Goal: Task Accomplishment & Management: Manage account settings

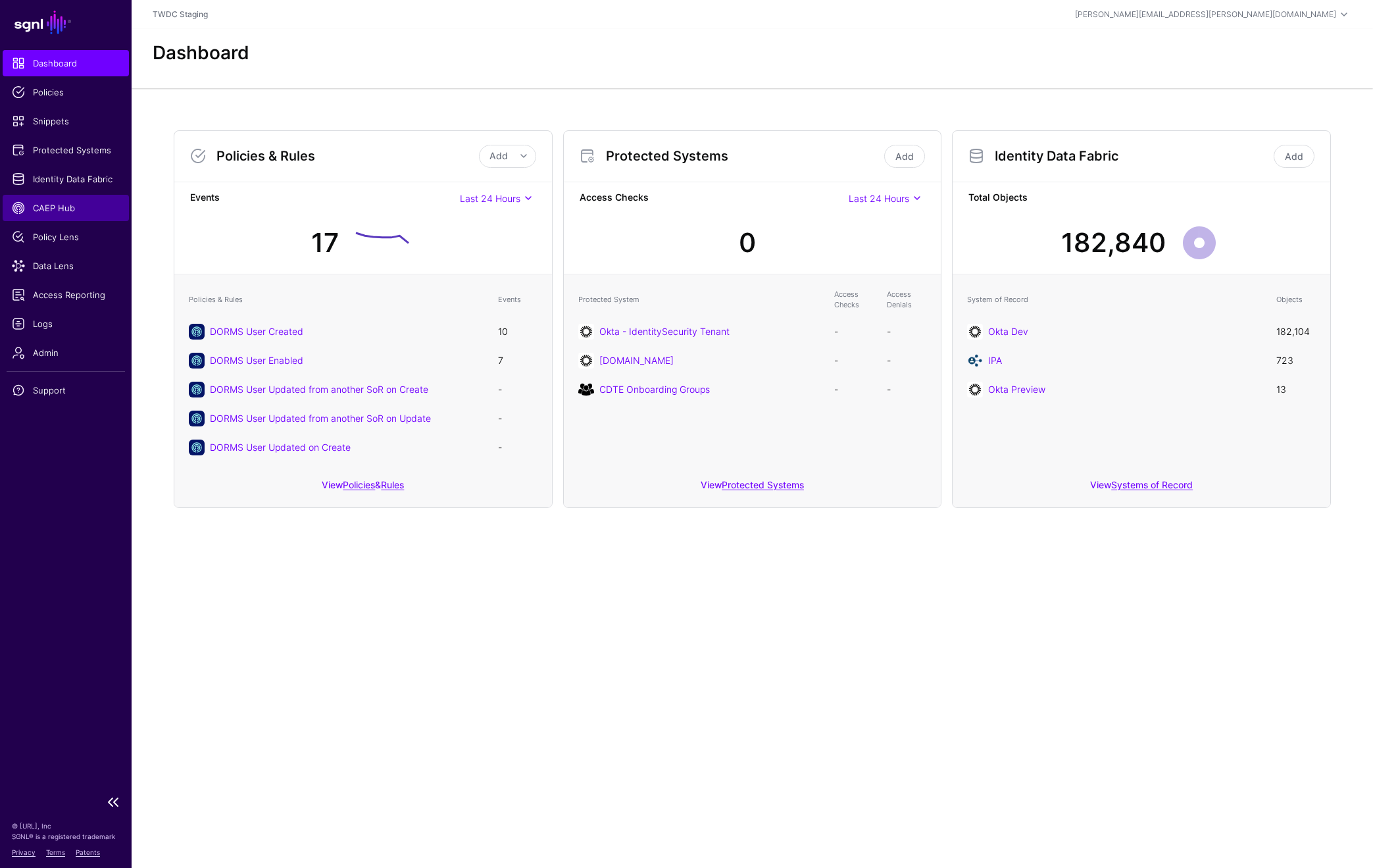
click at [63, 205] on span "CAEP Hub" at bounding box center [66, 208] width 108 height 13
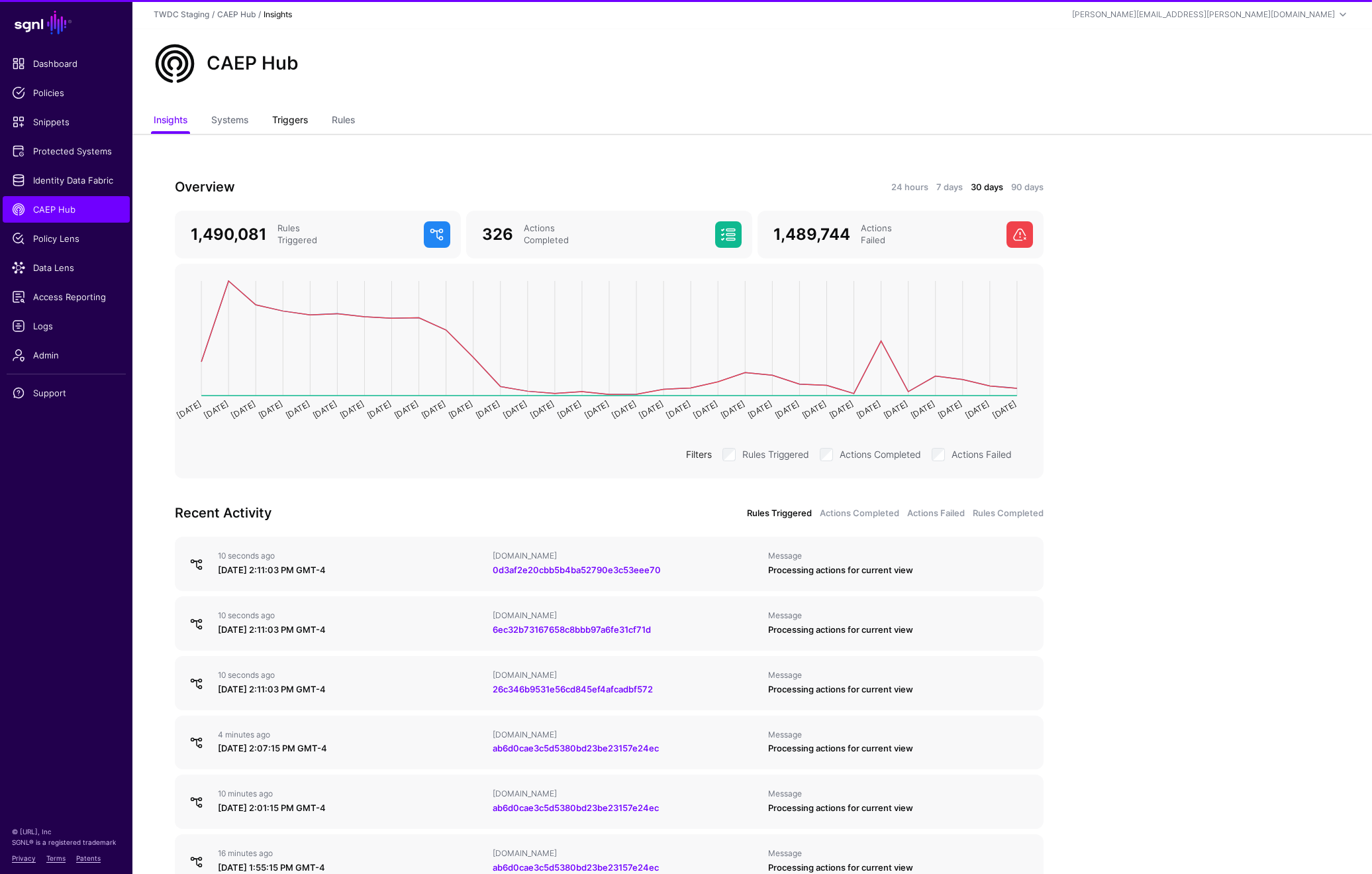
click at [291, 121] on link "Triggers" at bounding box center [289, 121] width 35 height 25
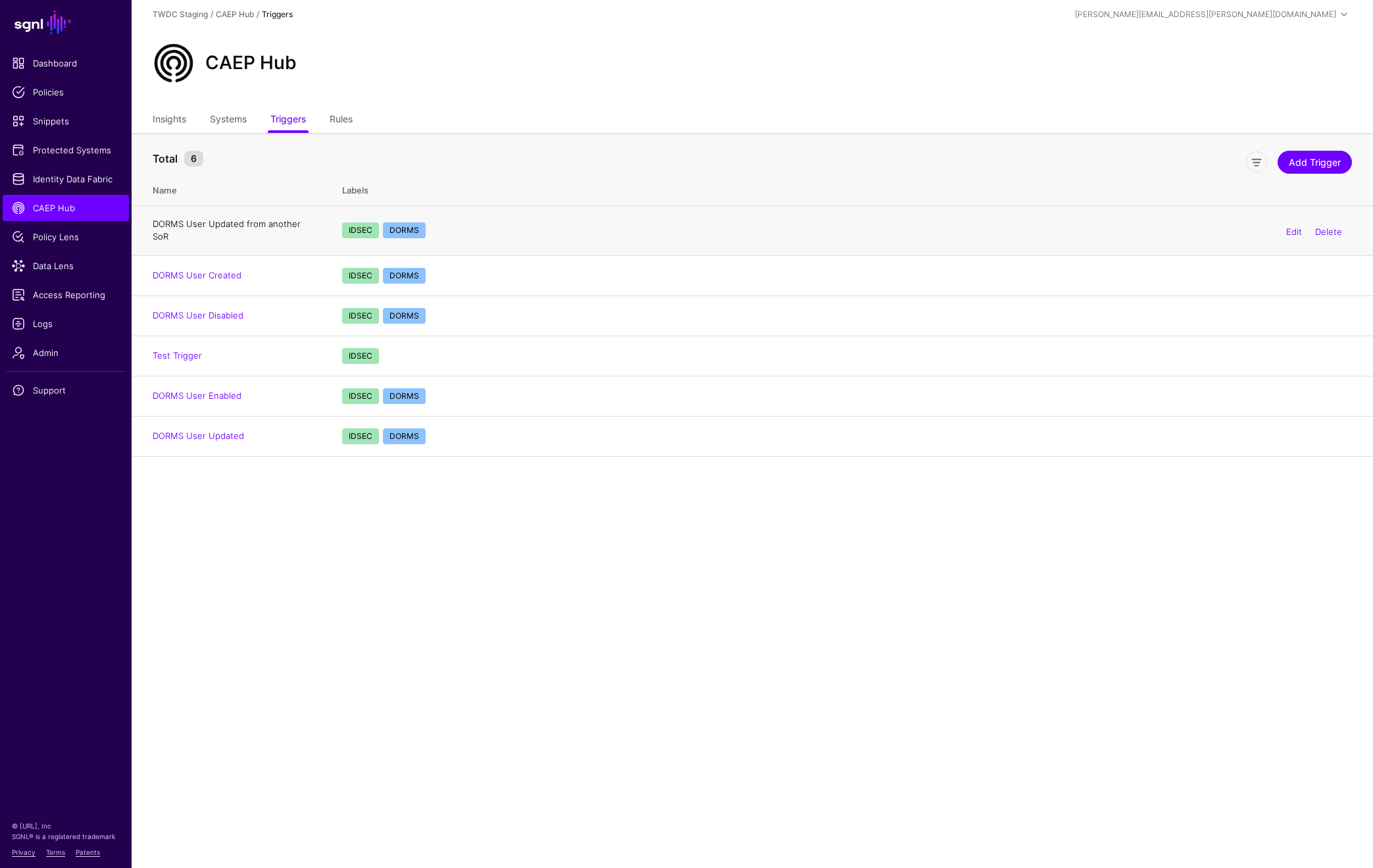
click at [242, 225] on link "DORMS User Updated from another SoR" at bounding box center [227, 231] width 148 height 24
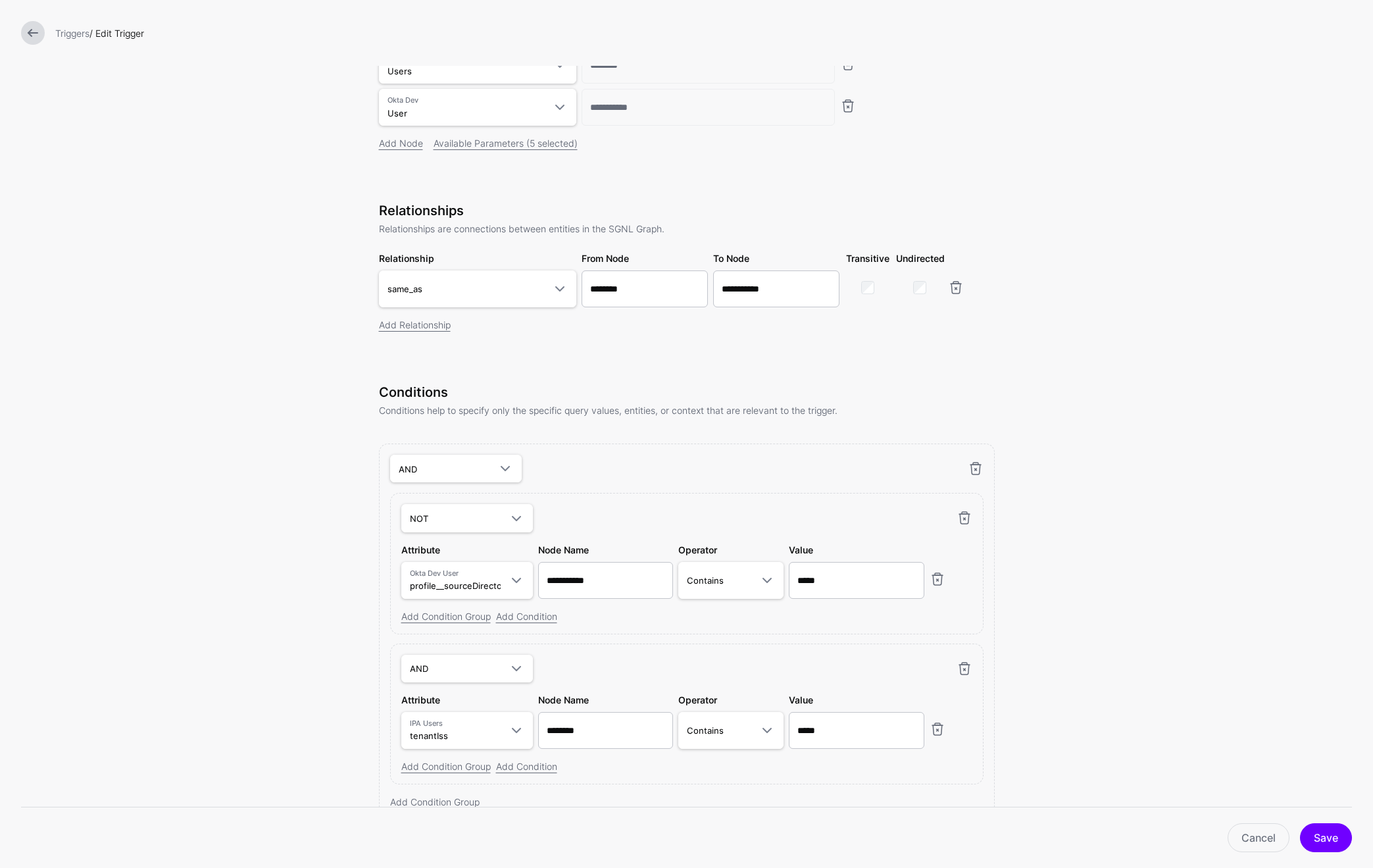
scroll to position [110, 0]
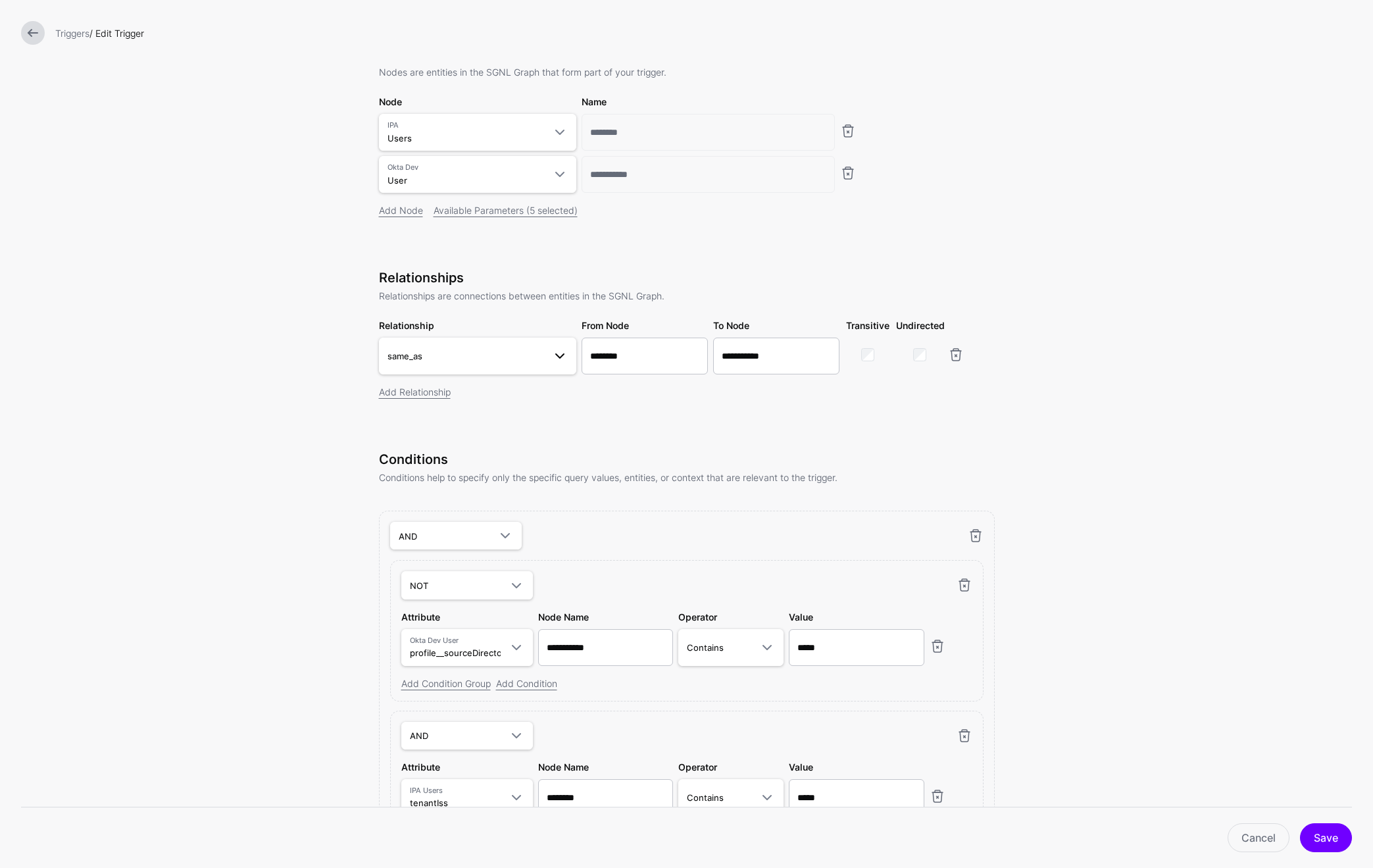
click at [566, 356] on link "same_as" at bounding box center [478, 356] width 198 height 37
click at [458, 530] on span "Users.secondaryEmail - User.profile__personalEmail" at bounding box center [477, 535] width 176 height 22
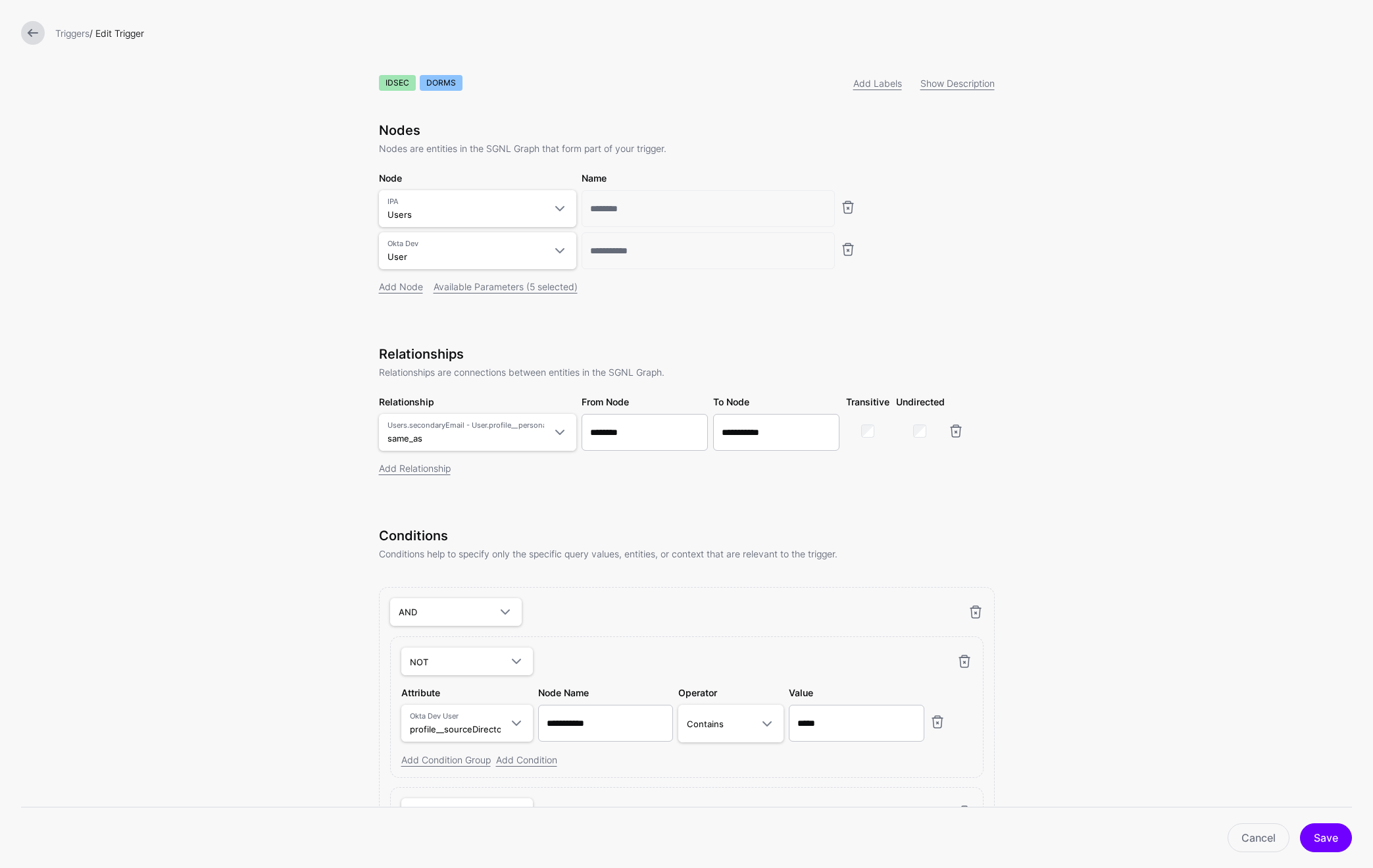
scroll to position [0, 0]
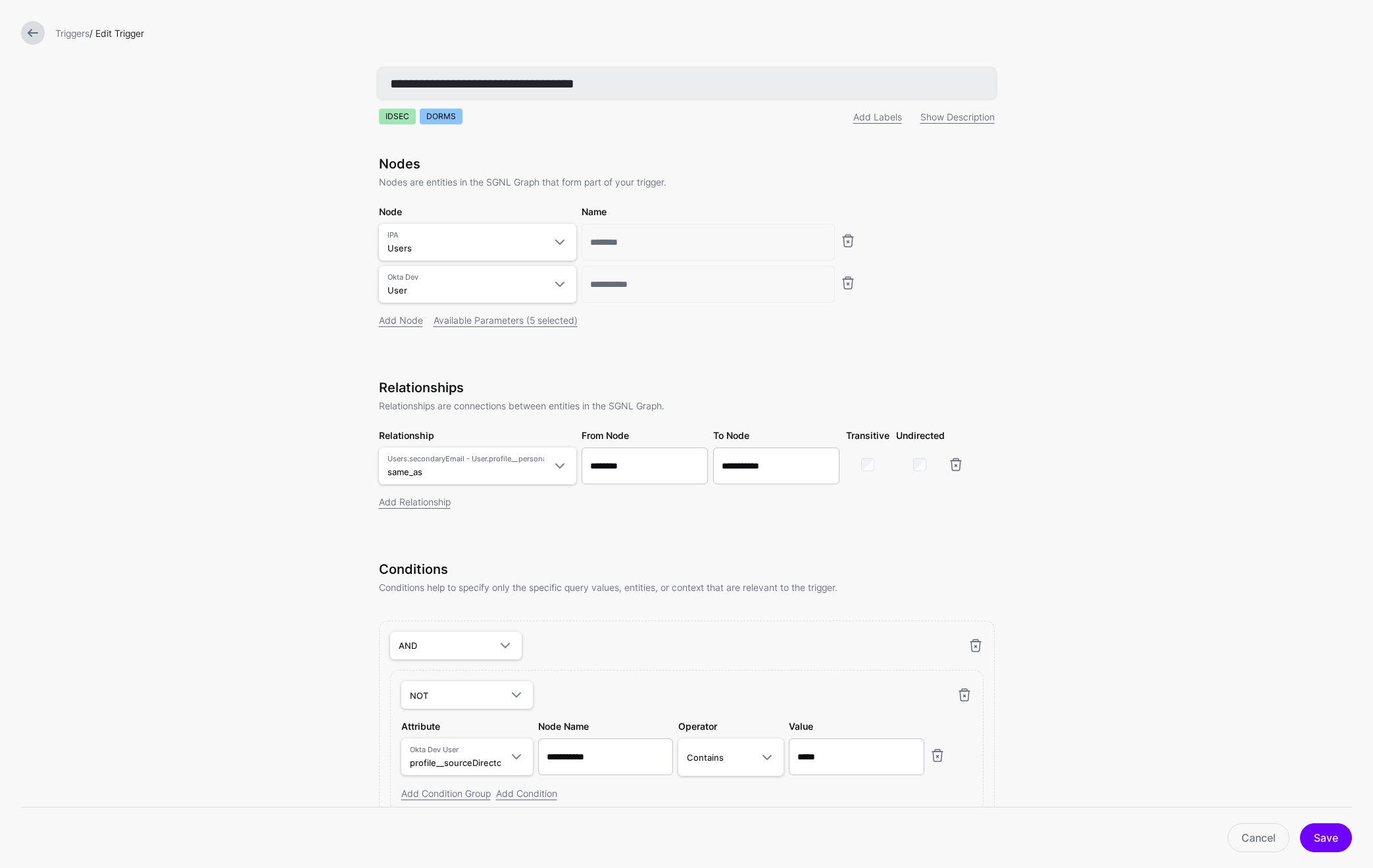
click at [505, 86] on input "**********" at bounding box center [687, 83] width 616 height 29
click at [490, 84] on input "**********" at bounding box center [687, 83] width 616 height 29
click at [504, 86] on input "**********" at bounding box center [687, 83] width 616 height 29
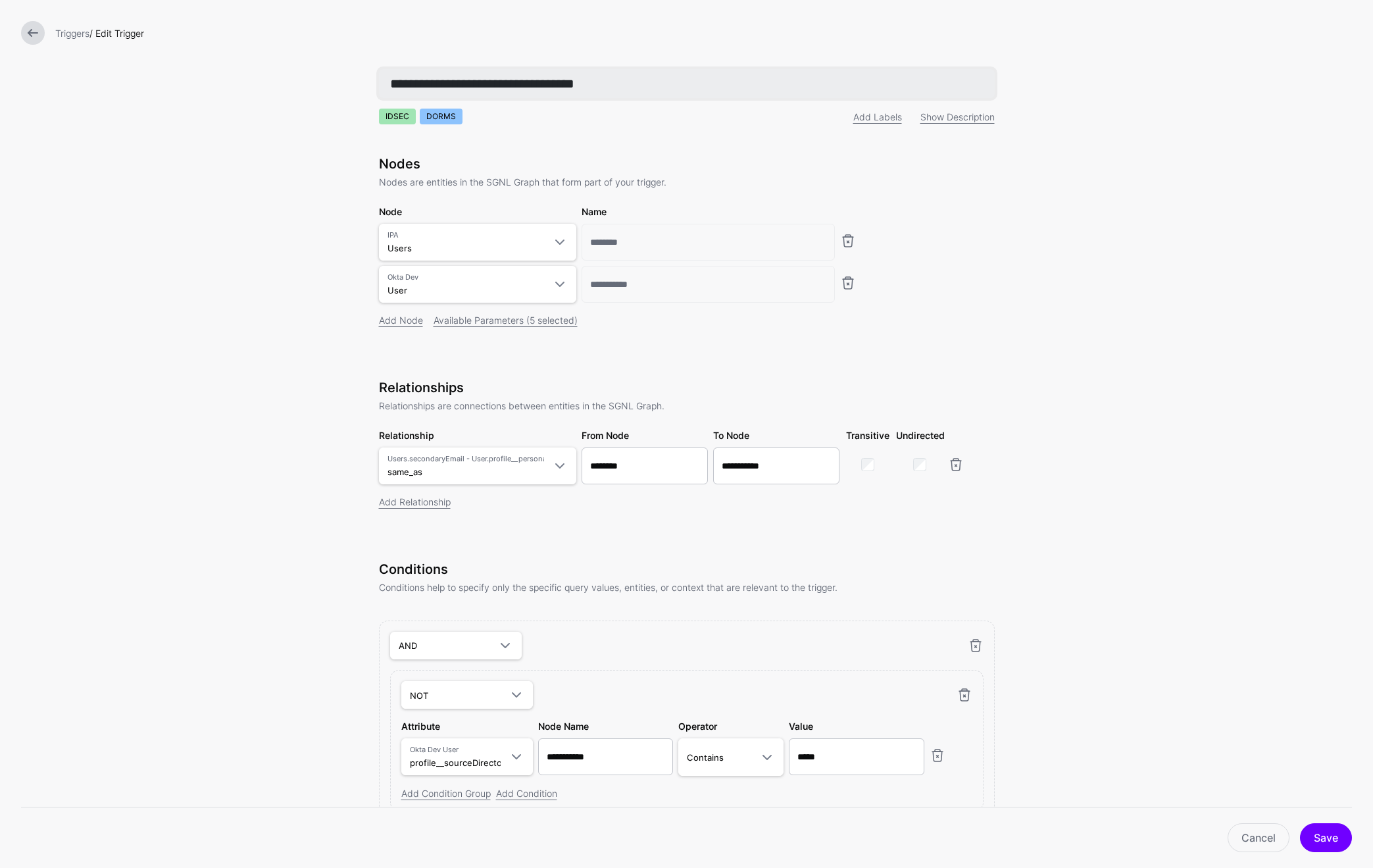
click at [539, 88] on input "**********" at bounding box center [687, 83] width 616 height 29
type input "**********"
click at [524, 472] on span "Users.secondaryEmail - User.profile__personalEmail same_as" at bounding box center [465, 465] width 157 height 25
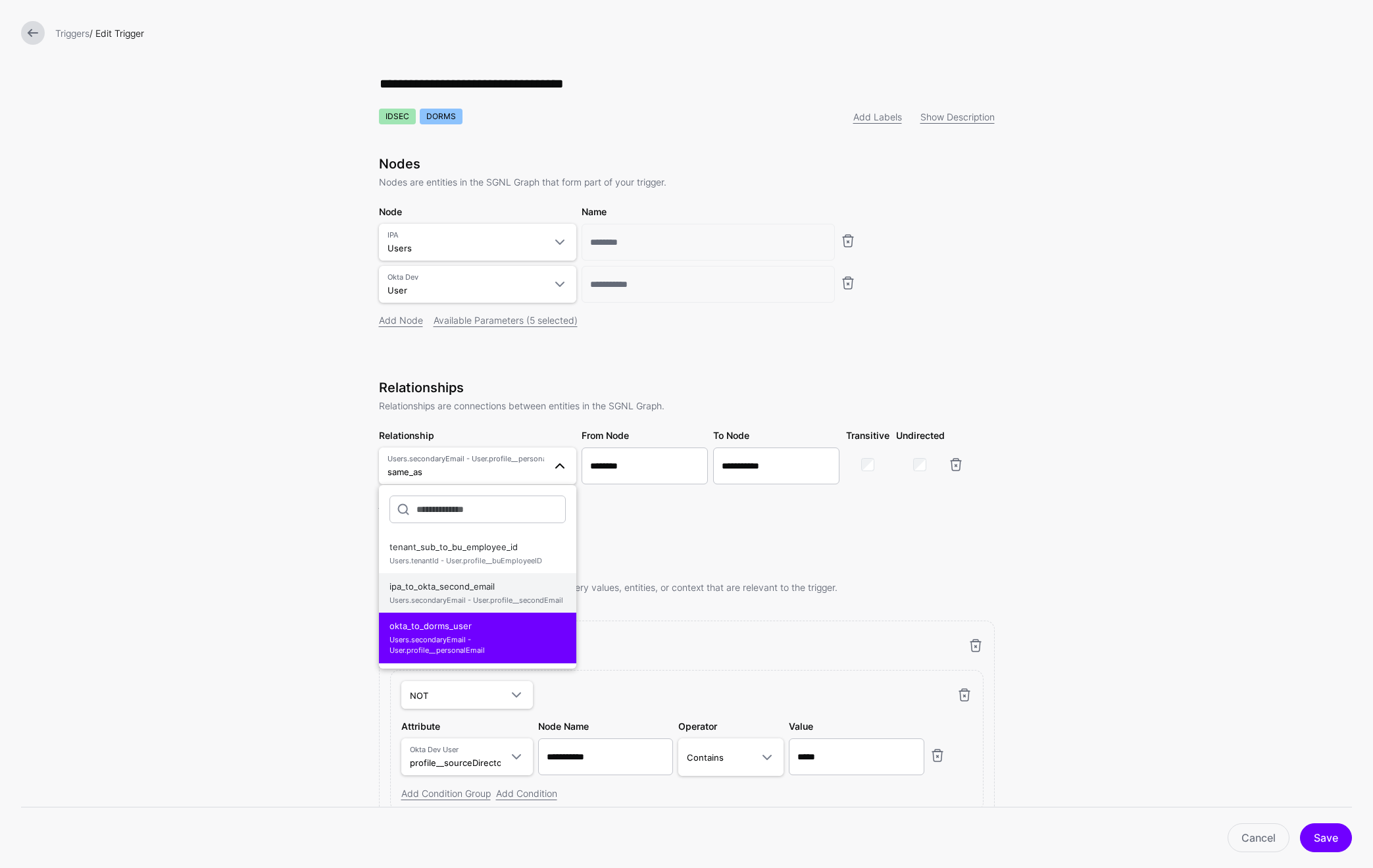
click at [485, 590] on span "ipa_to_okta_second_email Users.secondaryEmail - User.profile__secondEmail" at bounding box center [477, 592] width 176 height 31
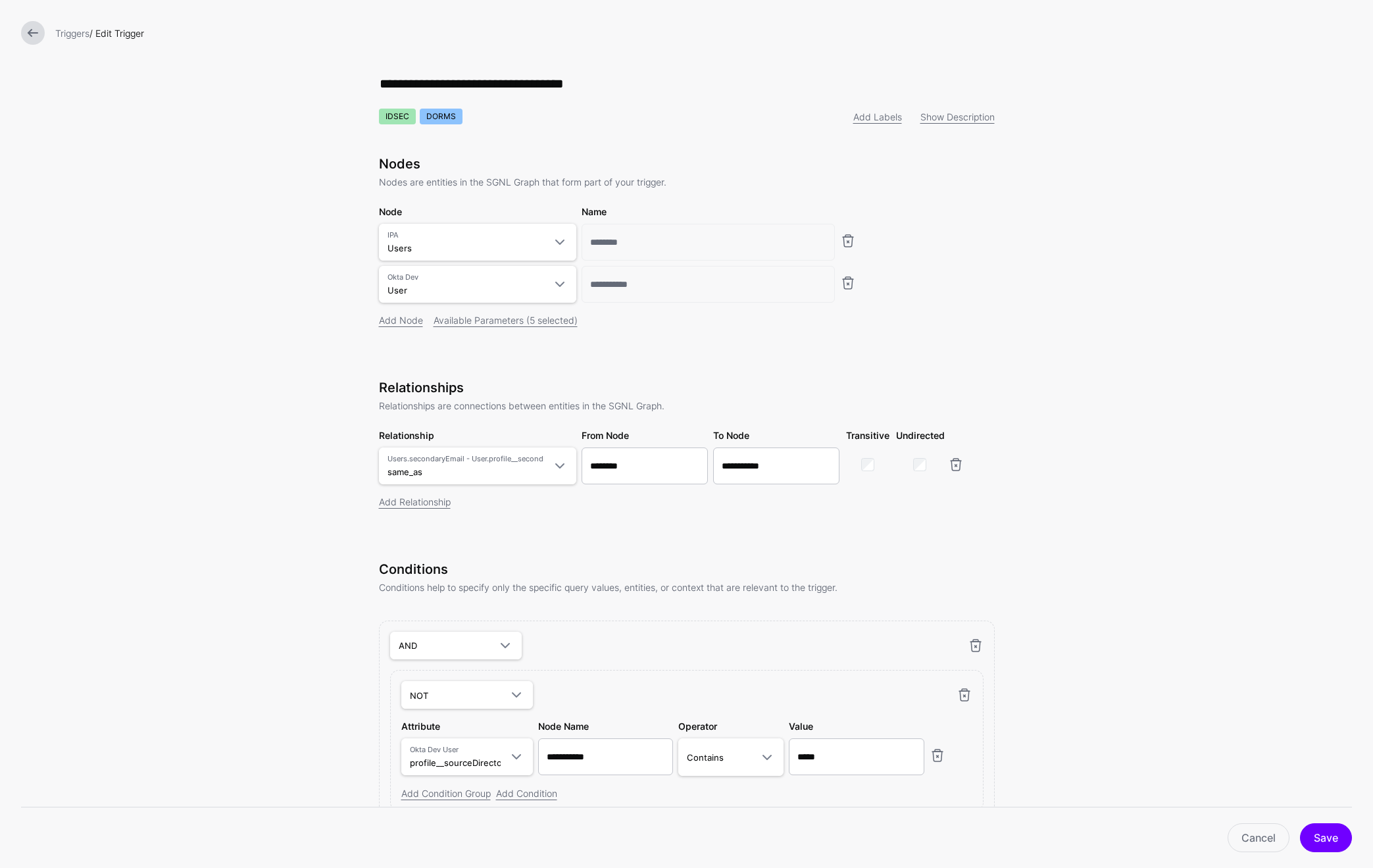
click at [309, 536] on form "**********" at bounding box center [686, 555] width 1373 height 1111
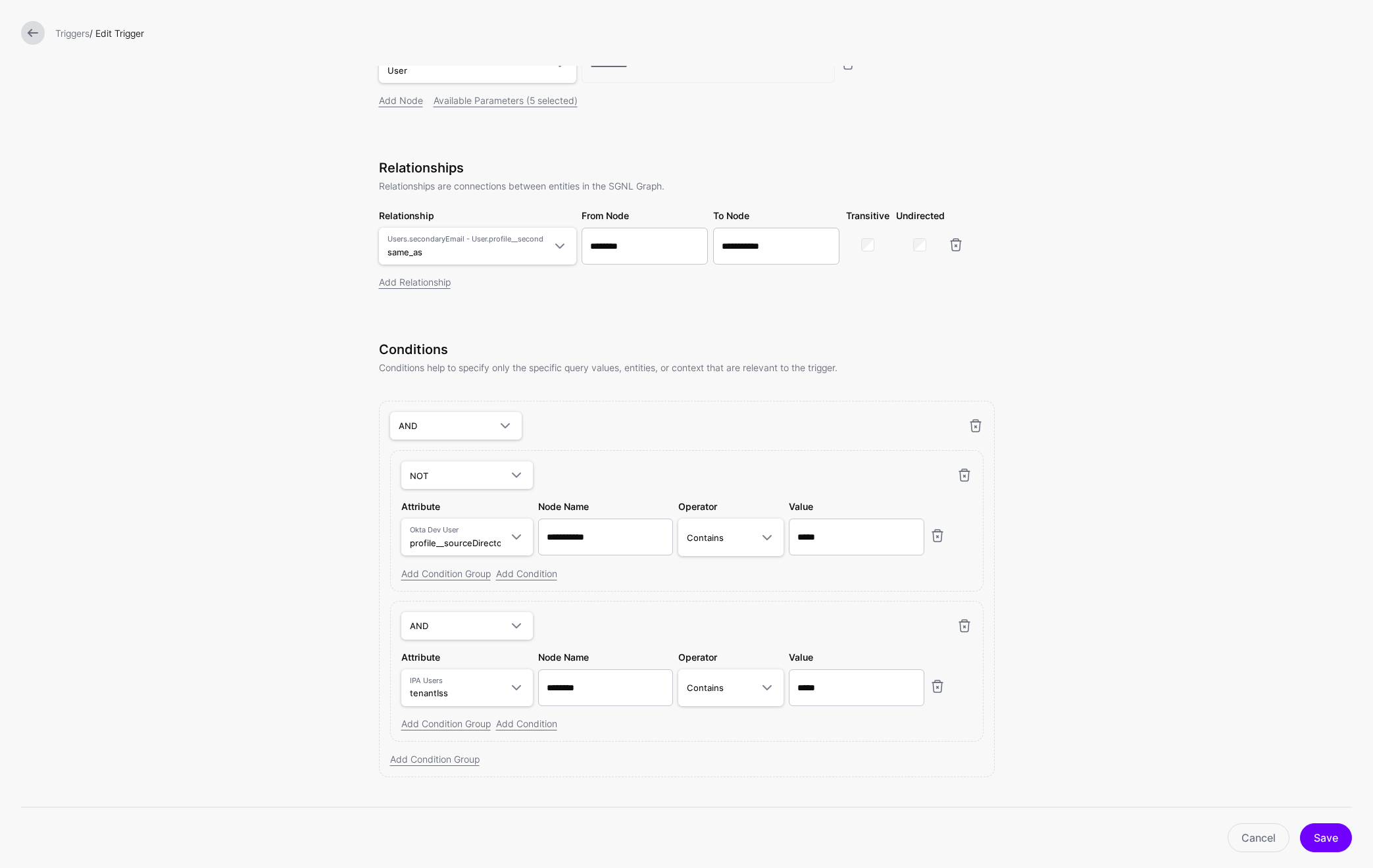
scroll to position [244, 0]
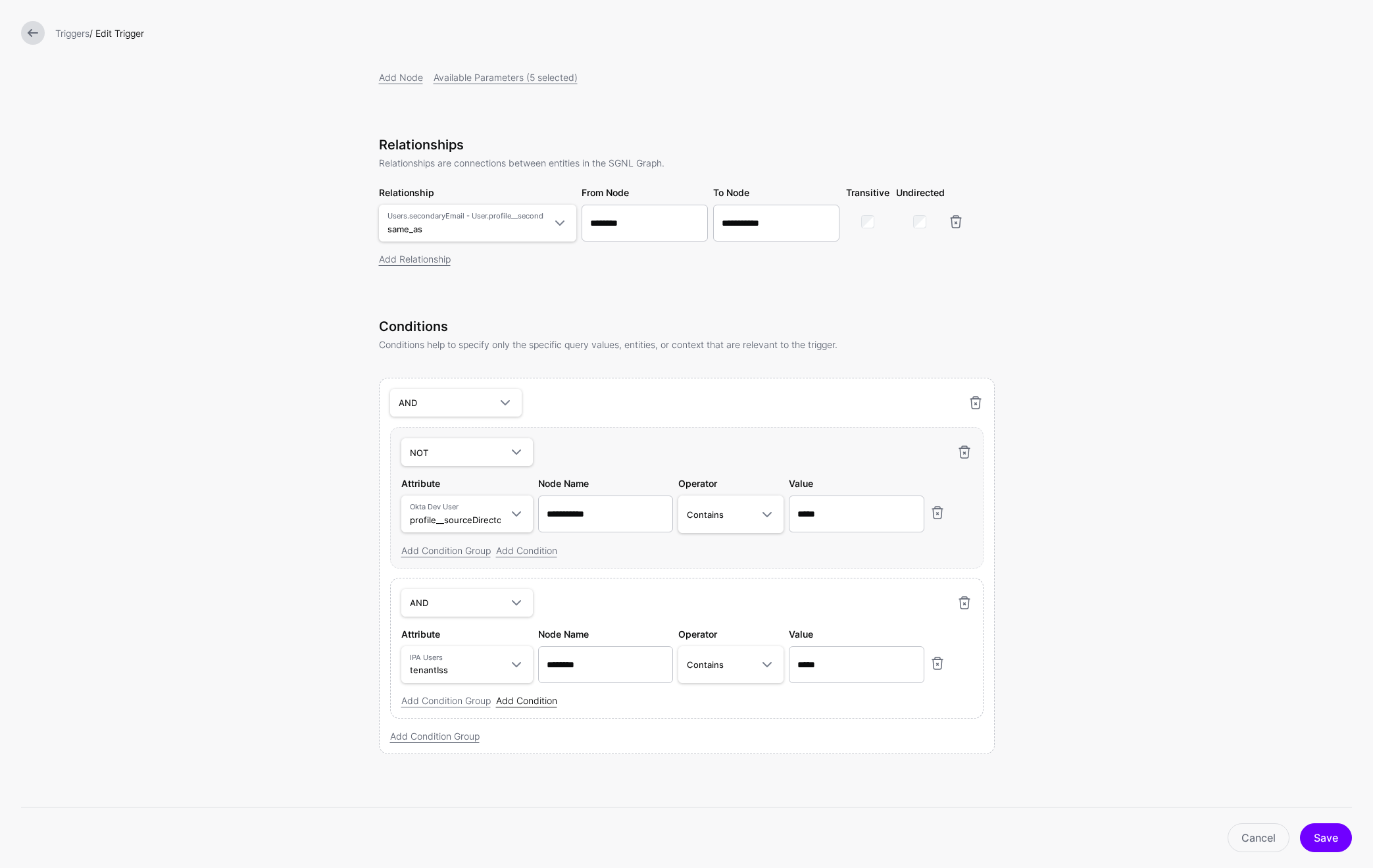
click at [524, 702] on link "Add Condition" at bounding box center [527, 700] width 61 height 11
click at [509, 703] on span at bounding box center [516, 705] width 16 height 16
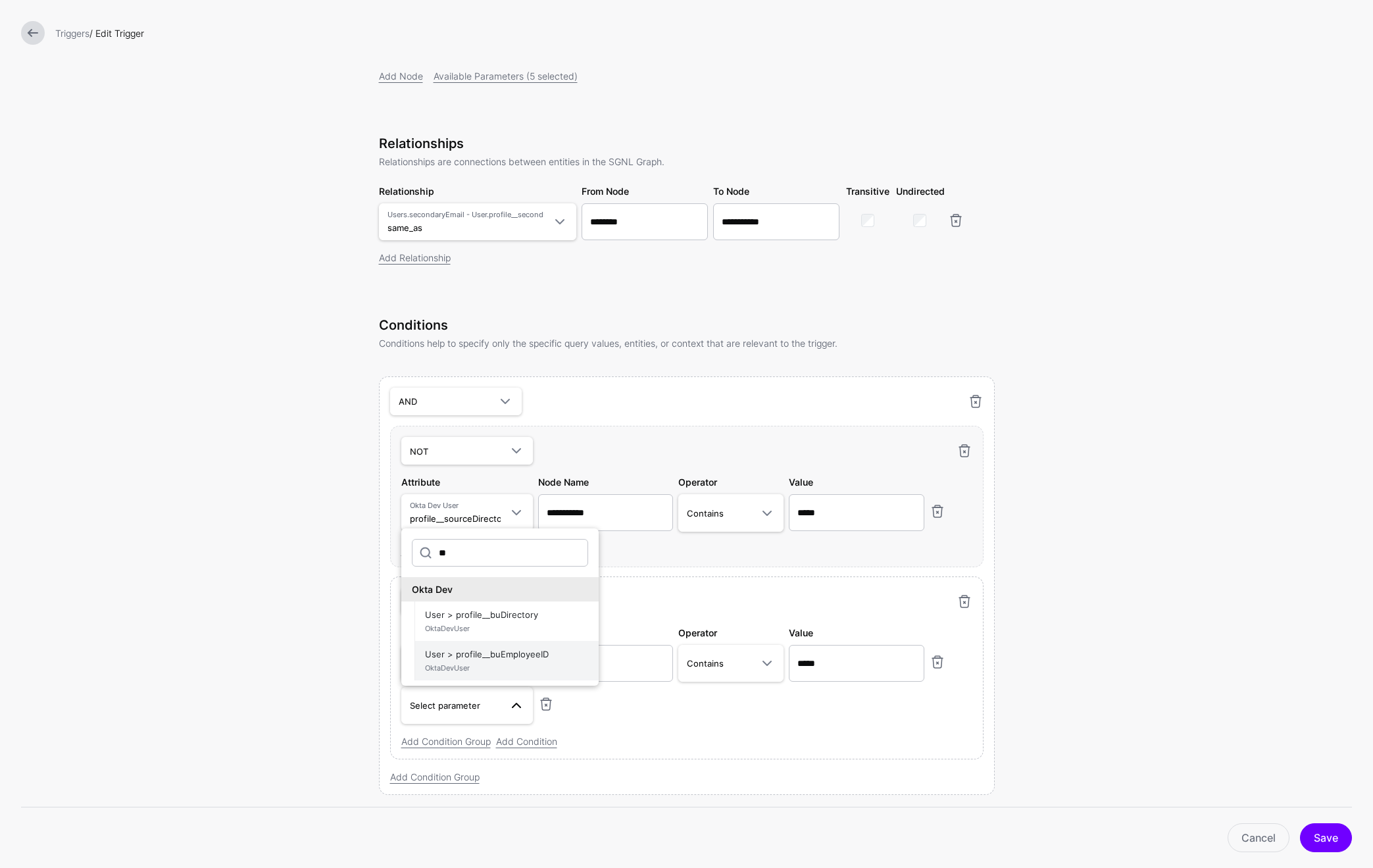
type input "**"
click at [495, 662] on span "User > profile__buEmployeeID OktaDevUser" at bounding box center [506, 661] width 163 height 31
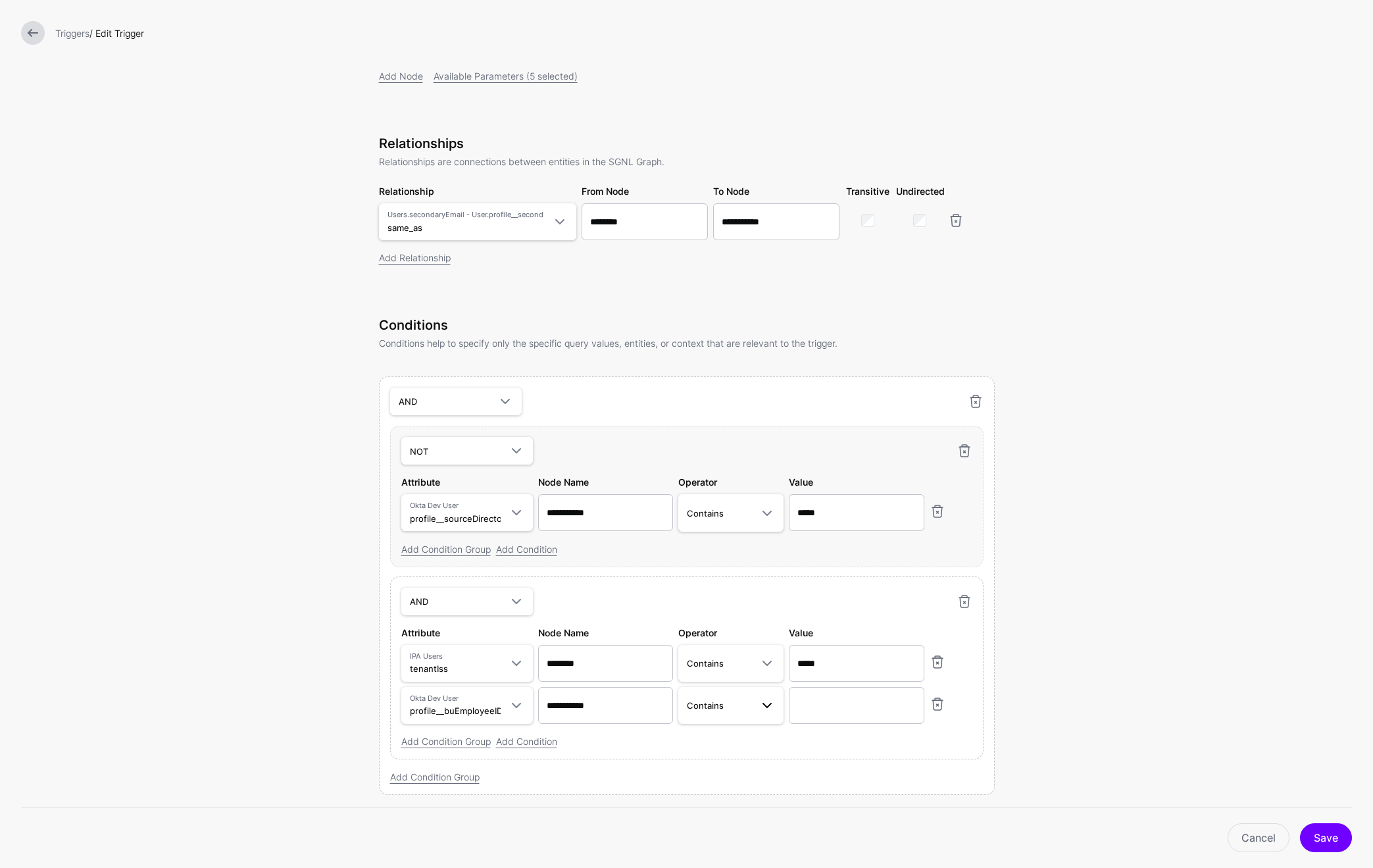
click at [745, 717] on link "Contains" at bounding box center [731, 705] width 106 height 37
click at [706, 676] on span "Is Null" at bounding box center [701, 679] width 25 height 10
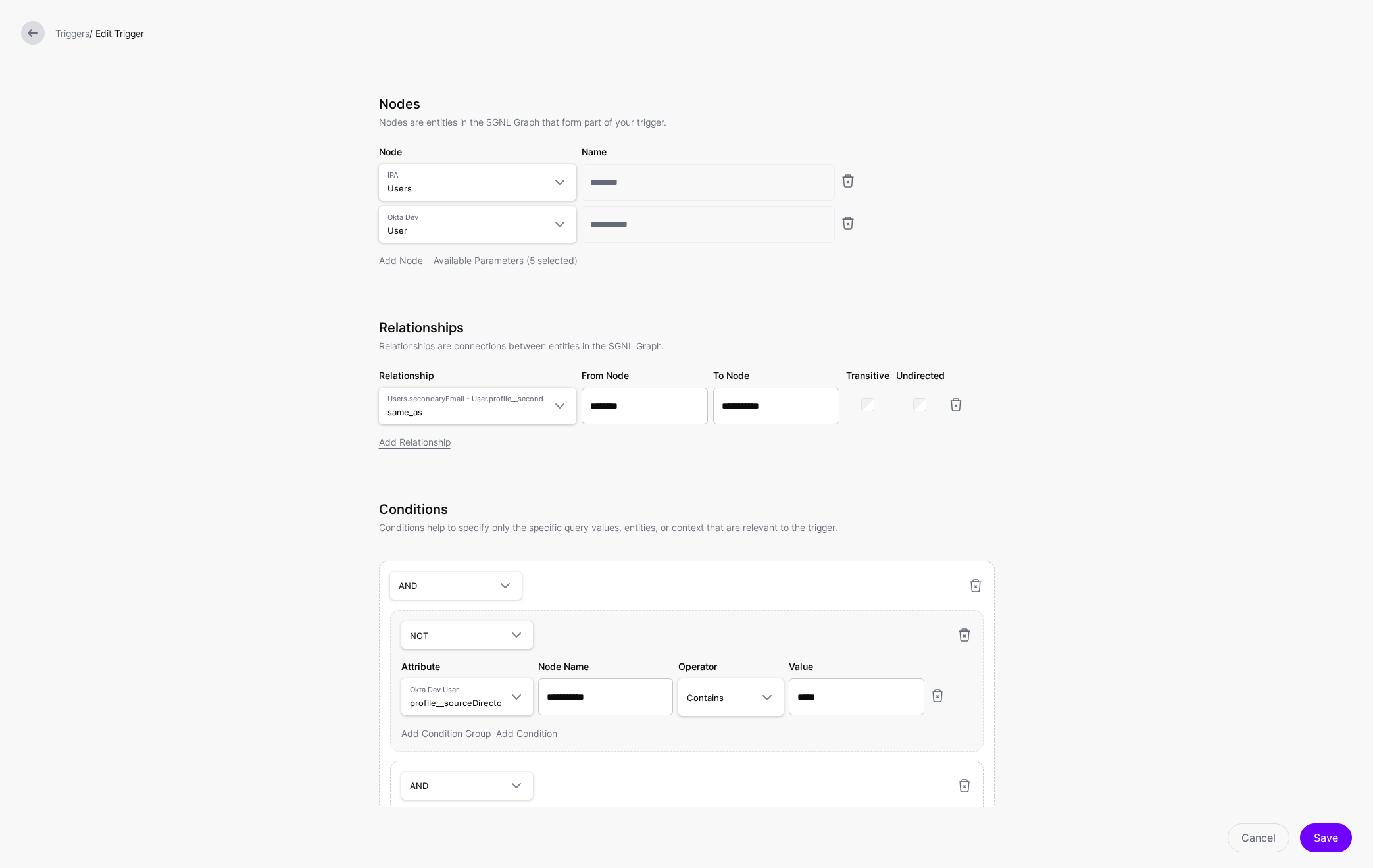
scroll to position [286, 0]
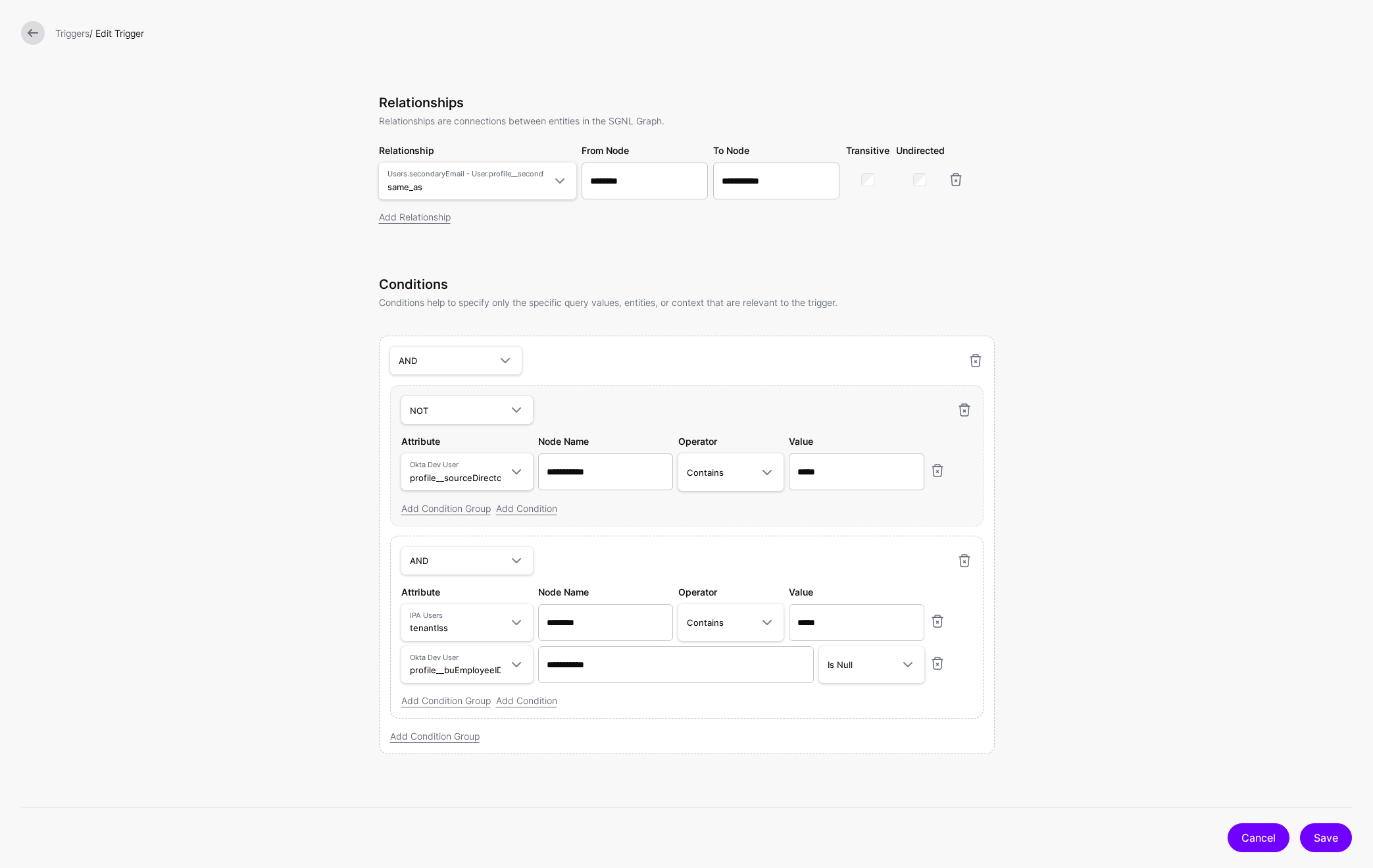
click at [1254, 846] on link "Cancel" at bounding box center [1258, 837] width 62 height 29
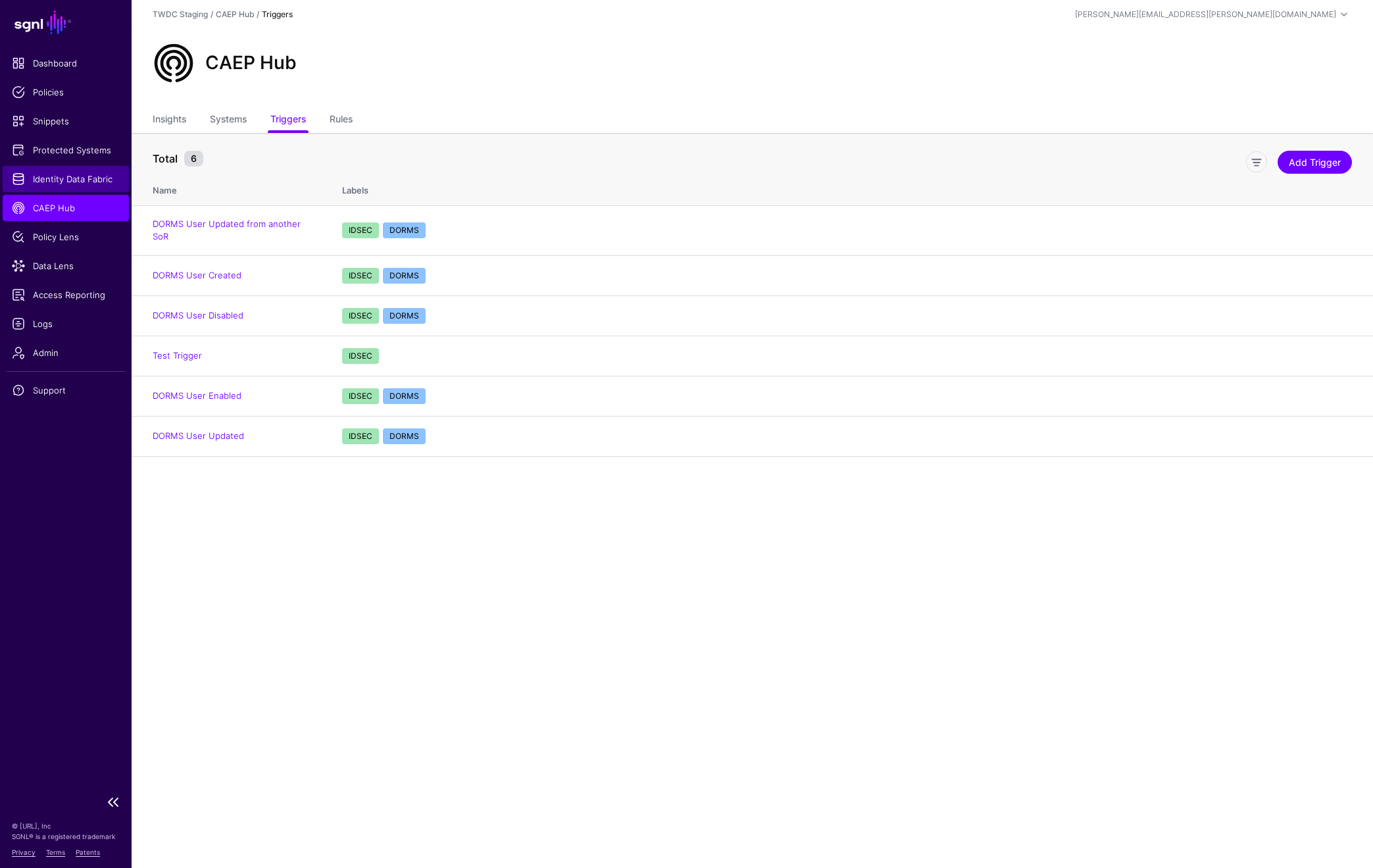
click at [83, 180] on span "Identity Data Fabric" at bounding box center [66, 179] width 108 height 13
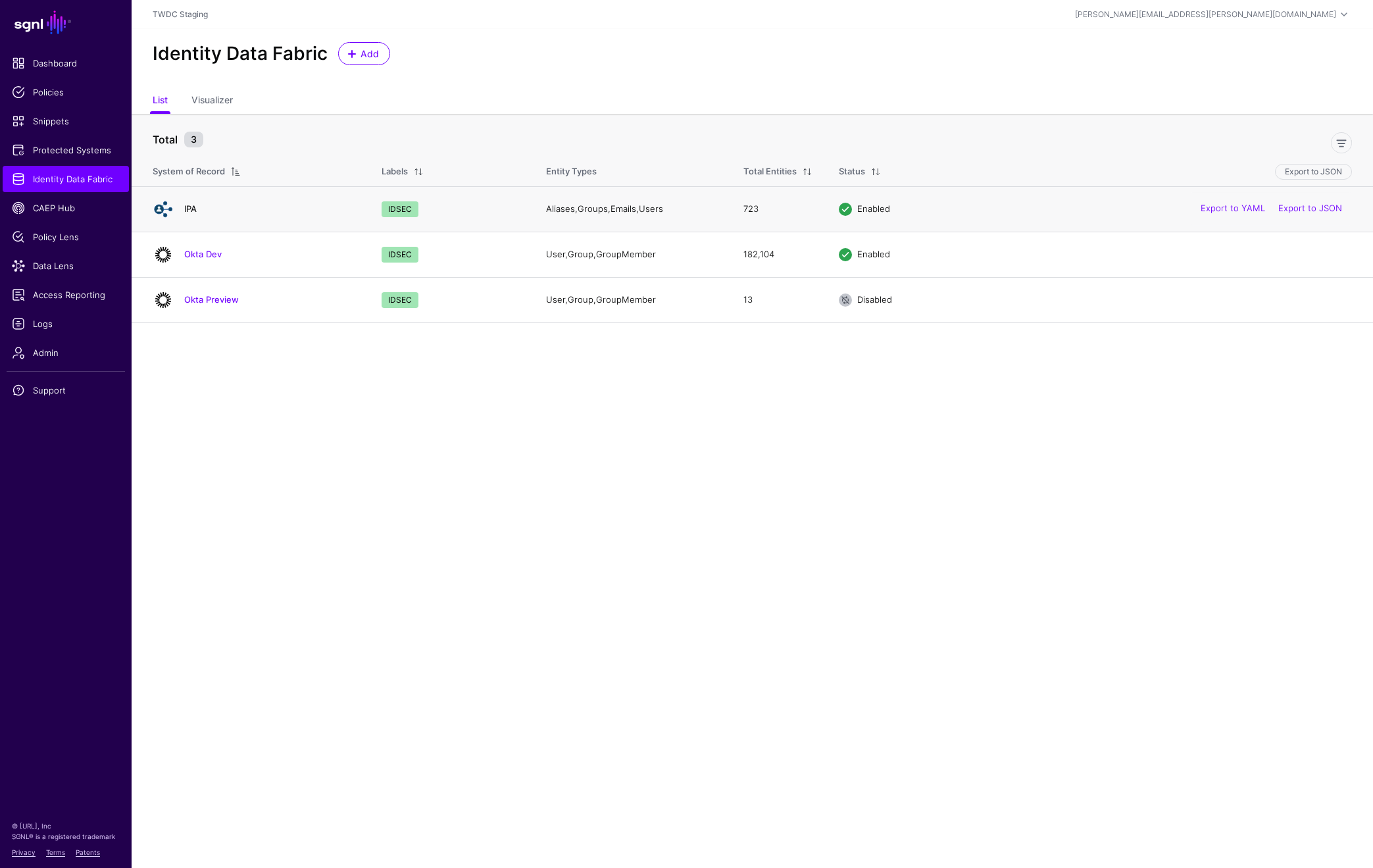
click at [192, 208] on link "IPA" at bounding box center [190, 208] width 13 height 10
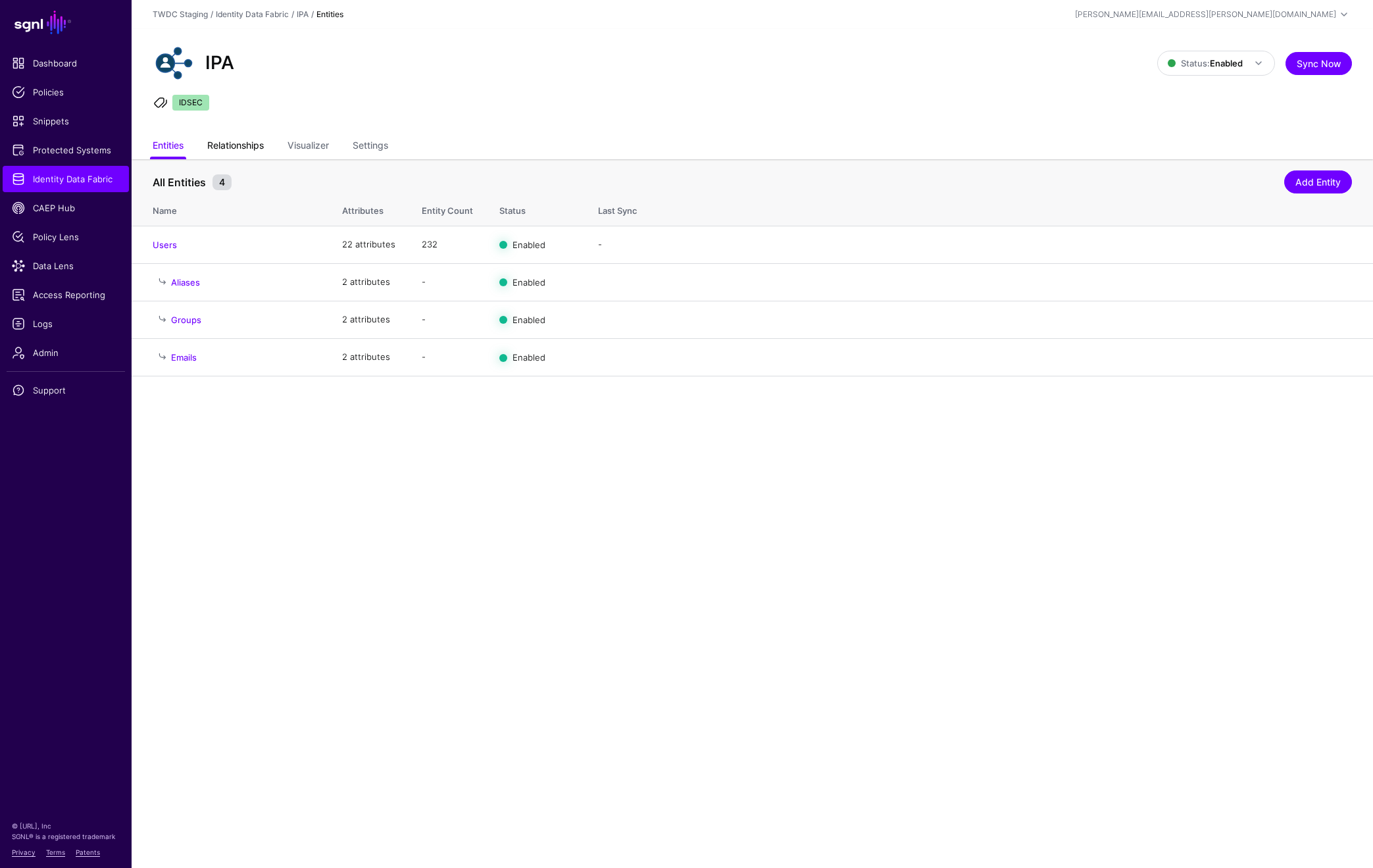
click at [243, 135] on link "Relationships" at bounding box center [236, 146] width 57 height 25
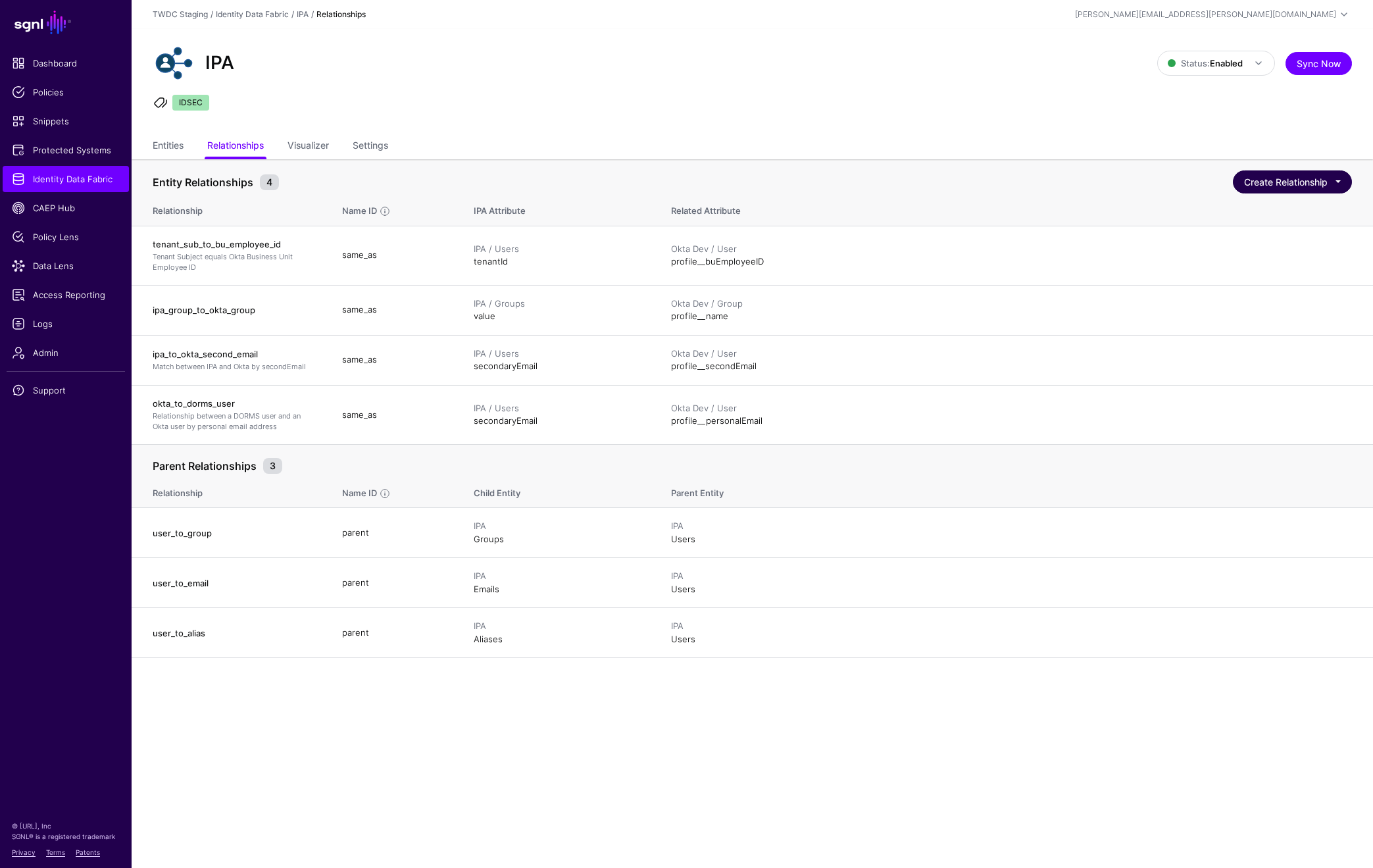
click at [1286, 187] on button "Create Relationship" at bounding box center [1292, 182] width 119 height 23
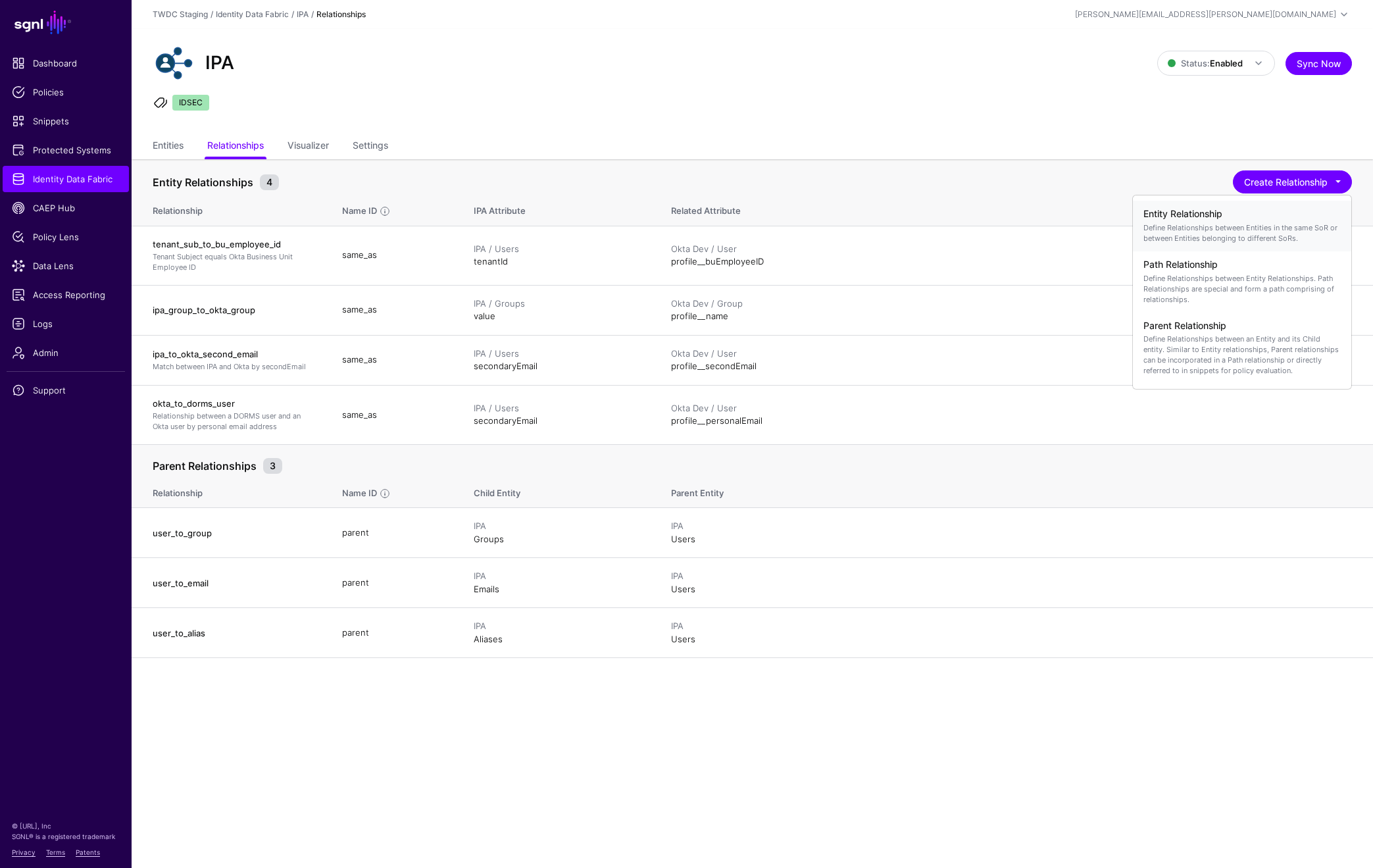
click at [1172, 231] on p "Define Relationships between Entities in the same SoR or between Entities belon…" at bounding box center [1243, 233] width 198 height 21
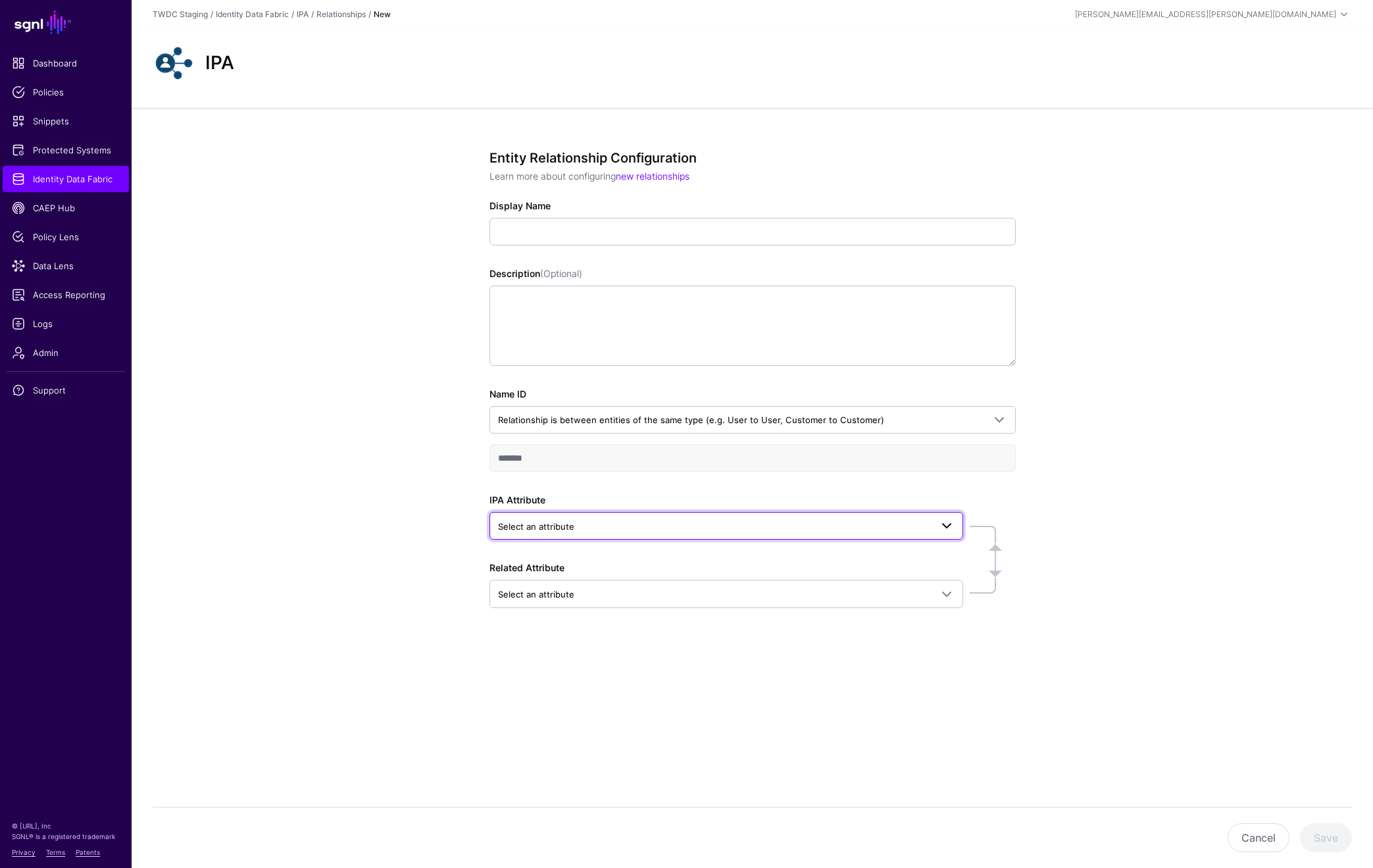
click at [594, 532] on span "Select an attribute" at bounding box center [715, 526] width 433 height 14
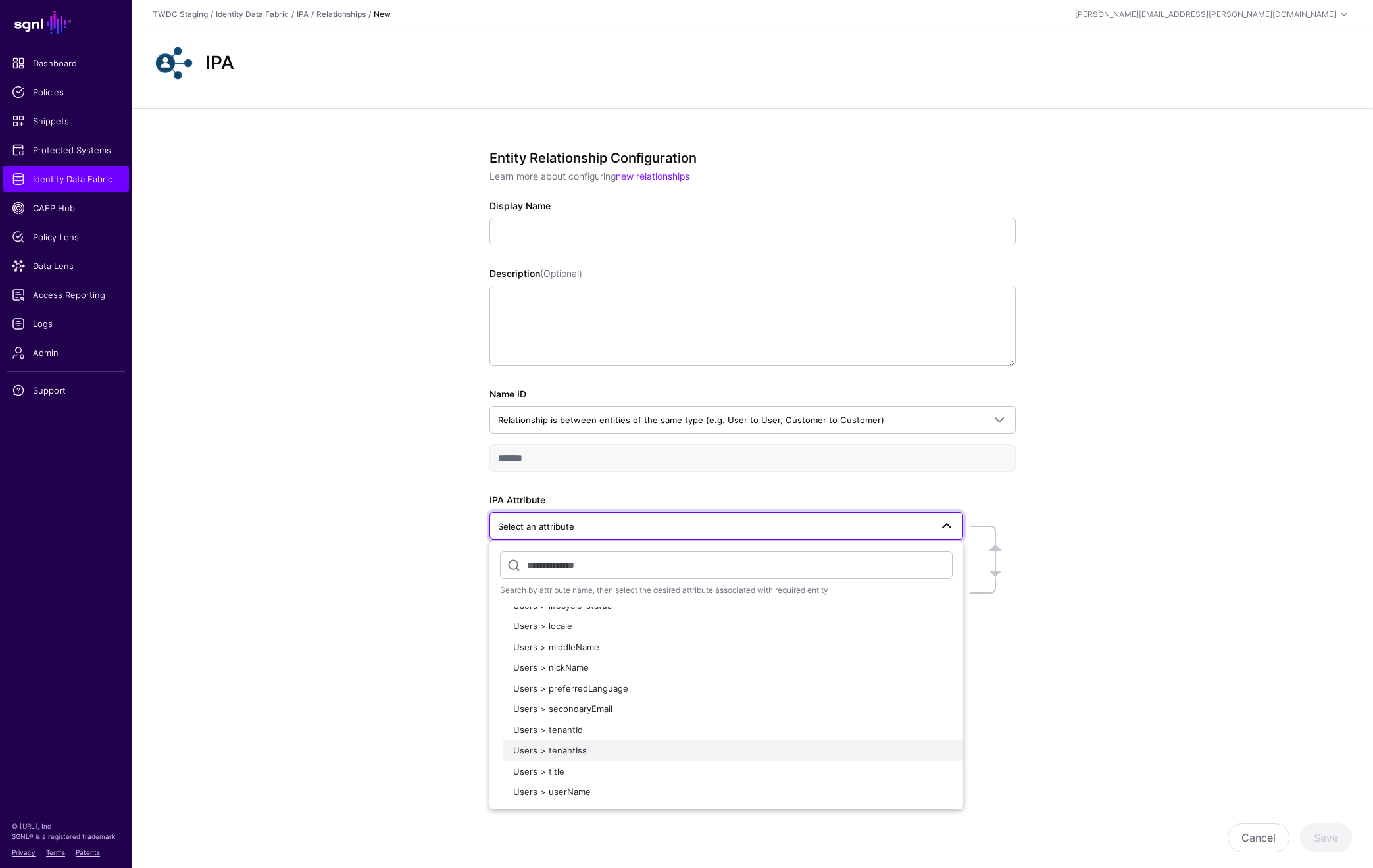
scroll to position [400, 0]
click at [567, 777] on span "Users > userName" at bounding box center [552, 782] width 78 height 10
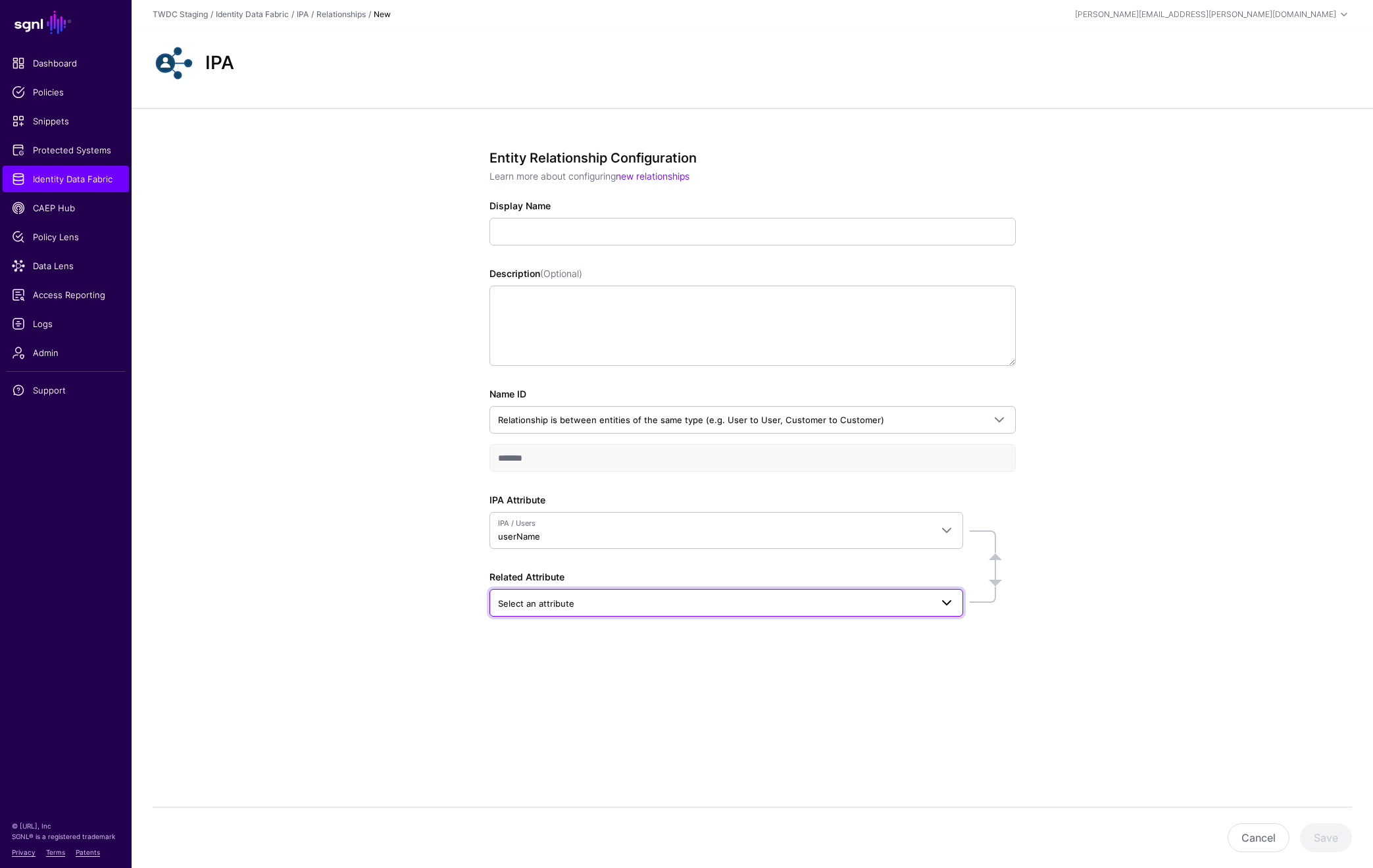
click at [777, 609] on span "Select an attribute" at bounding box center [715, 603] width 433 height 14
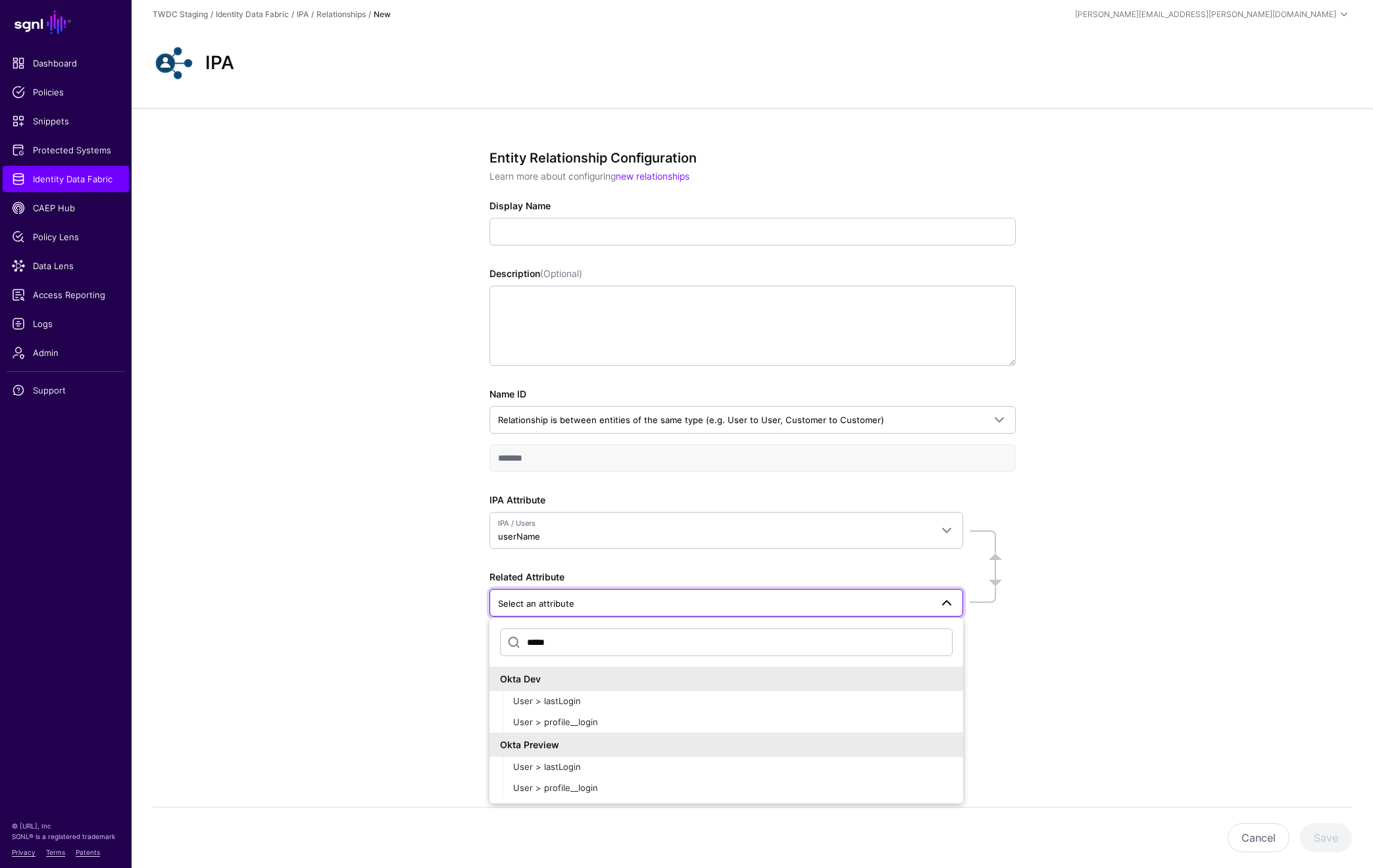
scroll to position [0, 0]
type input "*****"
click at [587, 722] on span "User > profile__login" at bounding box center [555, 722] width 85 height 10
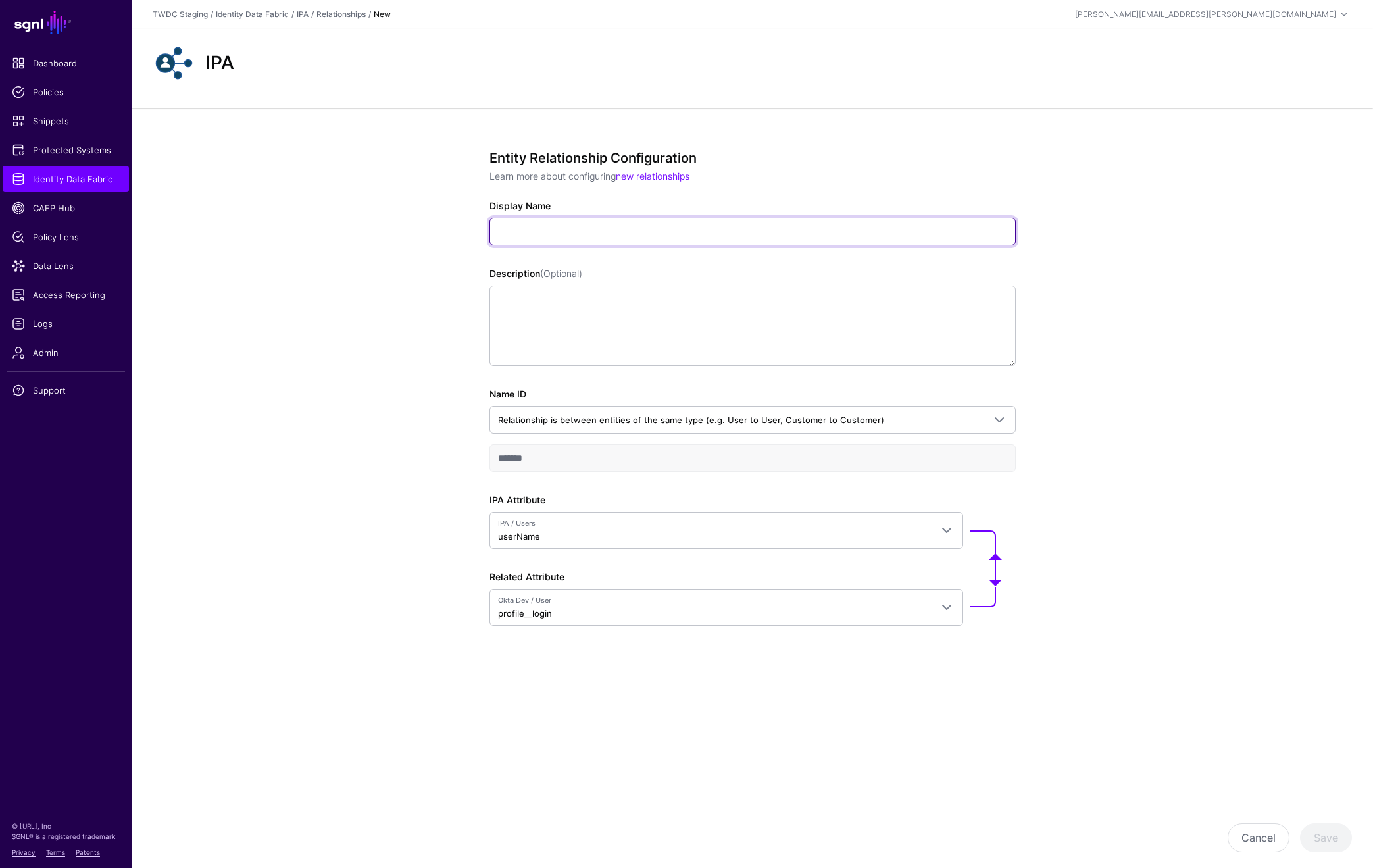
click at [551, 225] on input "Display Name" at bounding box center [753, 231] width 527 height 28
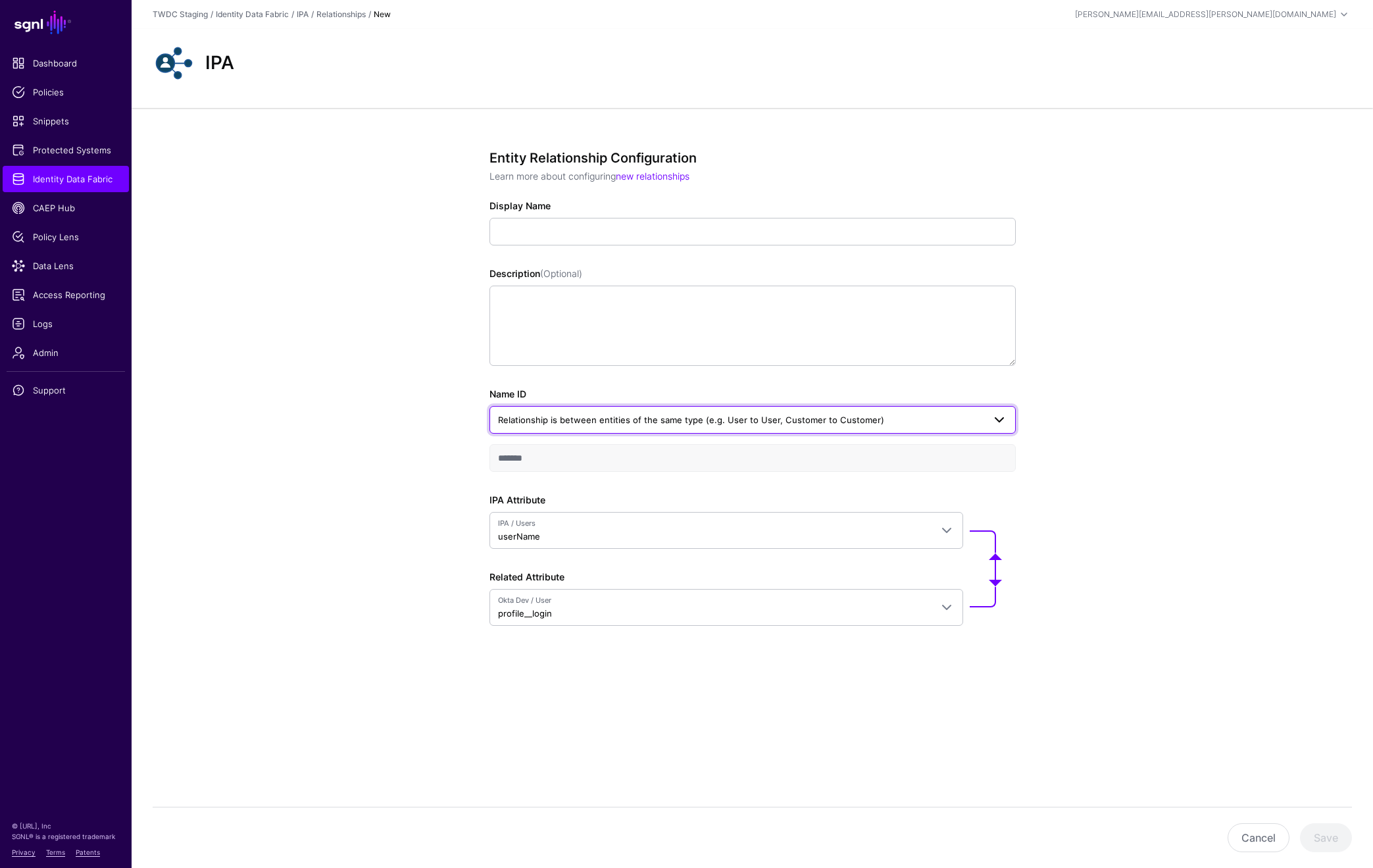
click at [670, 421] on span "Relationship is between entities of the same type (e.g. User to User, Customer …" at bounding box center [691, 419] width 387 height 10
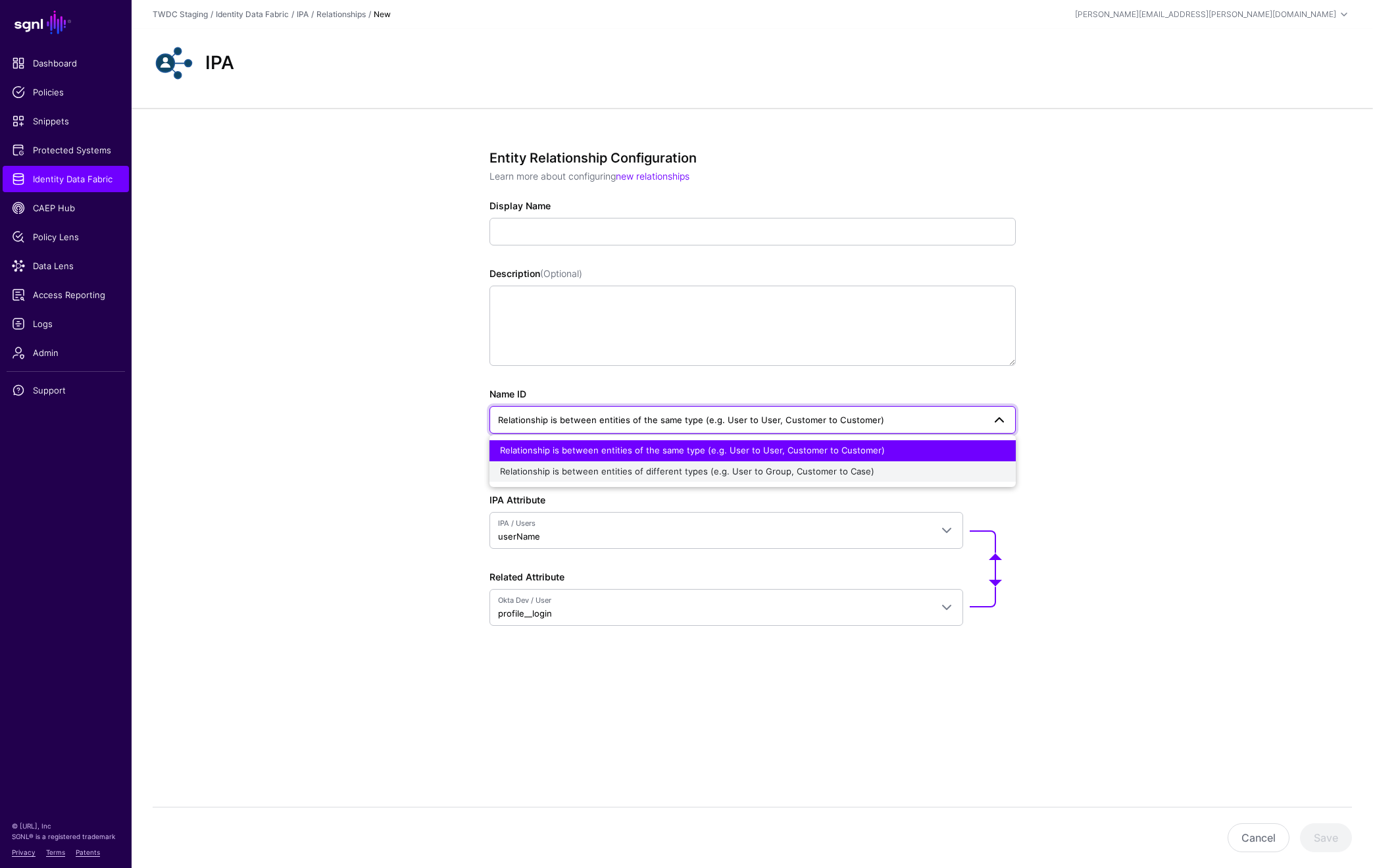
click at [616, 473] on span "Relationship is between entities of different types (e.g. User to Group, Custom…" at bounding box center [688, 471] width 375 height 10
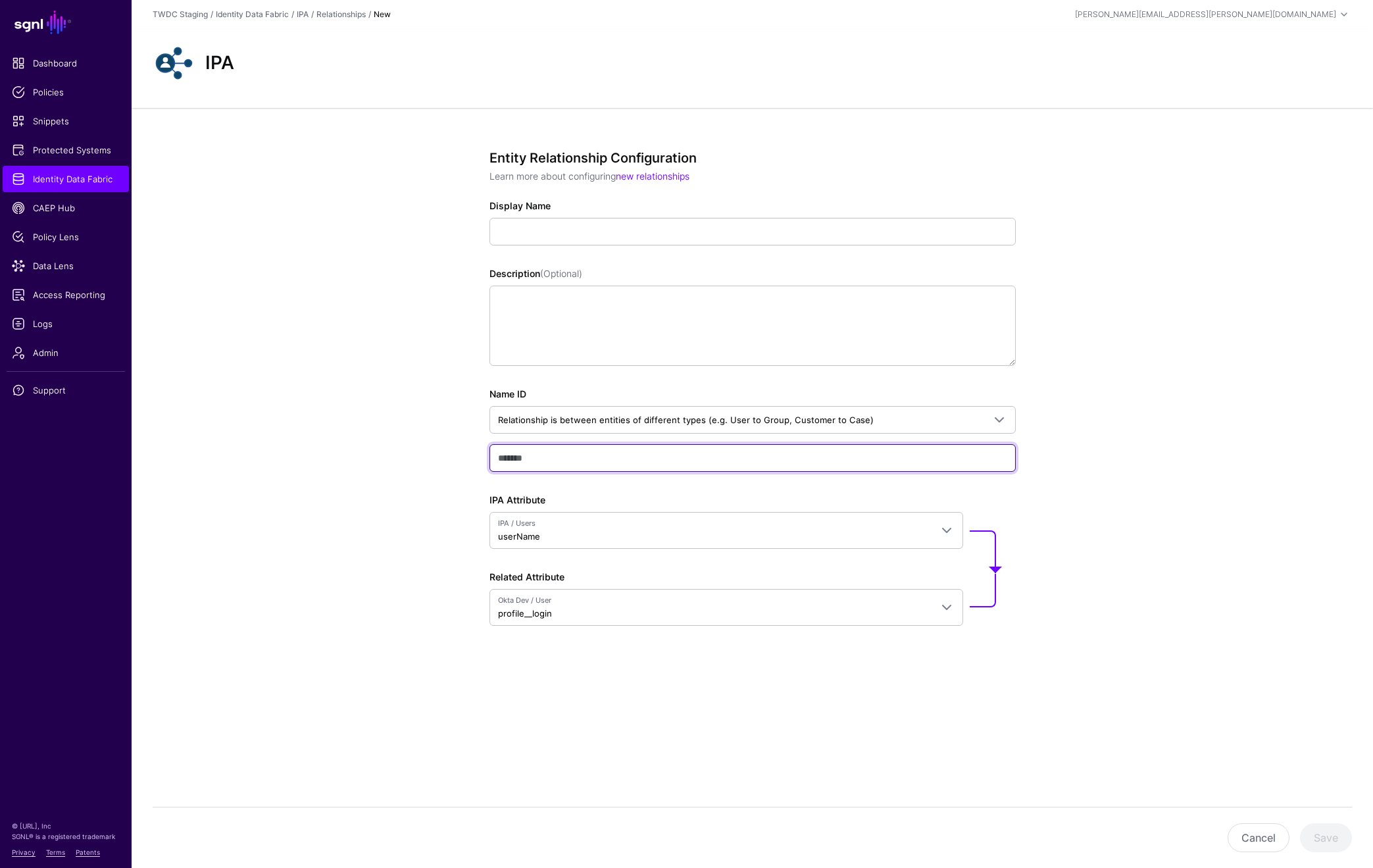
click at [761, 458] on input "text" at bounding box center [753, 458] width 527 height 28
click at [1147, 492] on div "Entity Relationship Configuration Learn more about configuring new relationship…" at bounding box center [753, 435] width 1242 height 655
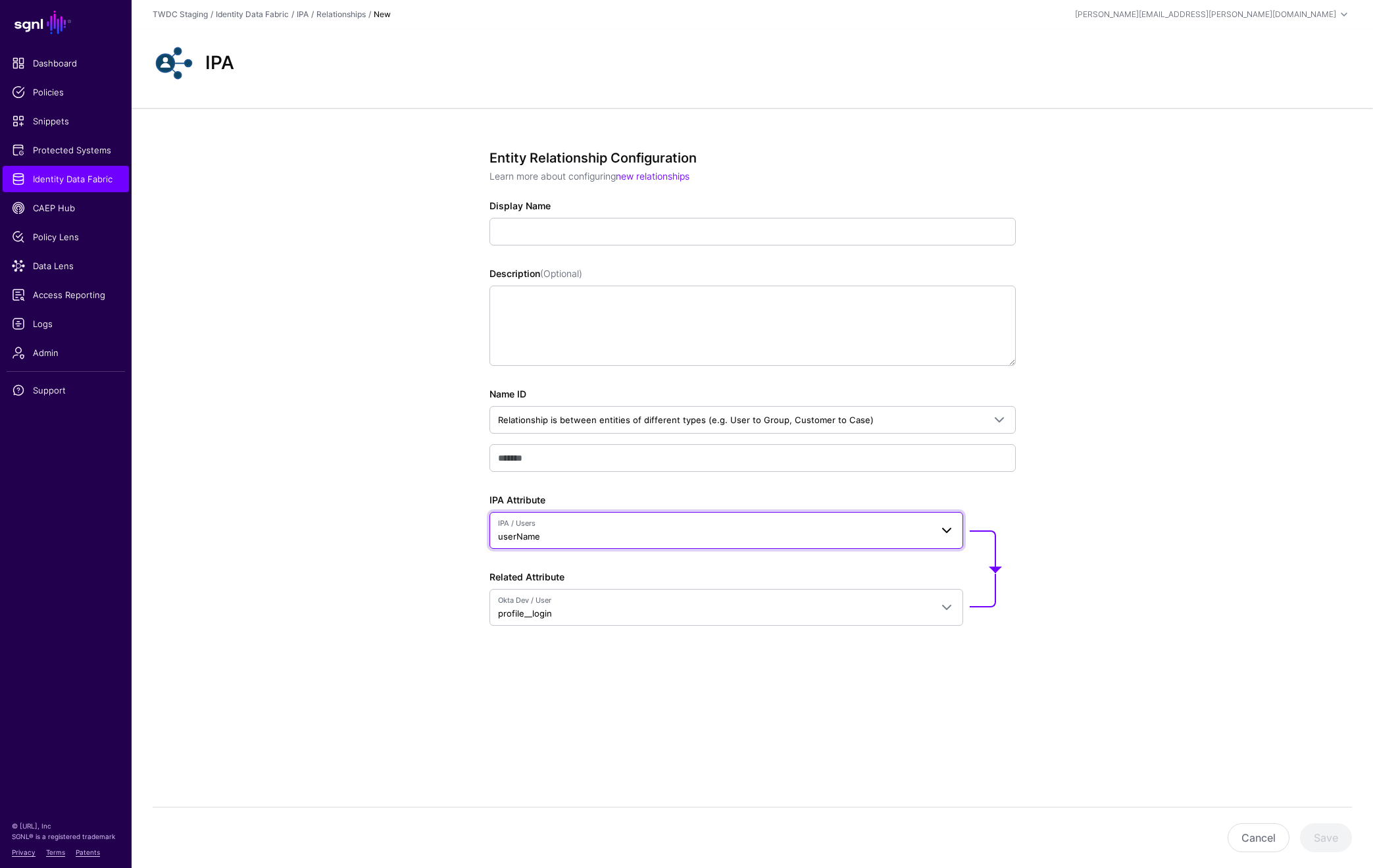
click at [791, 531] on span "IPA / Users userName" at bounding box center [715, 529] width 433 height 25
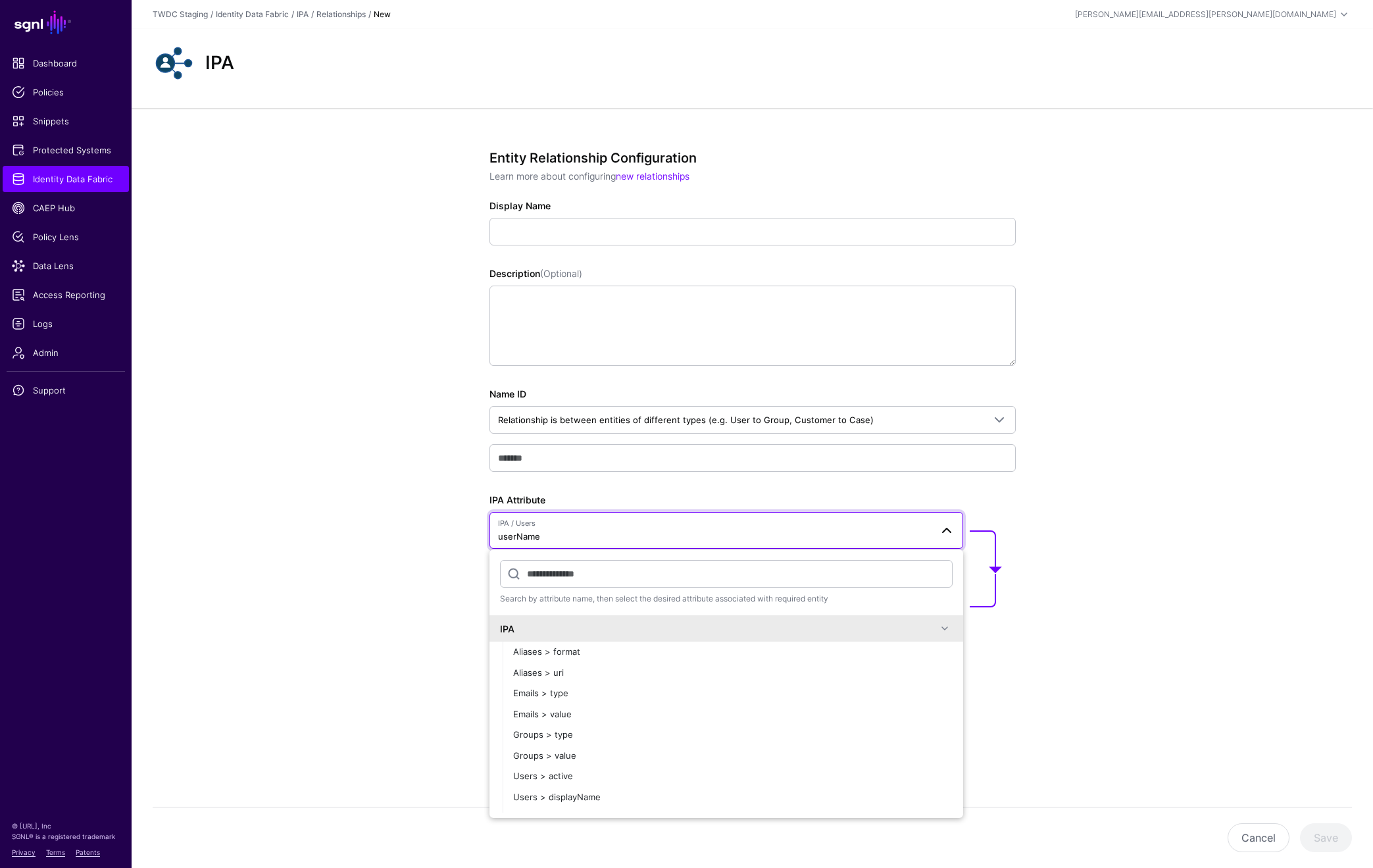
click at [1185, 512] on div "Entity Relationship Configuration Learn more about configuring new relationship…" at bounding box center [753, 435] width 1242 height 655
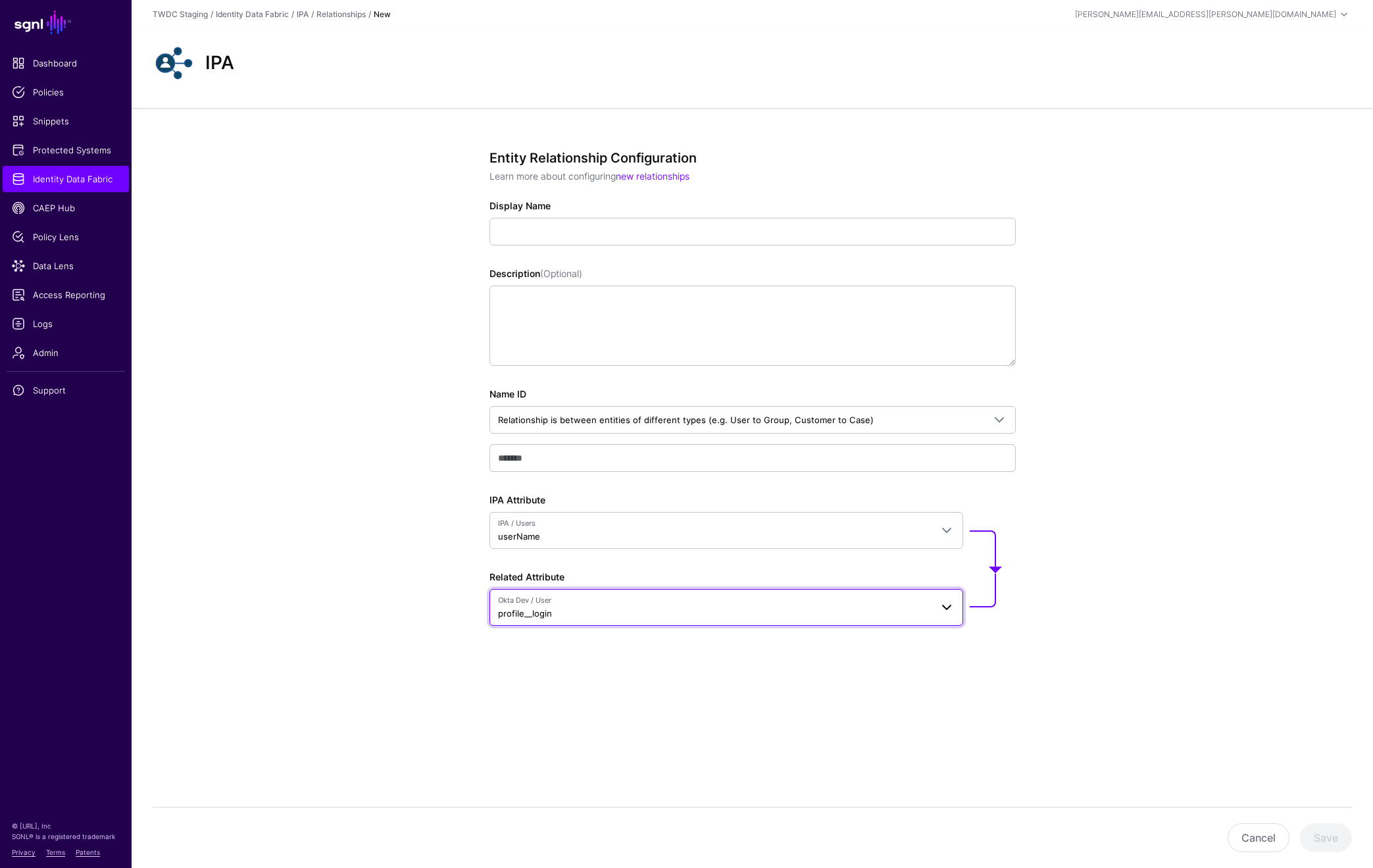
click at [855, 619] on link "Okta Dev / User profile__login" at bounding box center [727, 607] width 473 height 37
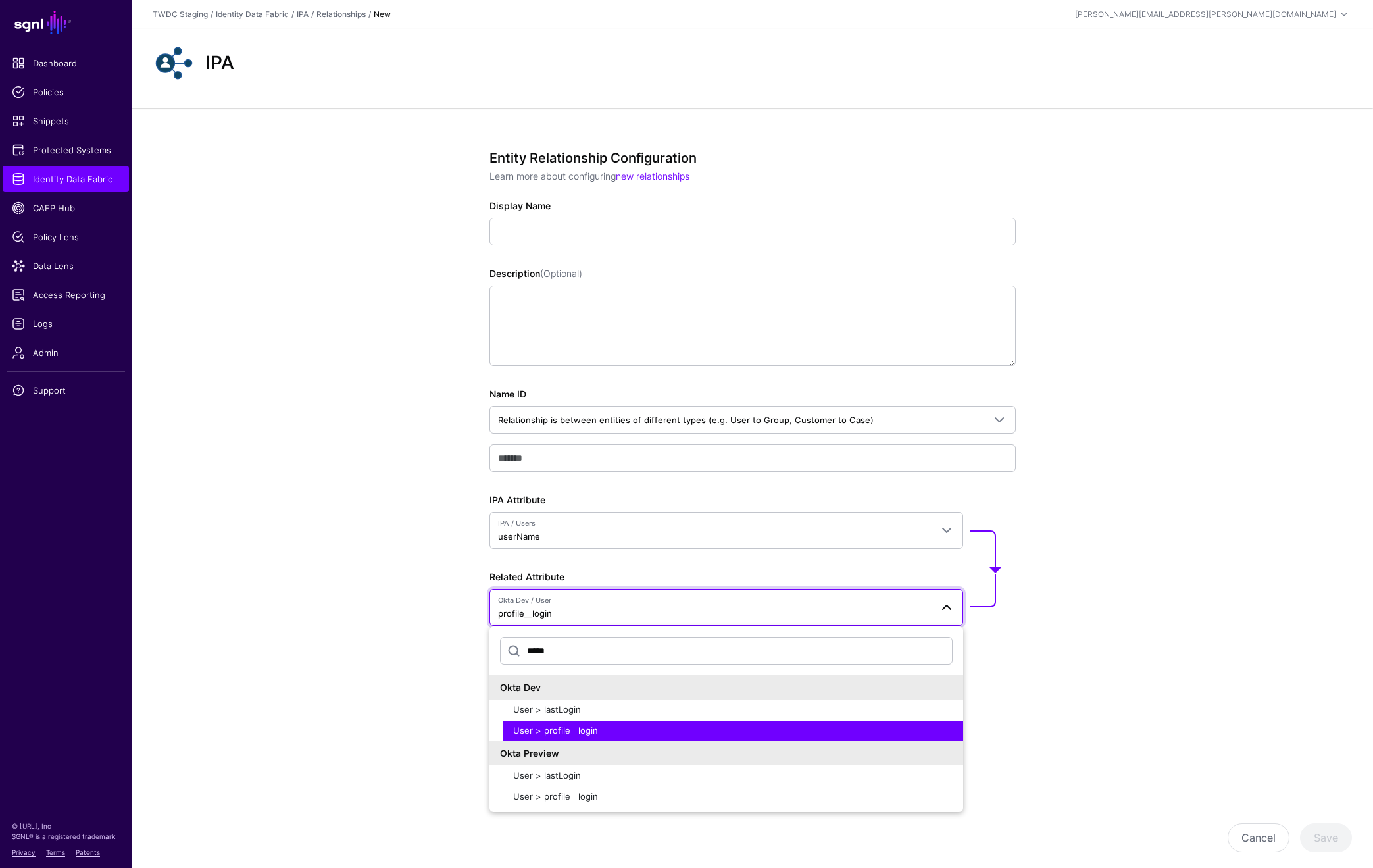
click at [1146, 580] on div "Entity Relationship Configuration Learn more about configuring new relationship…" at bounding box center [753, 435] width 1242 height 655
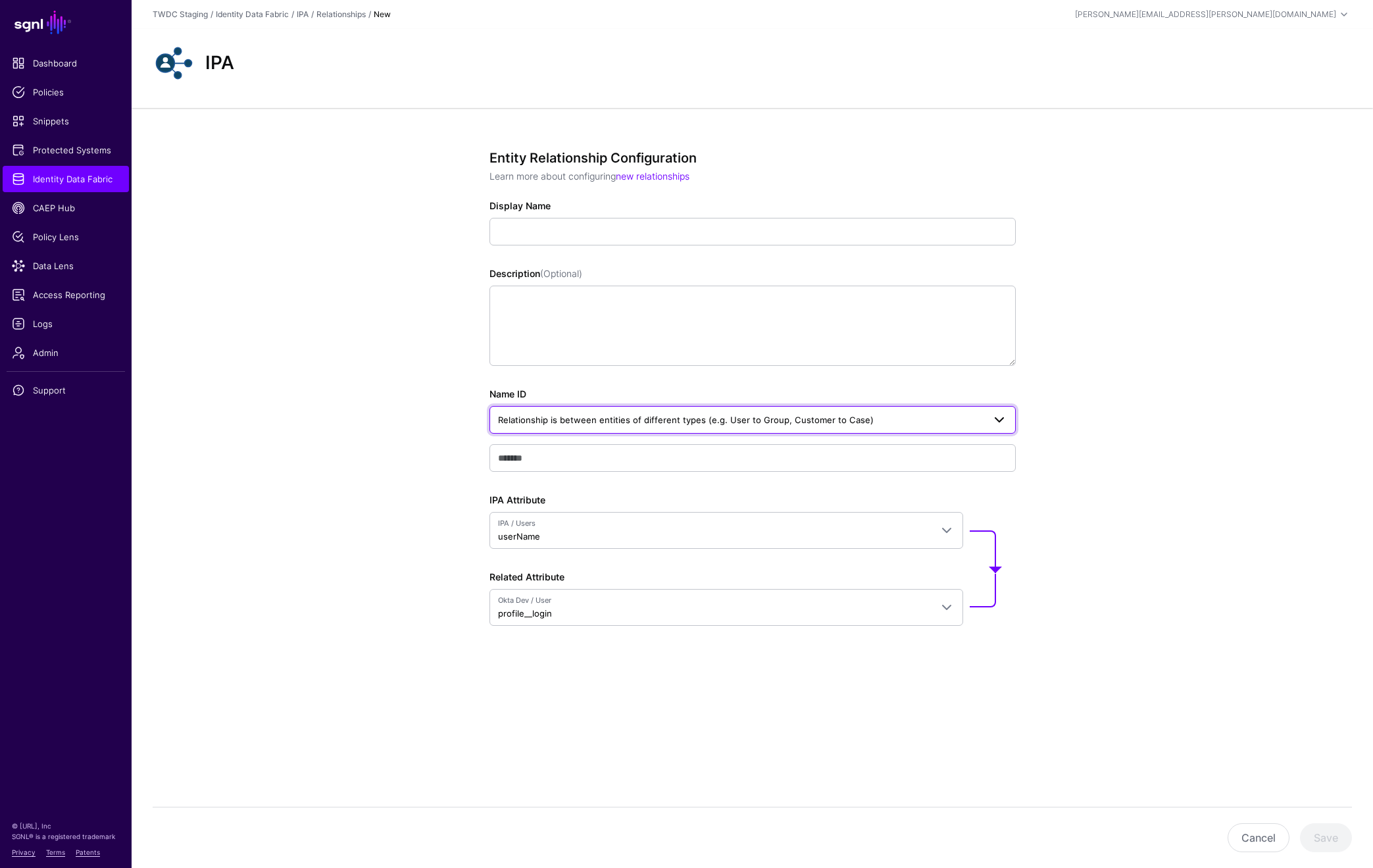
click at [838, 419] on span "Relationship is between entities of different types (e.g. User to Group, Custom…" at bounding box center [686, 419] width 376 height 10
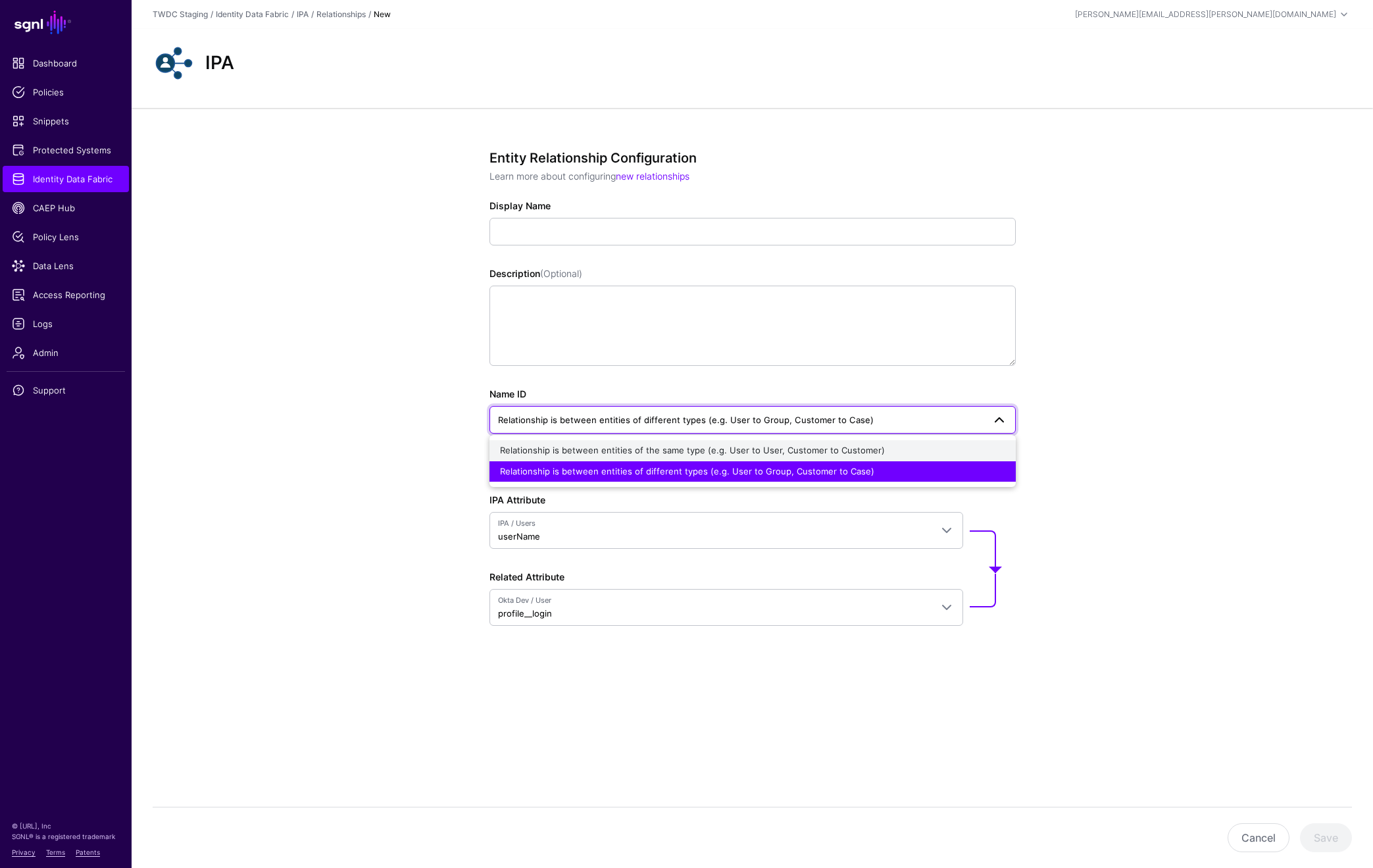
click at [708, 452] on span "Relationship is between entities of the same type (e.g. User to User, Customer …" at bounding box center [693, 450] width 385 height 10
type input "*******"
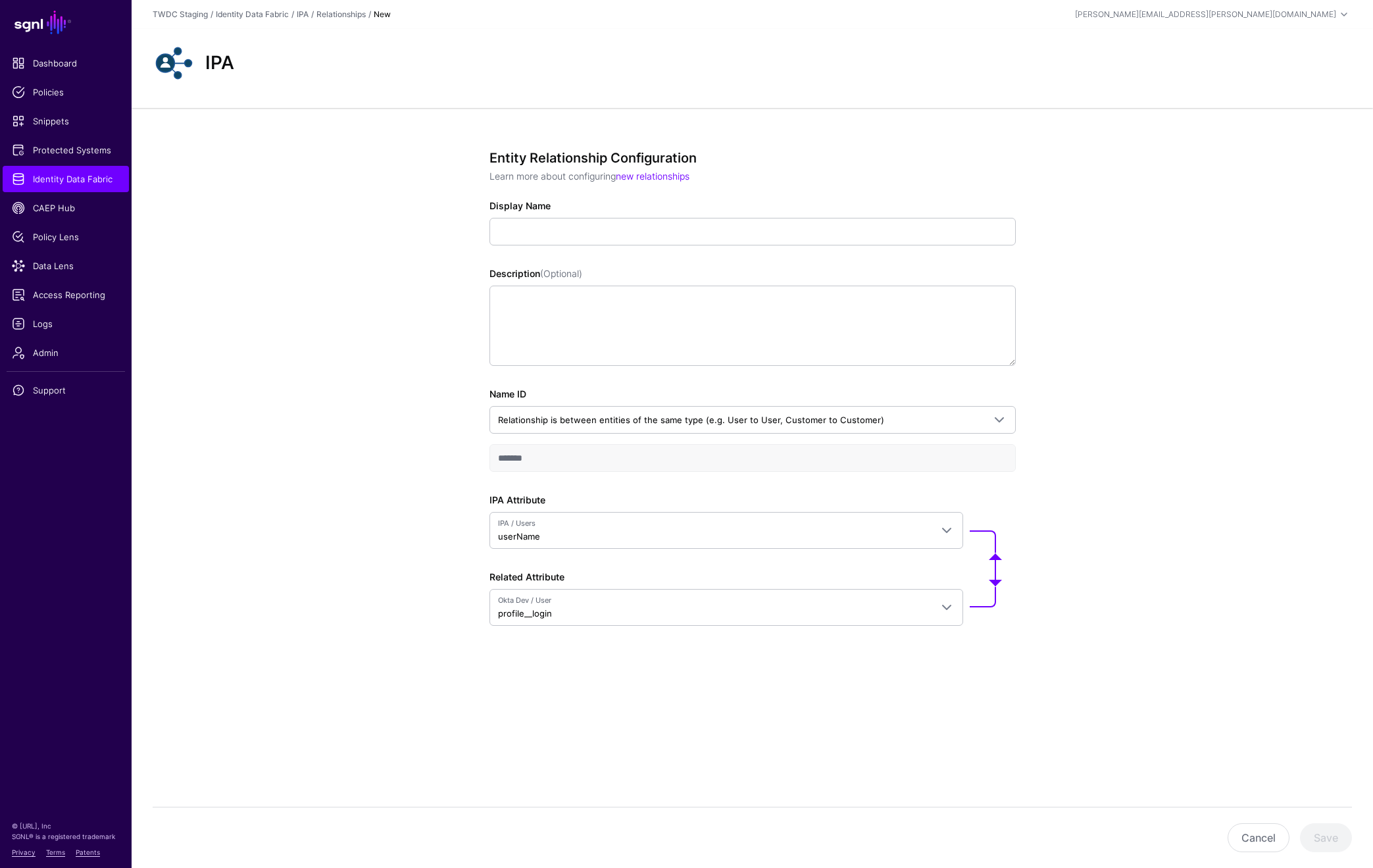
click at [1197, 485] on div "Entity Relationship Configuration Learn more about configuring new relationship…" at bounding box center [753, 435] width 1242 height 655
click at [902, 419] on span "Relationship is between entities of the same type (e.g. User to User, Customer …" at bounding box center [741, 419] width 485 height 14
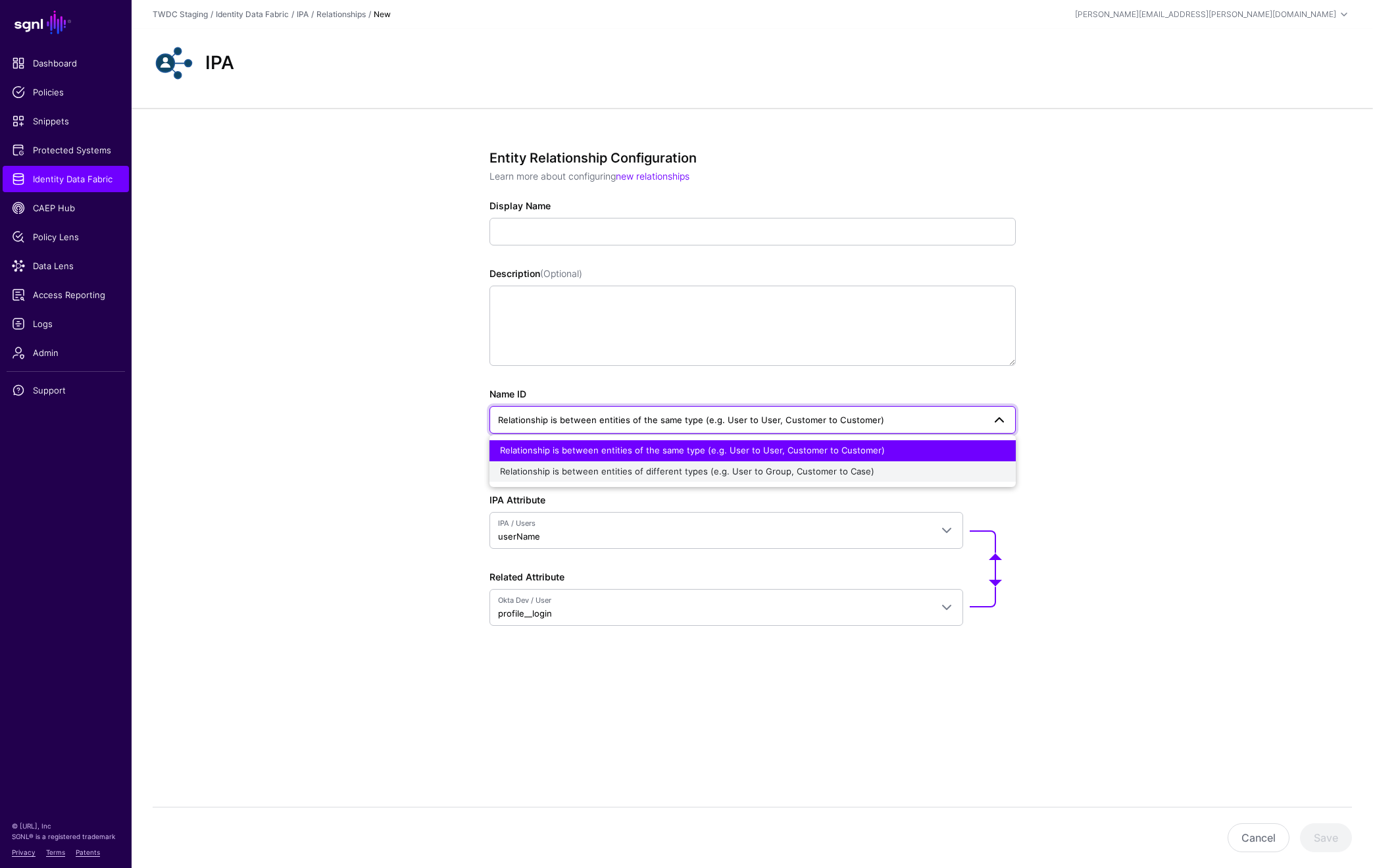
click at [588, 473] on span "Relationship is between entities of different types (e.g. User to Group, Custom…" at bounding box center [688, 471] width 375 height 10
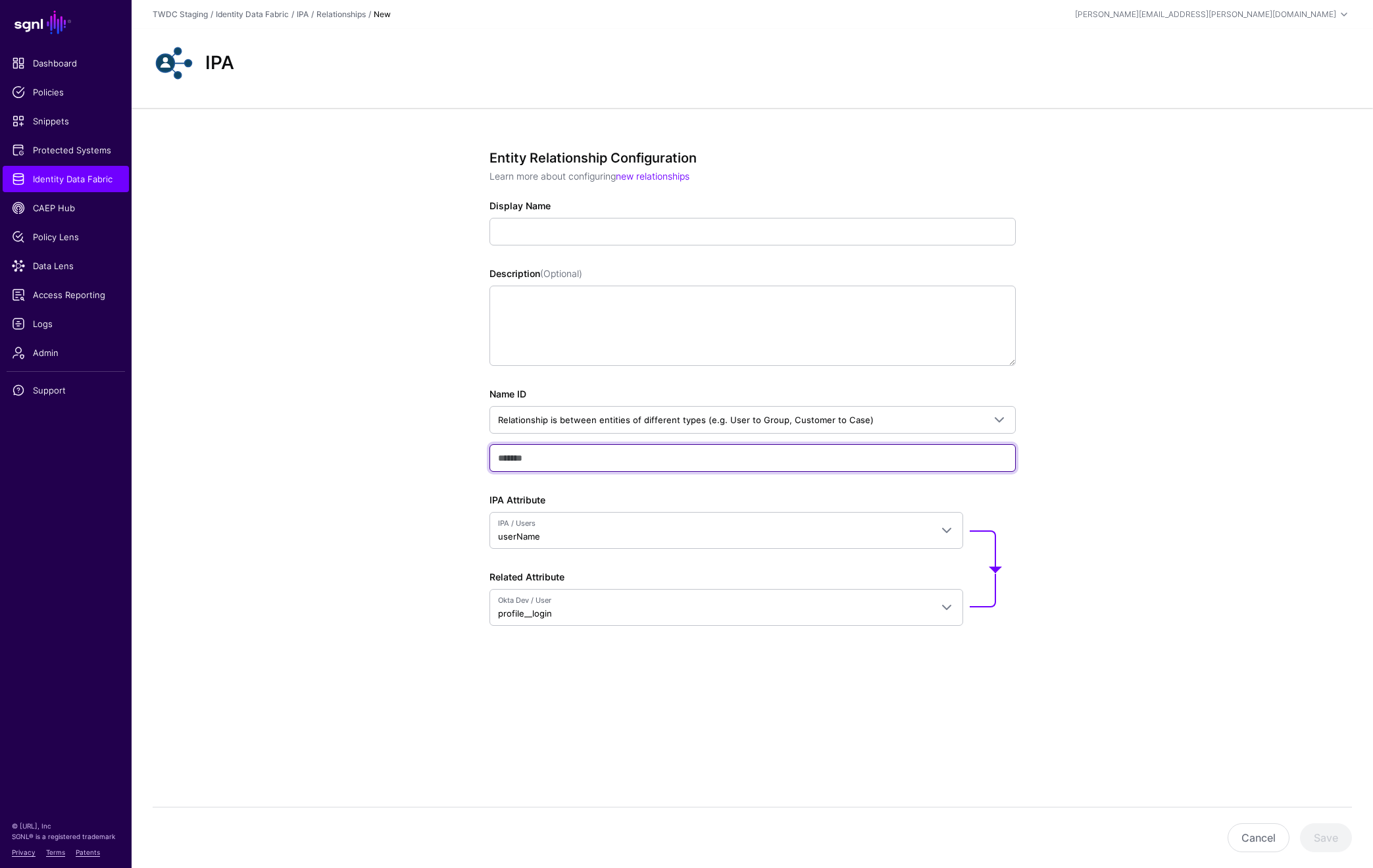
click at [558, 461] on input "text" at bounding box center [753, 458] width 527 height 28
click at [1204, 452] on div "Entity Relationship Configuration Learn more about configuring new relationship…" at bounding box center [753, 435] width 1242 height 655
click at [537, 455] on input "text" at bounding box center [753, 458] width 527 height 28
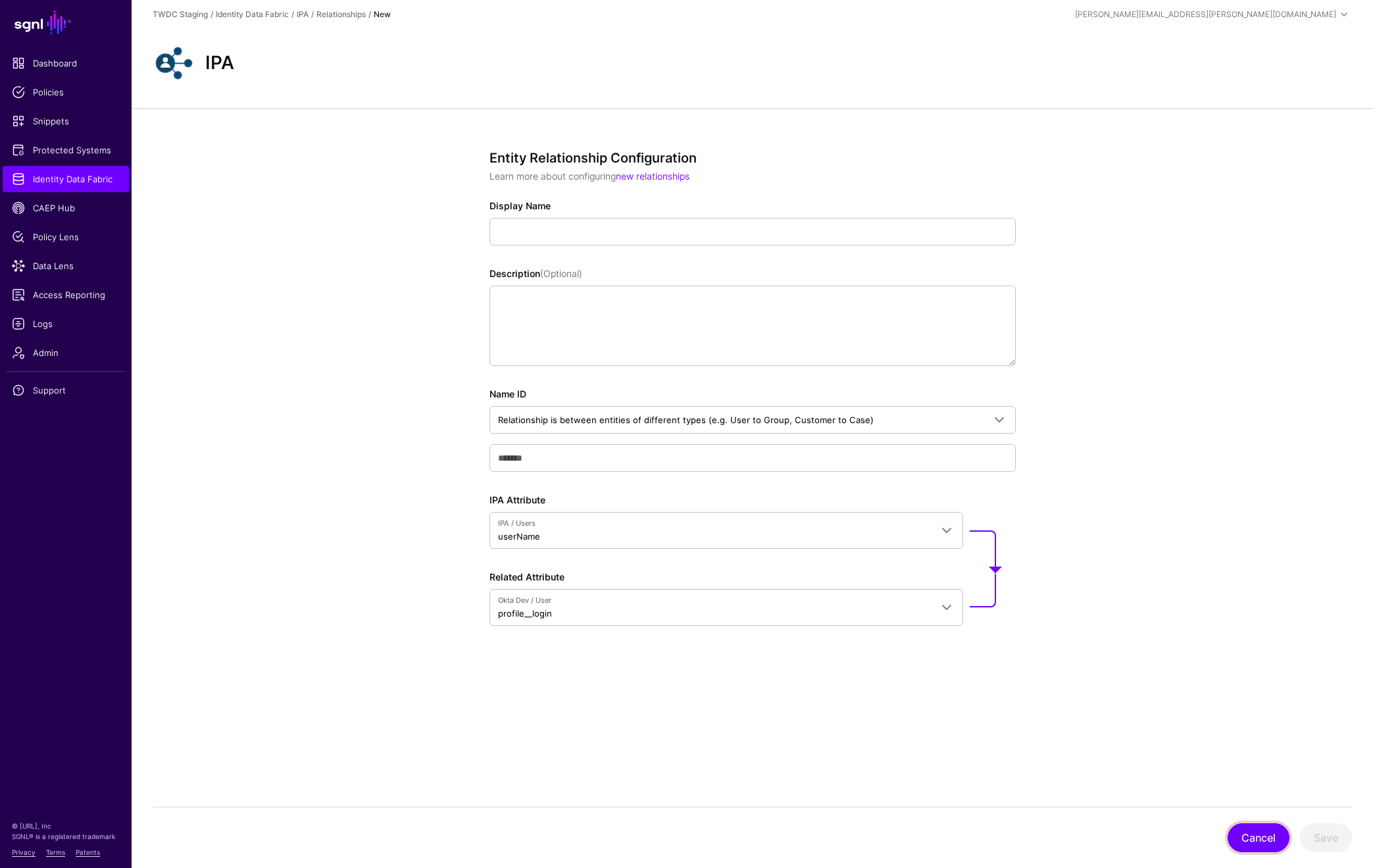
click at [1248, 841] on button "Cancel" at bounding box center [1258, 837] width 62 height 29
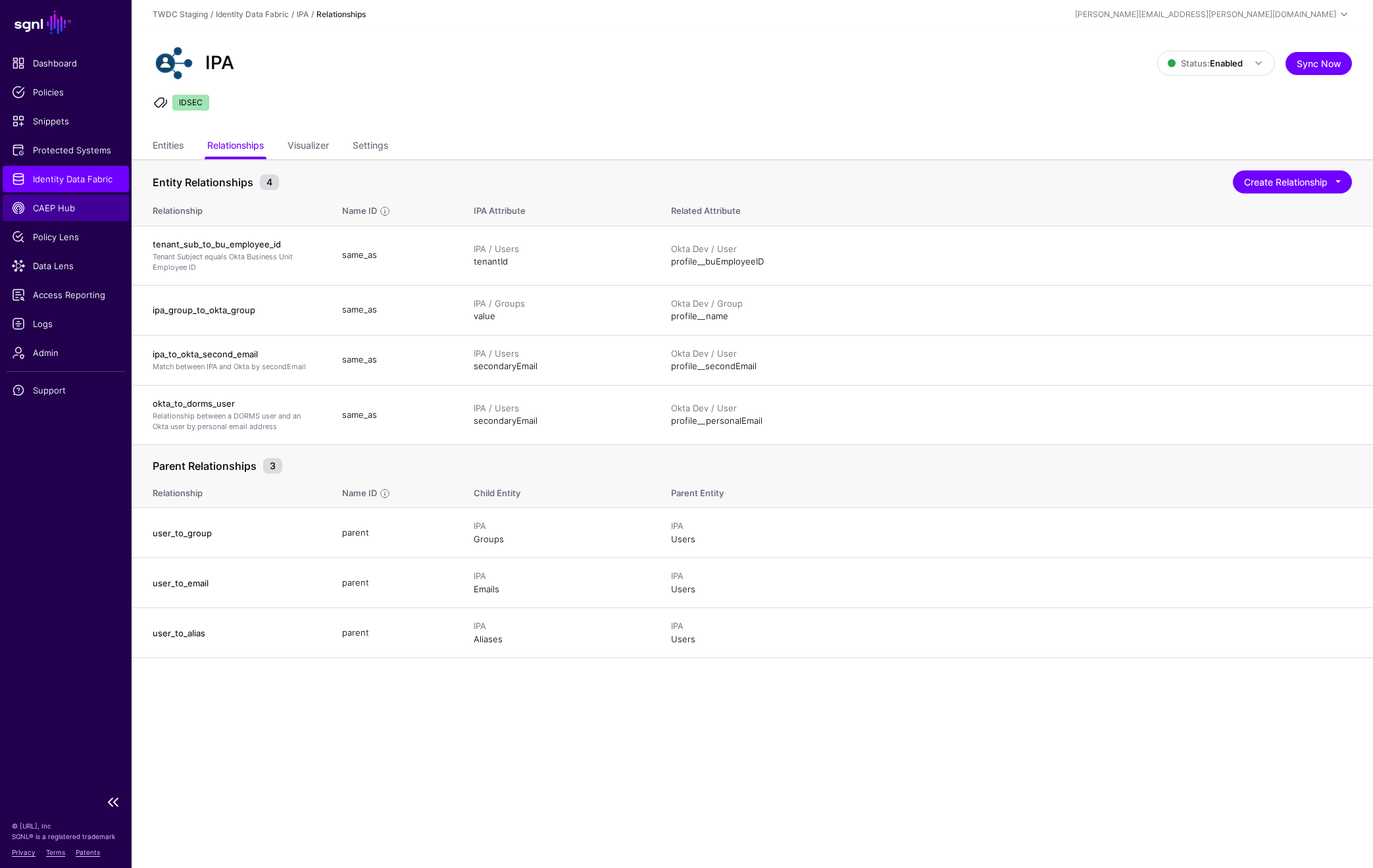
click at [61, 210] on span "CAEP Hub" at bounding box center [66, 208] width 108 height 13
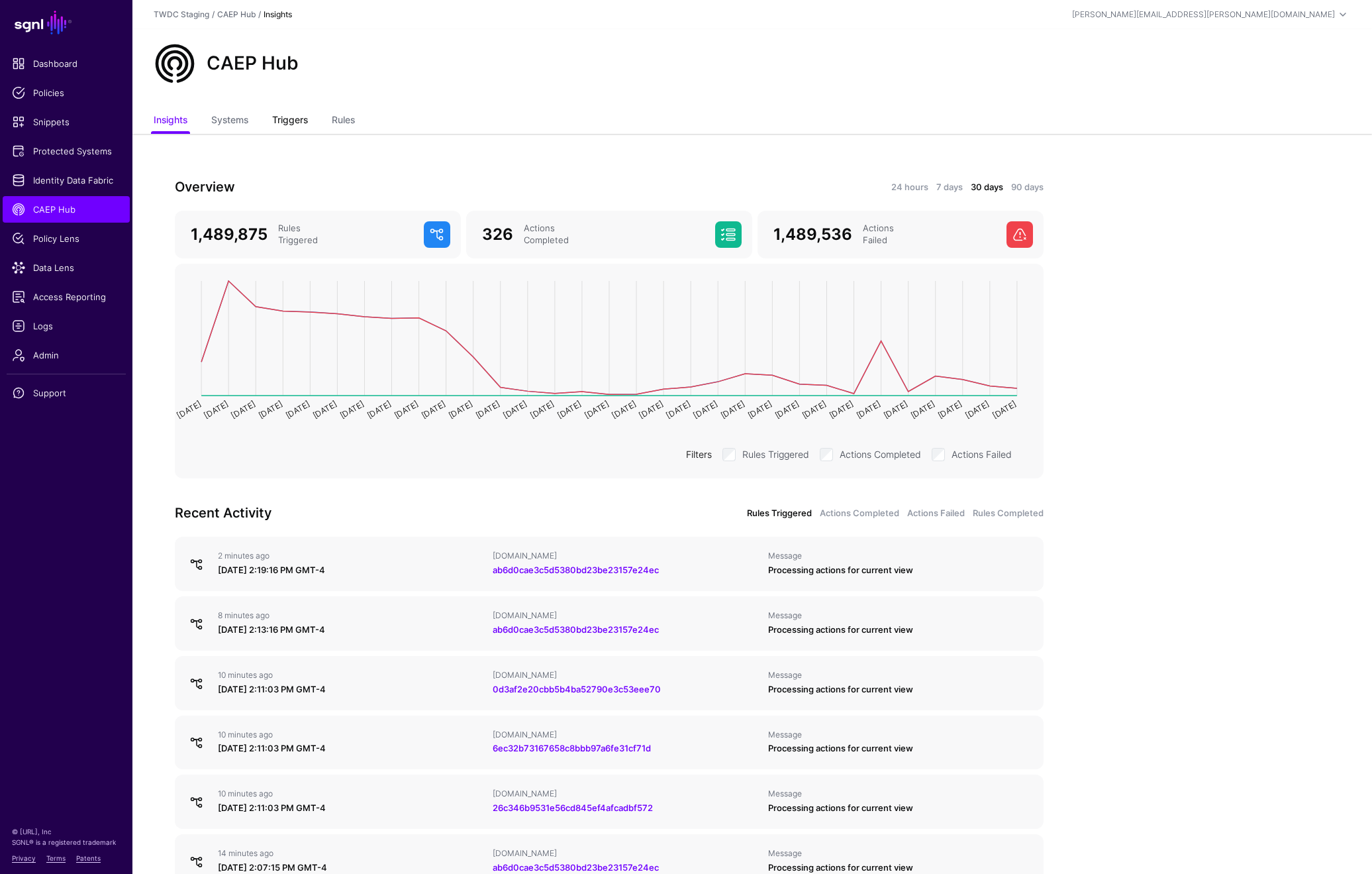
click at [296, 120] on link "Triggers" at bounding box center [289, 121] width 35 height 25
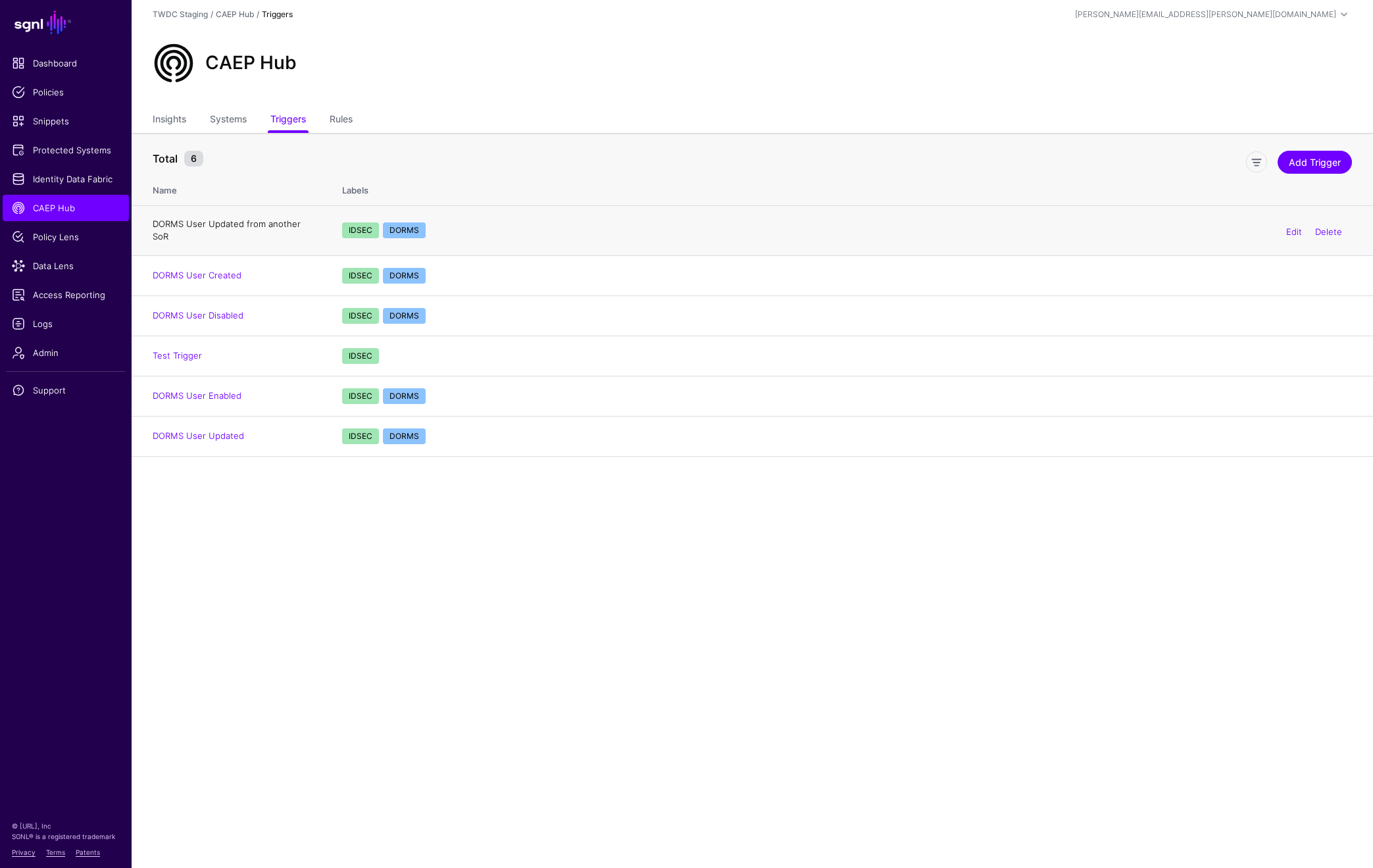
click at [281, 223] on link "DORMS User Updated from another SoR" at bounding box center [227, 231] width 148 height 24
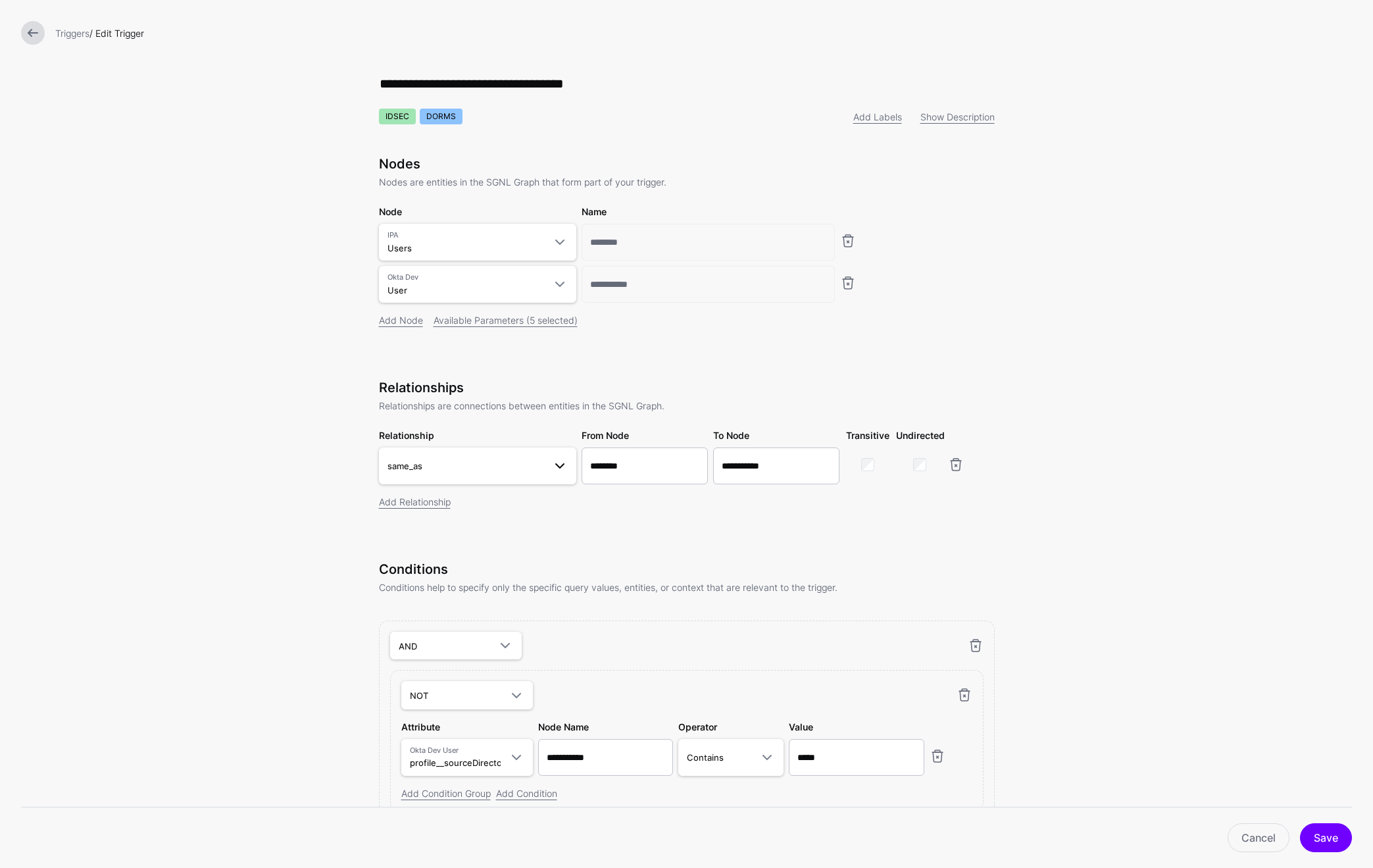
click at [550, 455] on link "same_as" at bounding box center [478, 465] width 198 height 37
click at [482, 557] on span "Users.tenantId - User.profile__buEmployeeID" at bounding box center [477, 561] width 176 height 11
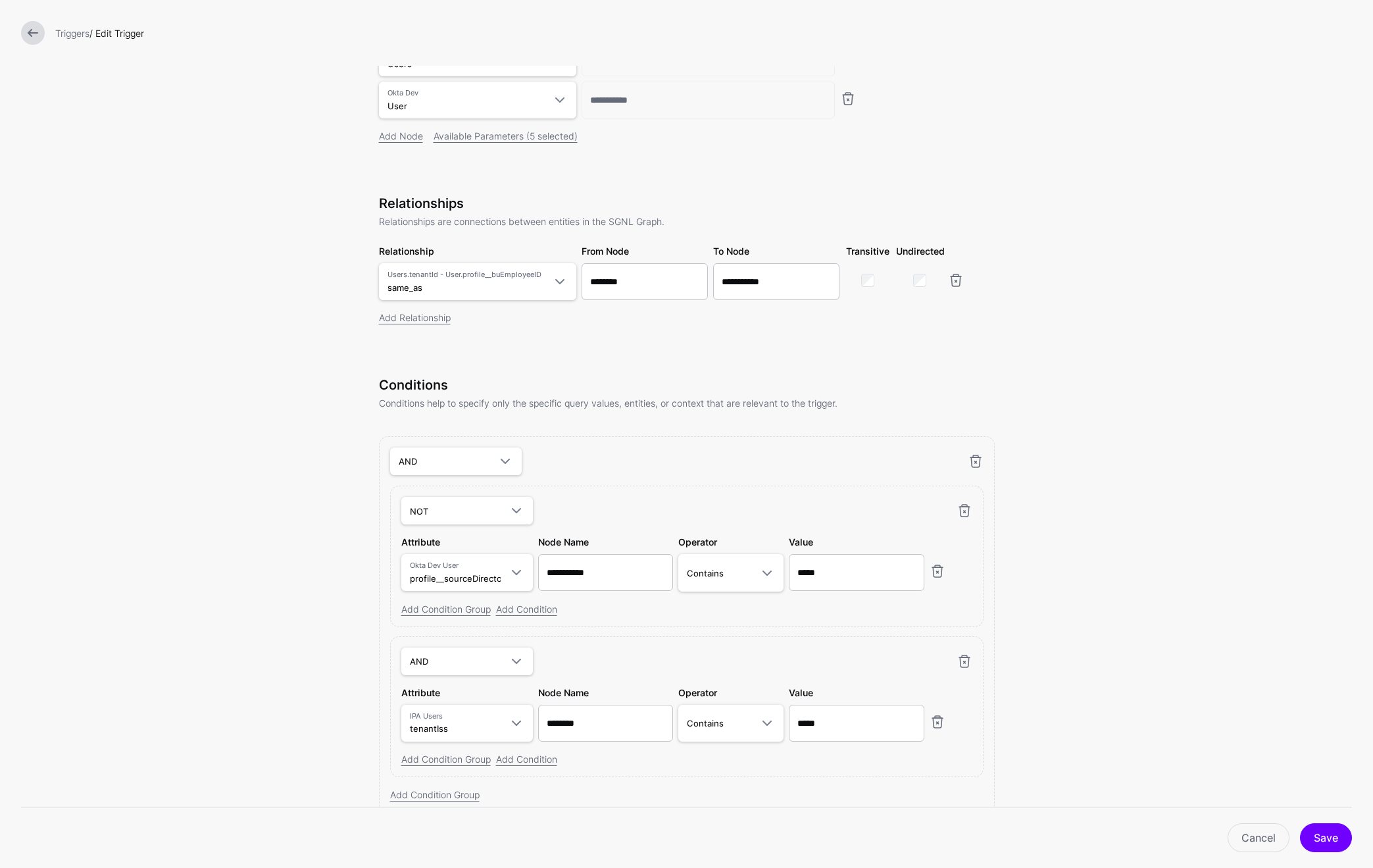
scroll to position [244, 0]
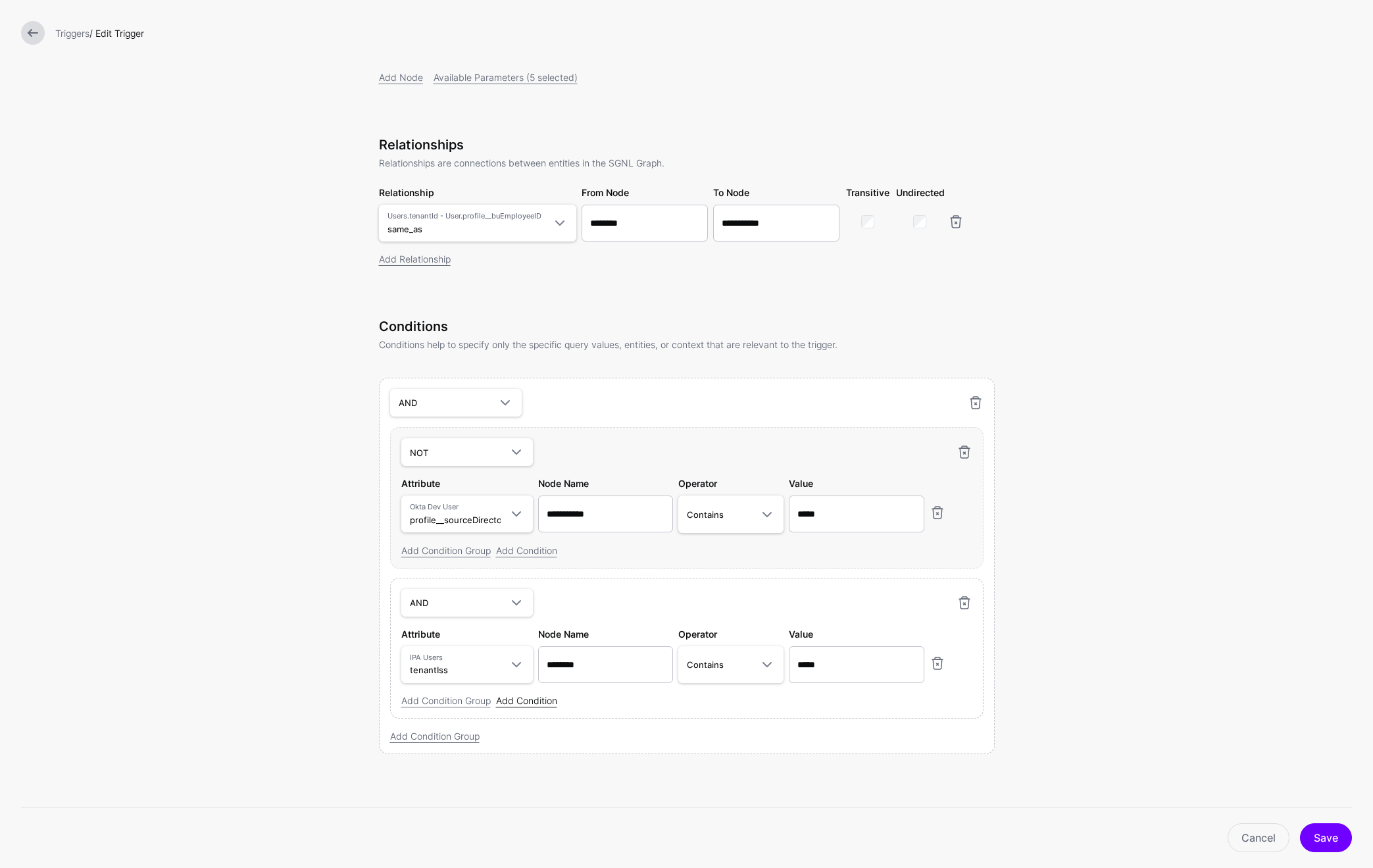
click at [533, 698] on link "Add Condition" at bounding box center [527, 700] width 61 height 11
click at [518, 701] on span at bounding box center [516, 705] width 16 height 16
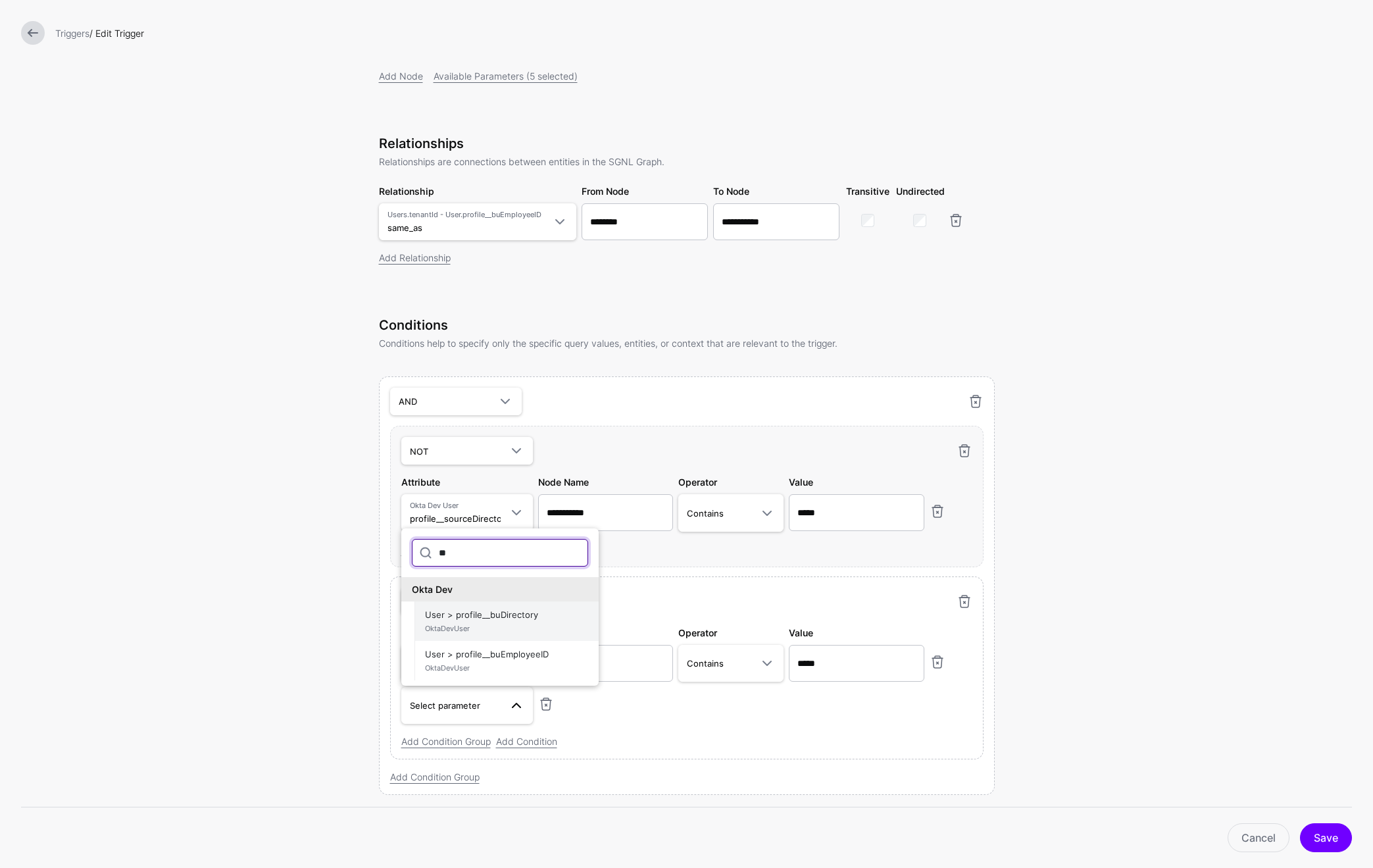
type input "**"
click at [516, 625] on span "OktaDevUser" at bounding box center [506, 628] width 163 height 11
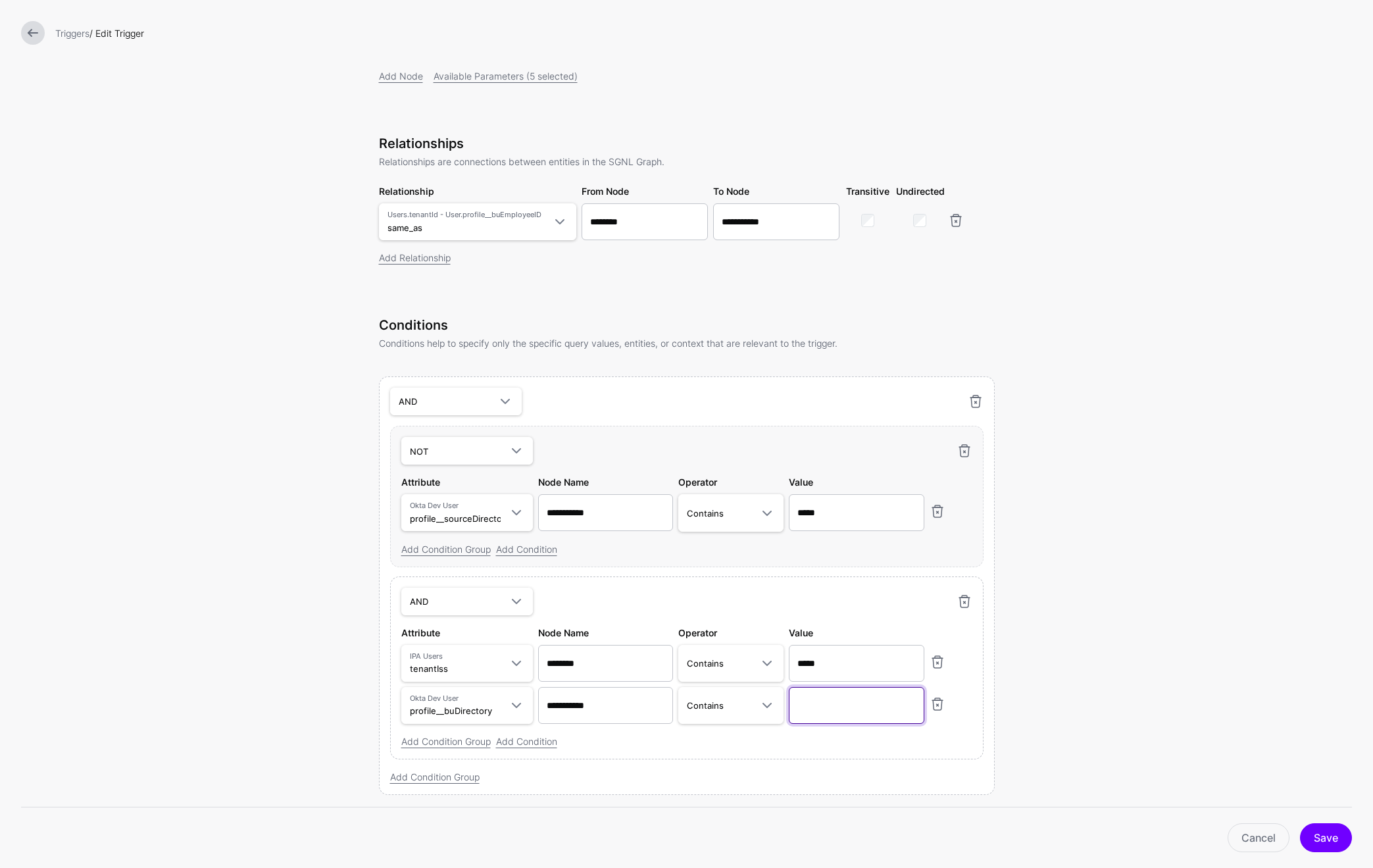
click at [861, 709] on input "text" at bounding box center [856, 705] width 136 height 37
type input "*****"
click at [1134, 659] on form "**********" at bounding box center [686, 332] width 1373 height 1153
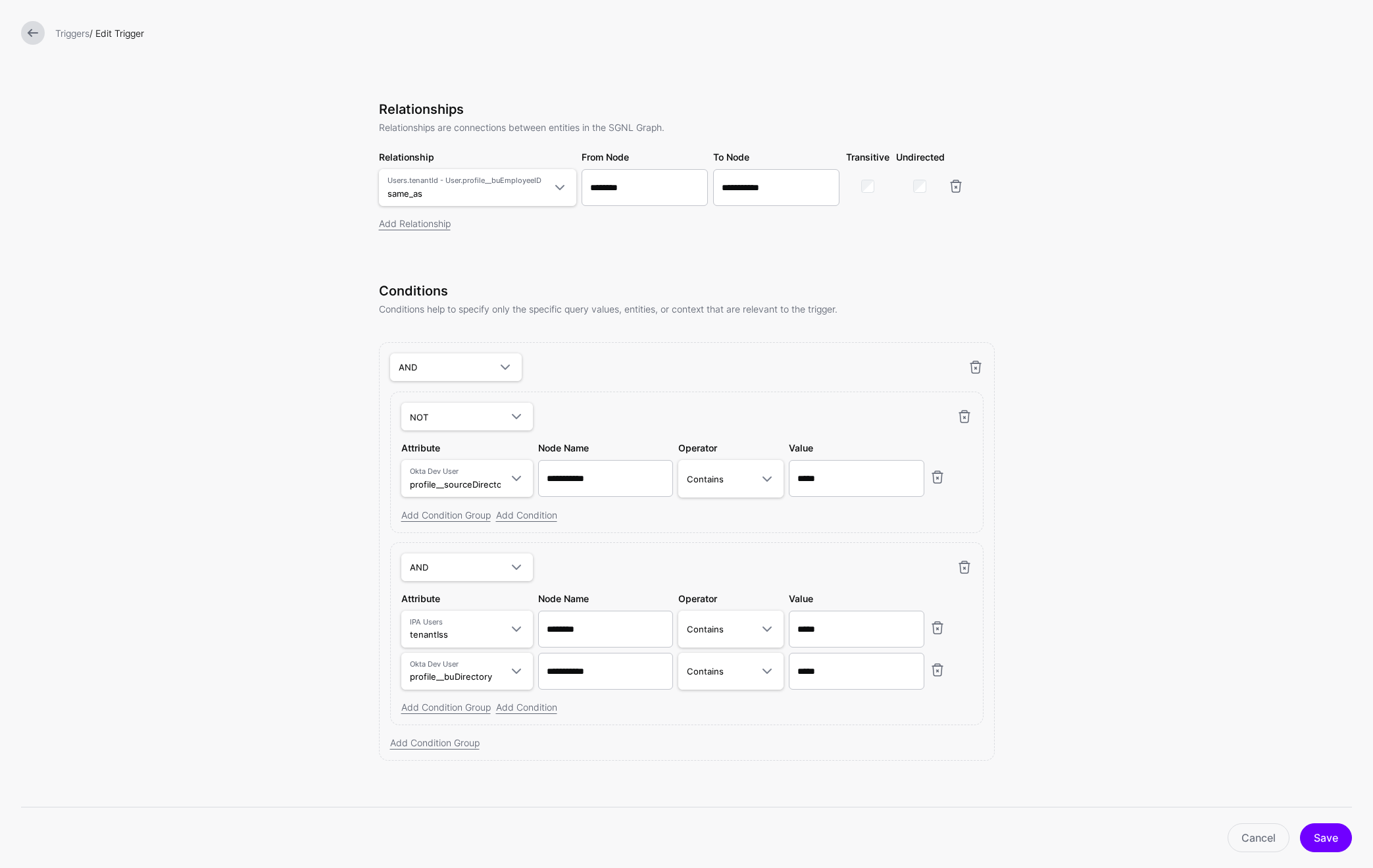
scroll to position [286, 0]
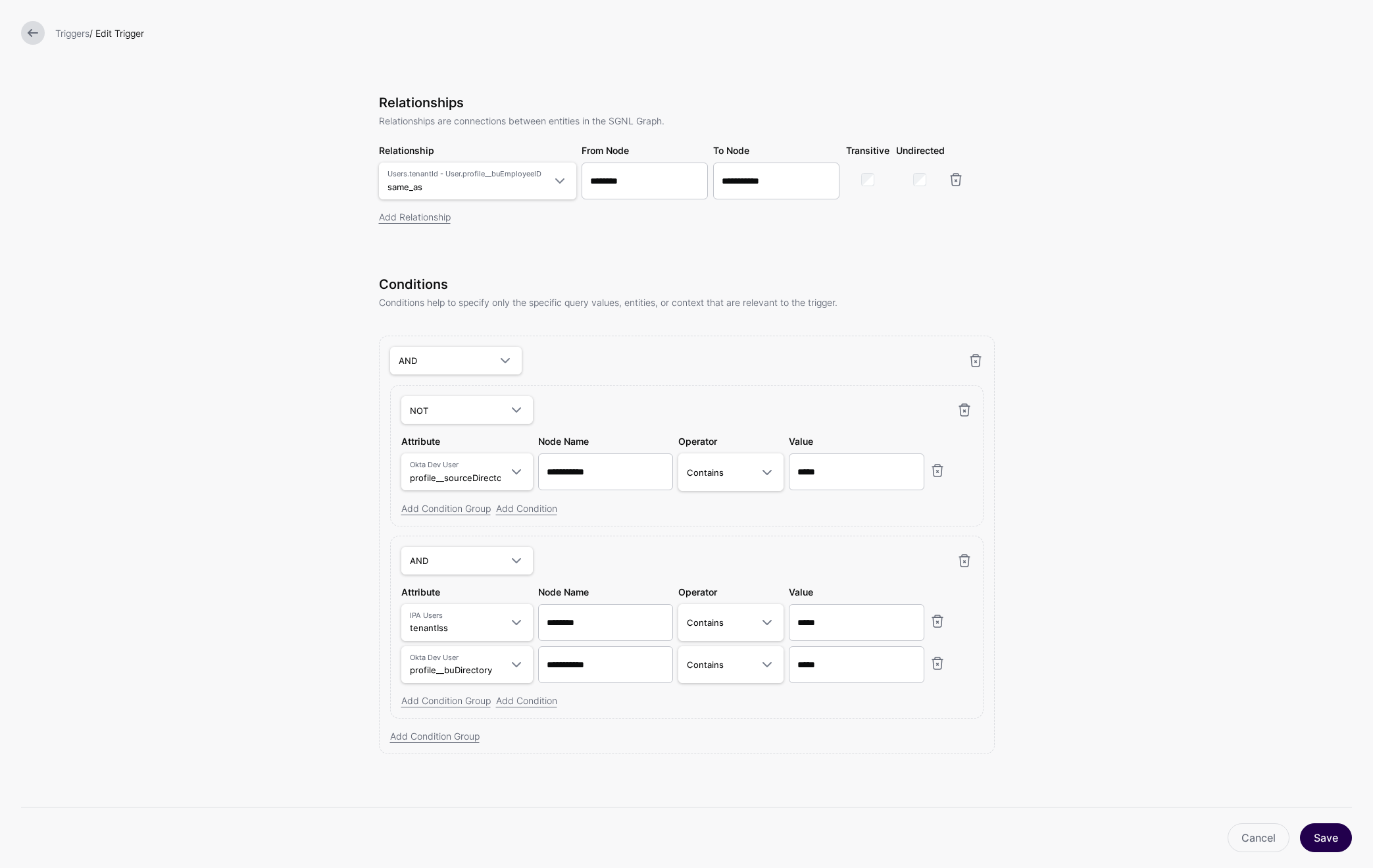
click at [1338, 841] on button "Save" at bounding box center [1326, 837] width 52 height 29
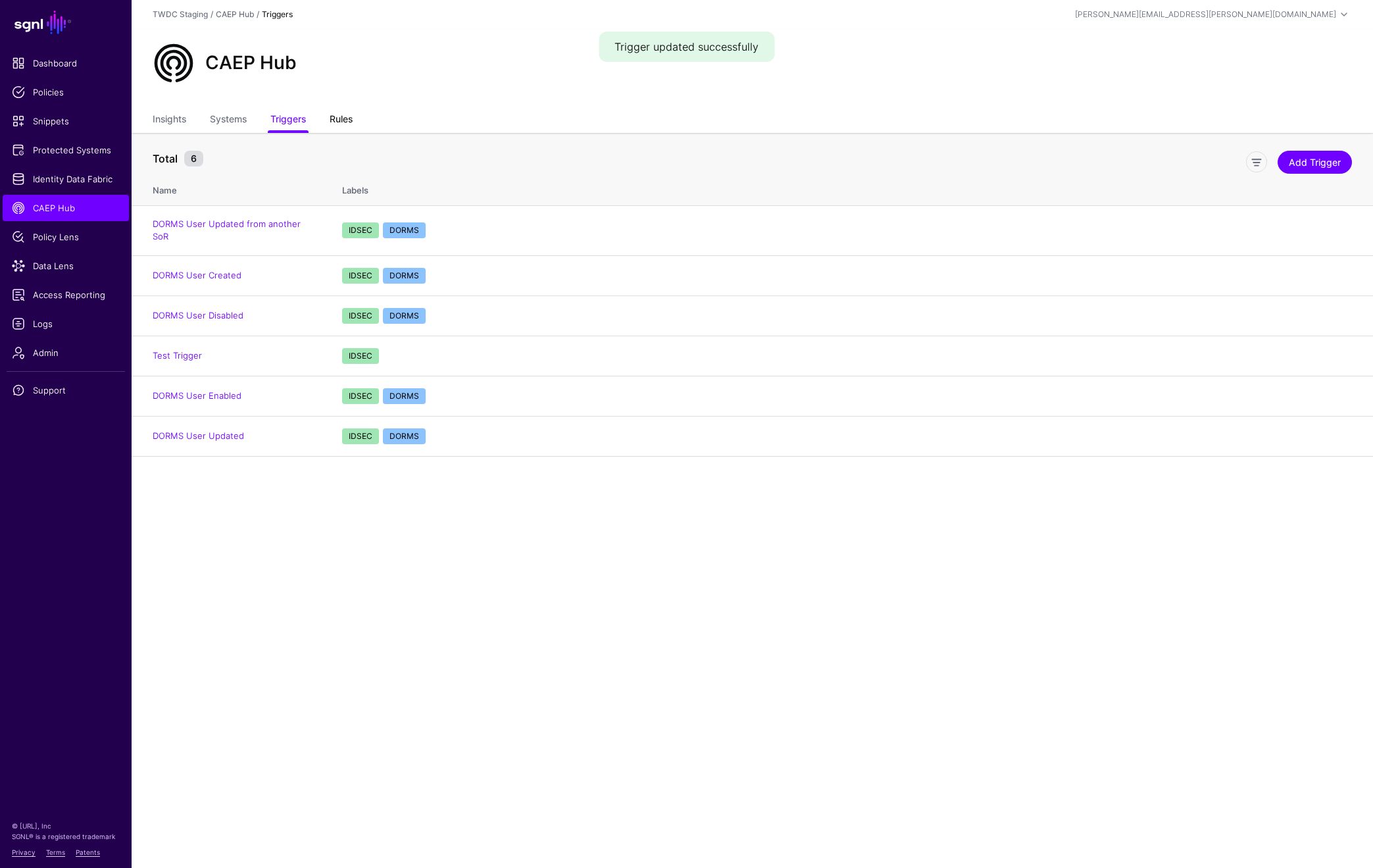
click at [340, 122] on link "Rules" at bounding box center [341, 120] width 23 height 25
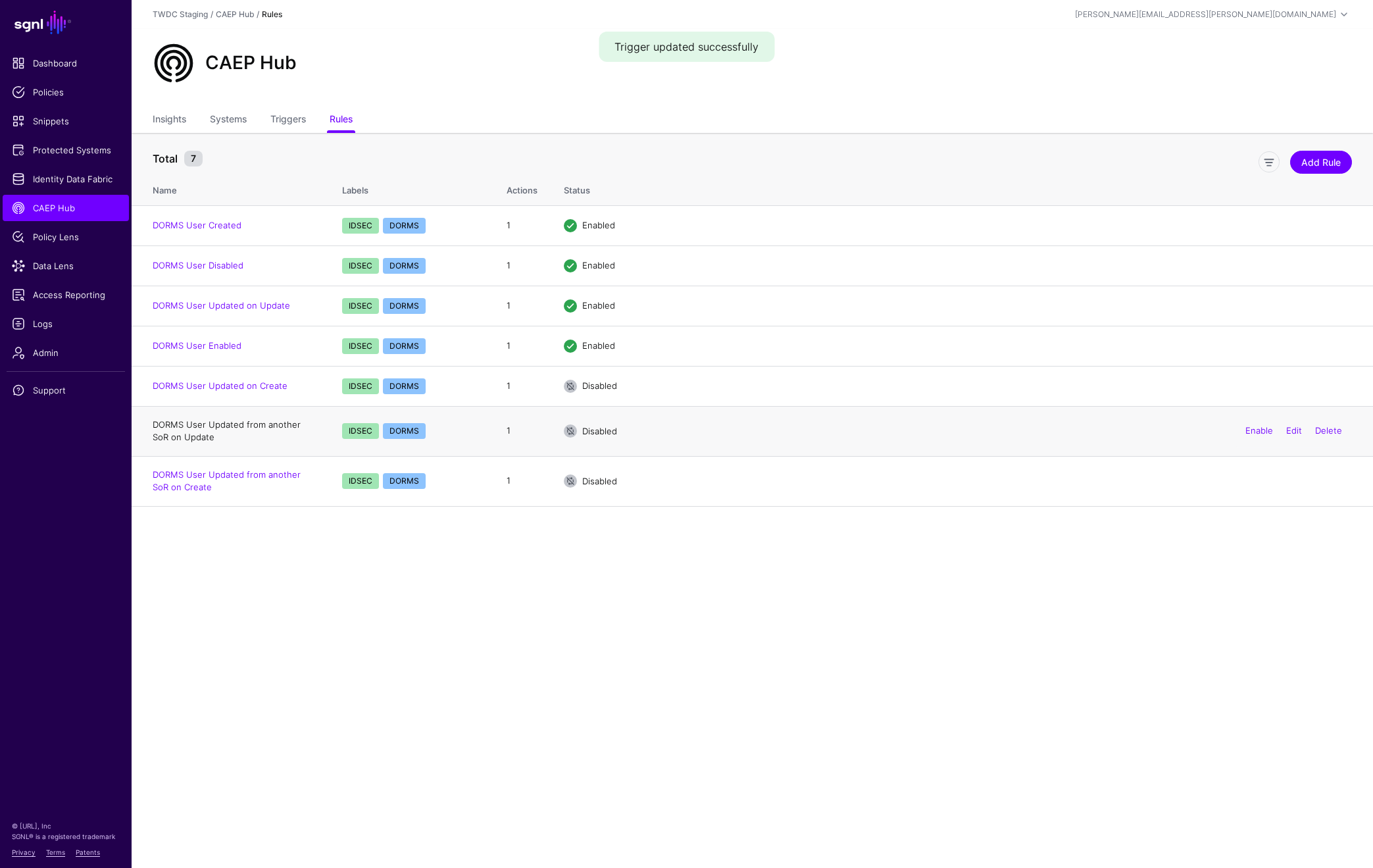
click at [283, 427] on link "DORMS User Updated from another SoR on Update" at bounding box center [227, 431] width 148 height 24
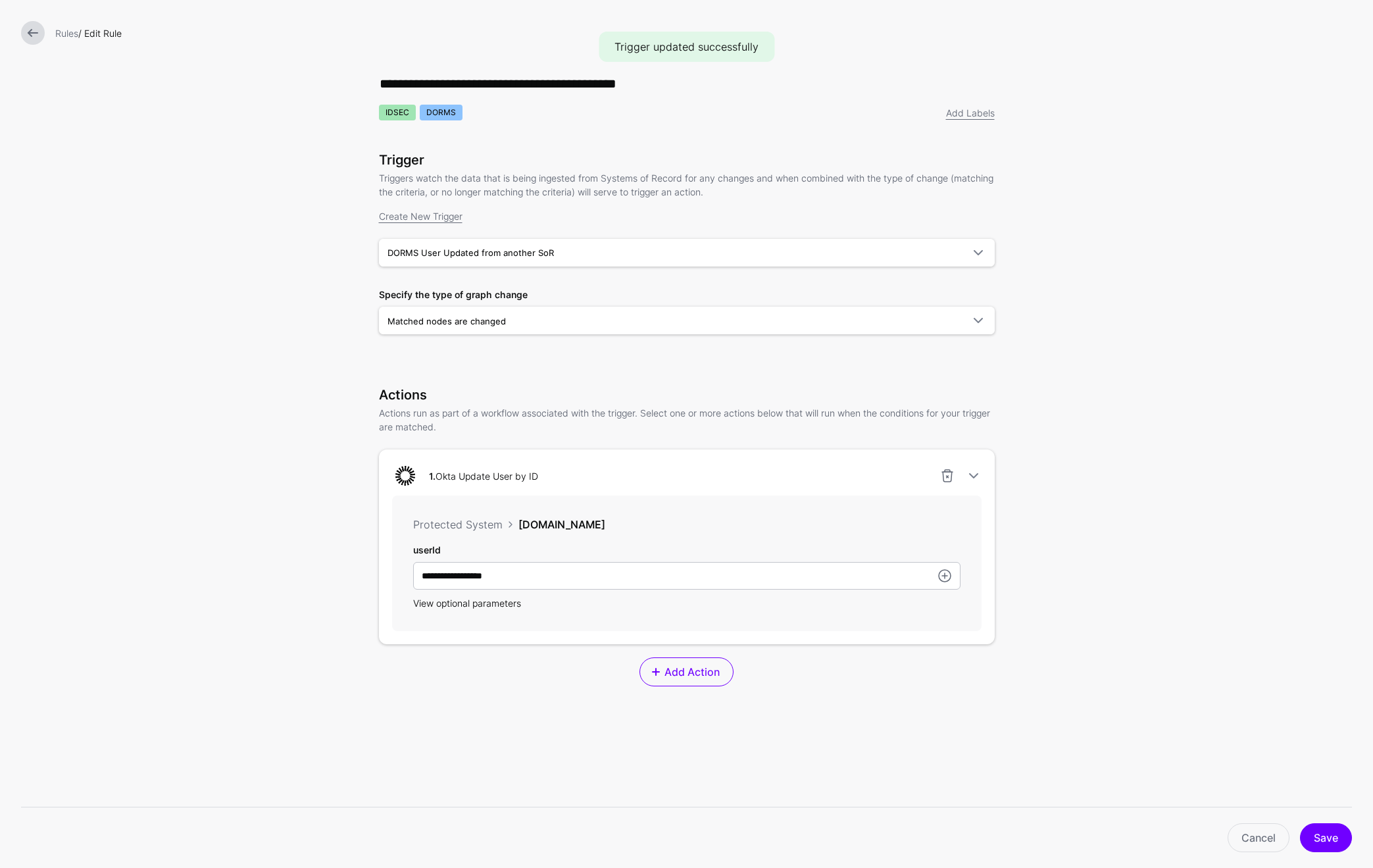
click at [466, 608] on span "View optional parameters" at bounding box center [467, 603] width 108 height 11
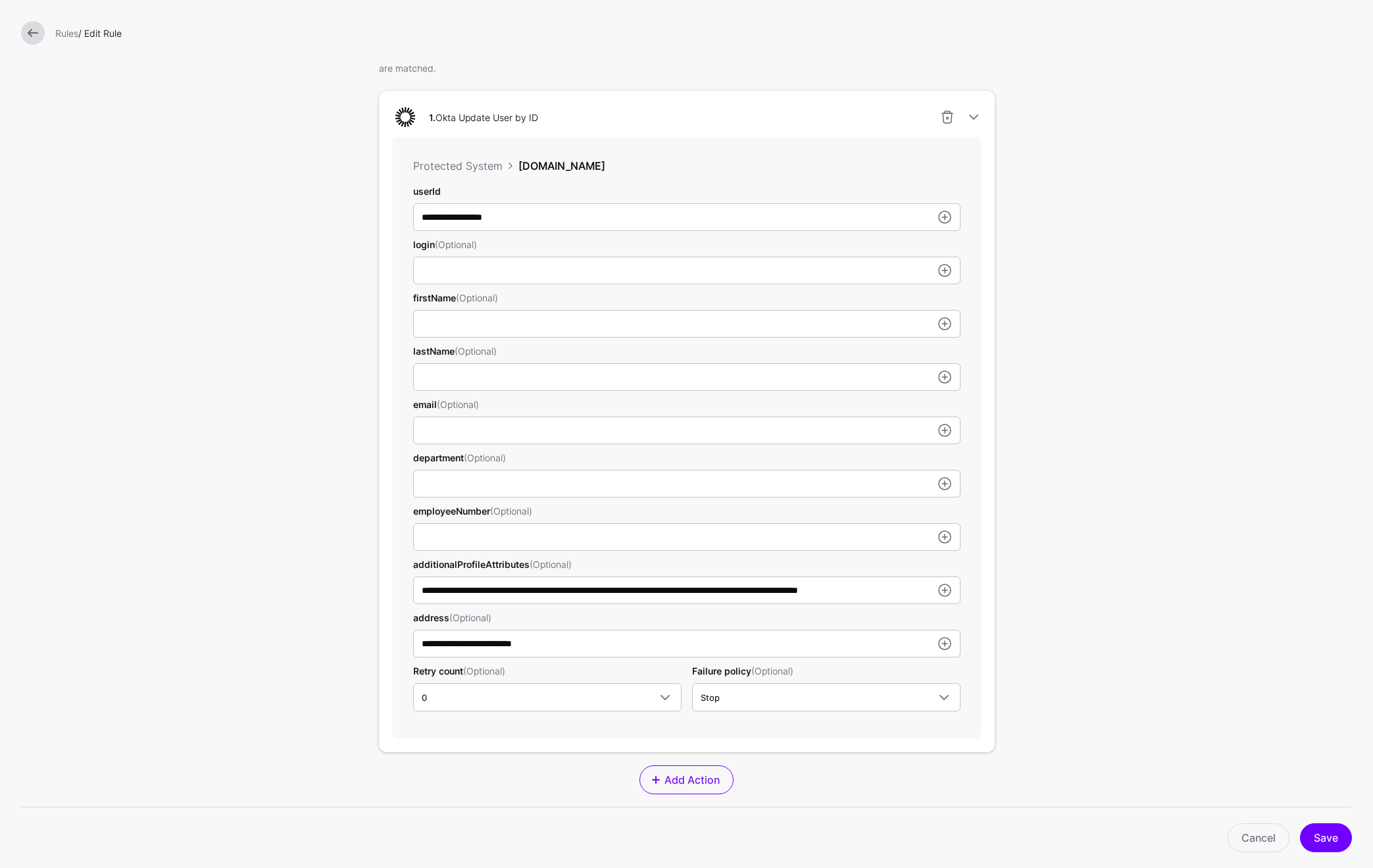
scroll to position [568, 0]
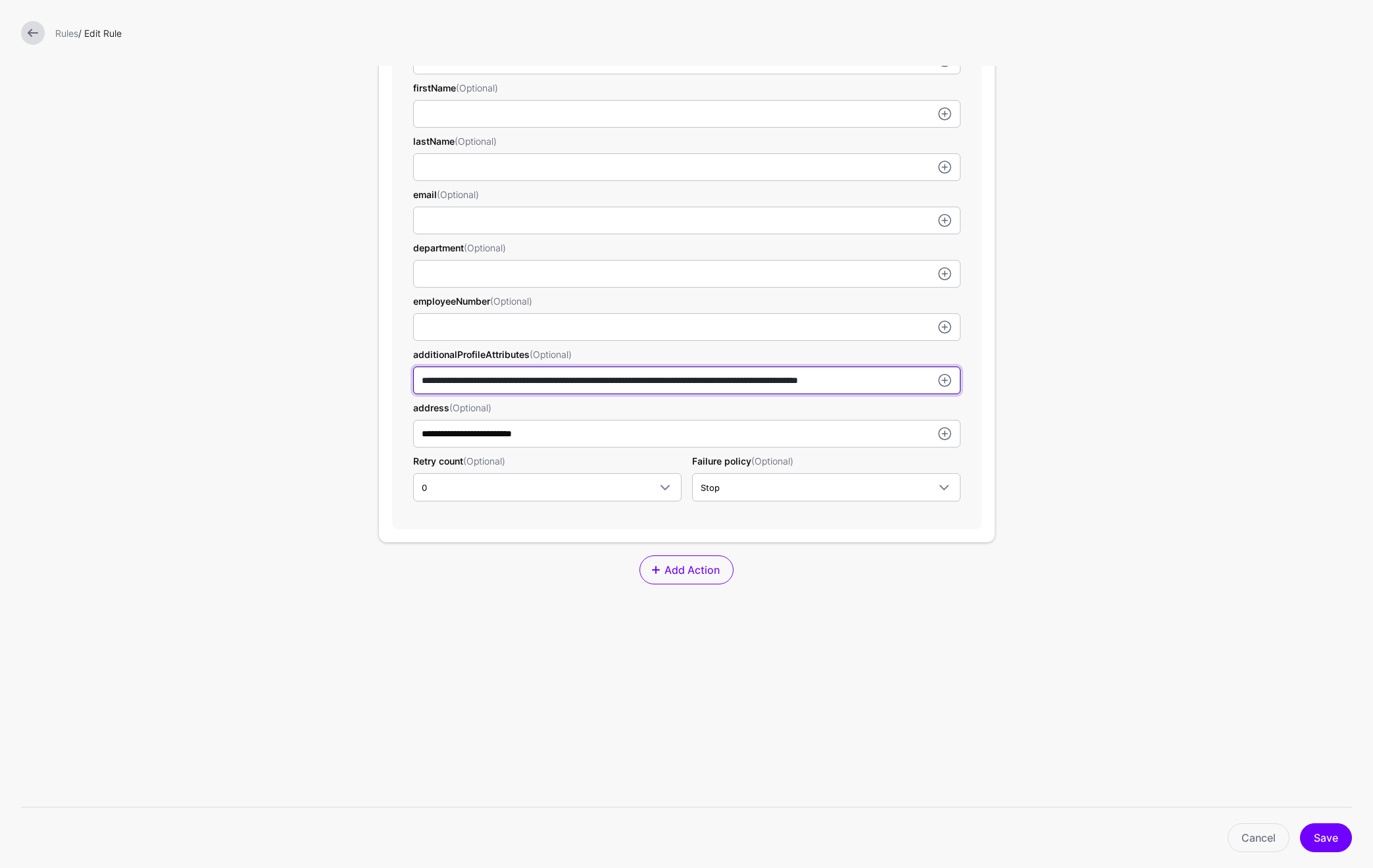
click at [458, 381] on input "**********" at bounding box center [687, 380] width 548 height 28
drag, startPoint x: 420, startPoint y: 381, endPoint x: 730, endPoint y: 381, distance: 310.0
click at [730, 381] on input "**********" at bounding box center [687, 380] width 548 height 28
click at [673, 381] on input "**********" at bounding box center [687, 380] width 548 height 28
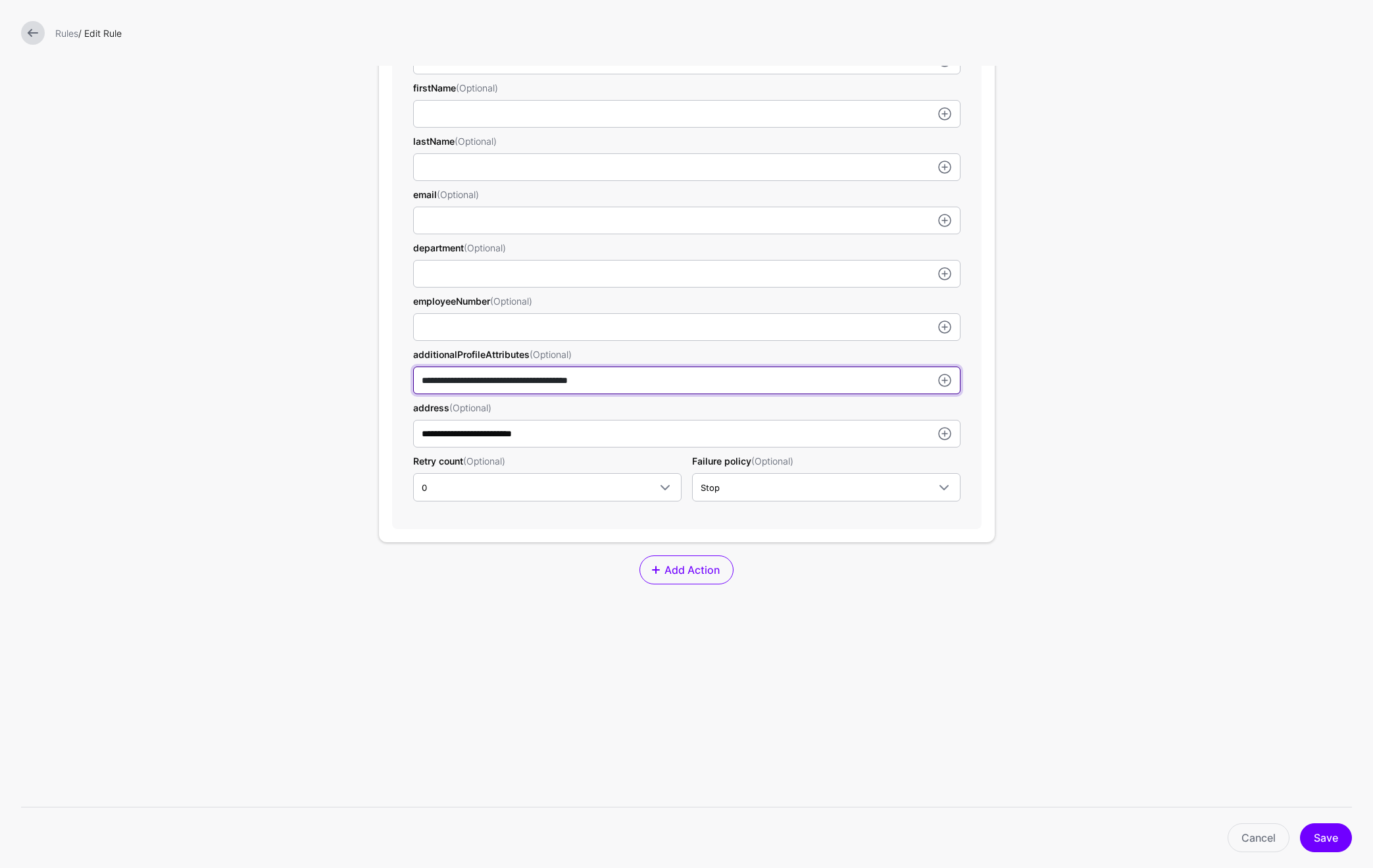
click at [673, 381] on input "**********" at bounding box center [687, 380] width 548 height 28
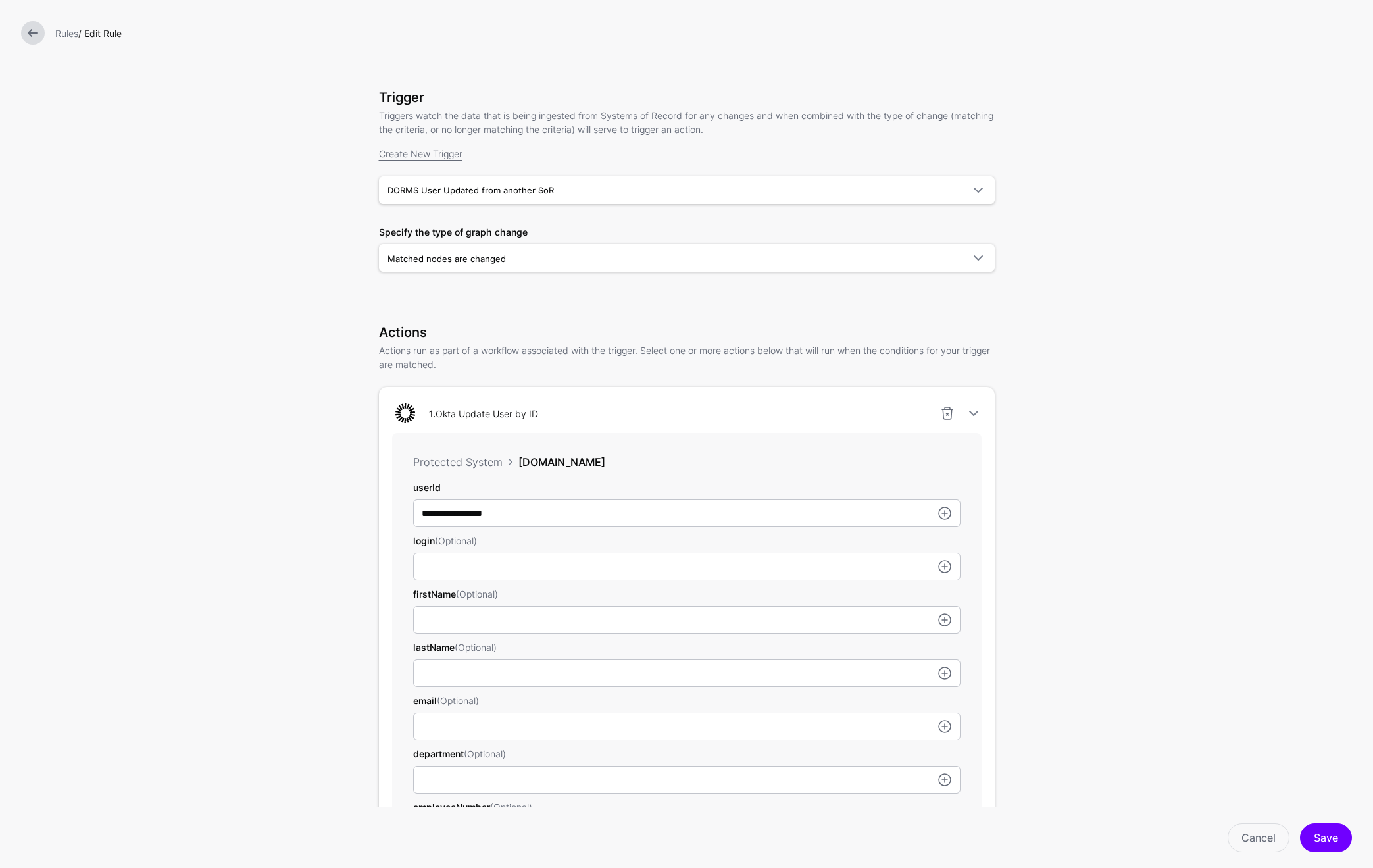
scroll to position [0, 0]
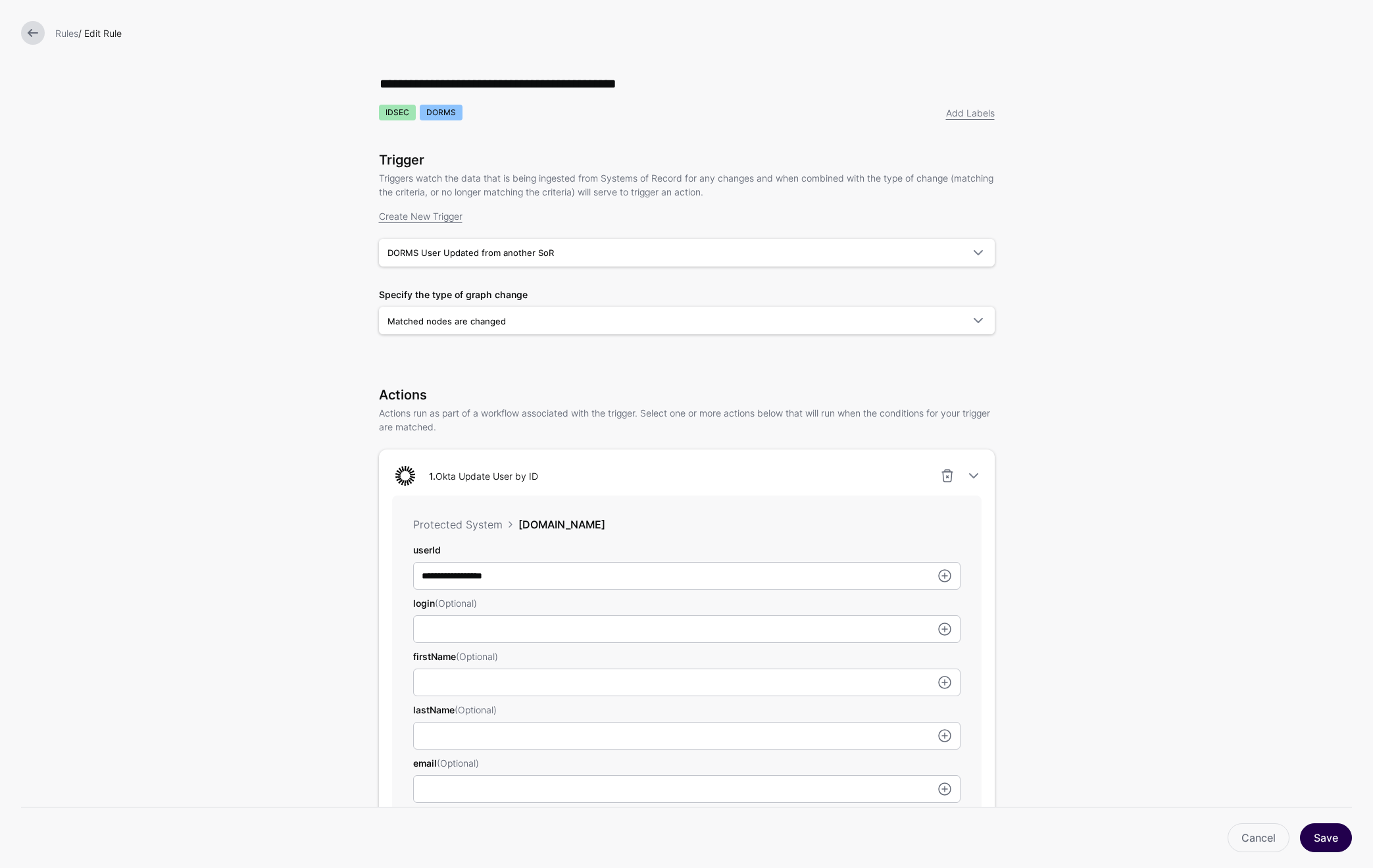
type input "**********"
click at [1330, 831] on button "Save" at bounding box center [1326, 837] width 52 height 29
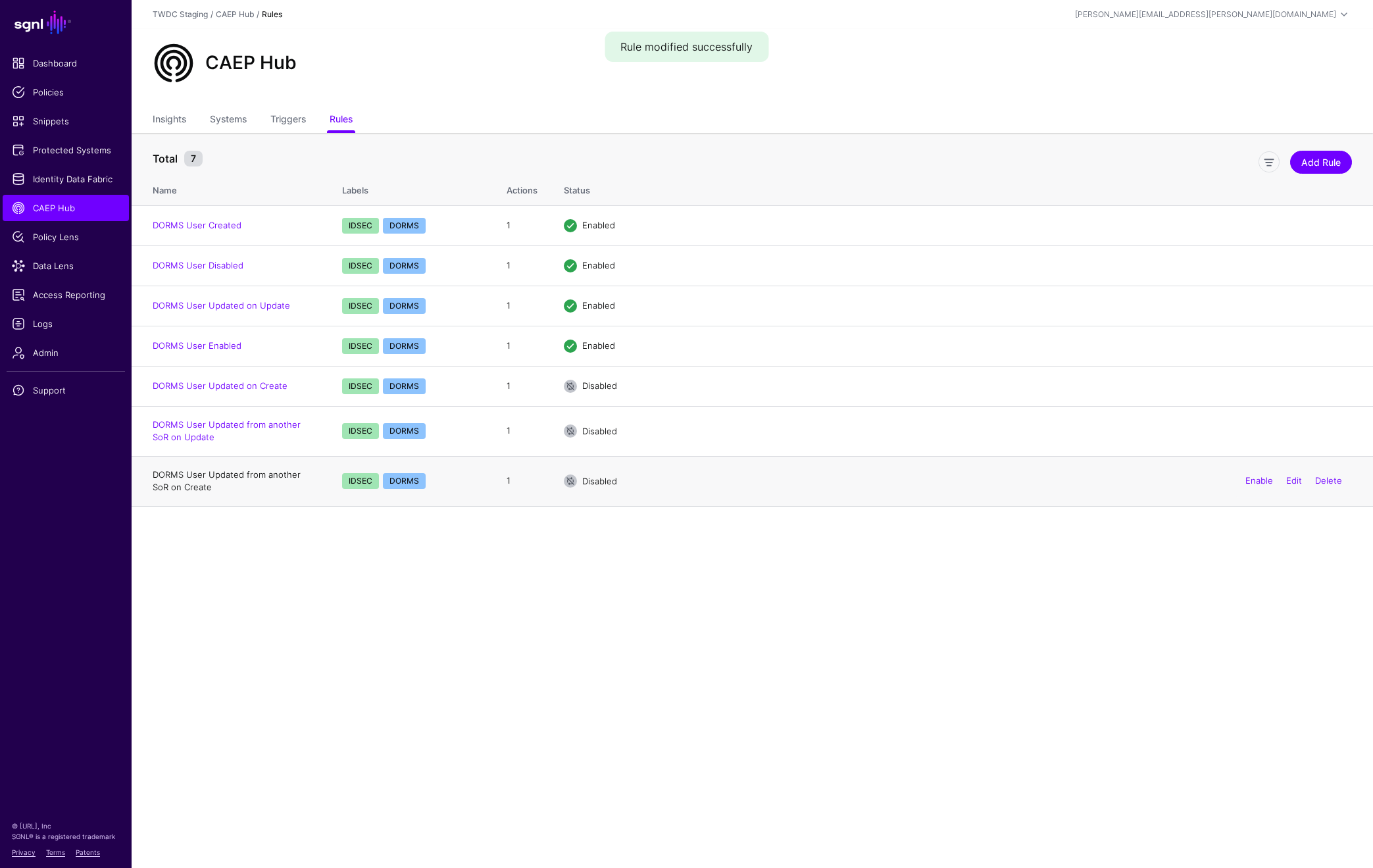
click at [273, 473] on link "DORMS User Updated from another SoR on Create" at bounding box center [227, 481] width 148 height 24
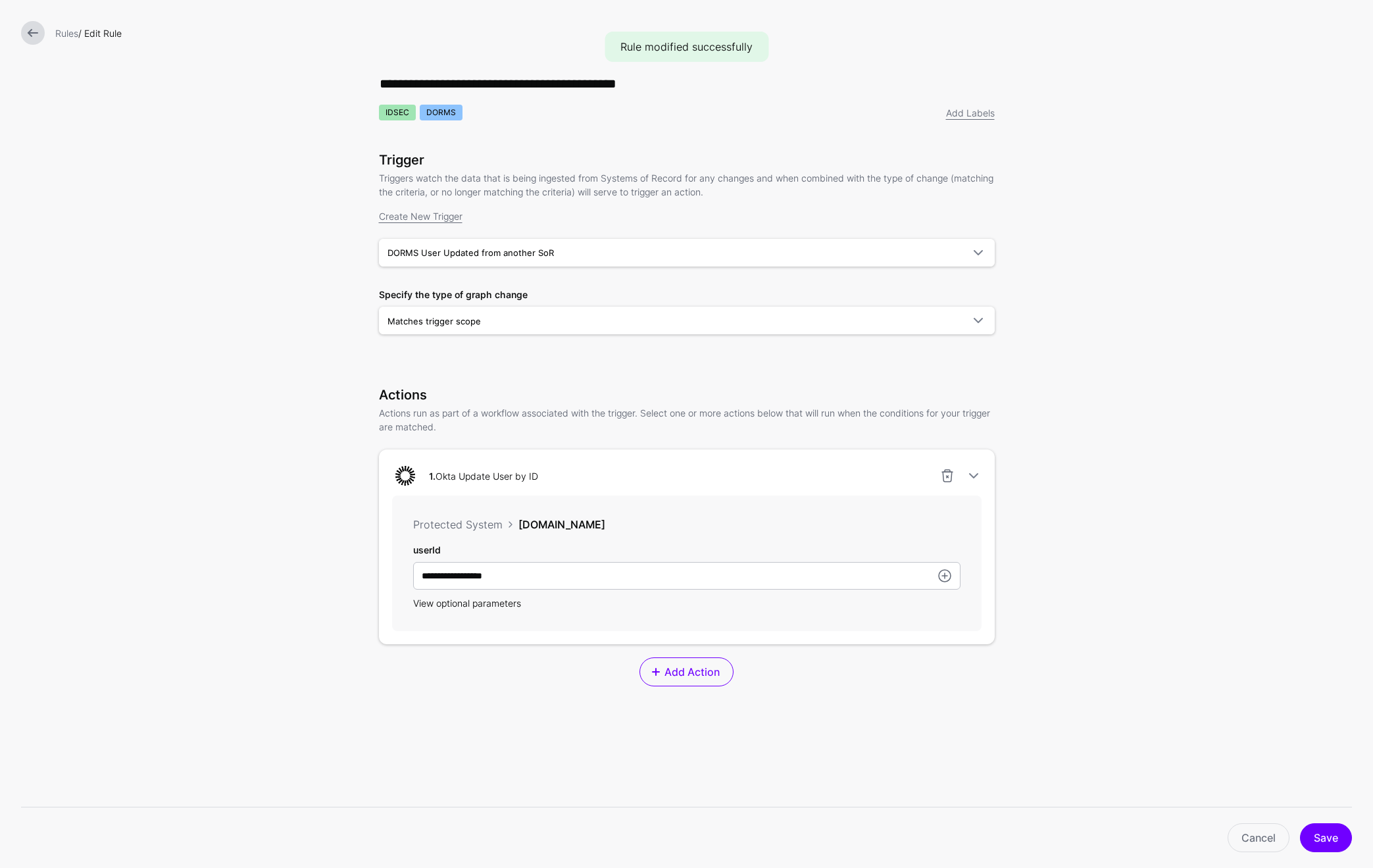
click at [500, 607] on span "View optional parameters" at bounding box center [467, 603] width 108 height 11
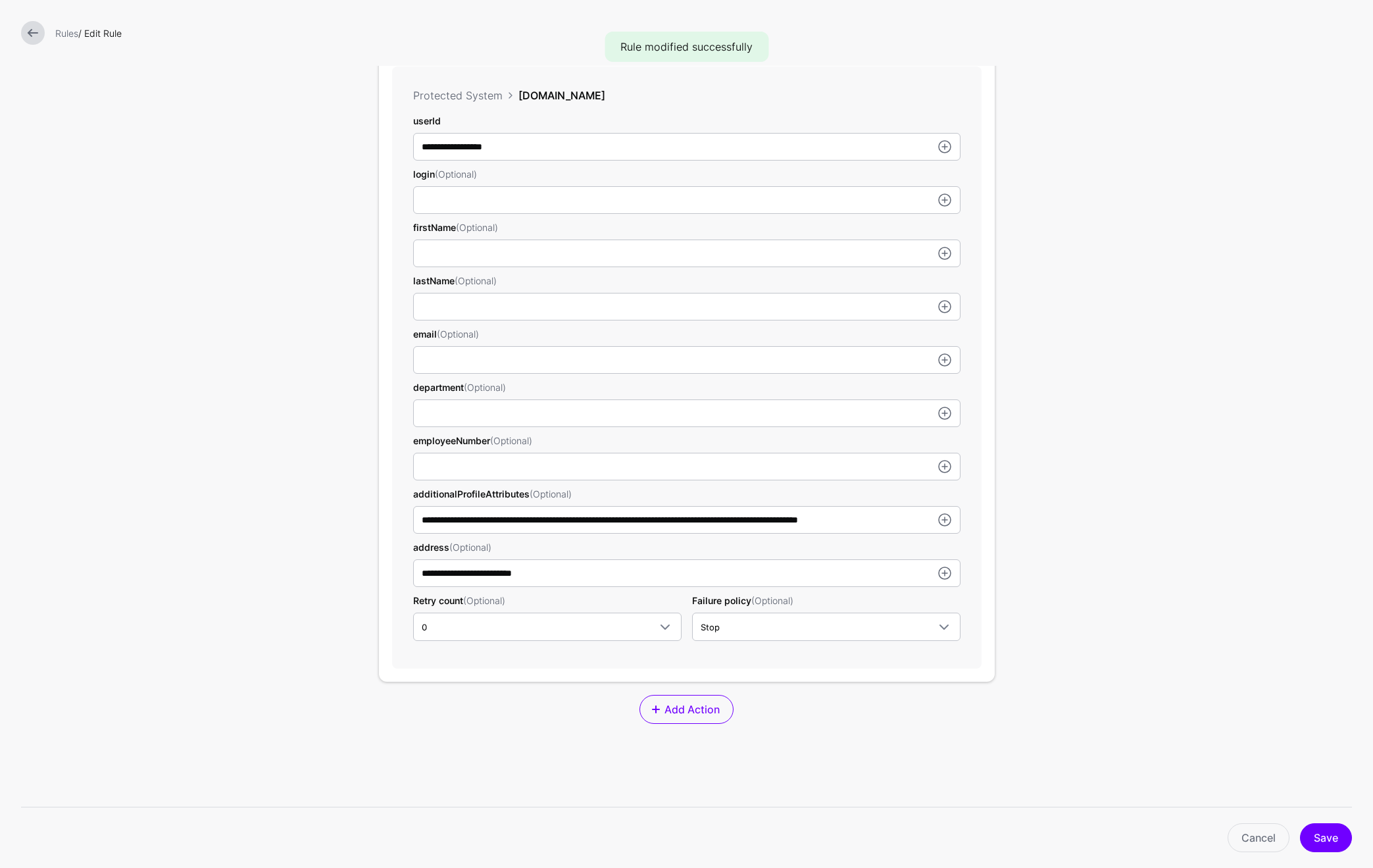
scroll to position [456, 0]
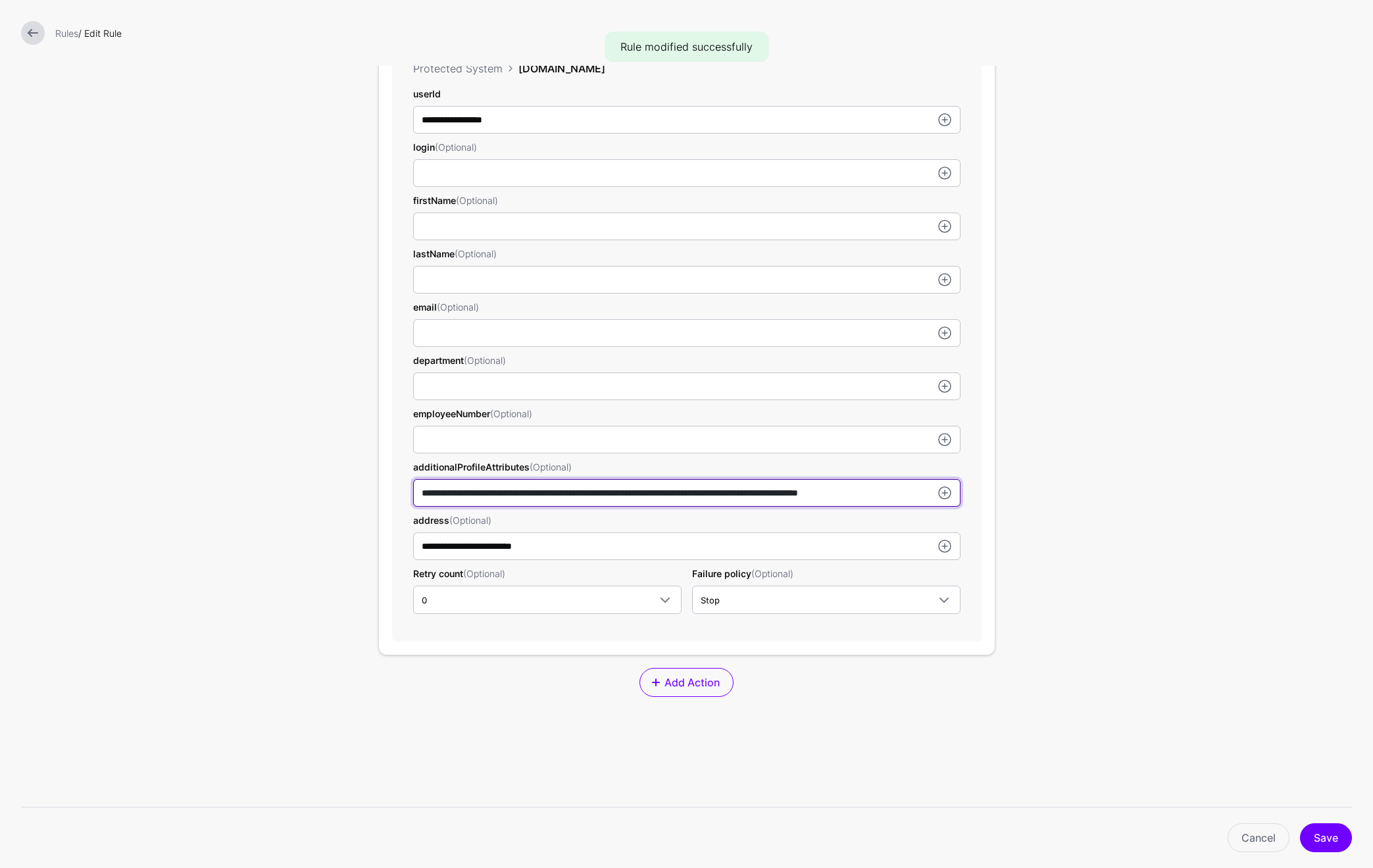
click at [527, 495] on input "**********" at bounding box center [687, 492] width 548 height 28
paste input "text"
type input "**********"
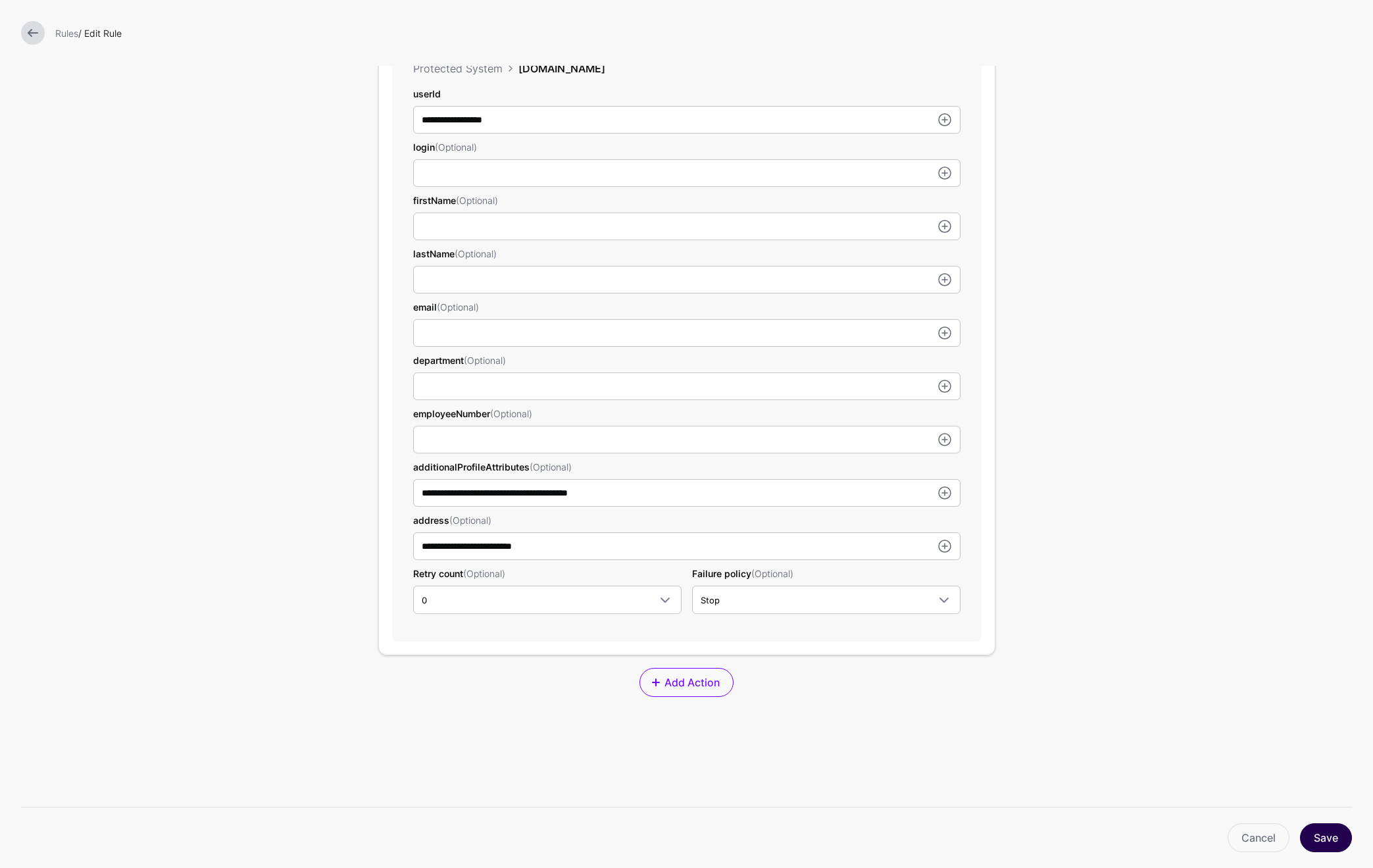
click at [1330, 833] on button "Save" at bounding box center [1326, 837] width 52 height 29
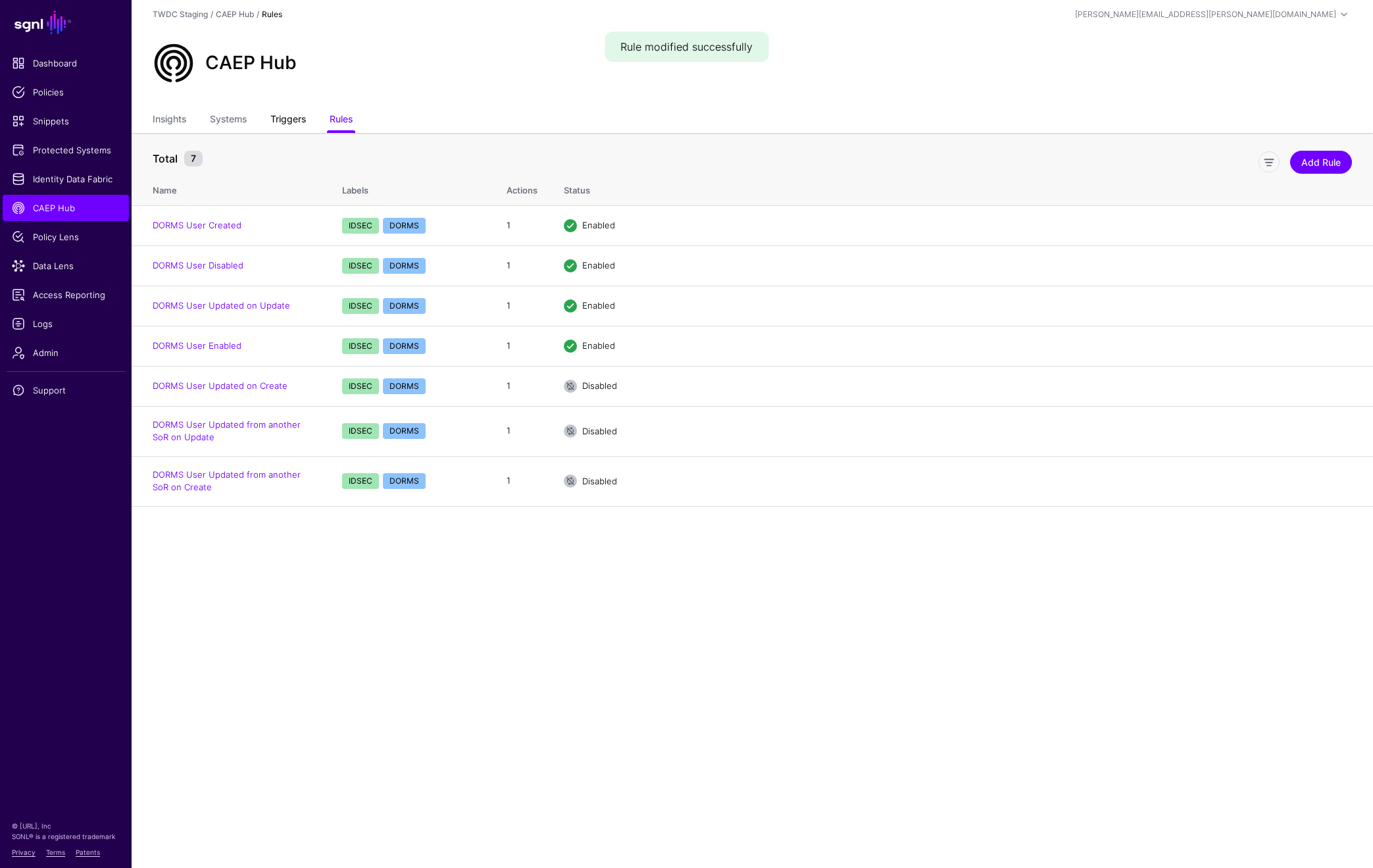
click at [284, 122] on link "Triggers" at bounding box center [288, 120] width 35 height 25
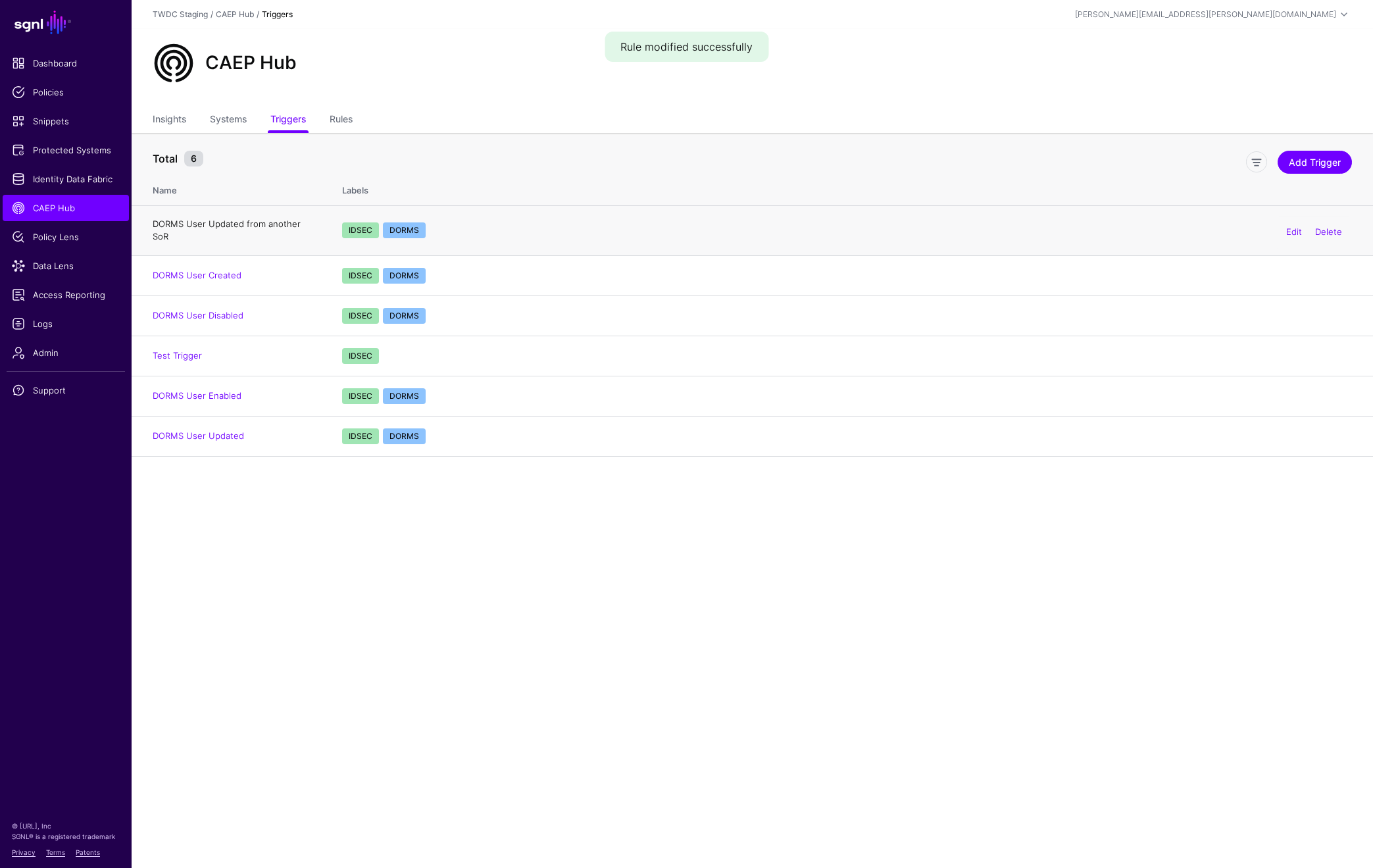
click at [282, 225] on link "DORMS User Updated from another SoR" at bounding box center [227, 231] width 148 height 24
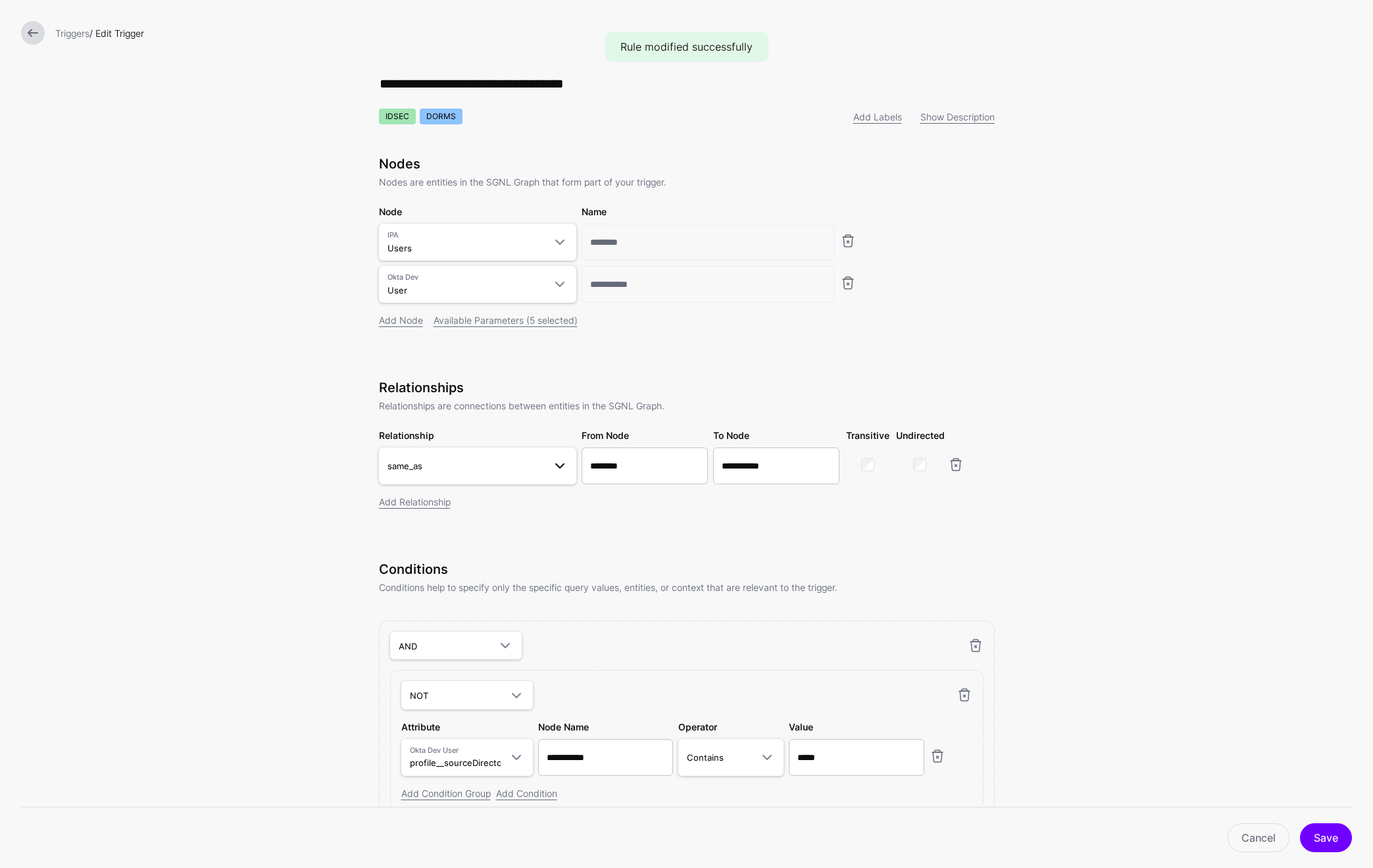
click at [532, 461] on span "same_as" at bounding box center [465, 465] width 157 height 14
click at [1210, 391] on form "**********" at bounding box center [686, 576] width 1373 height 1153
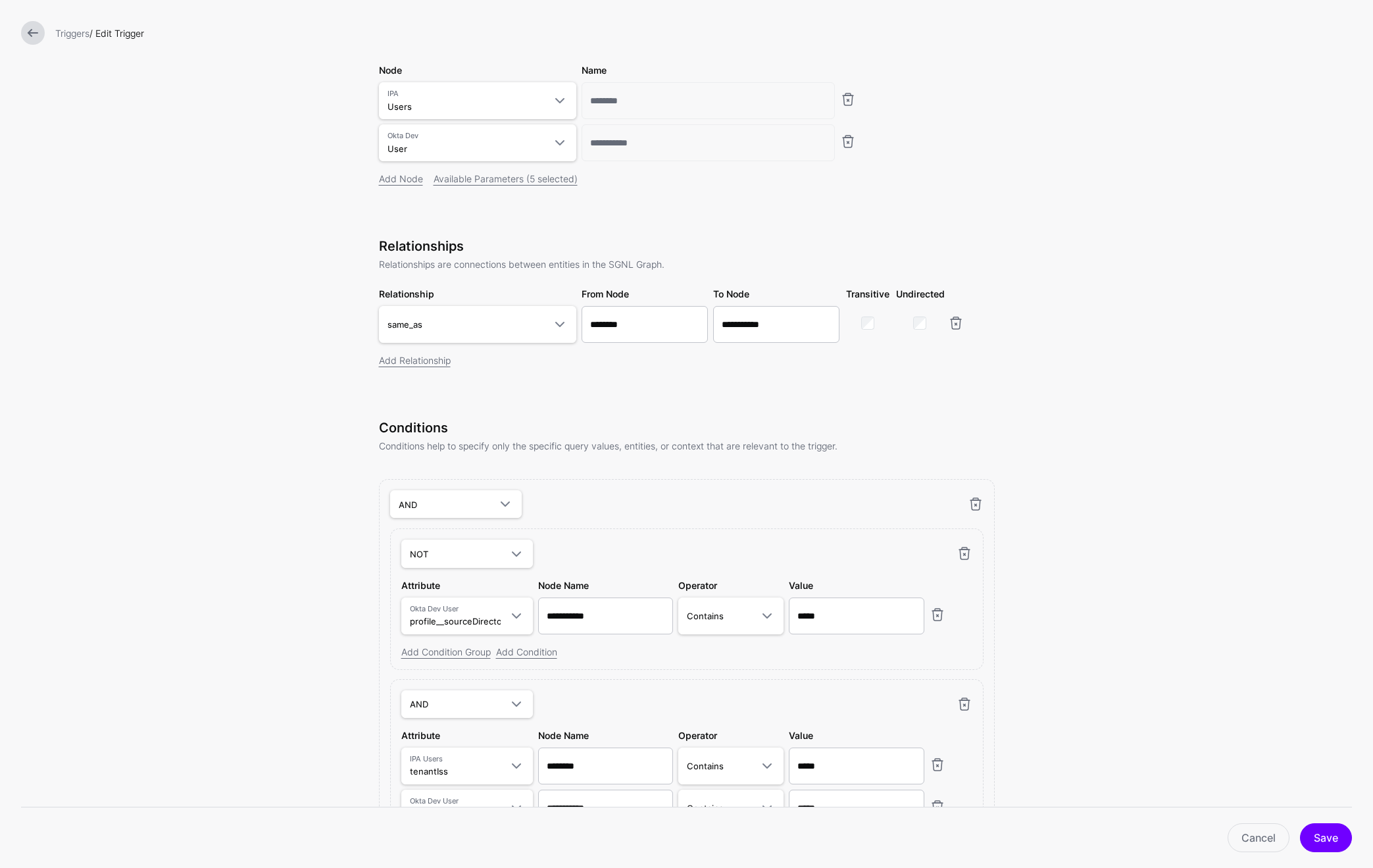
scroll to position [276, 0]
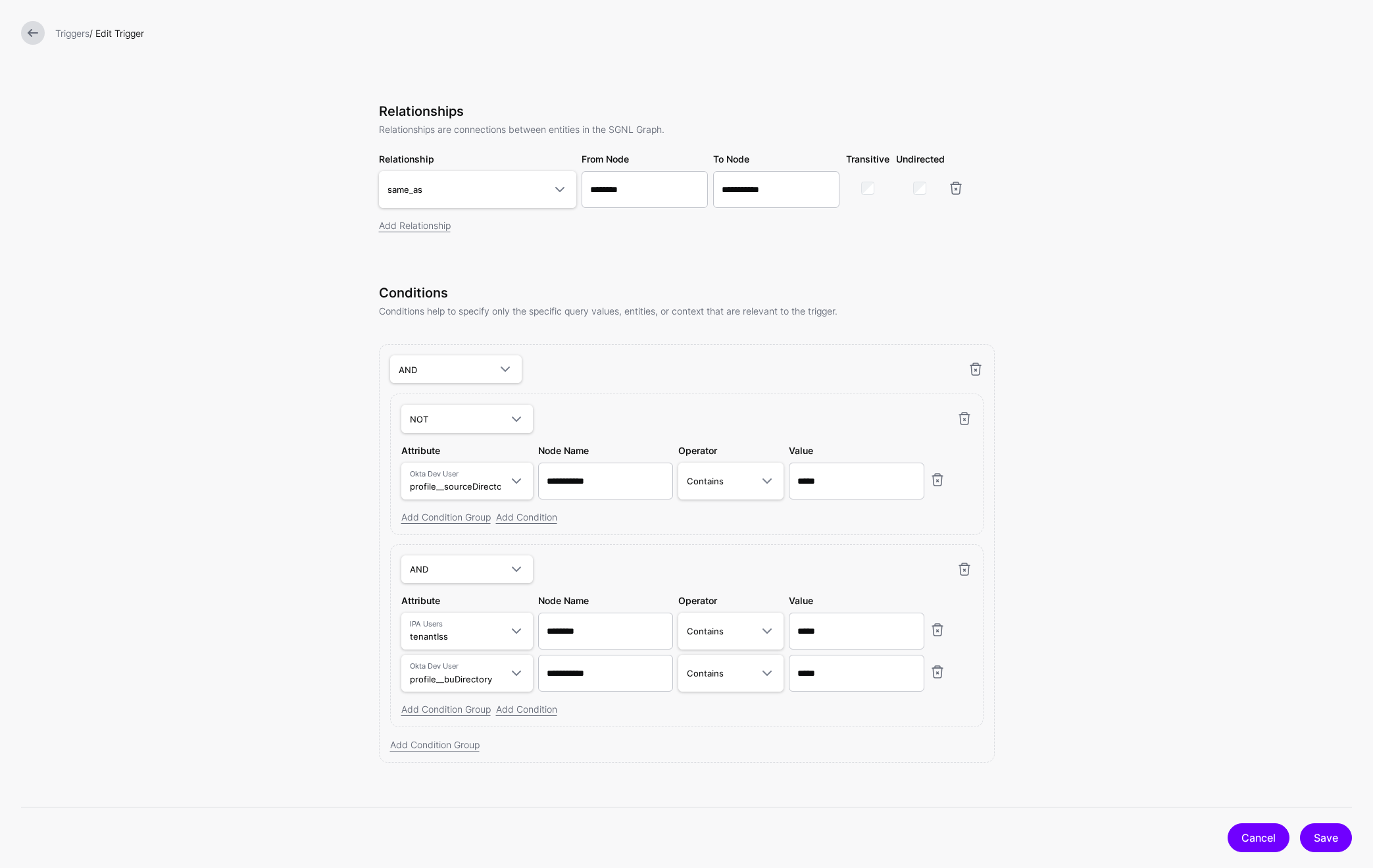
click at [1257, 839] on link "Cancel" at bounding box center [1258, 837] width 62 height 29
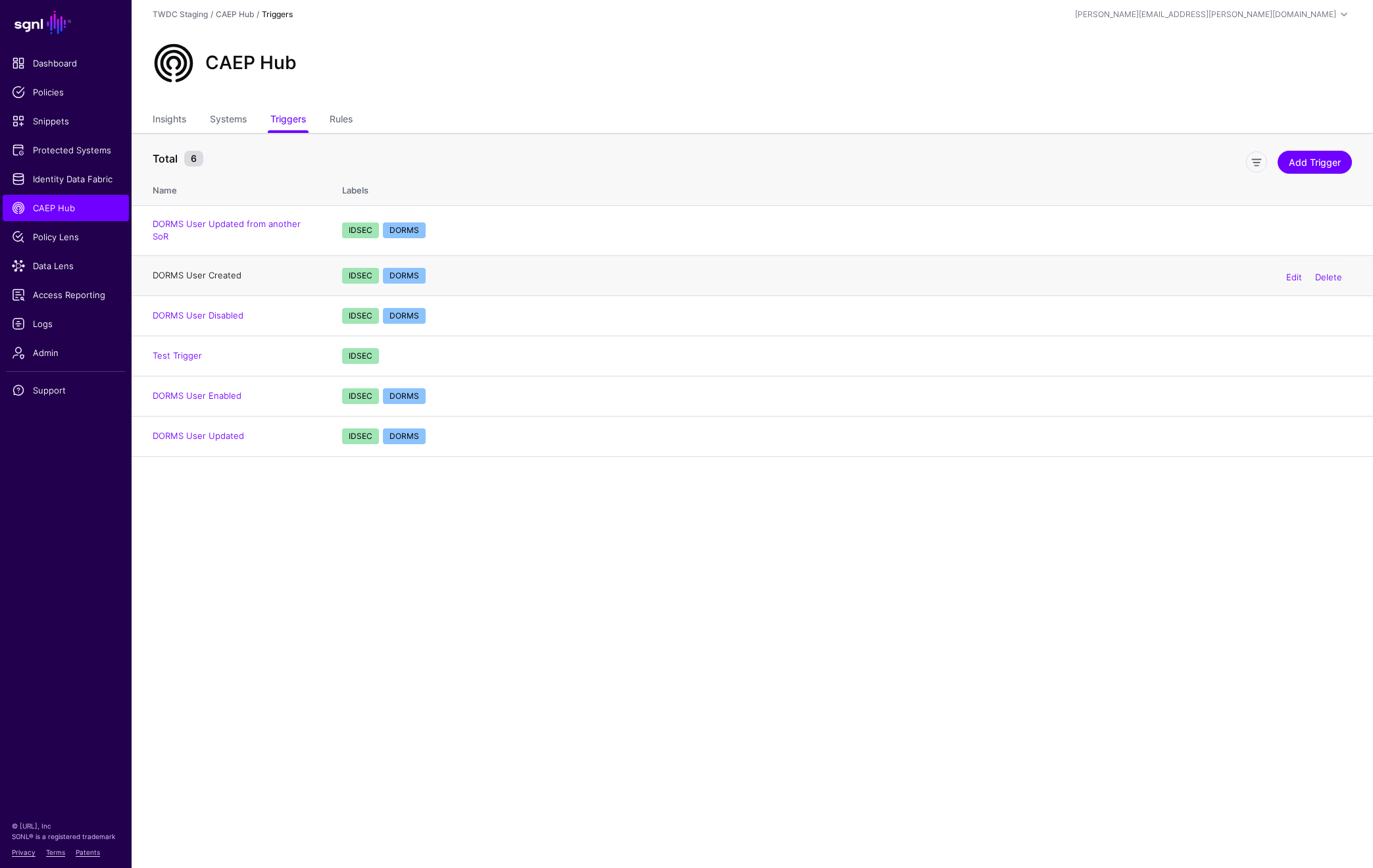
click at [209, 270] on link "DORMS User Created" at bounding box center [197, 275] width 89 height 10
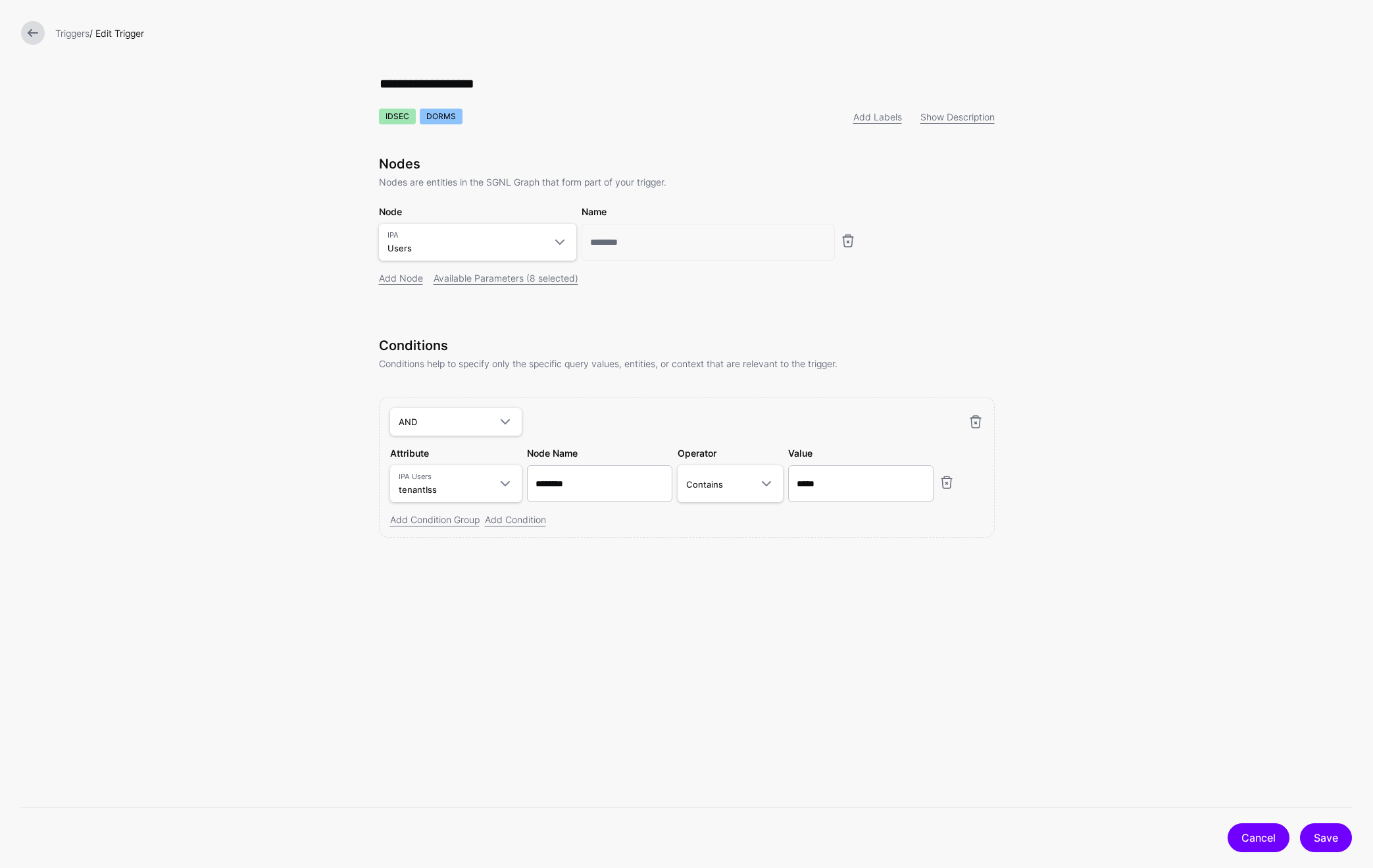
click at [1242, 834] on link "Cancel" at bounding box center [1258, 837] width 62 height 29
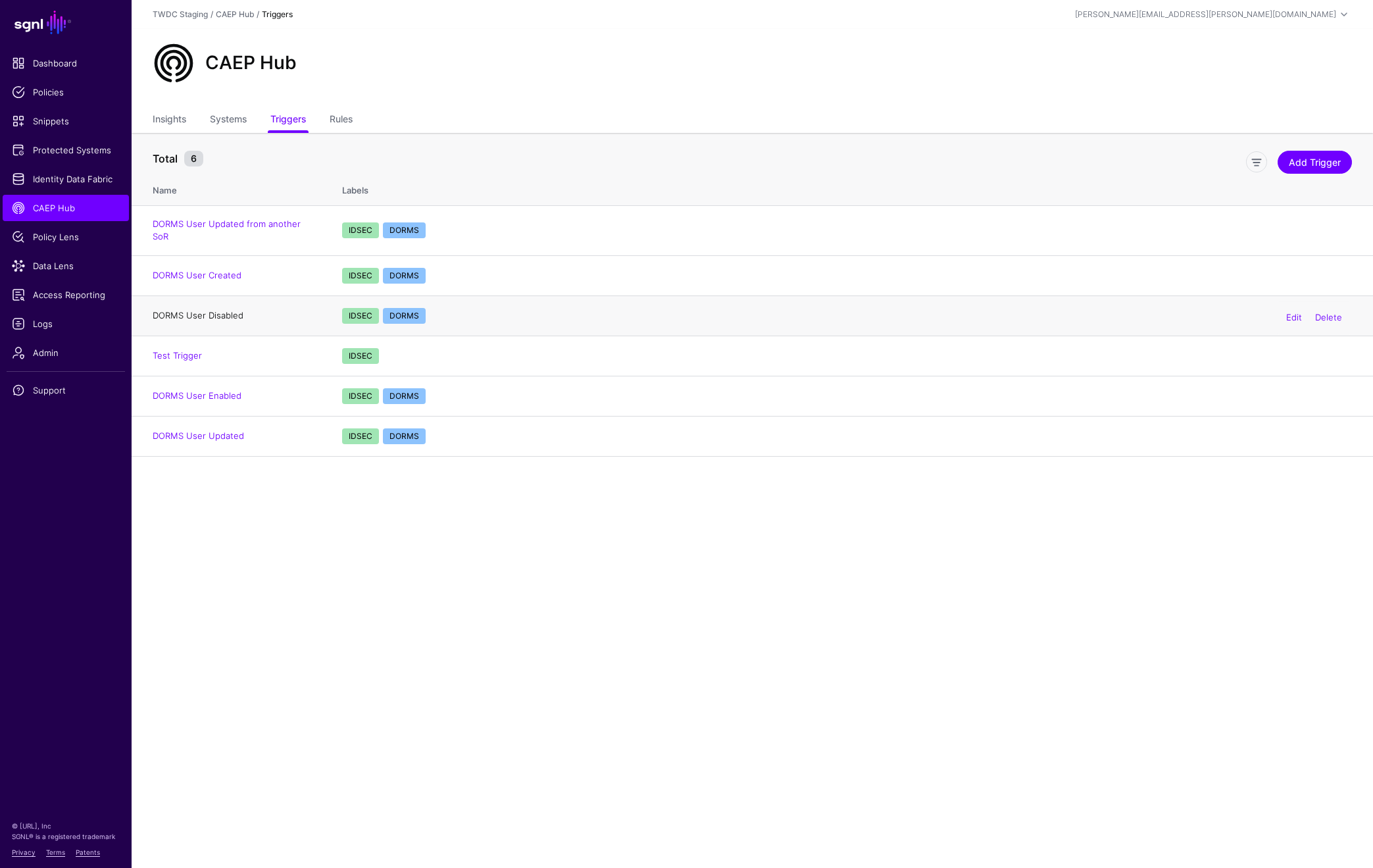
click at [232, 310] on link "DORMS User Disabled" at bounding box center [198, 315] width 91 height 10
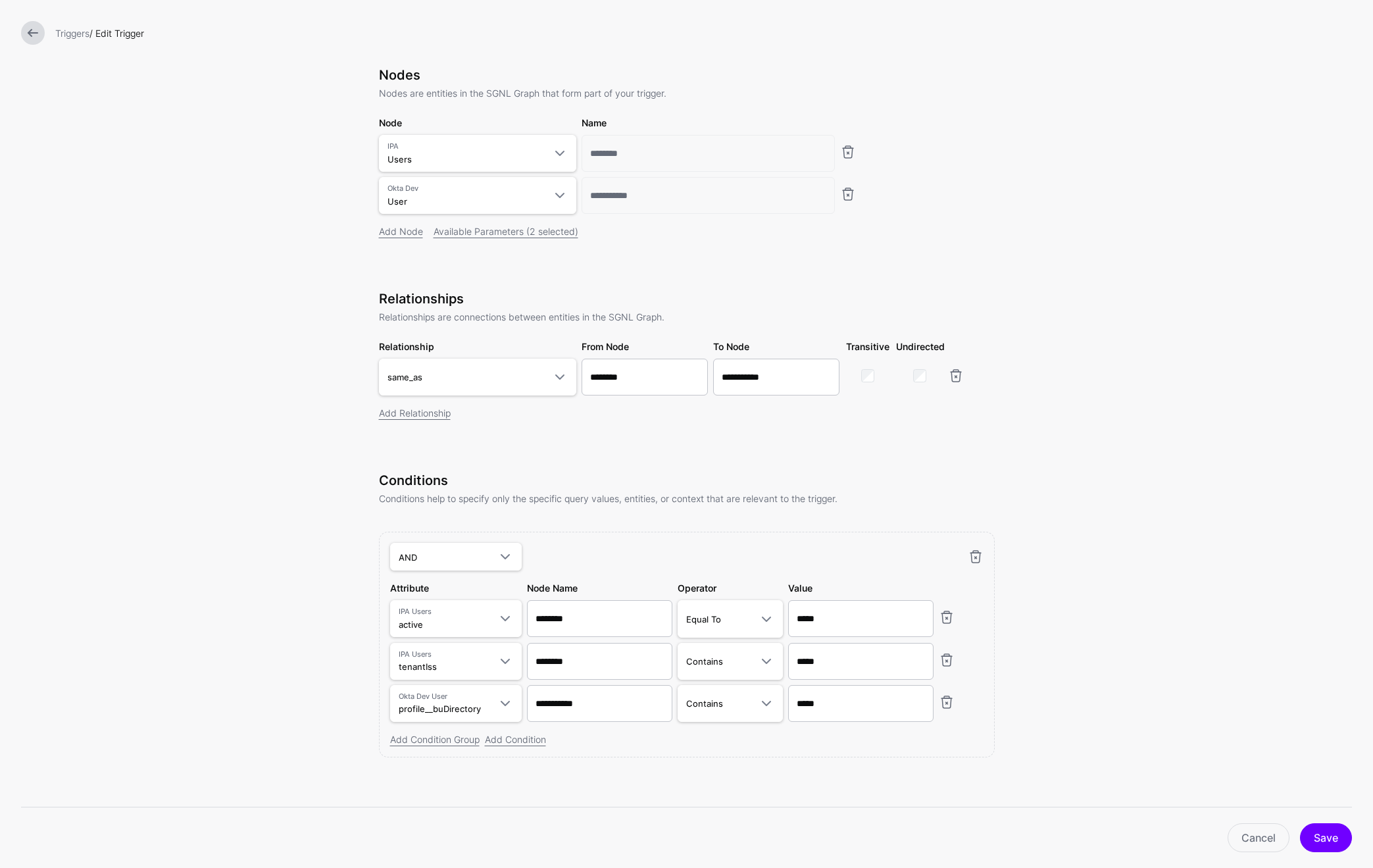
scroll to position [94, 0]
click at [1246, 834] on link "Cancel" at bounding box center [1258, 837] width 62 height 29
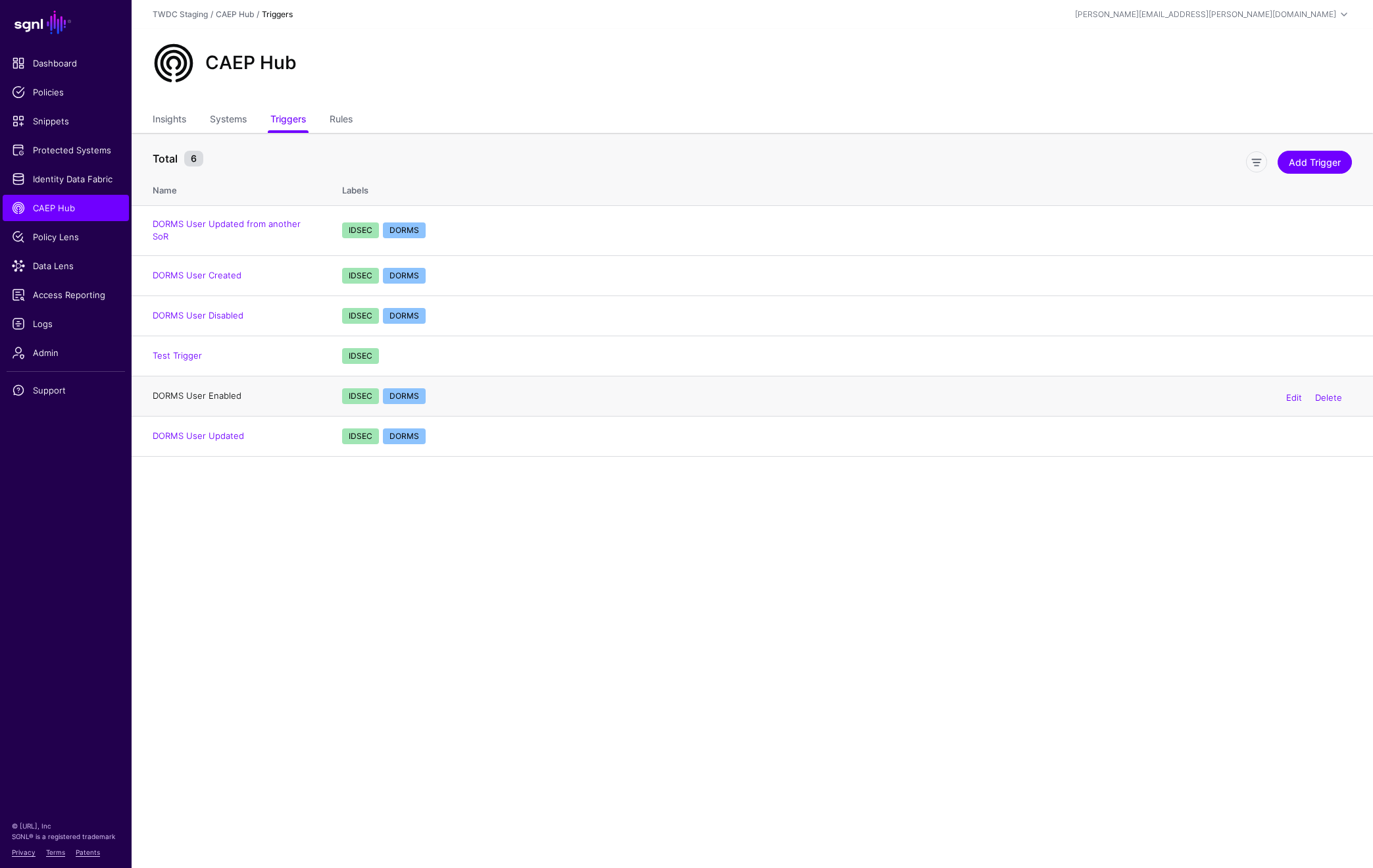
click at [207, 390] on link "DORMS User Enabled" at bounding box center [197, 395] width 89 height 10
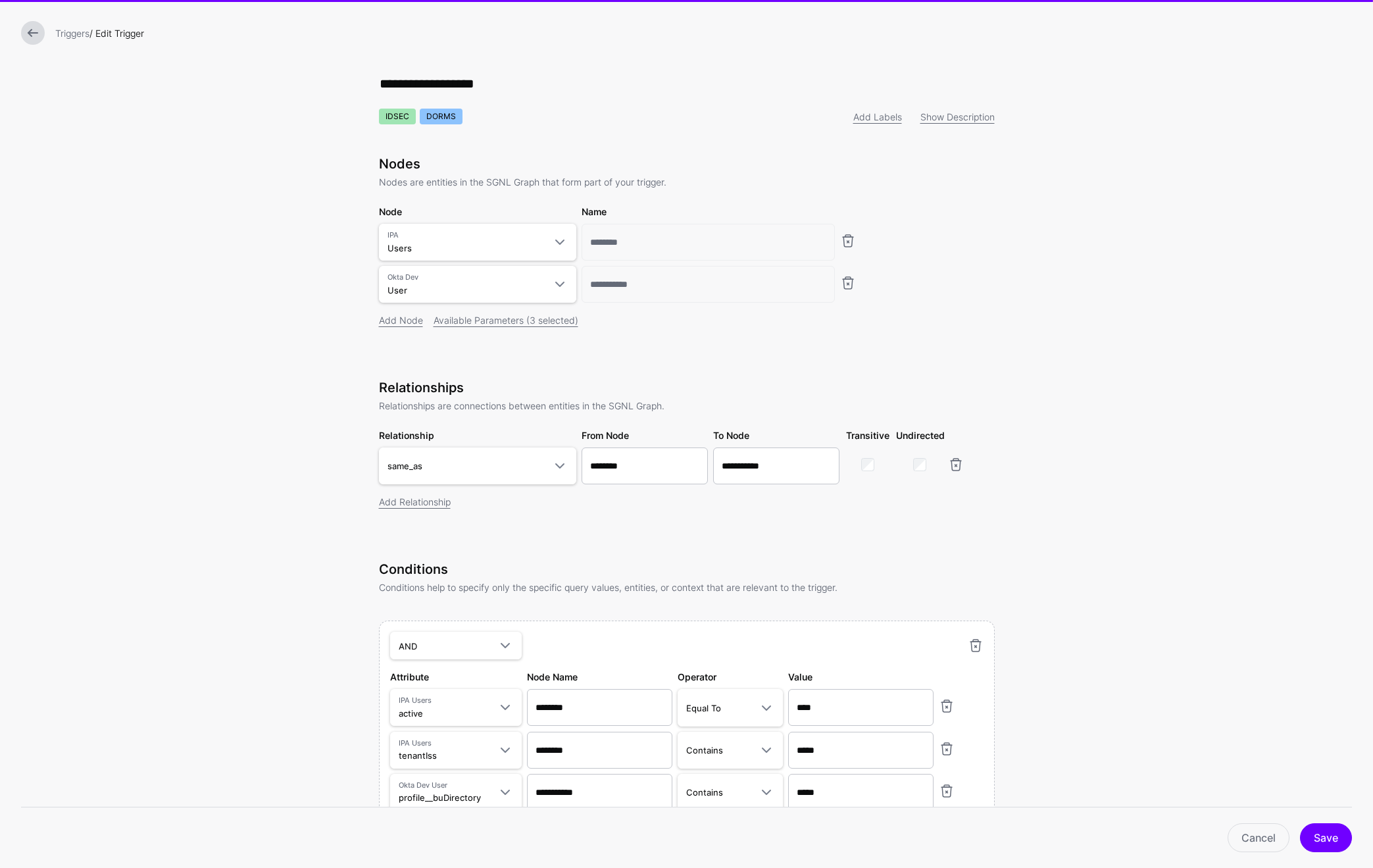
scroll to position [94, 0]
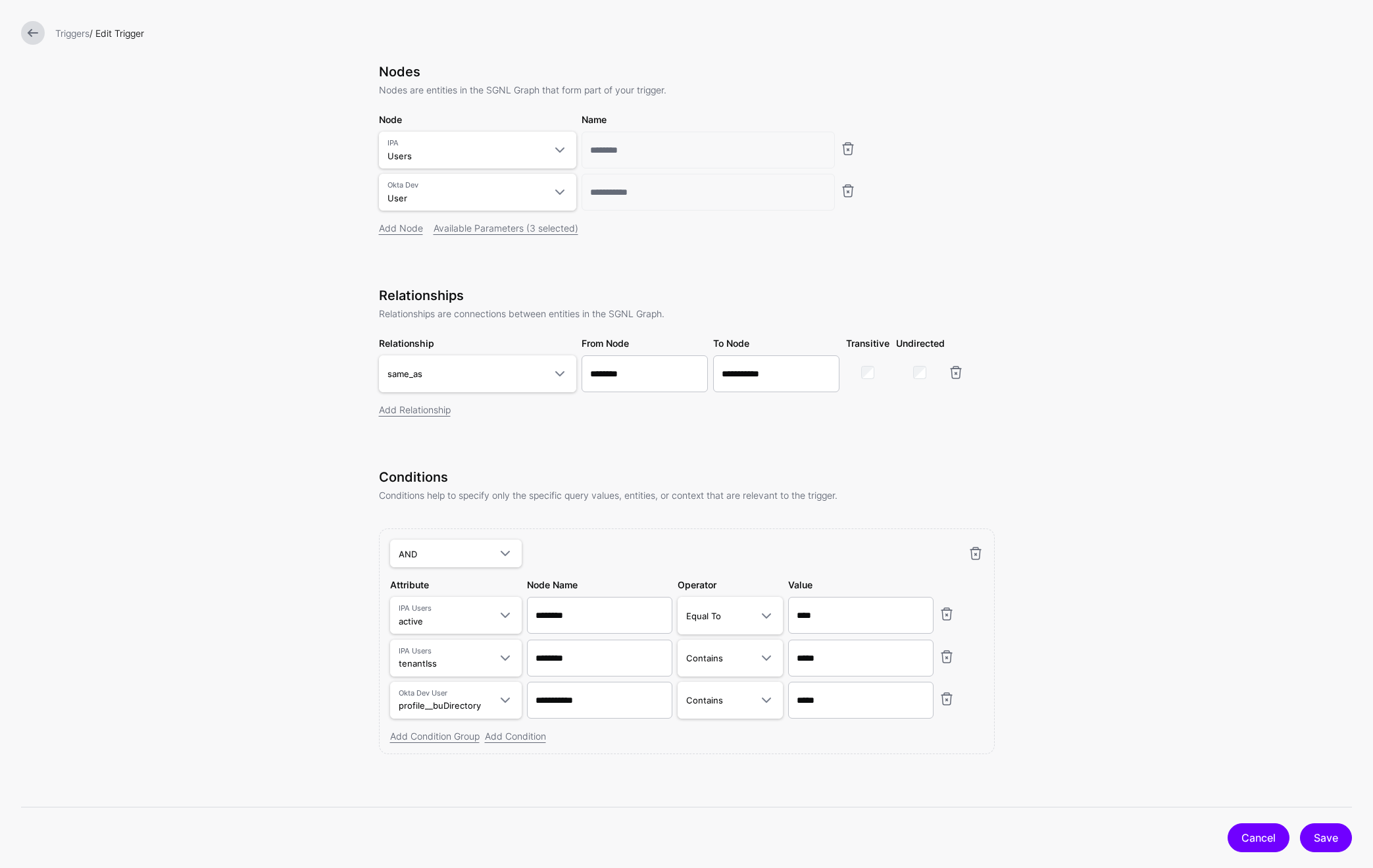
click at [1247, 831] on link "Cancel" at bounding box center [1258, 837] width 62 height 29
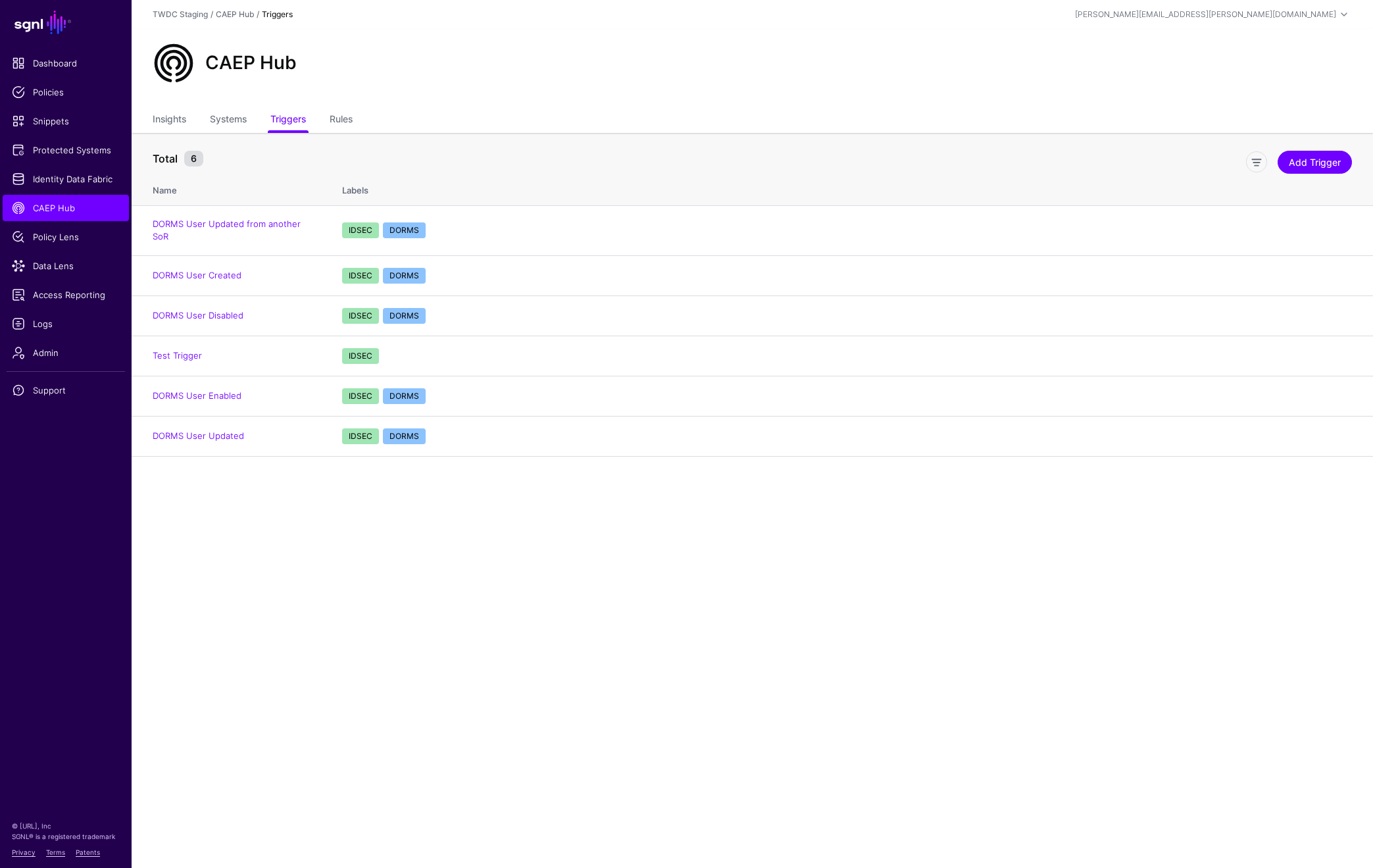
click at [445, 615] on main "SGNL Dashboard Policies Snippets Protected Systems Identity Data Fabric CAEP Hu…" at bounding box center [686, 434] width 1373 height 868
click at [351, 103] on div "CAEP Hub" at bounding box center [753, 68] width 1242 height 79
click at [349, 118] on link "Rules" at bounding box center [341, 120] width 23 height 25
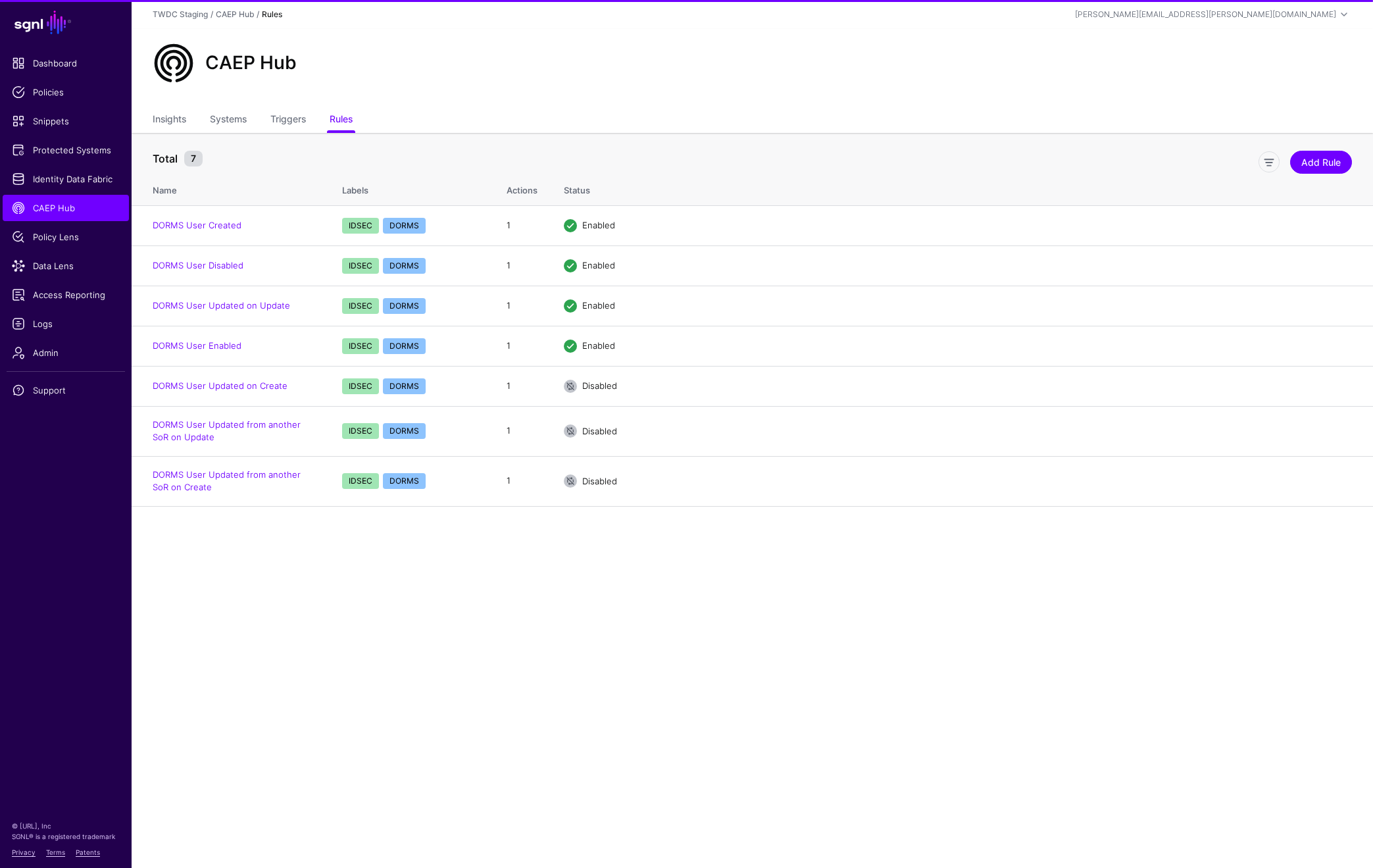
click at [606, 645] on main "SGNL Dashboard Policies Snippets Protected Systems Identity Data Fabric CAEP Hu…" at bounding box center [686, 434] width 1373 height 868
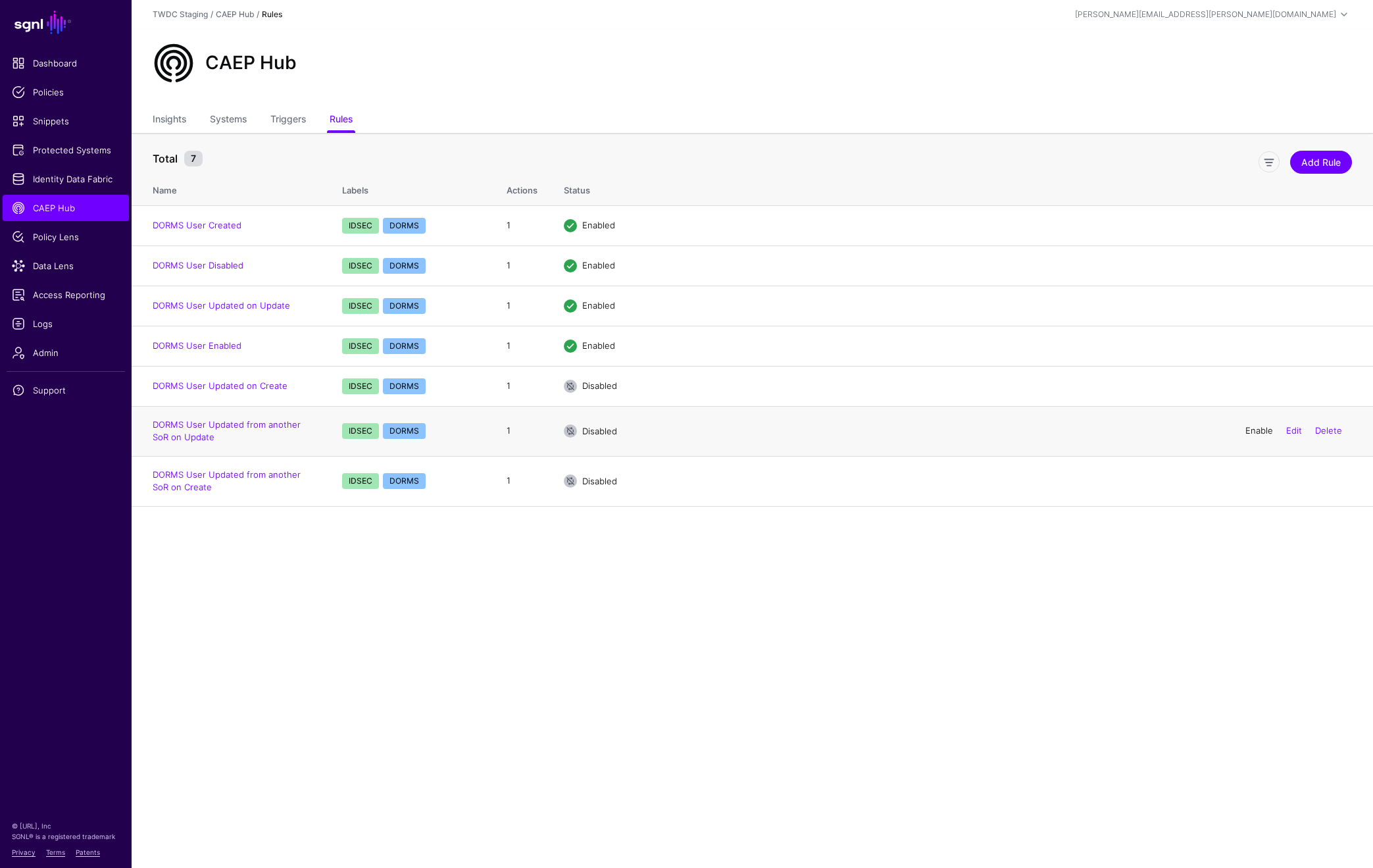
click at [1265, 434] on link "Enable" at bounding box center [1259, 430] width 28 height 10
click at [1263, 479] on link "Enable" at bounding box center [1259, 480] width 28 height 10
click at [246, 388] on link "DORMS User Updated on Create" at bounding box center [220, 386] width 135 height 10
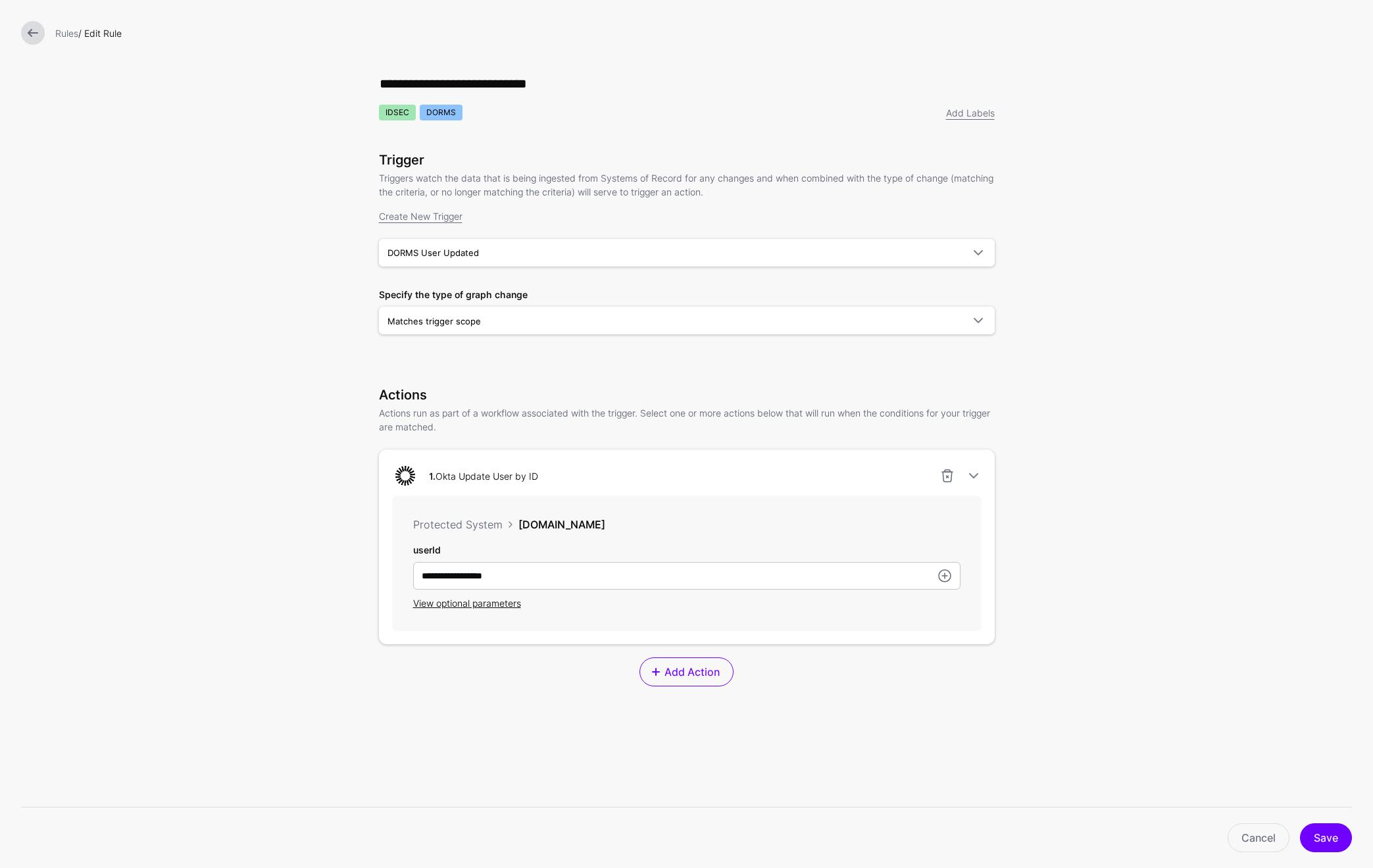
click at [479, 598] on div "View optional parameters" at bounding box center [687, 603] width 548 height 13
click at [456, 607] on span "View optional parameters" at bounding box center [467, 603] width 108 height 11
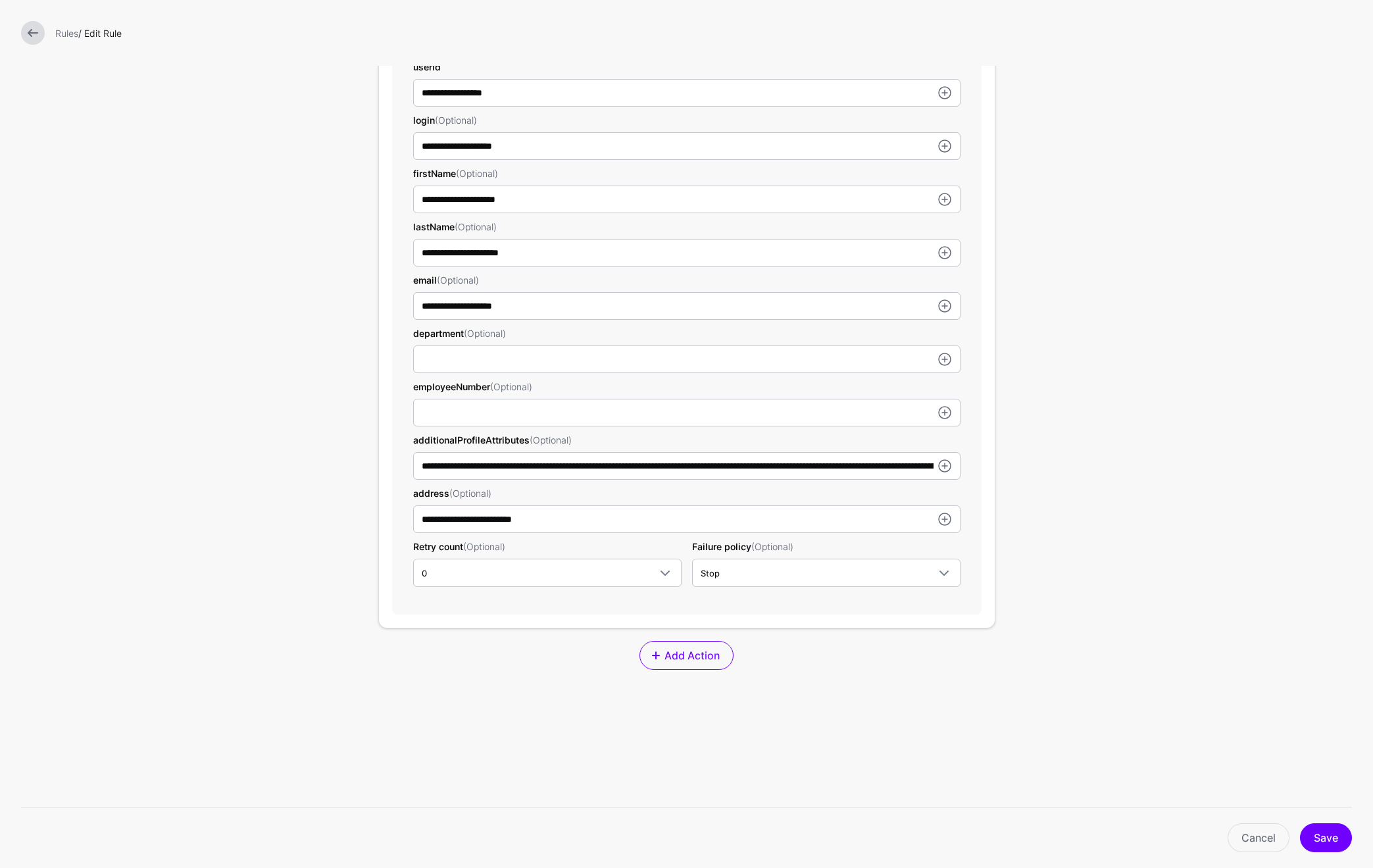
scroll to position [550, 0]
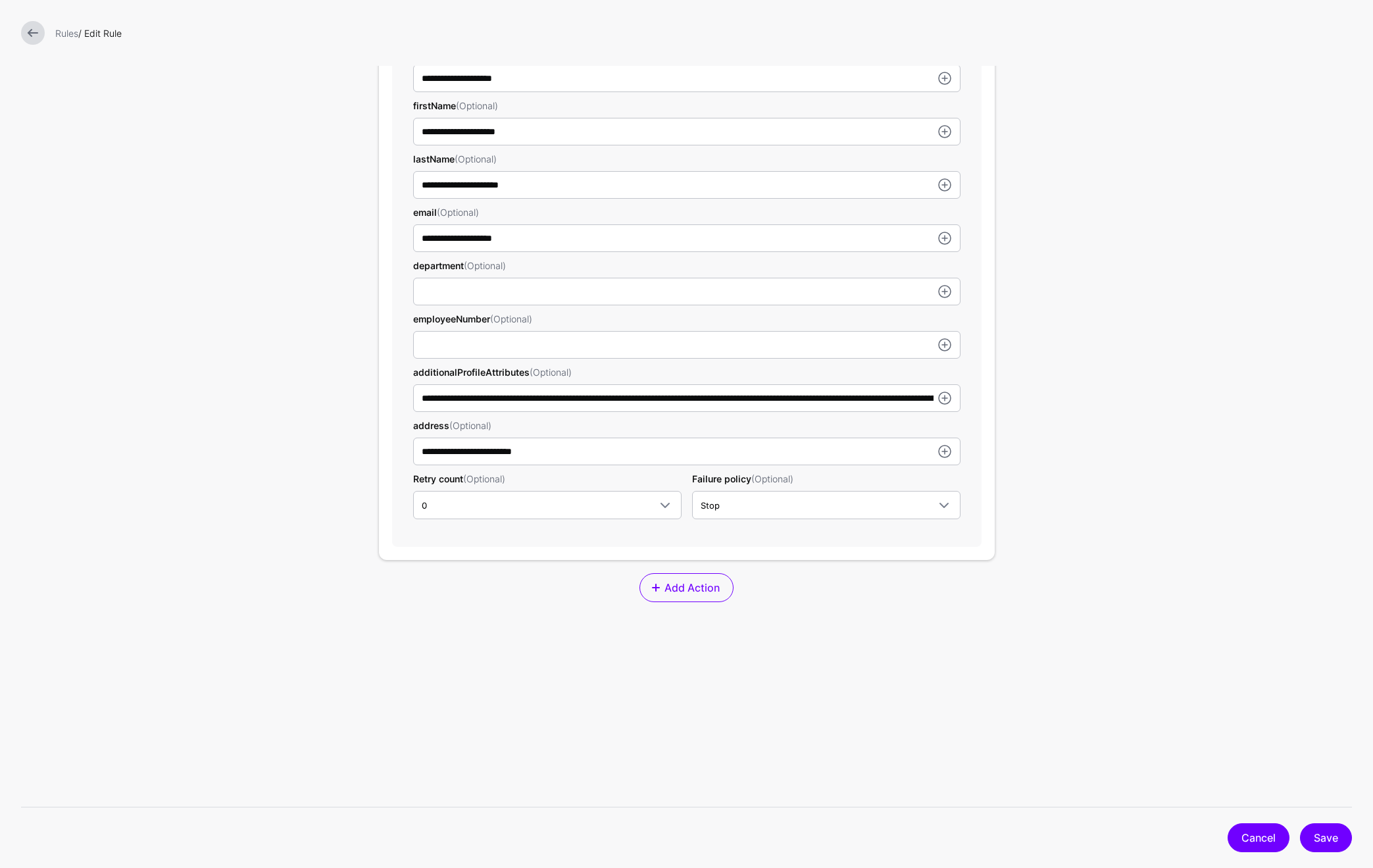
click at [1262, 843] on link "Cancel" at bounding box center [1258, 837] width 62 height 29
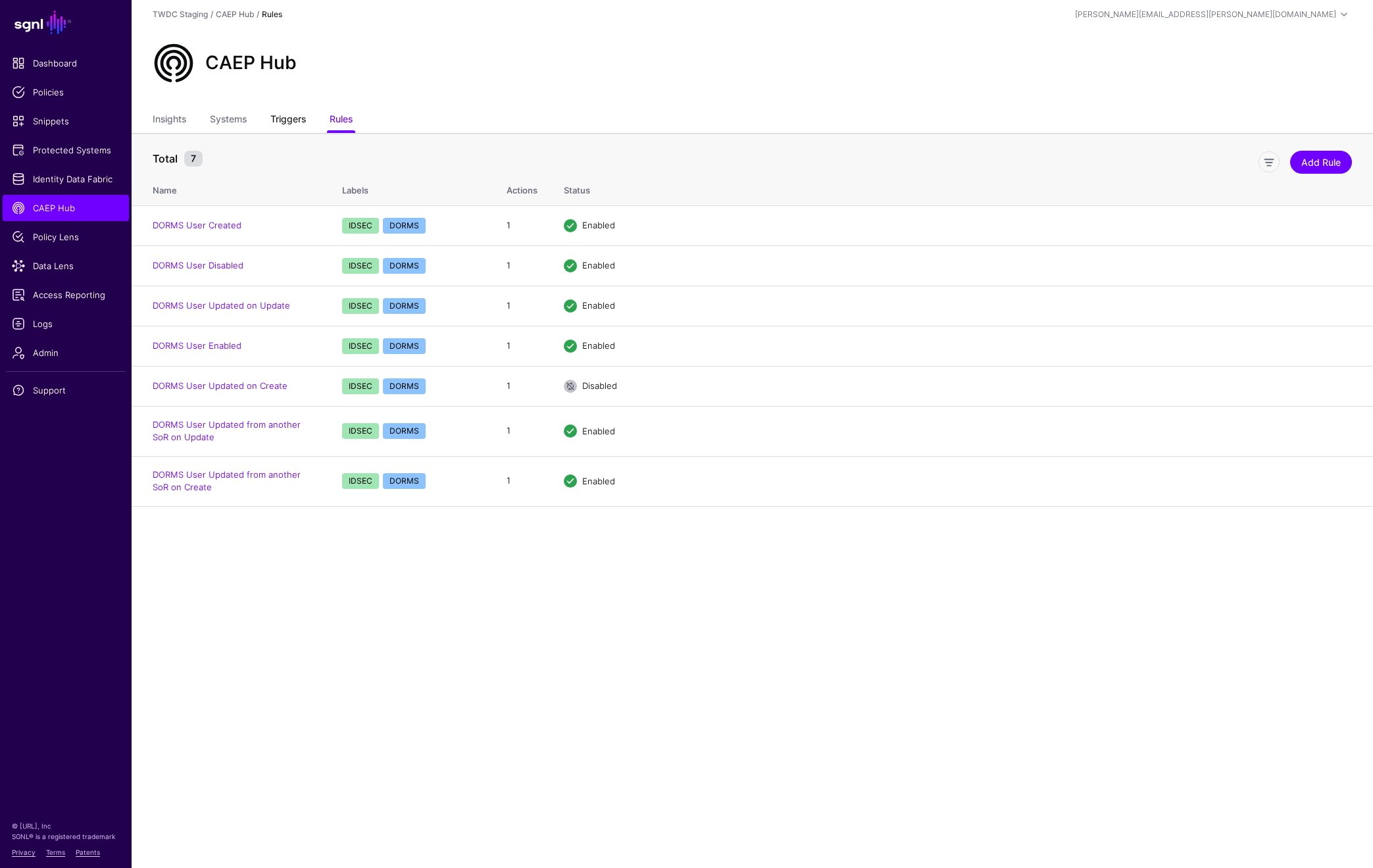
click at [290, 124] on link "Triggers" at bounding box center [288, 120] width 35 height 25
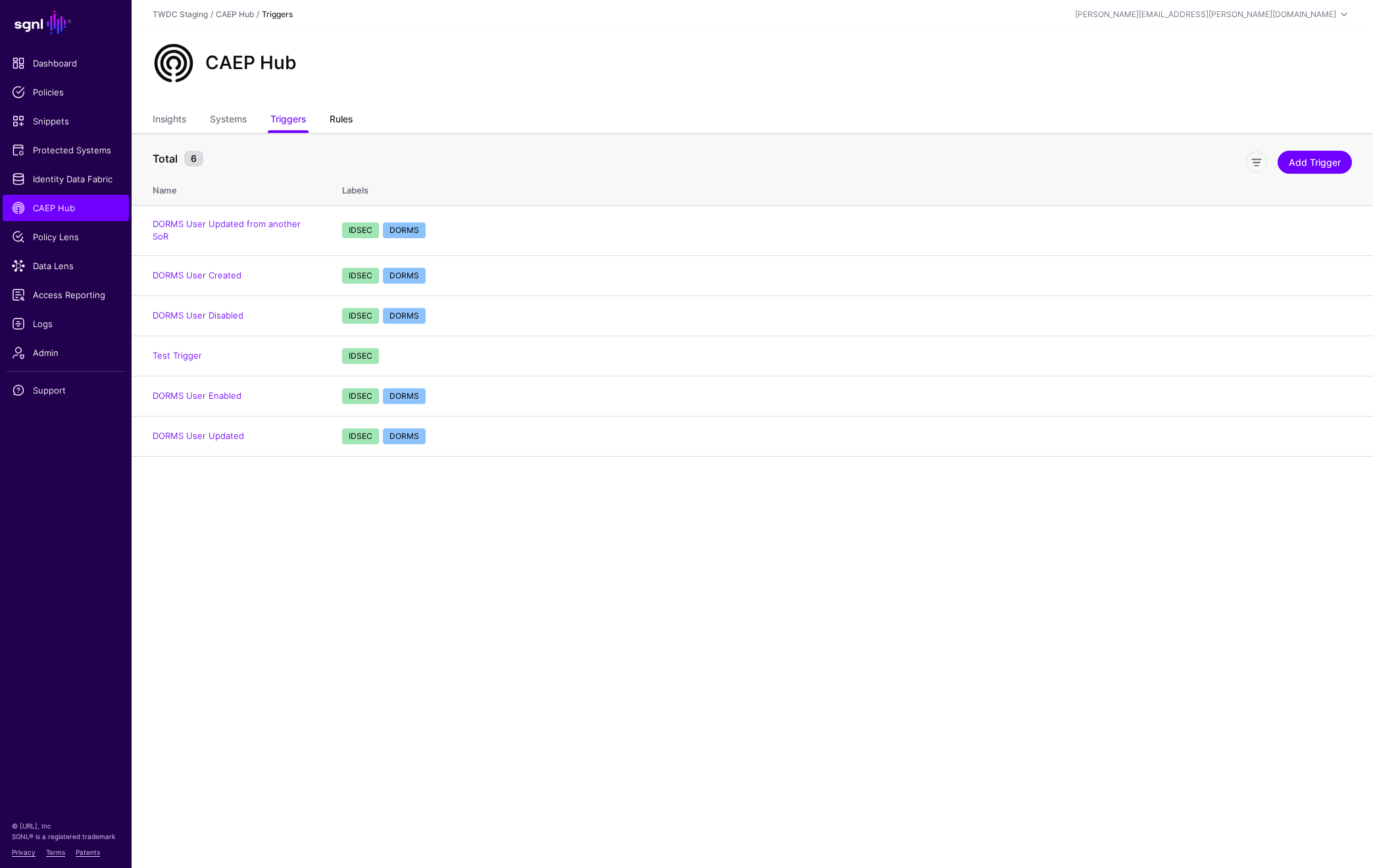
click at [350, 127] on link "Rules" at bounding box center [341, 120] width 23 height 25
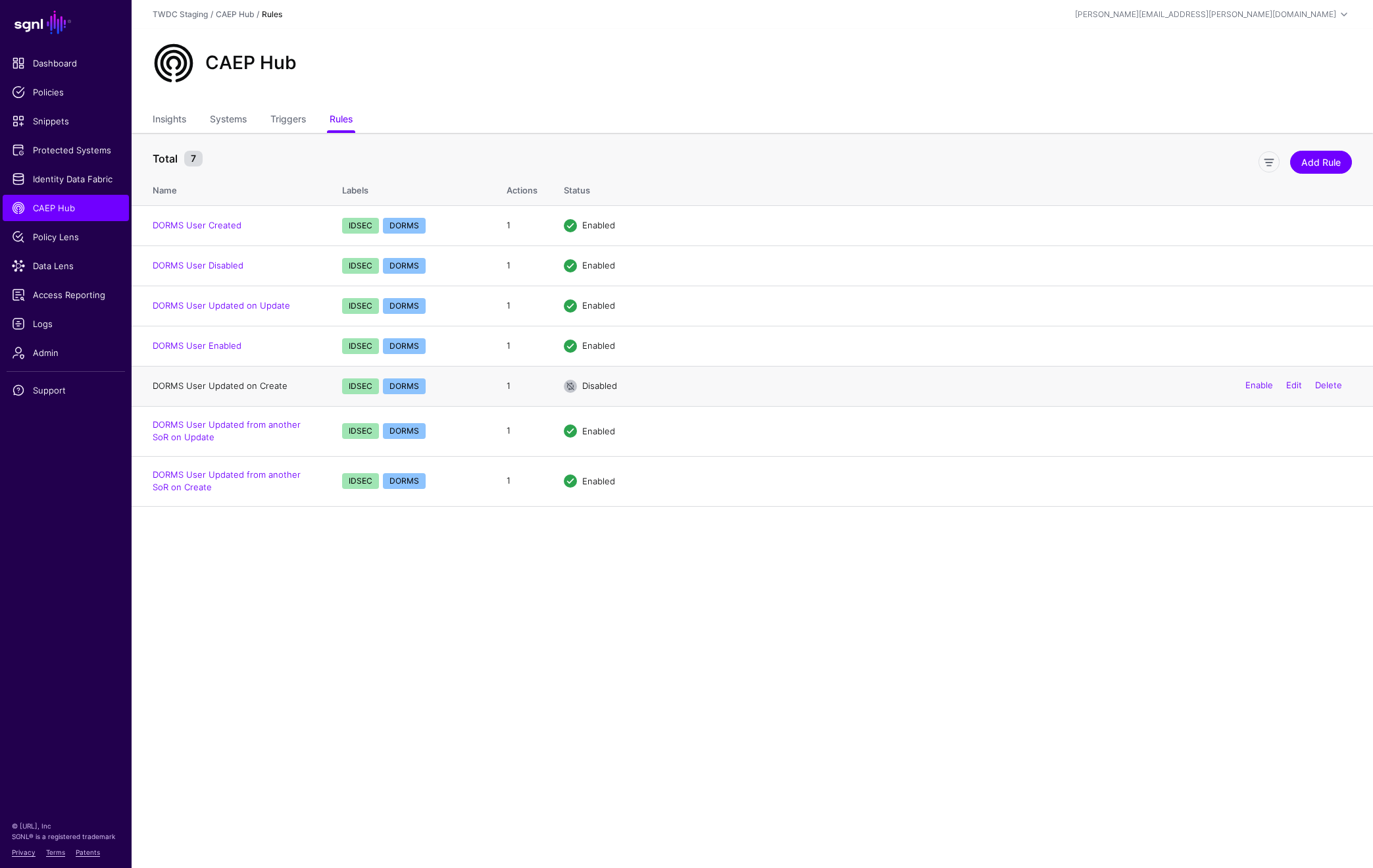
click at [275, 386] on link "DORMS User Updated on Create" at bounding box center [220, 386] width 135 height 10
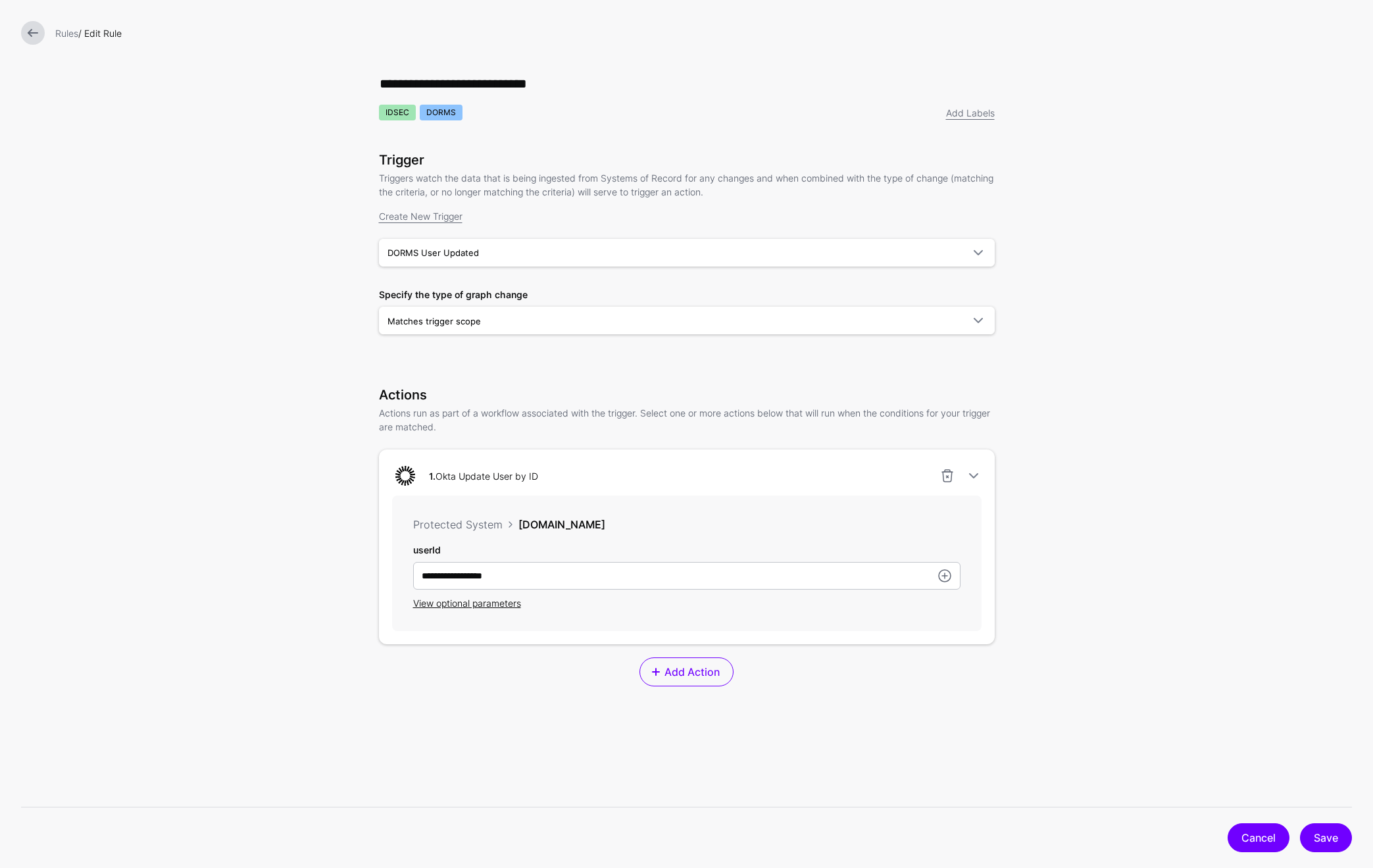
click at [1231, 841] on link "Cancel" at bounding box center [1258, 837] width 62 height 29
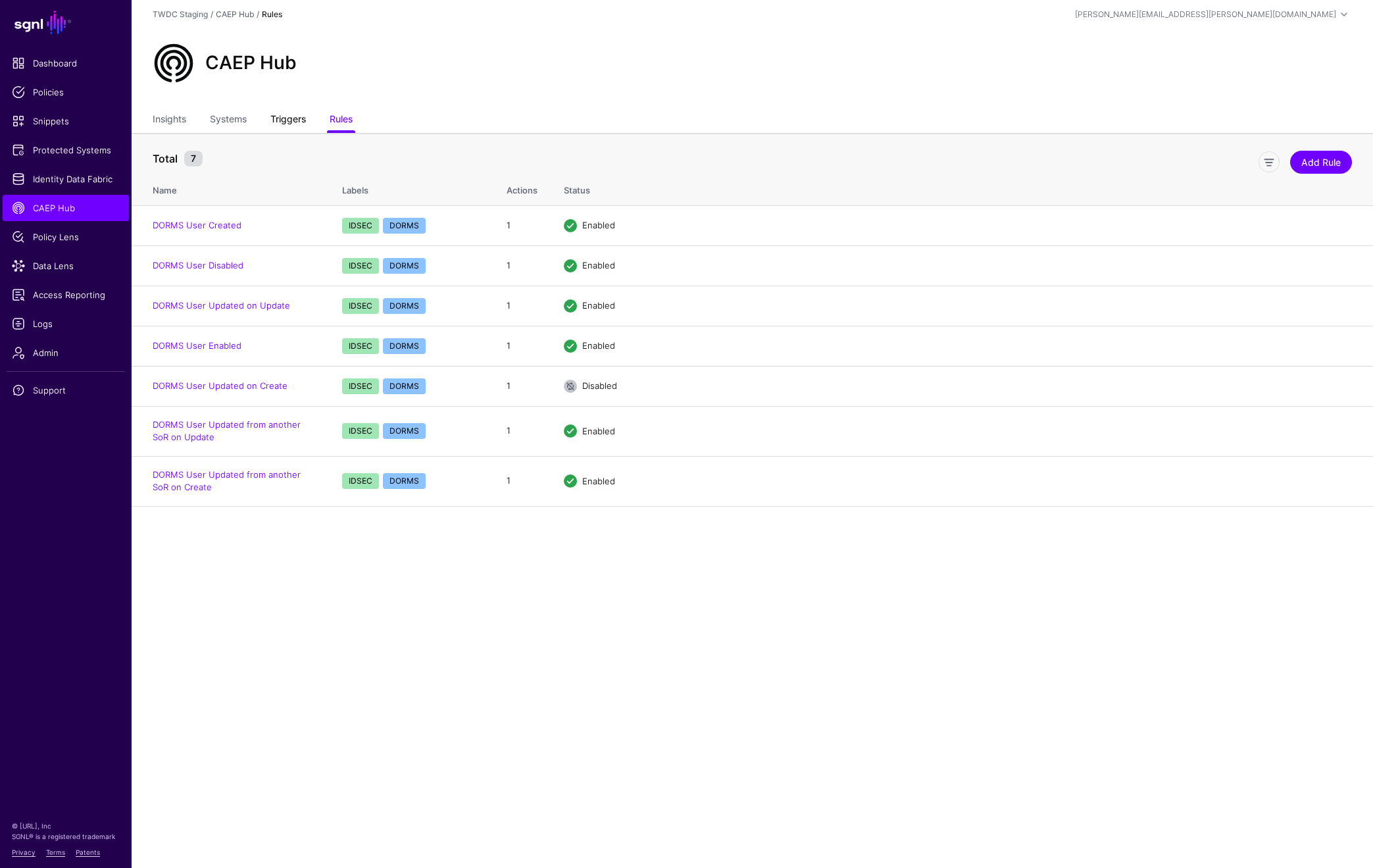
click at [284, 122] on link "Triggers" at bounding box center [288, 120] width 35 height 25
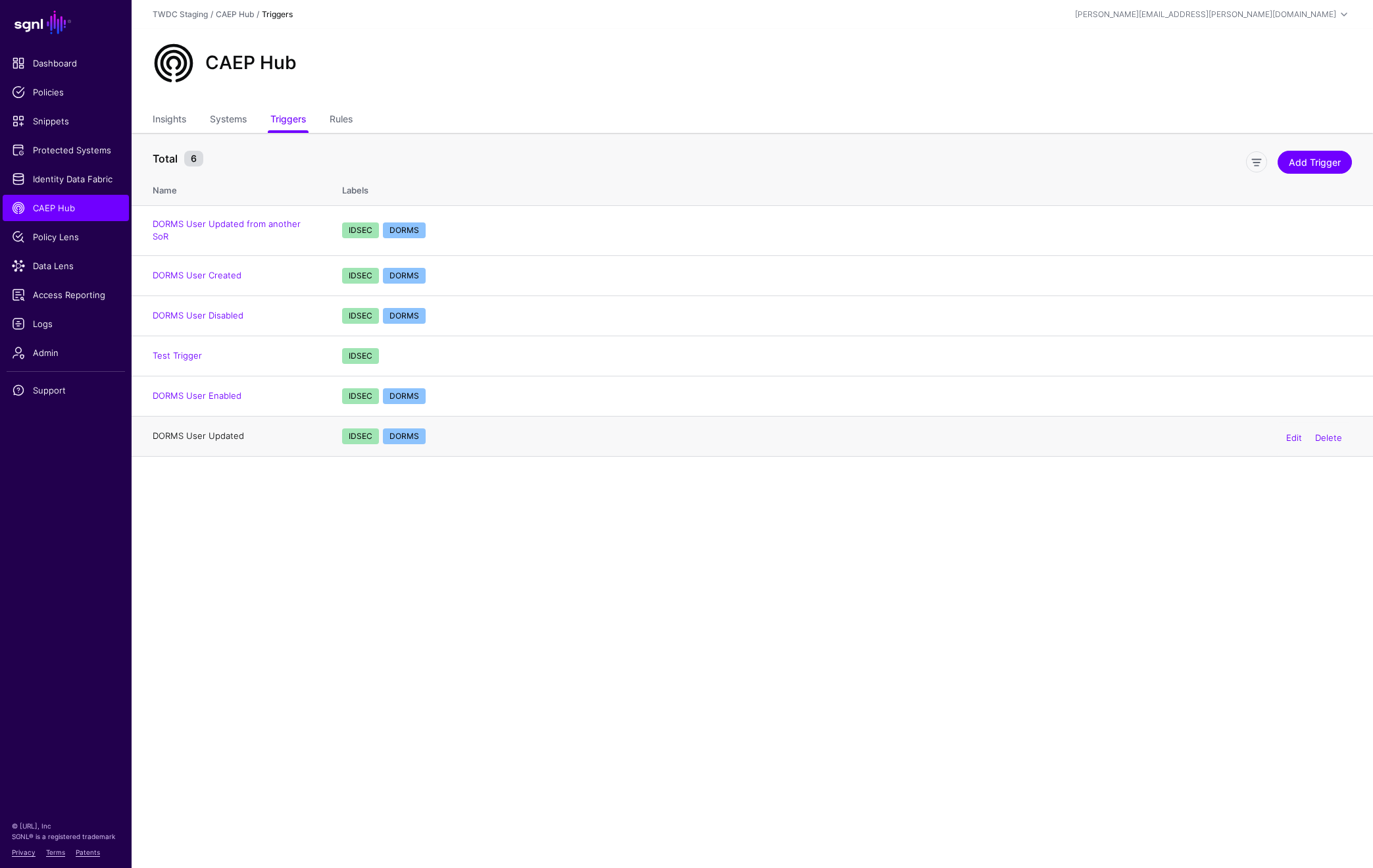
click at [231, 430] on link "DORMS User Updated" at bounding box center [198, 435] width 91 height 10
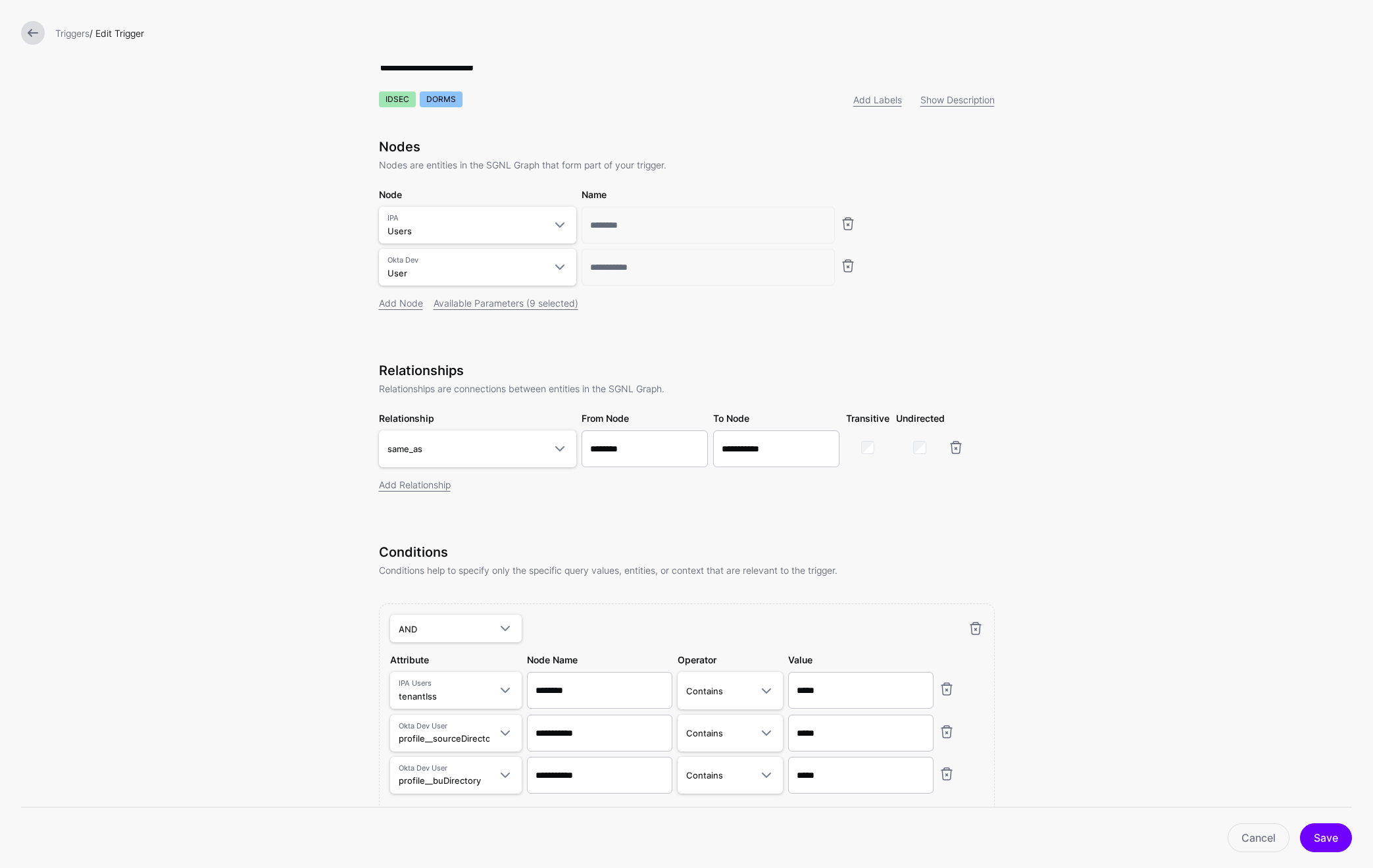
scroll to position [94, 0]
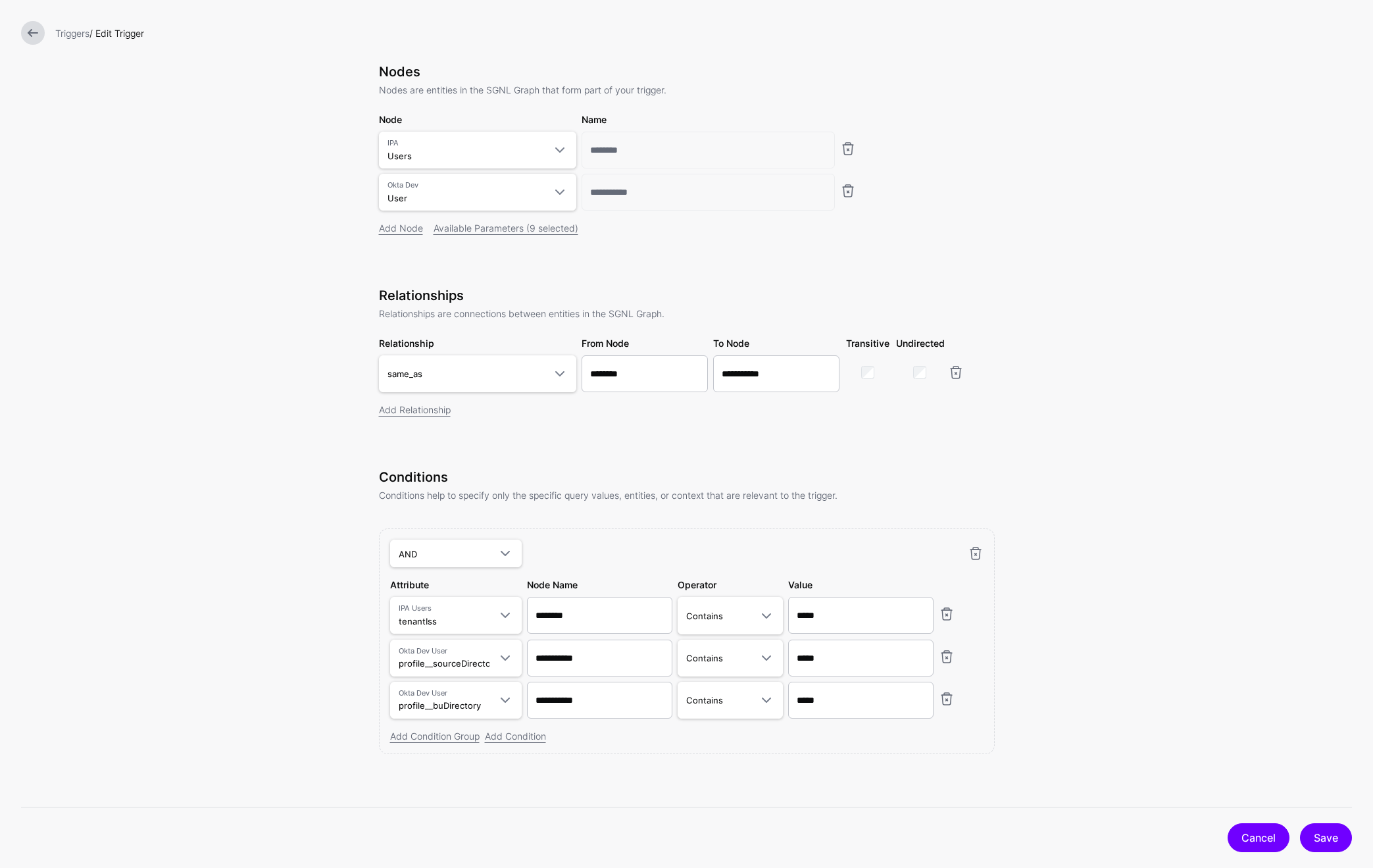
click at [1254, 843] on link "Cancel" at bounding box center [1258, 837] width 62 height 29
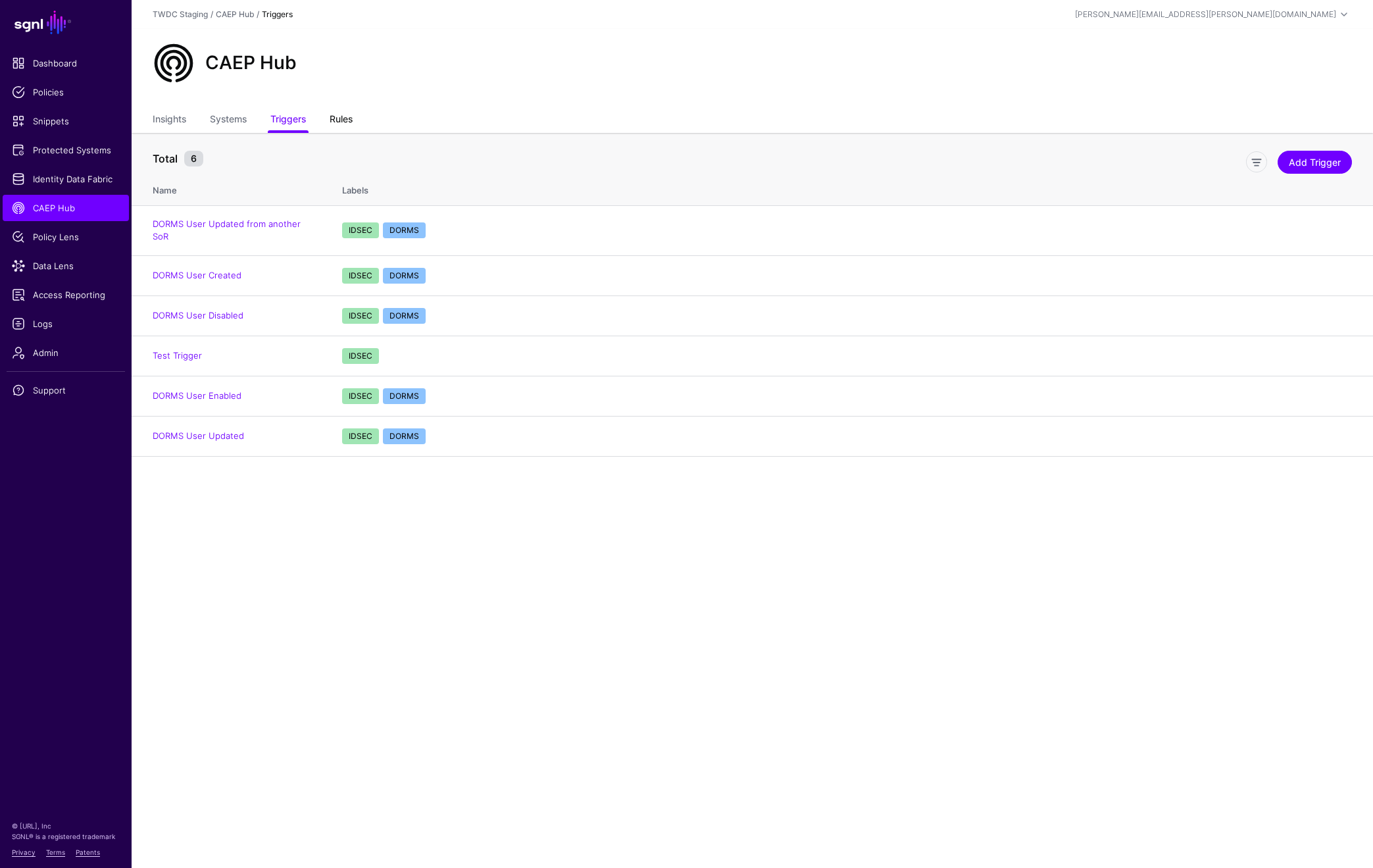
click at [346, 124] on link "Rules" at bounding box center [341, 120] width 23 height 25
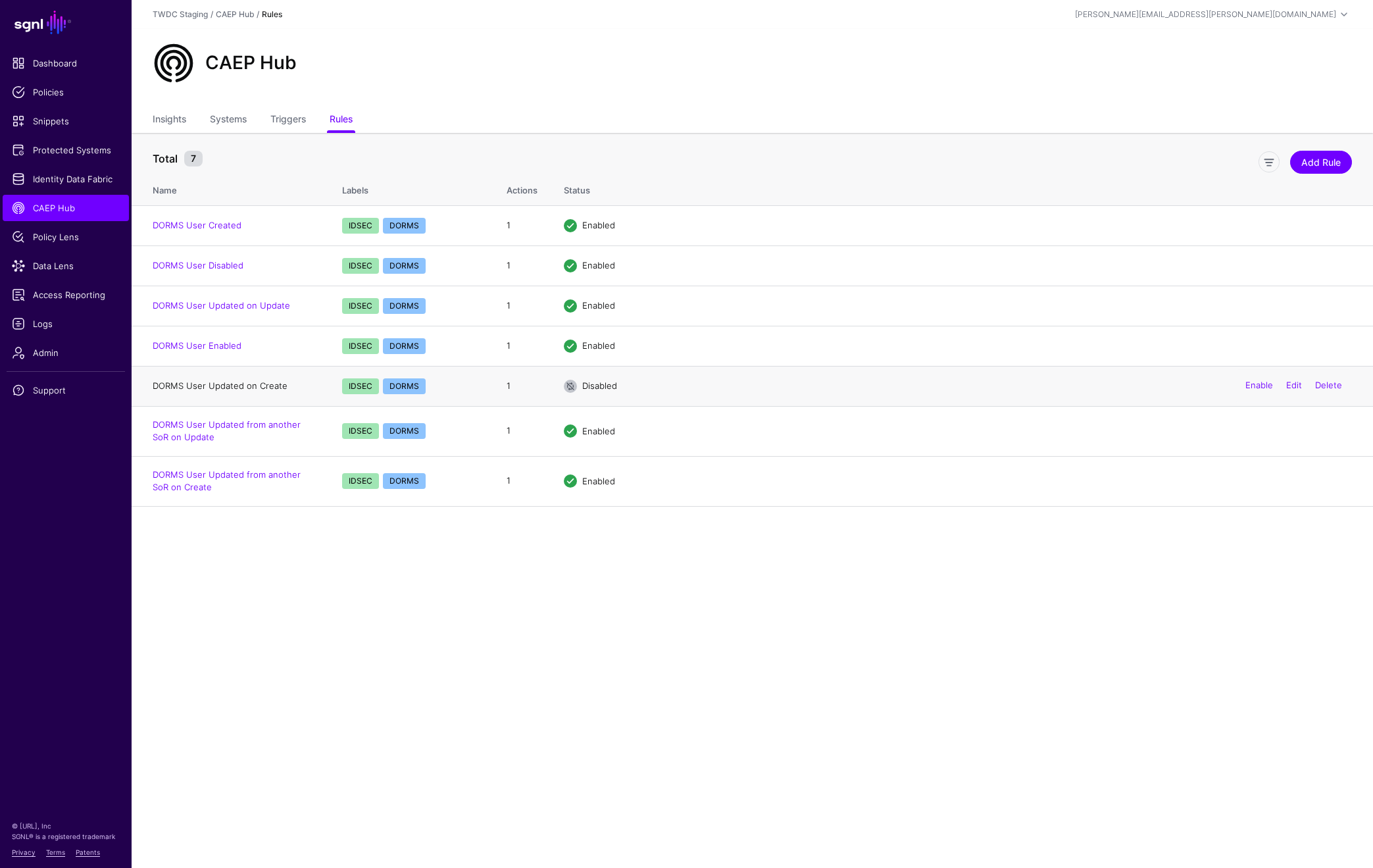
click at [259, 385] on link "DORMS User Updated on Create" at bounding box center [220, 386] width 135 height 10
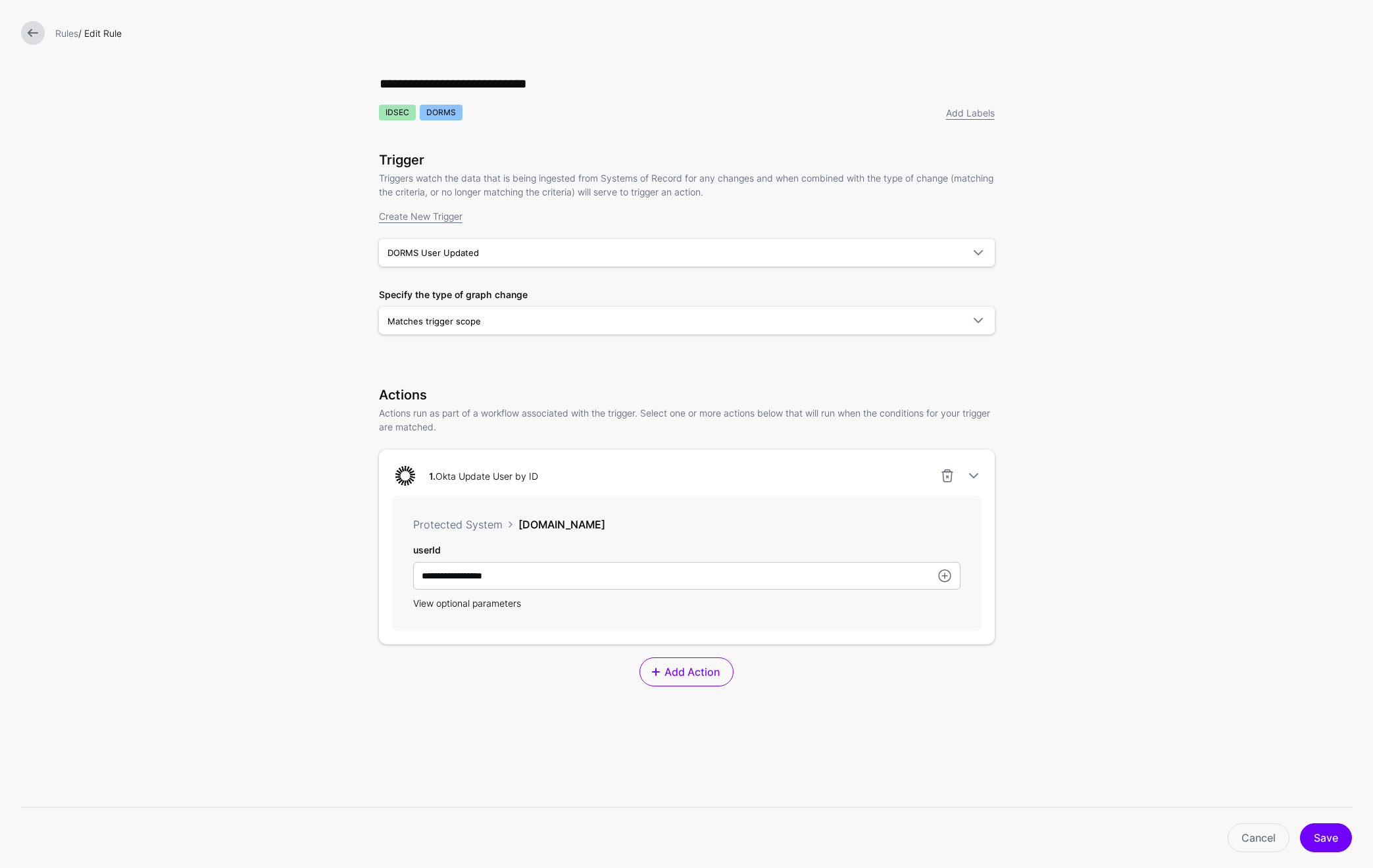
click at [470, 607] on span "View optional parameters" at bounding box center [467, 603] width 108 height 11
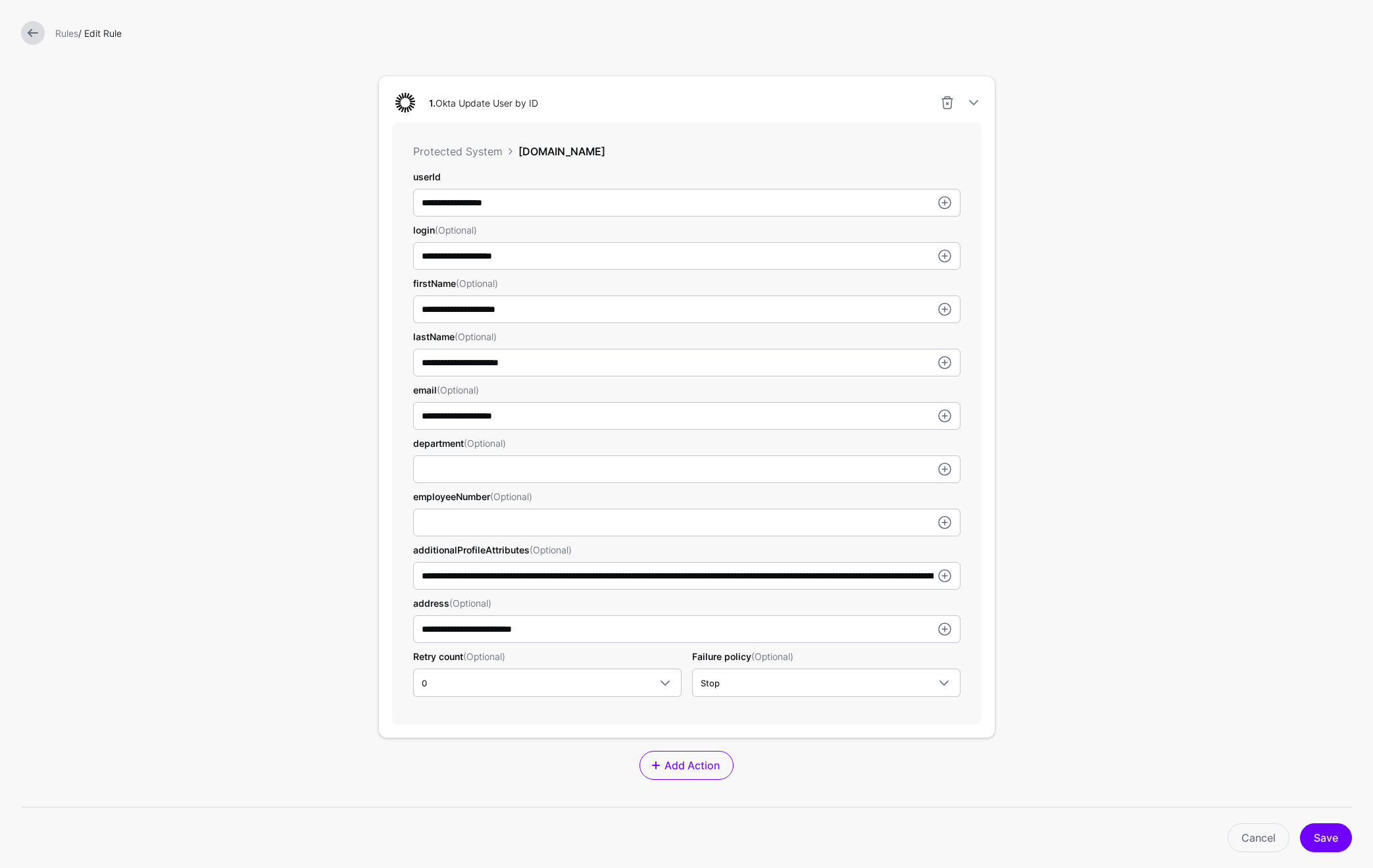
scroll to position [509, 0]
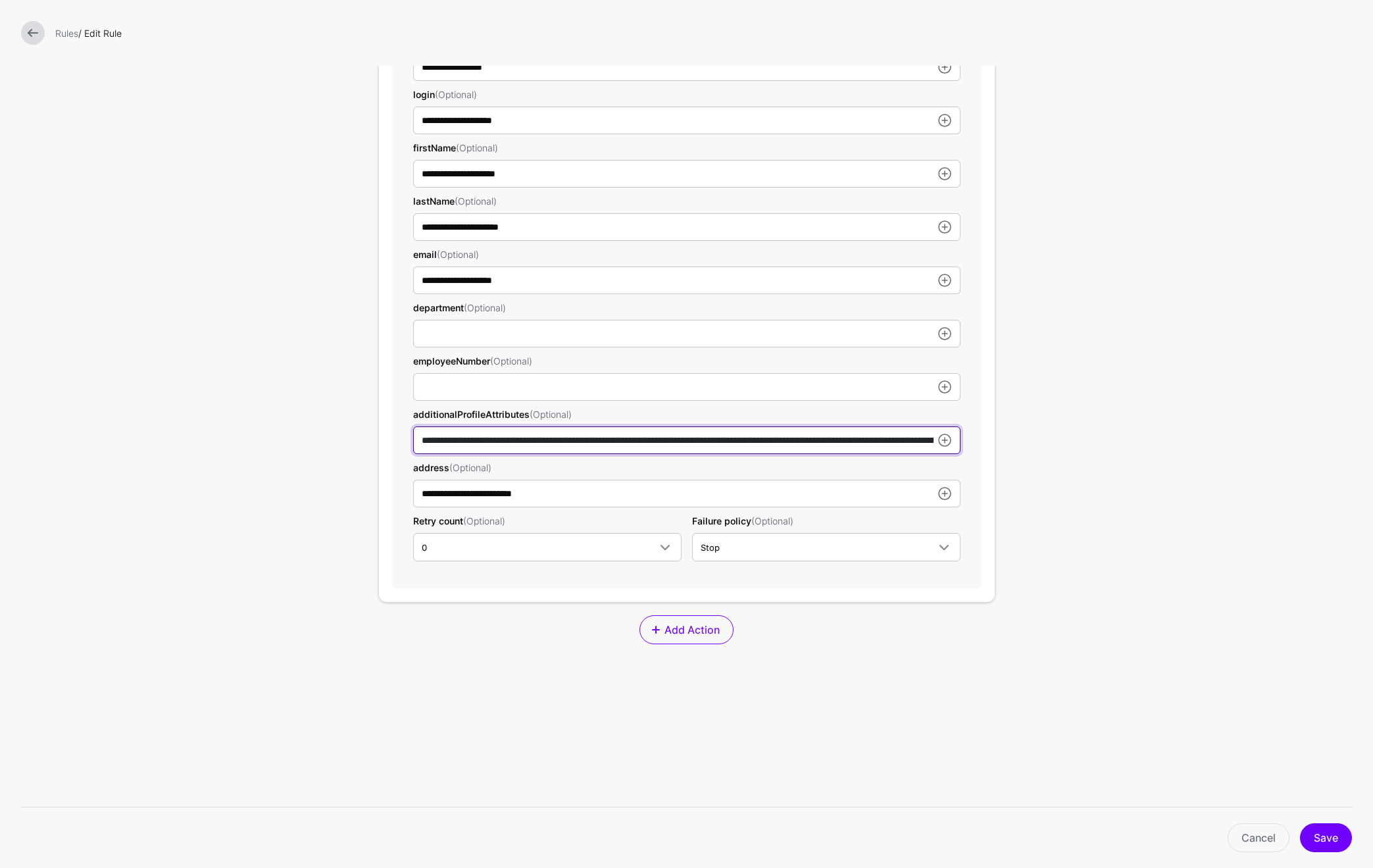
click at [430, 446] on input "**********" at bounding box center [687, 440] width 548 height 28
drag, startPoint x: 419, startPoint y: 442, endPoint x: 729, endPoint y: 443, distance: 310.0
click at [729, 443] on input "**********" at bounding box center [687, 440] width 548 height 28
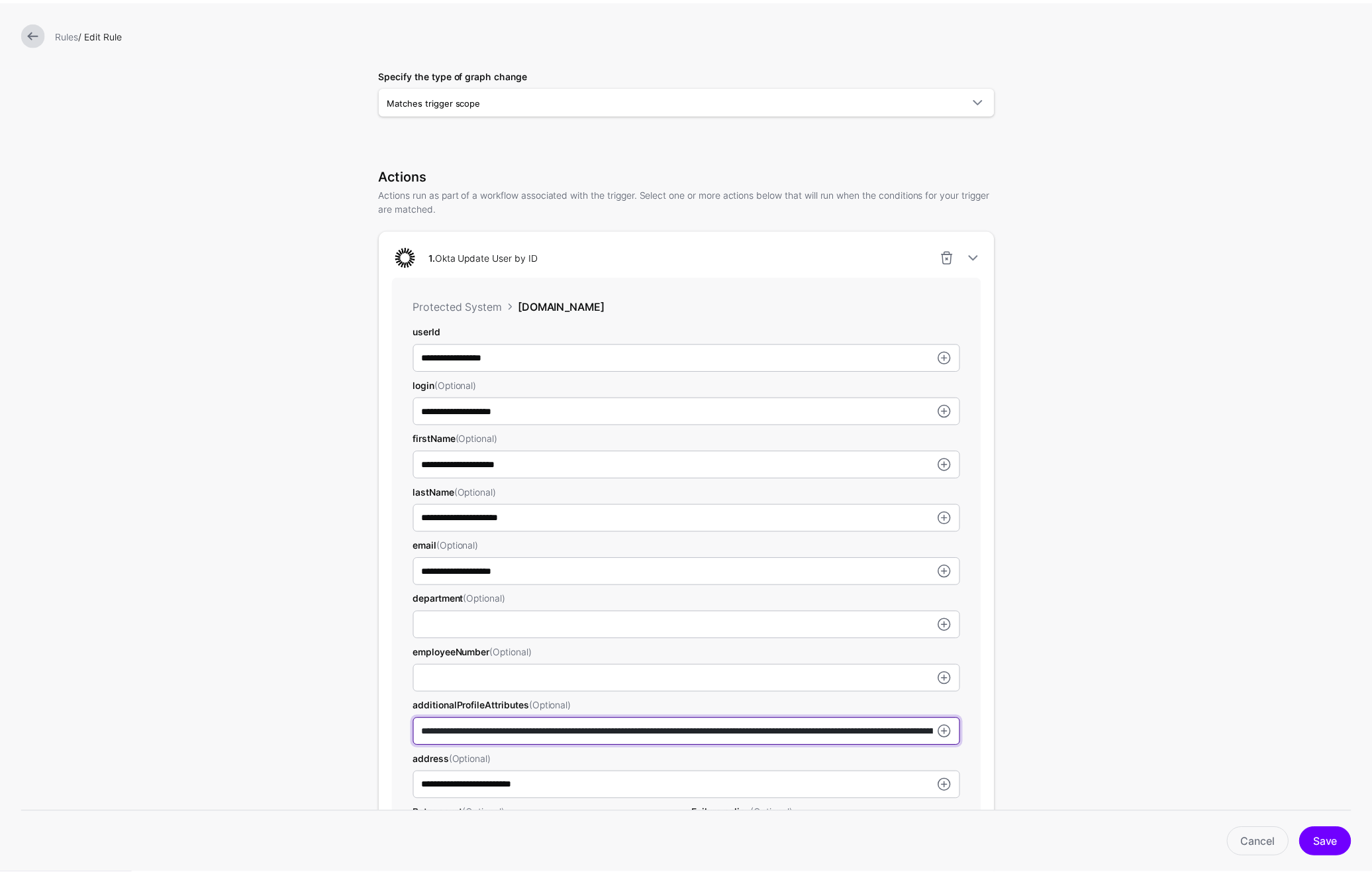
scroll to position [437, 0]
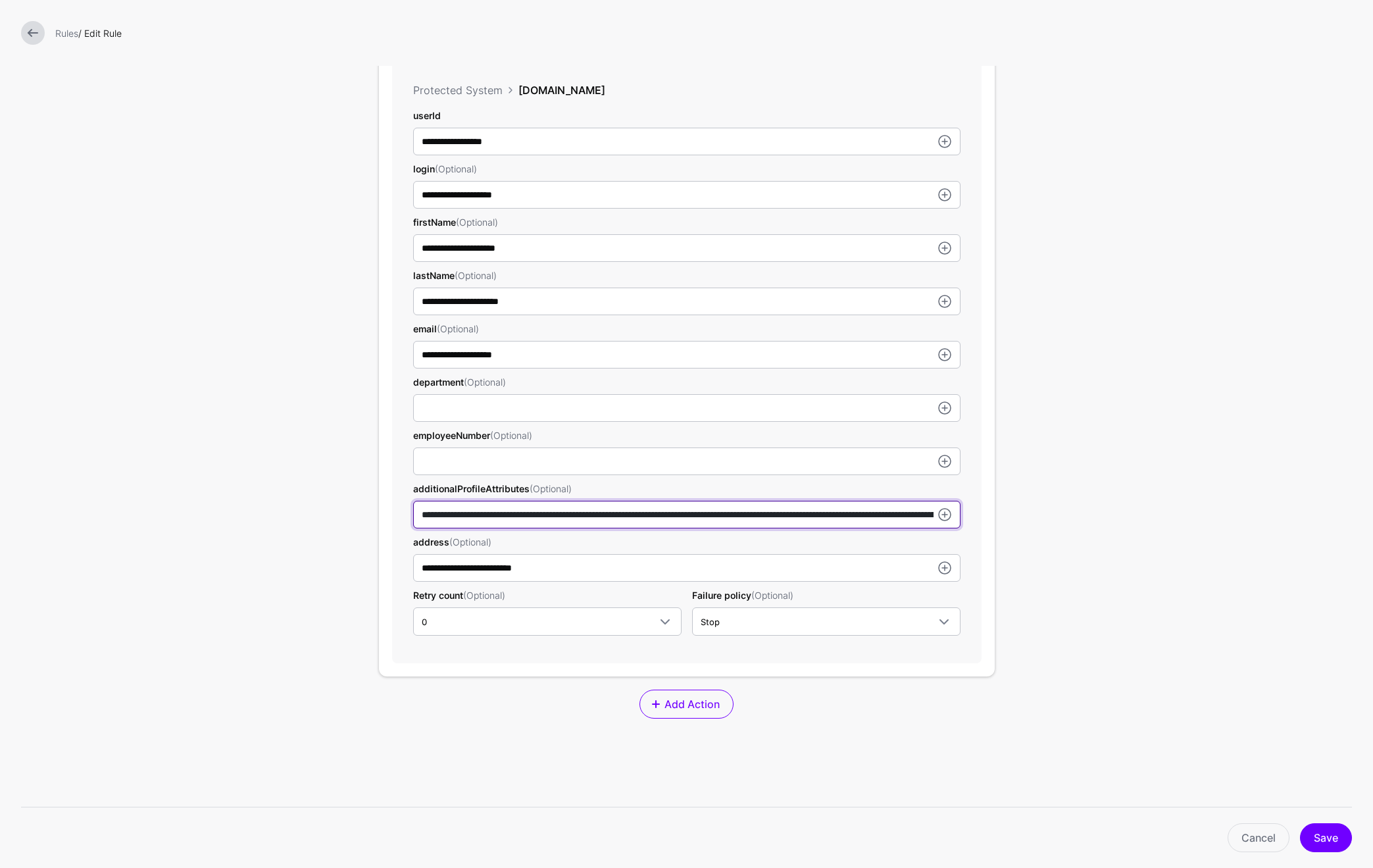
click at [744, 517] on input "**********" at bounding box center [687, 514] width 548 height 28
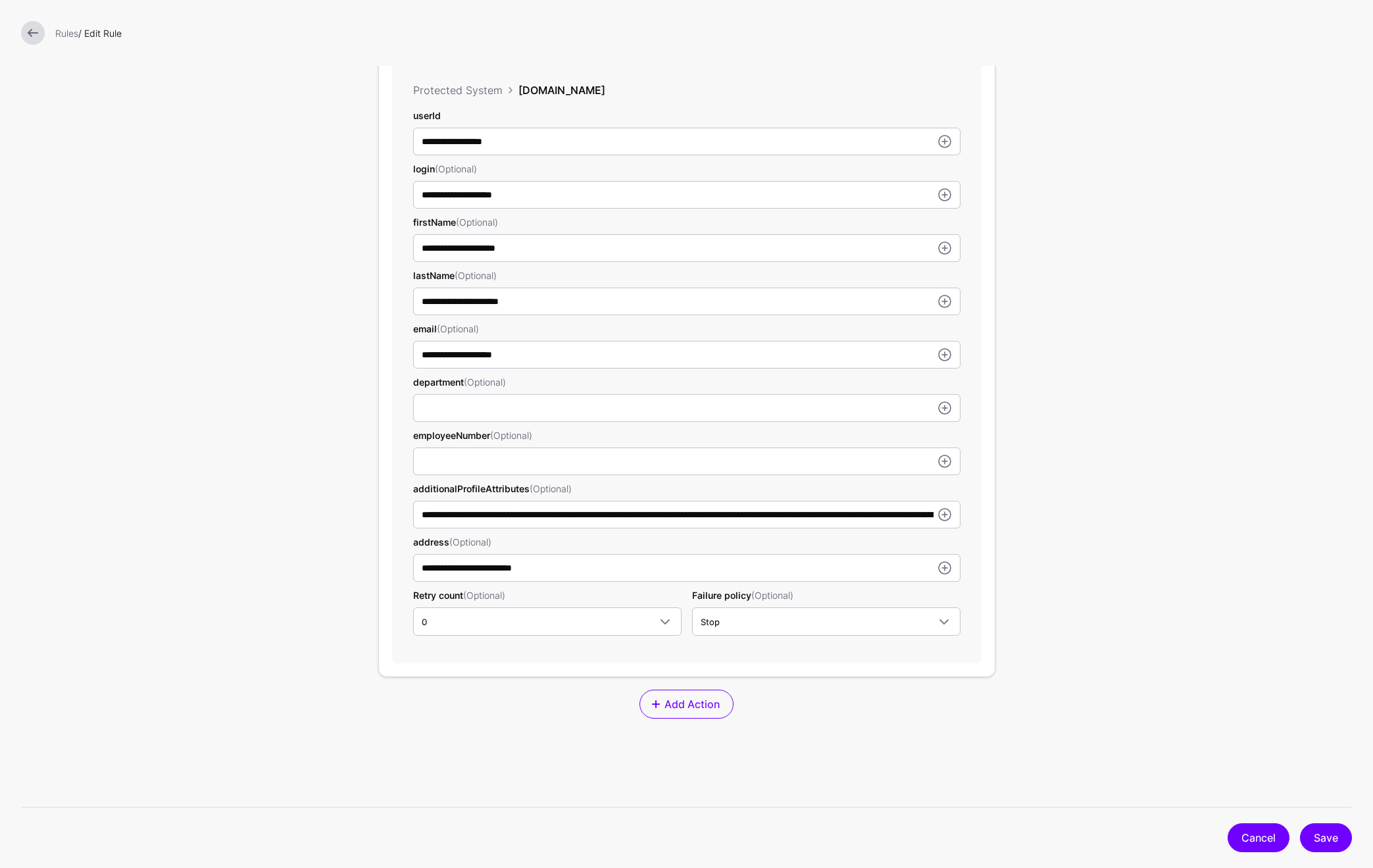
click at [1254, 843] on link "Cancel" at bounding box center [1258, 837] width 62 height 29
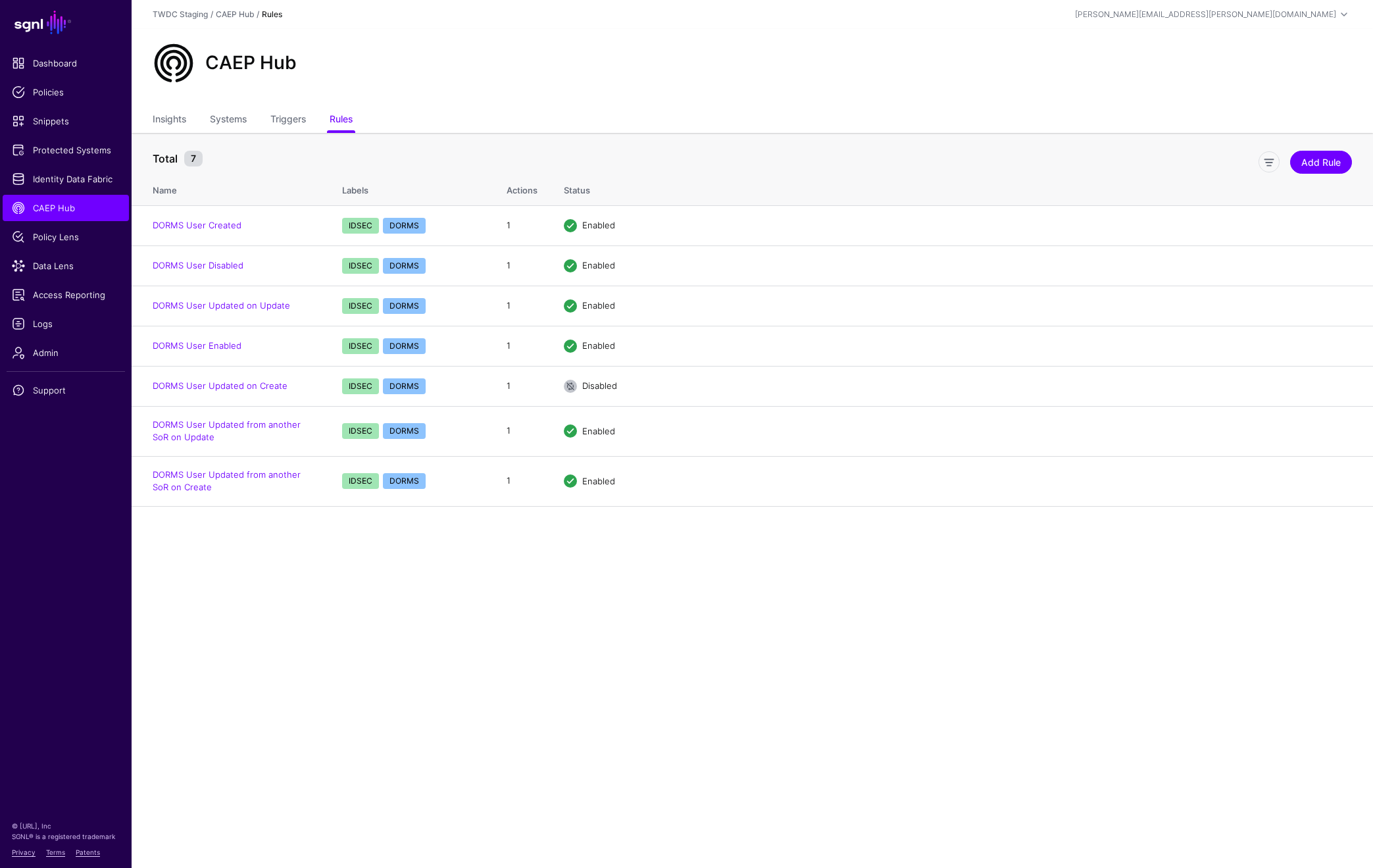
click at [479, 655] on main "SGNL Dashboard Policies Snippets Protected Systems Identity Data Fabric CAEP Hu…" at bounding box center [686, 434] width 1373 height 868
click at [526, 688] on main "SGNL Dashboard Policies Snippets Protected Systems Identity Data Fabric CAEP Hu…" at bounding box center [686, 434] width 1373 height 868
click at [303, 119] on link "Triggers" at bounding box center [288, 120] width 35 height 25
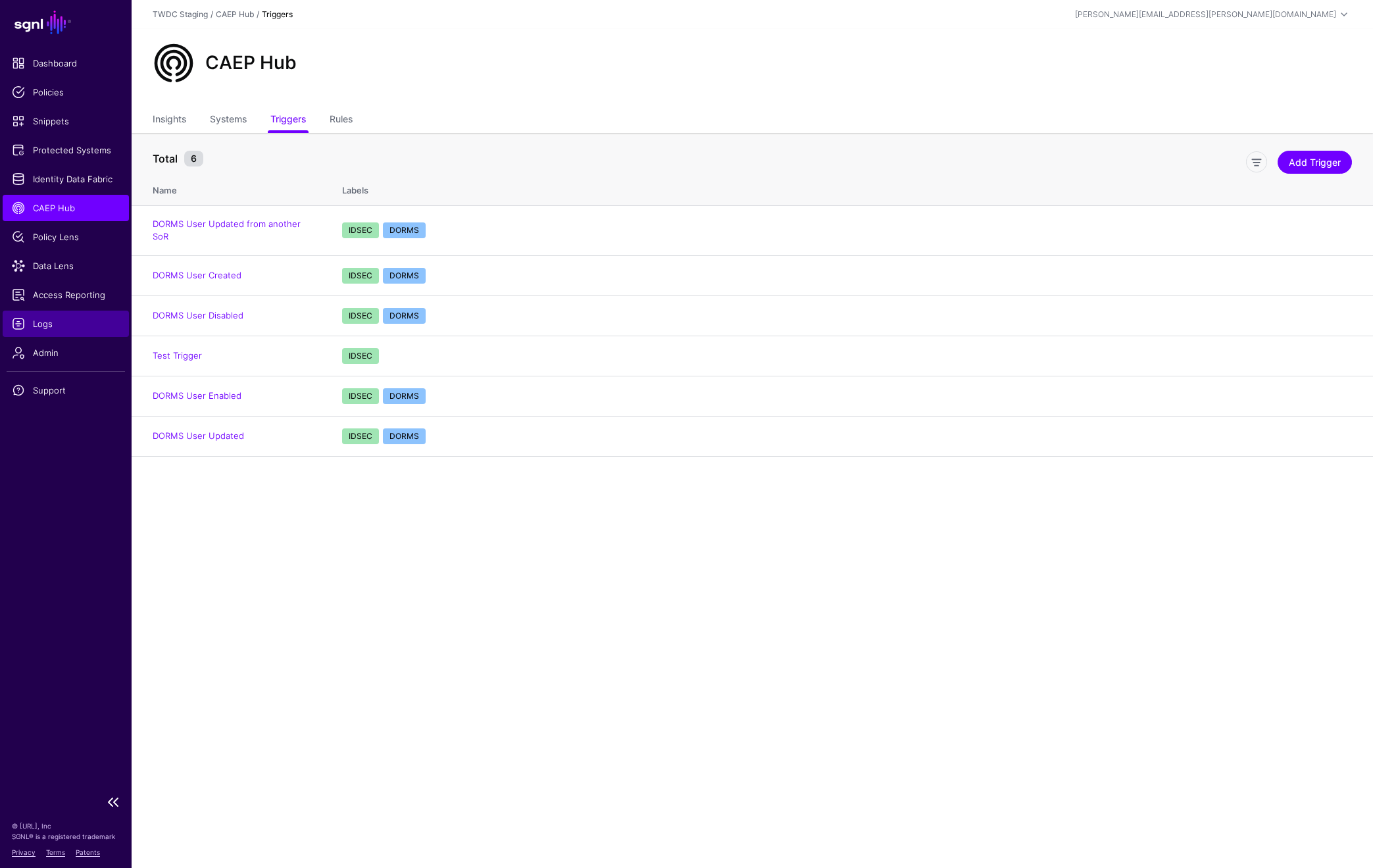
click at [57, 326] on span "Logs" at bounding box center [66, 324] width 108 height 13
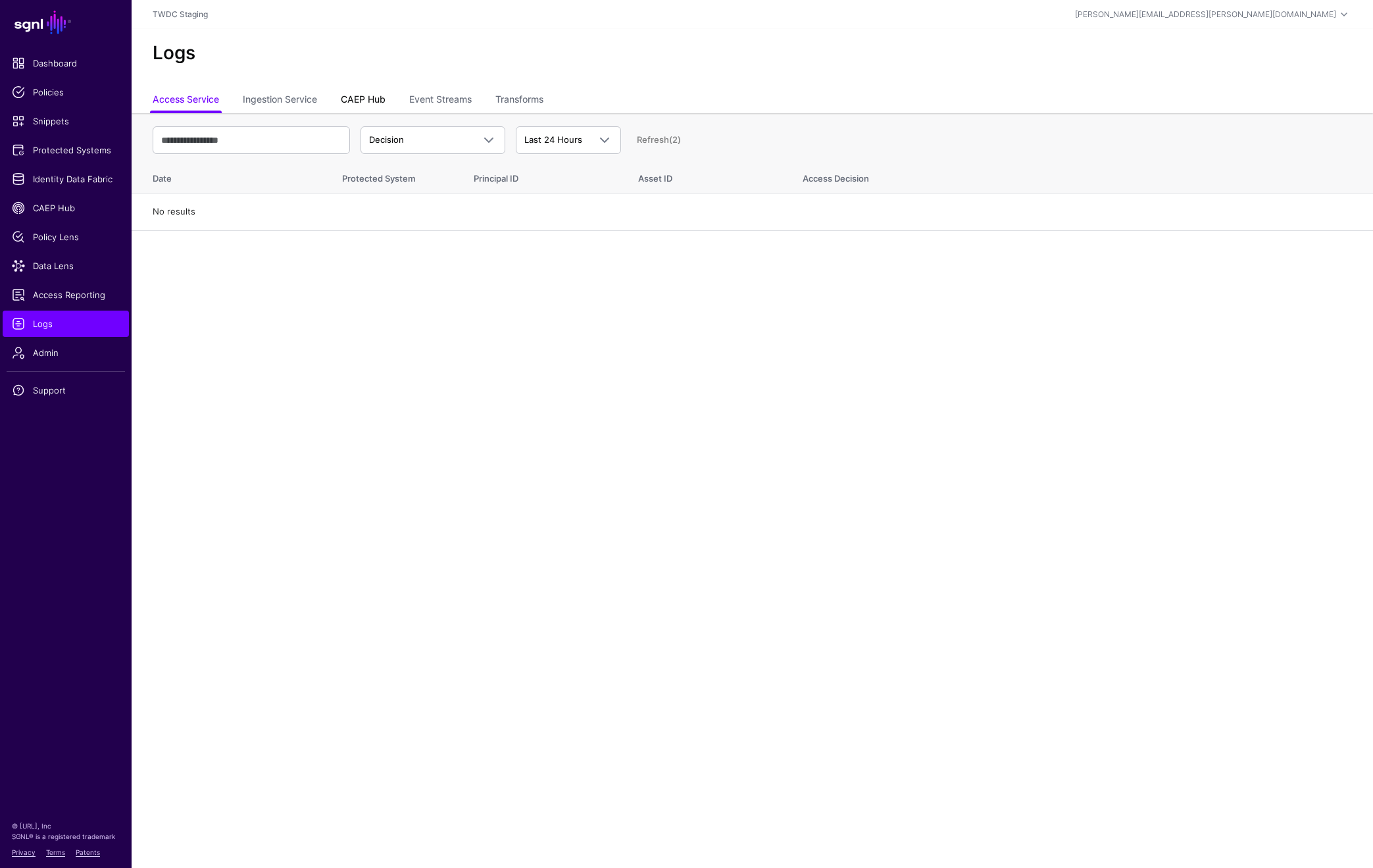
click at [381, 97] on link "CAEP Hub" at bounding box center [363, 100] width 45 height 25
click at [486, 139] on span at bounding box center [488, 140] width 16 height 16
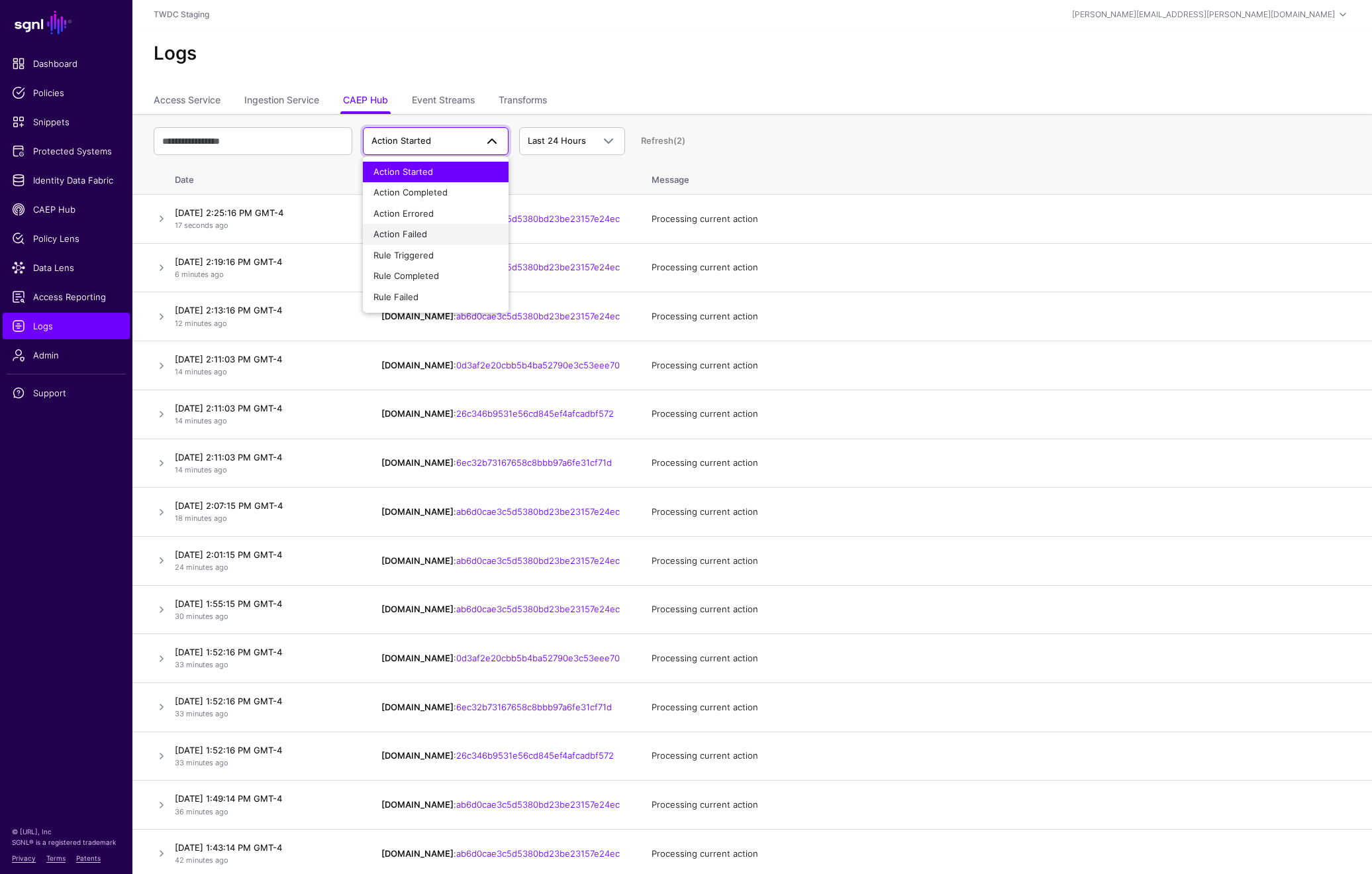
click at [427, 232] on div "Action Failed" at bounding box center [435, 235] width 124 height 14
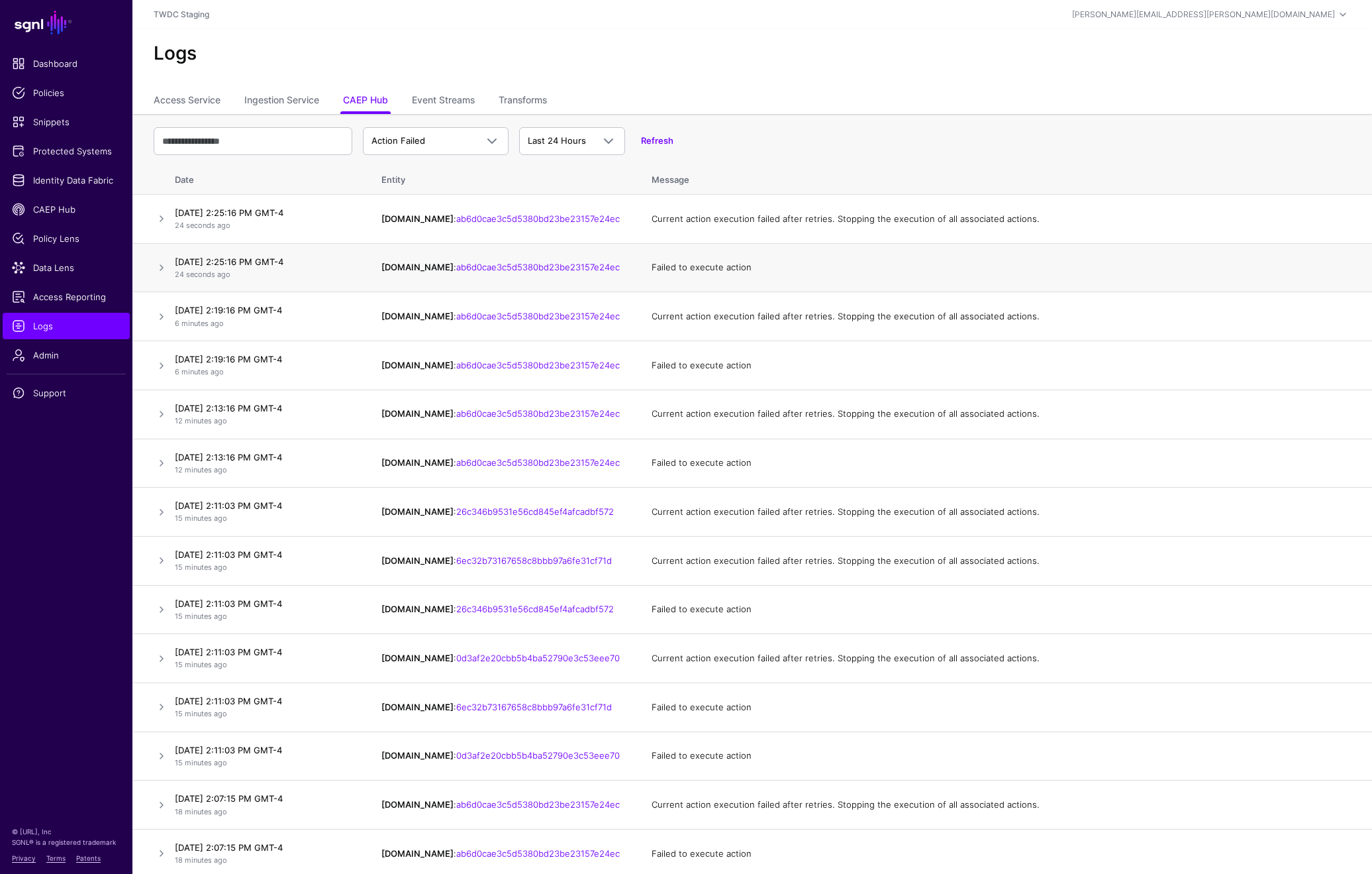
click at [297, 269] on p "24 seconds ago" at bounding box center [265, 274] width 180 height 11
click at [156, 268] on link at bounding box center [161, 267] width 16 height 16
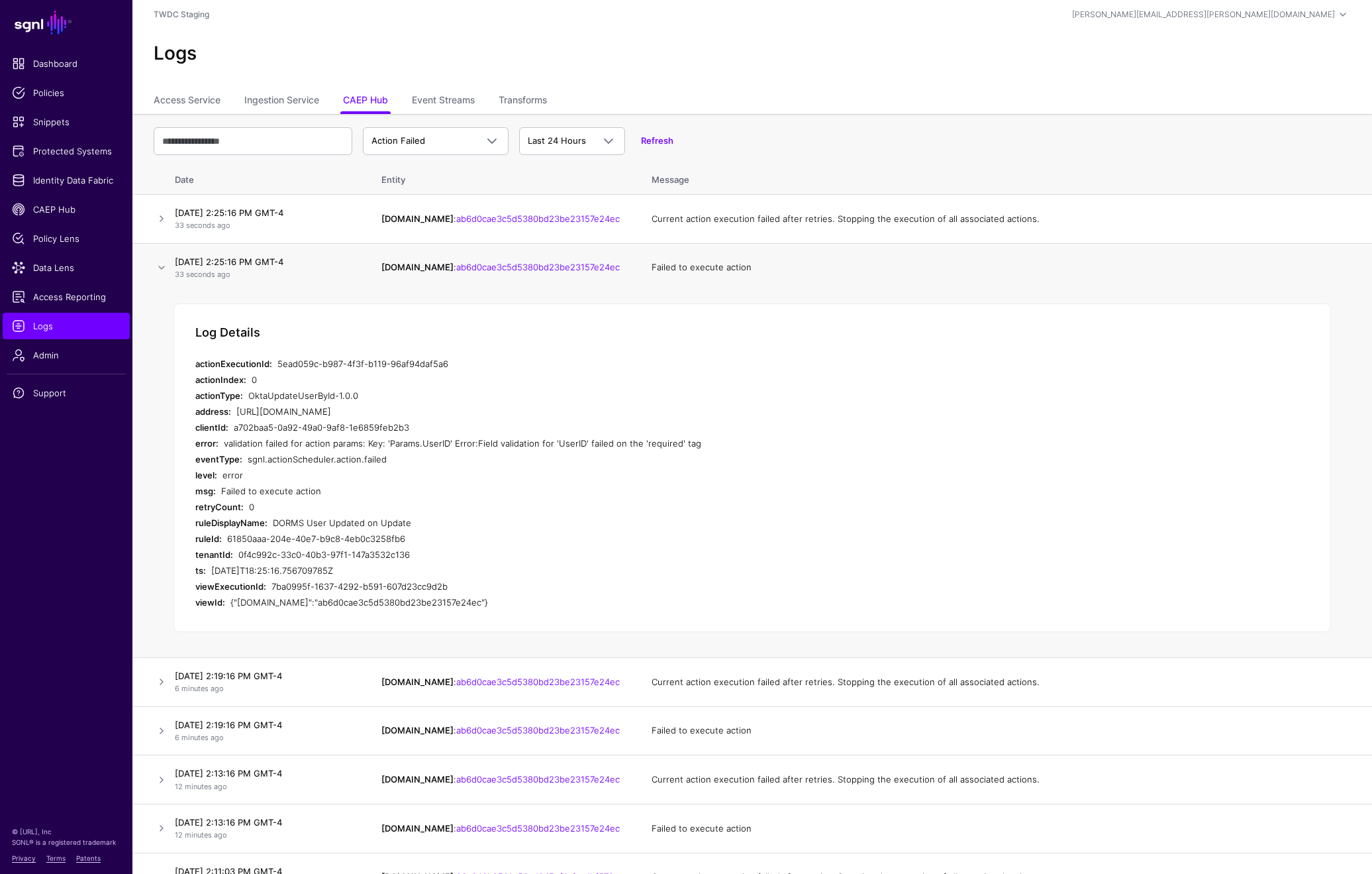
scroll to position [8, 0]
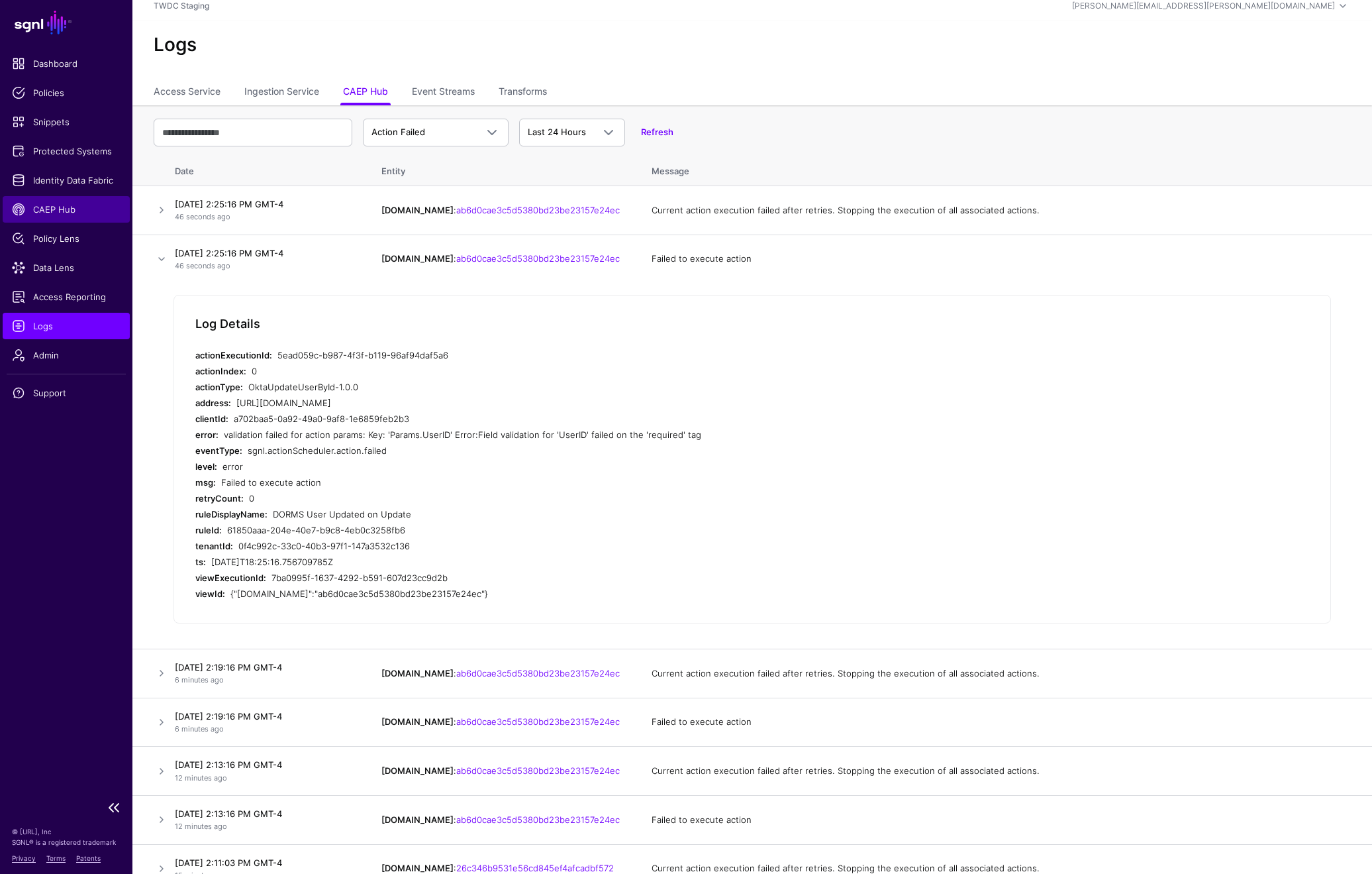
click at [59, 215] on span "CAEP Hub" at bounding box center [66, 210] width 109 height 14
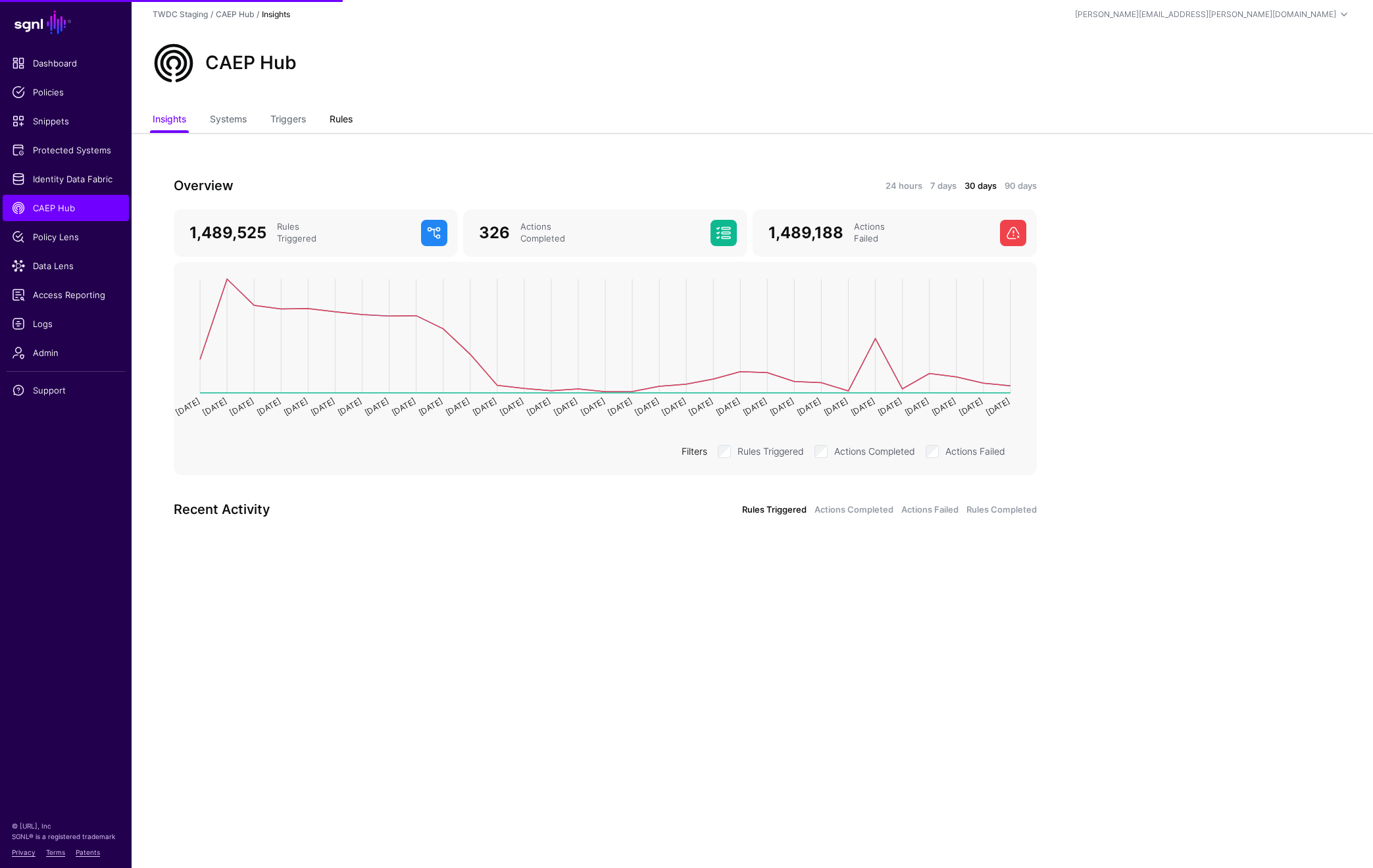
click at [339, 123] on link "Rules" at bounding box center [341, 120] width 23 height 25
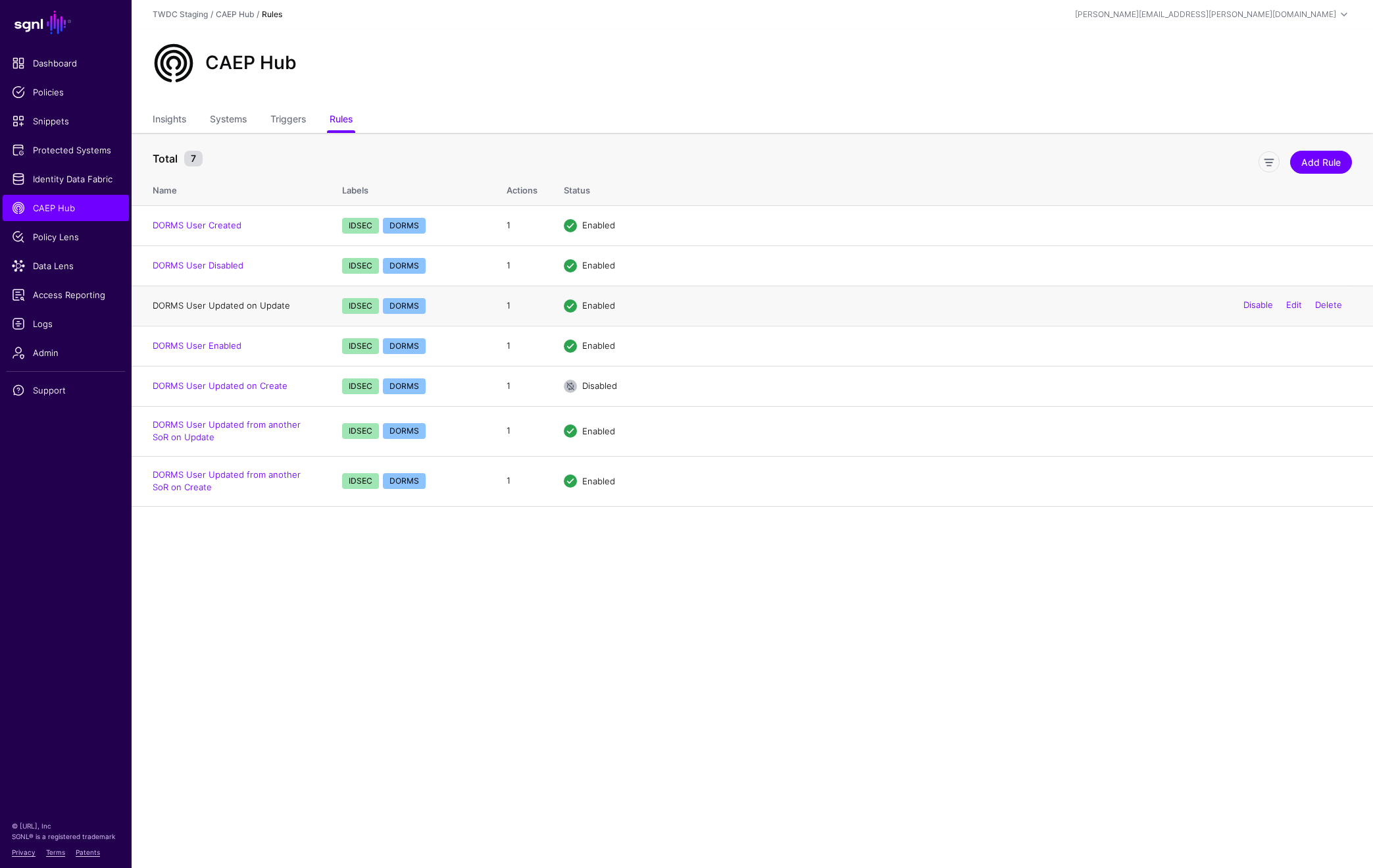
click at [270, 303] on link "DORMS User Updated on Update" at bounding box center [222, 306] width 138 height 10
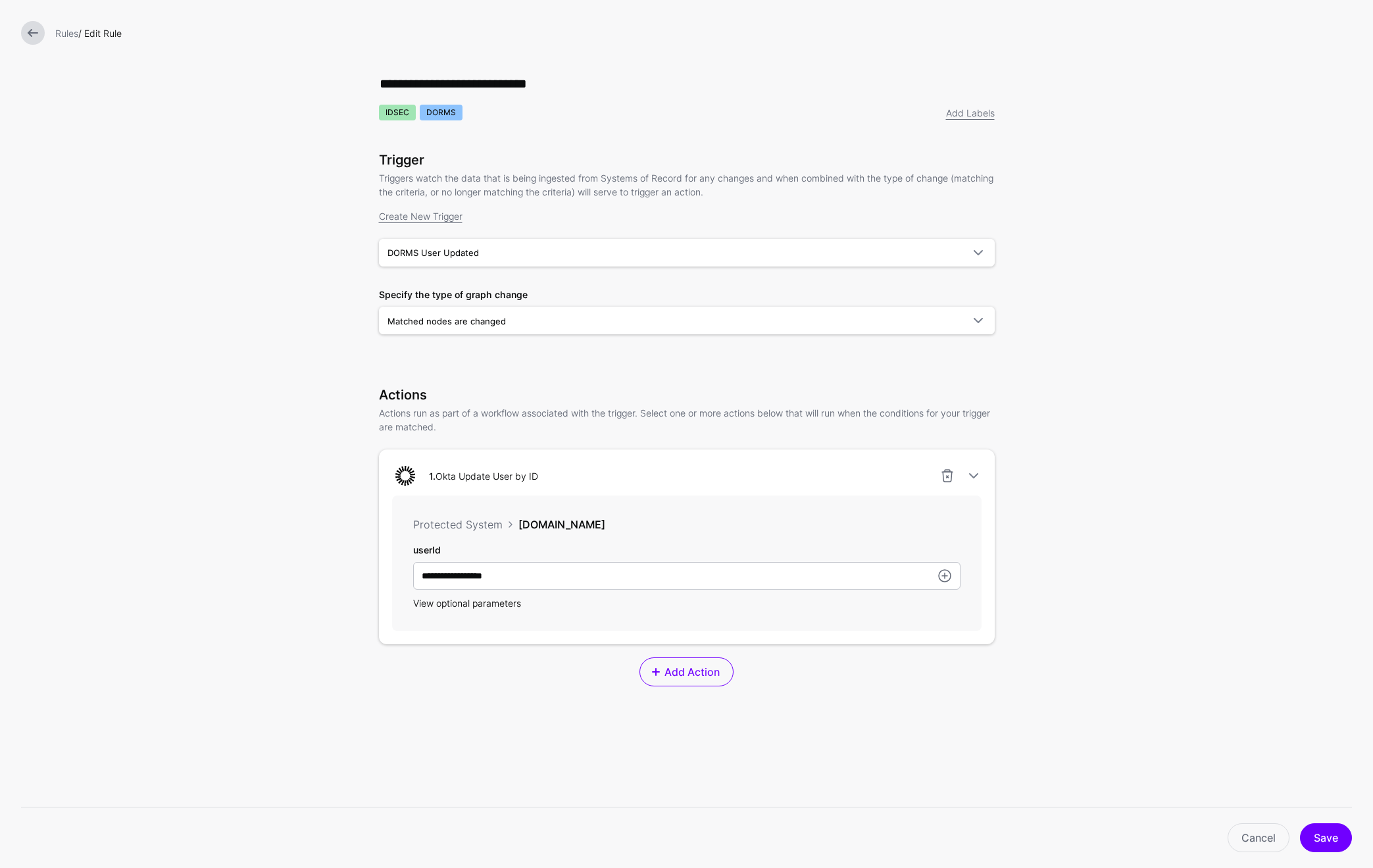
click at [484, 606] on span "View optional parameters" at bounding box center [467, 603] width 108 height 11
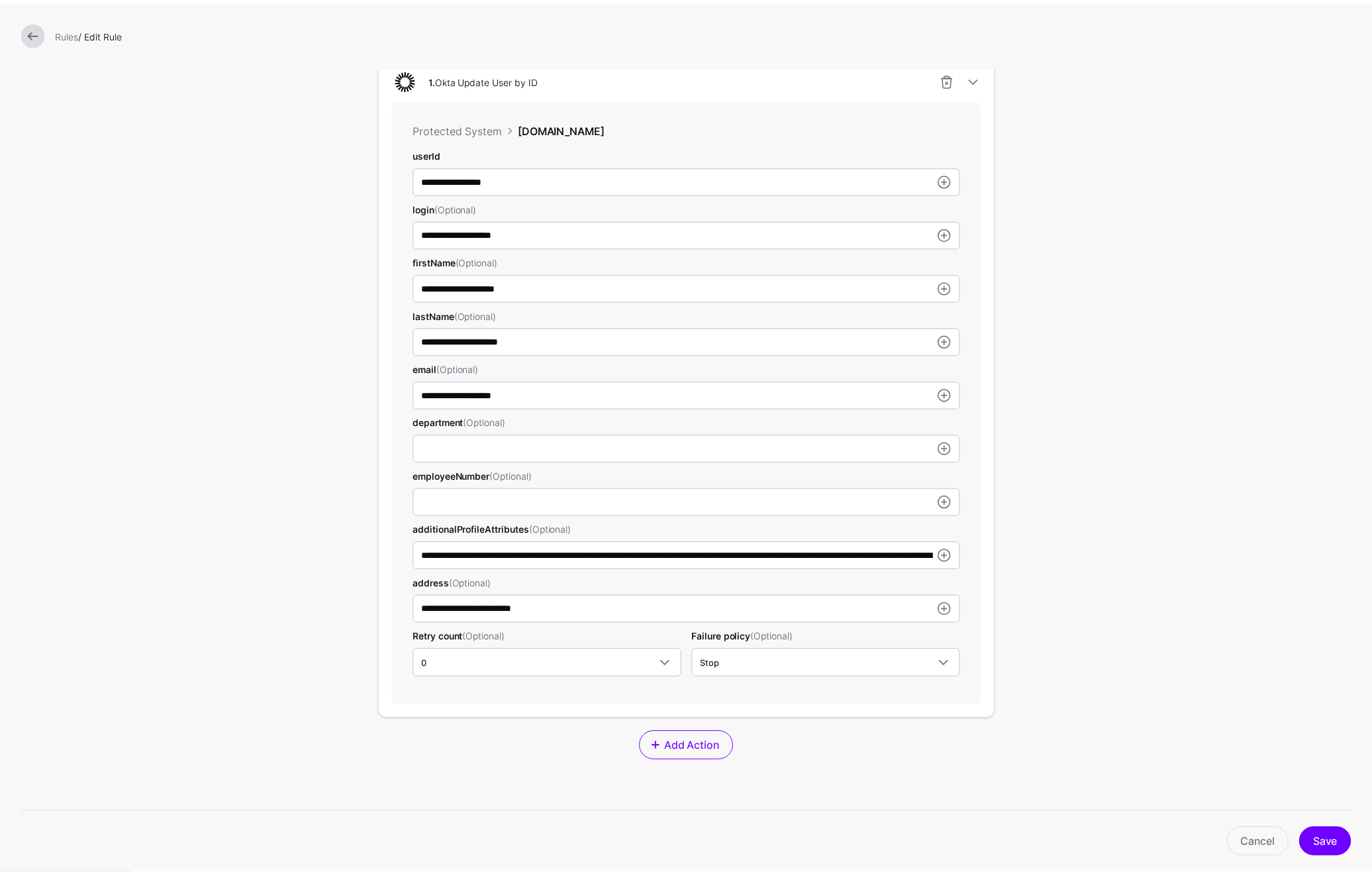
scroll to position [424, 0]
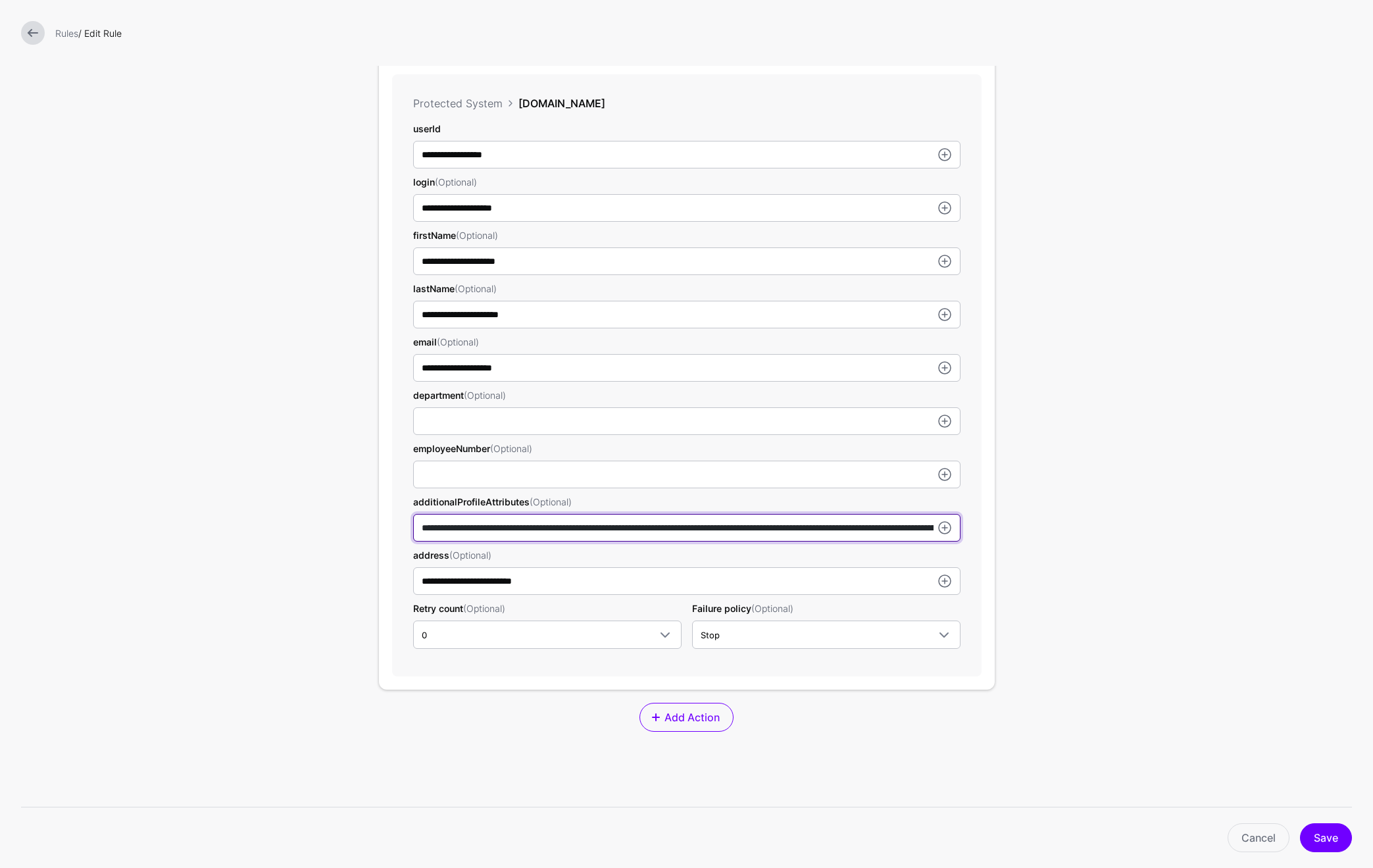
click at [567, 527] on input "**********" at bounding box center [687, 527] width 548 height 28
click at [782, 532] on input "**********" at bounding box center [687, 527] width 548 height 28
click at [1330, 840] on button "Save" at bounding box center [1326, 837] width 52 height 29
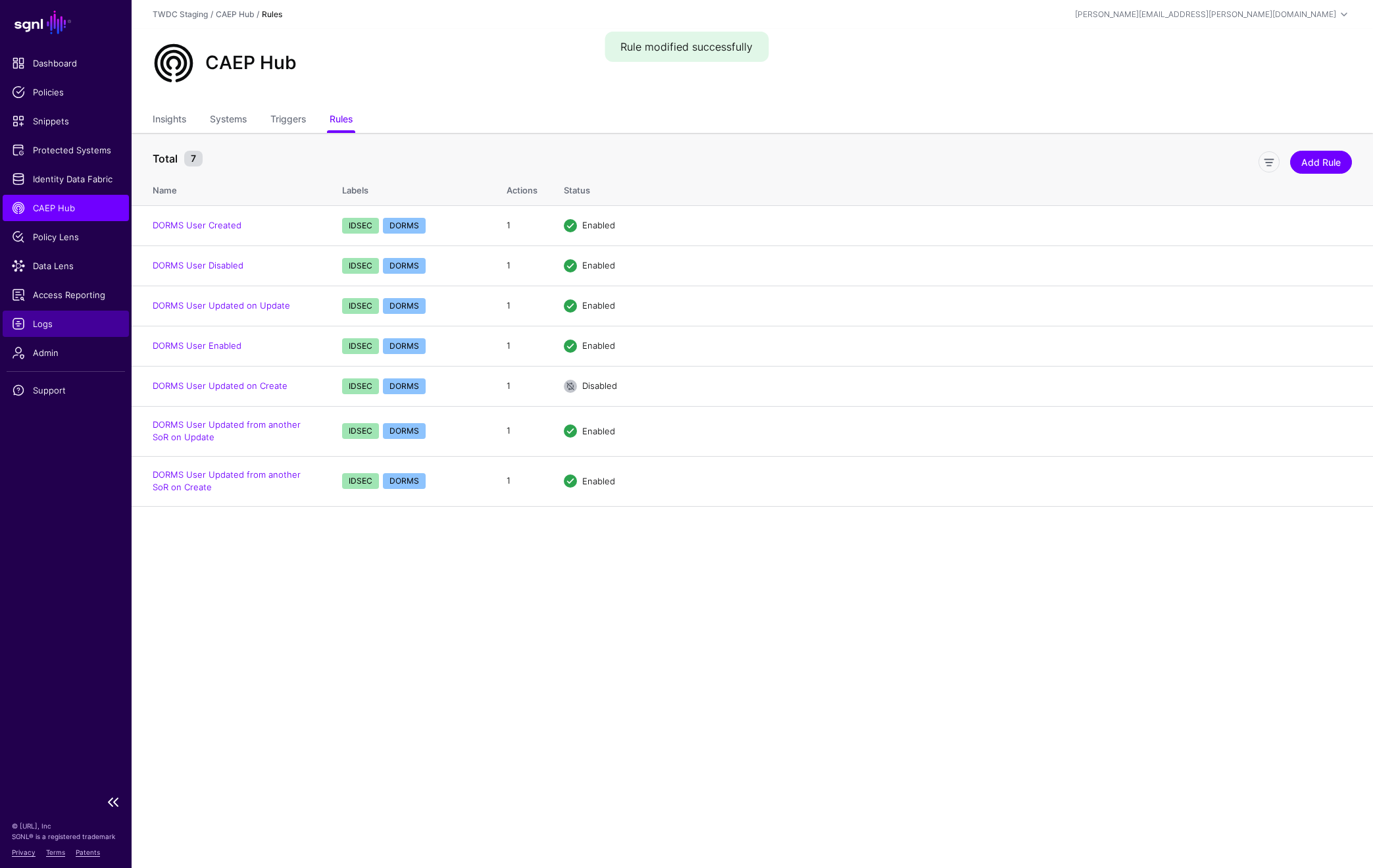
click at [53, 314] on link "Logs" at bounding box center [66, 324] width 127 height 26
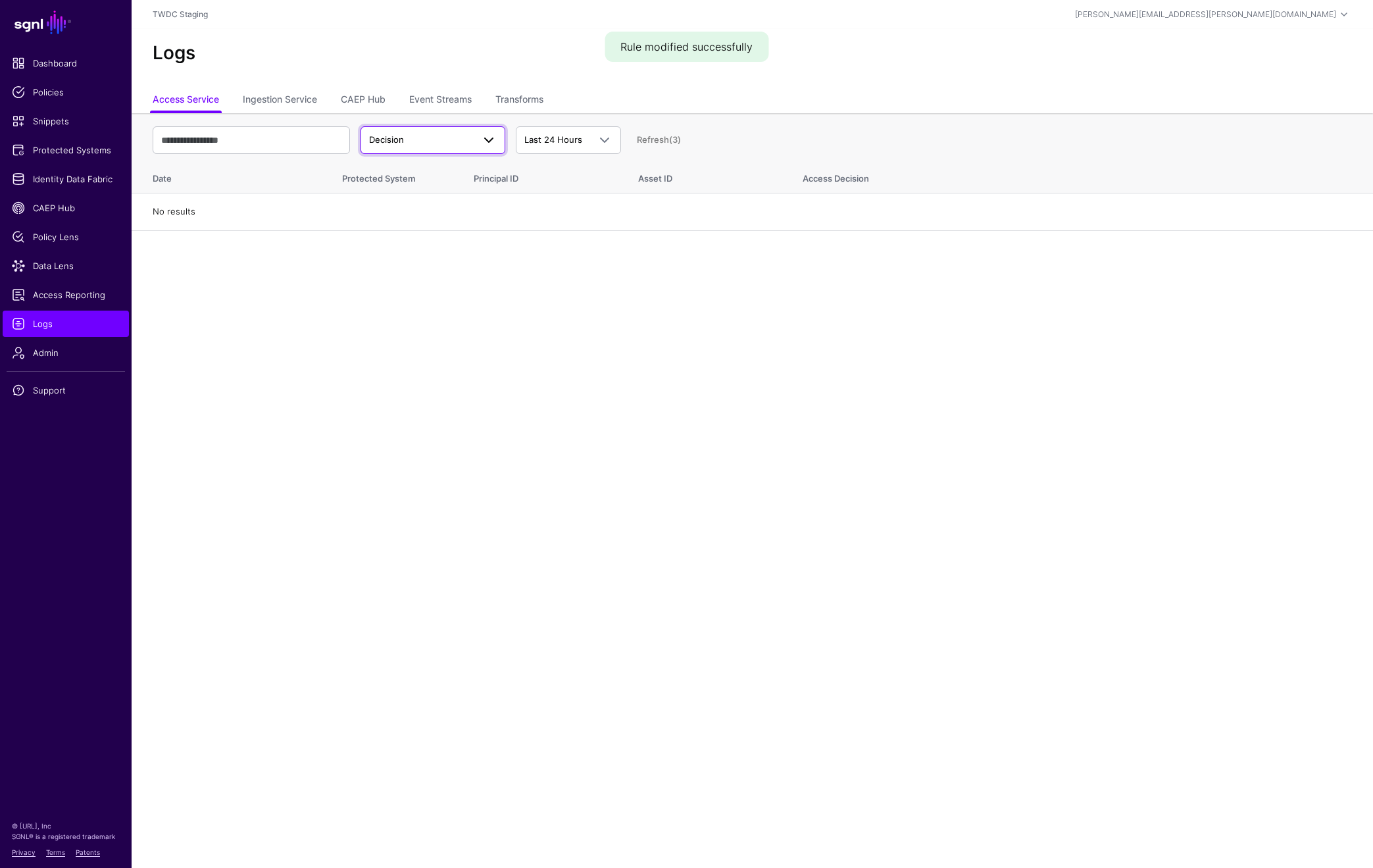
click at [459, 127] on link "Decision" at bounding box center [432, 140] width 145 height 28
click at [449, 94] on link "Event Streams" at bounding box center [440, 100] width 62 height 25
click at [360, 94] on link "CAEP Hub" at bounding box center [363, 100] width 45 height 25
click at [461, 138] on span "Action Started" at bounding box center [421, 140] width 104 height 13
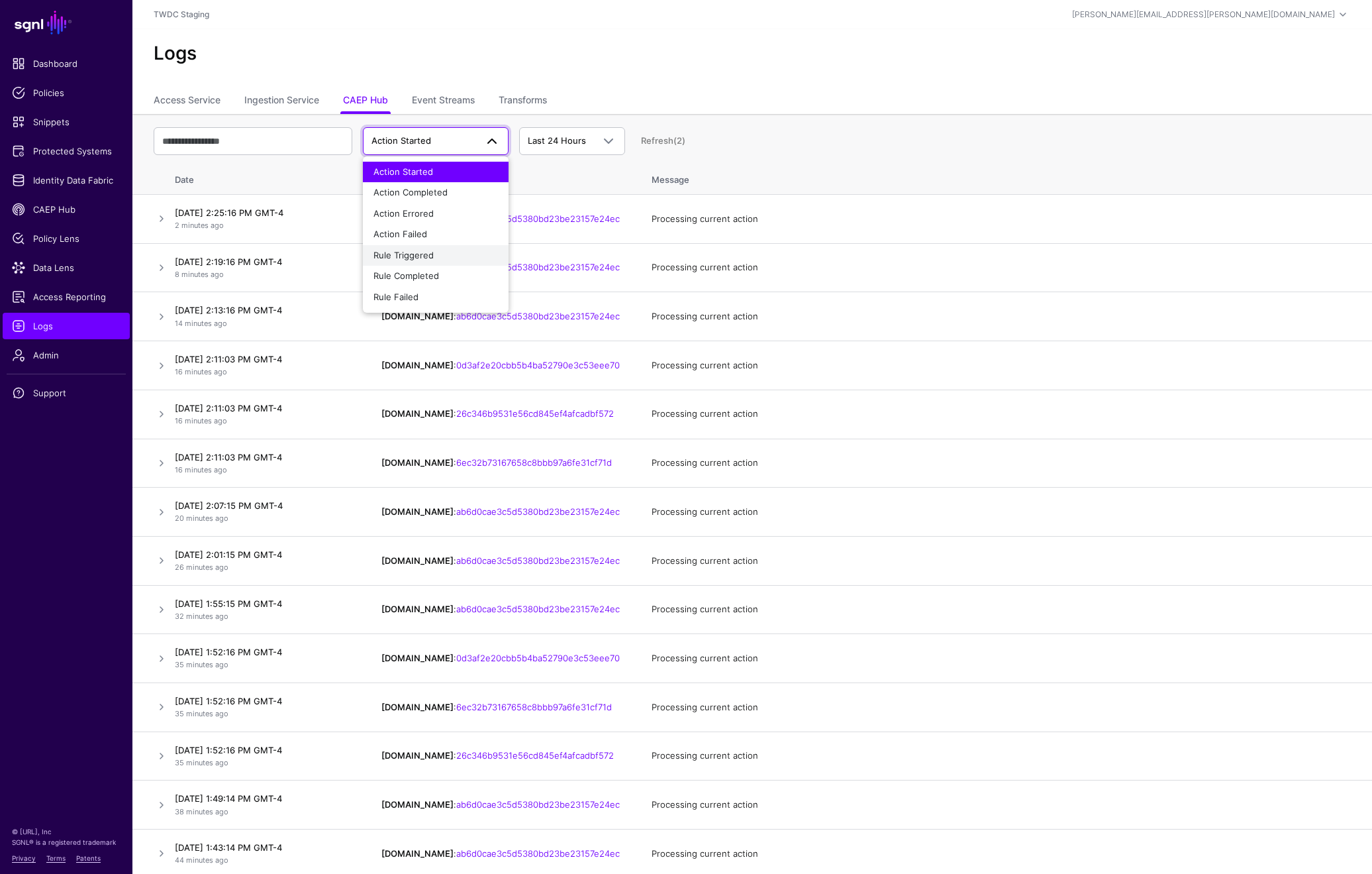
click at [418, 245] on button "Rule Triggered" at bounding box center [435, 256] width 145 height 21
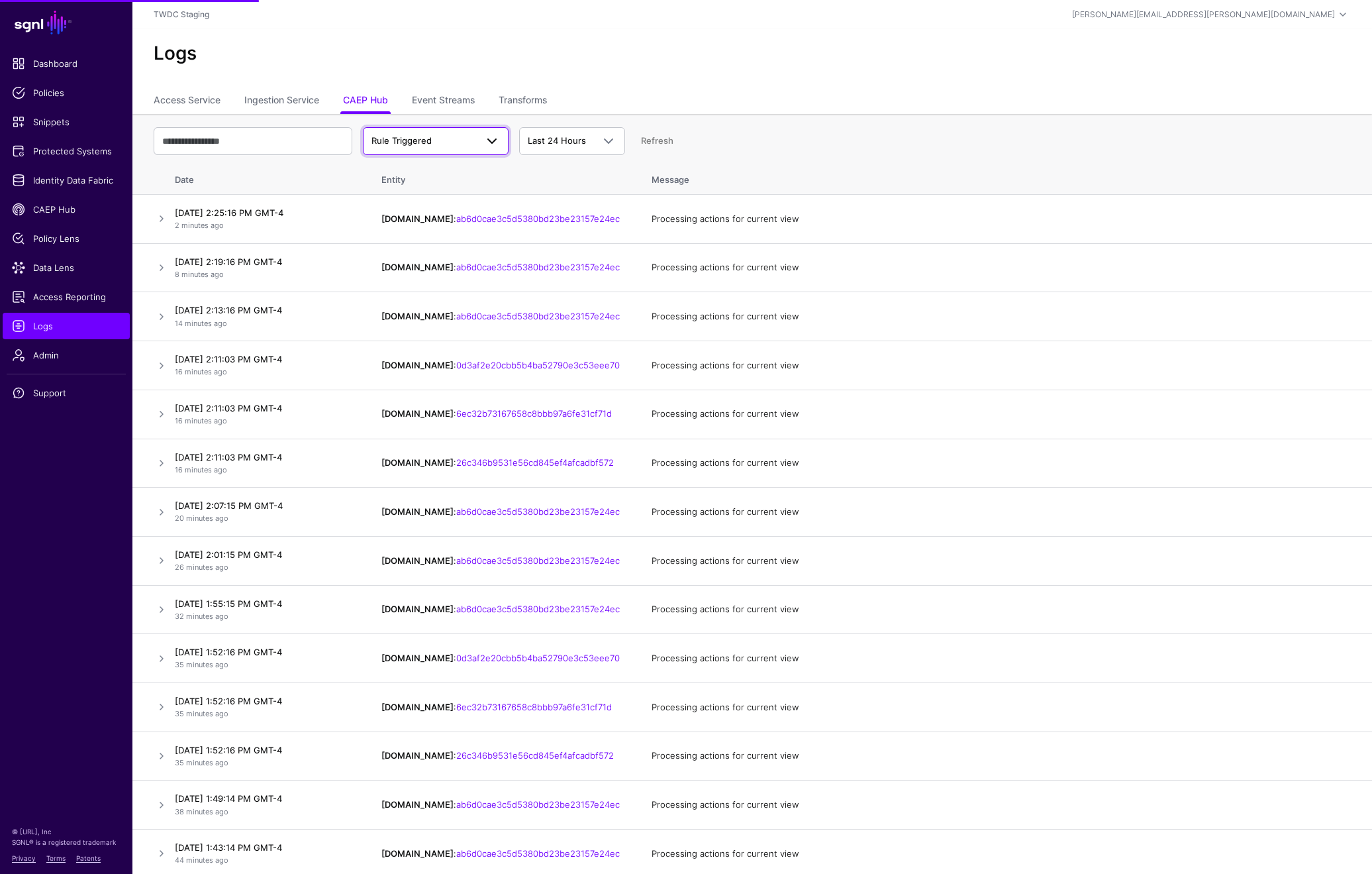
click at [454, 135] on span "Rule Triggered" at bounding box center [424, 141] width 105 height 14
click at [412, 231] on span "Action Failed" at bounding box center [400, 234] width 54 height 11
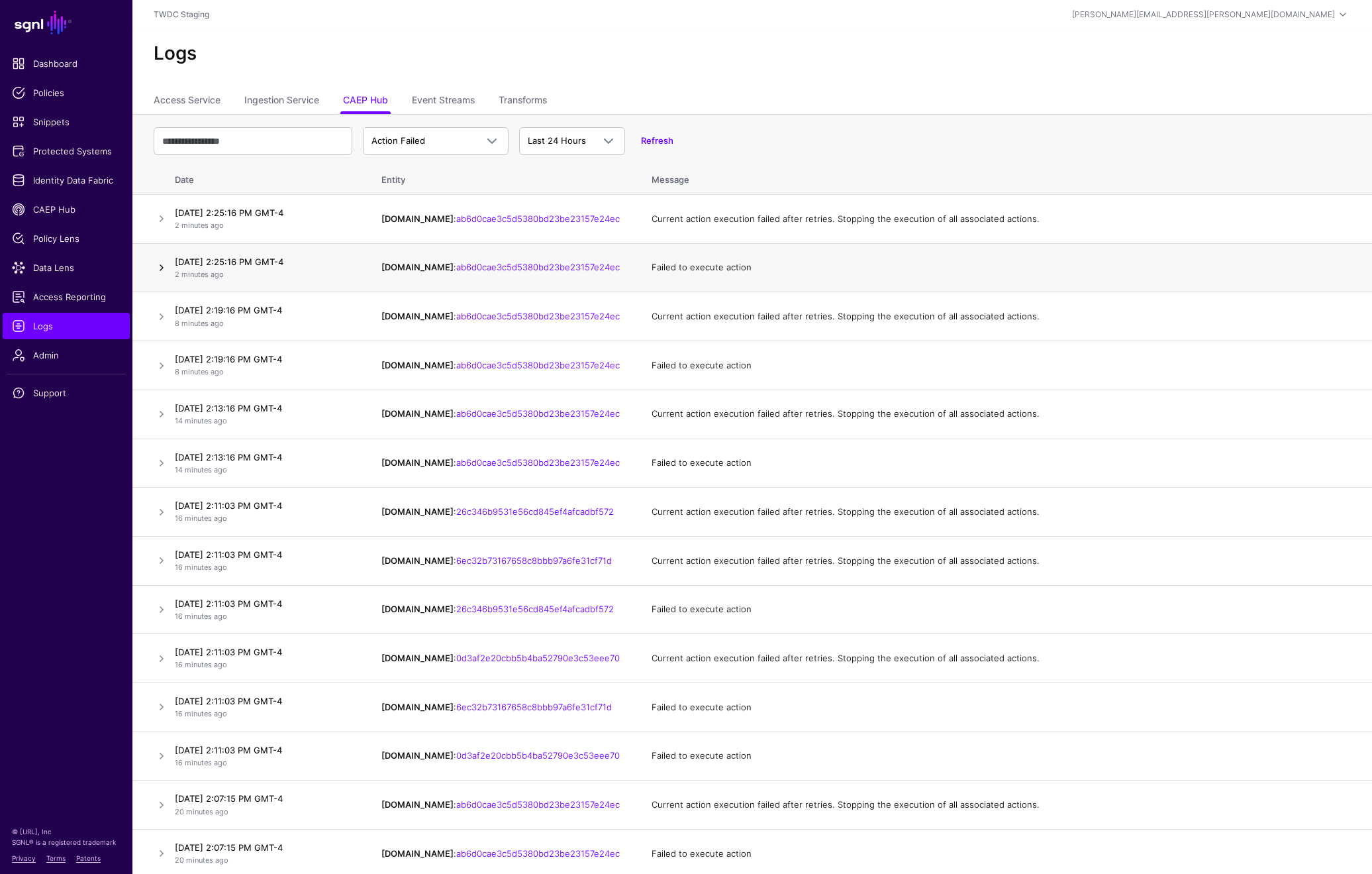
click at [156, 270] on link at bounding box center [161, 267] width 16 height 16
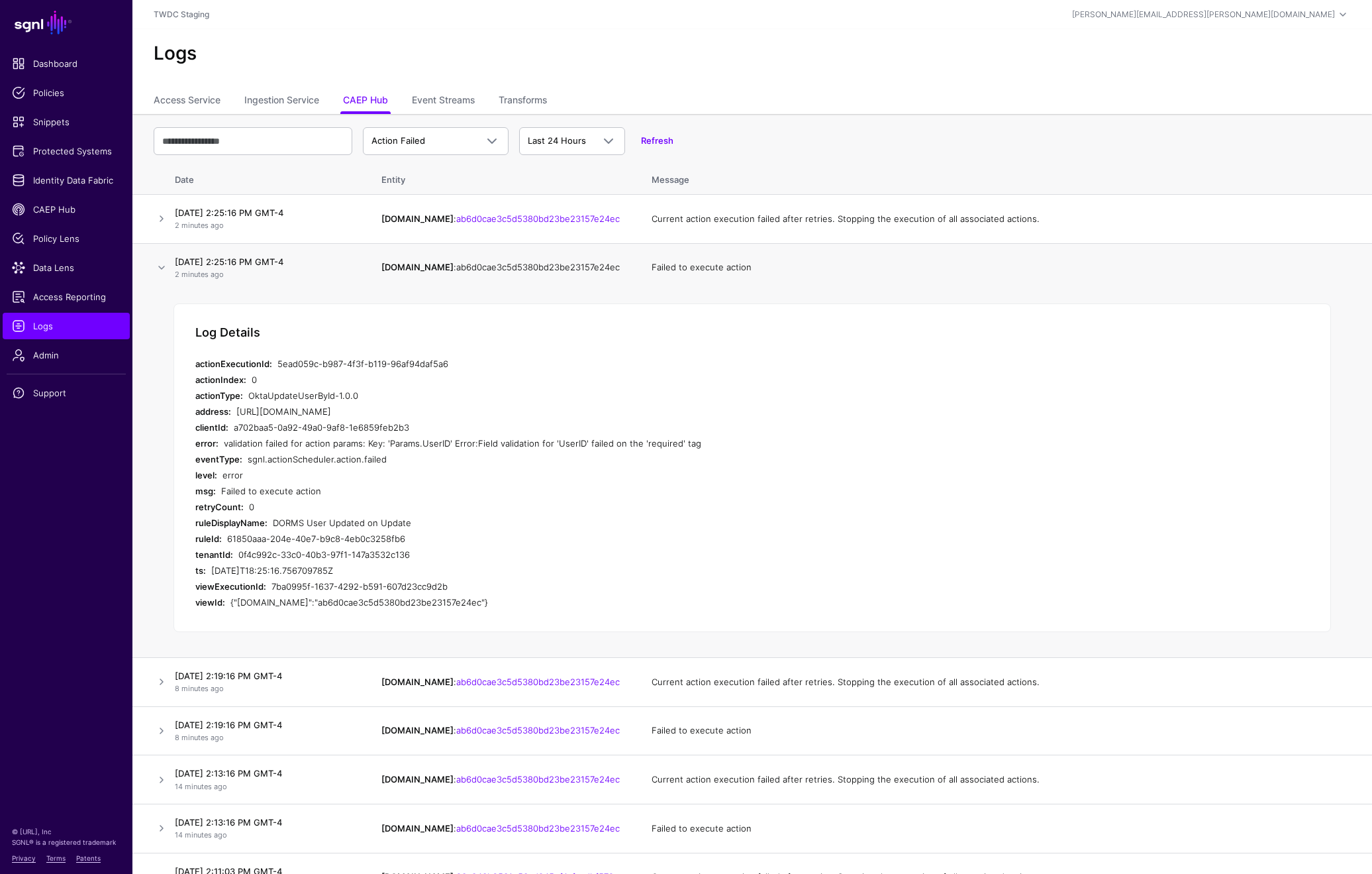
click at [502, 268] on link "ab6d0cae3c5d5380bd23be23157e24ec" at bounding box center [537, 267] width 164 height 11
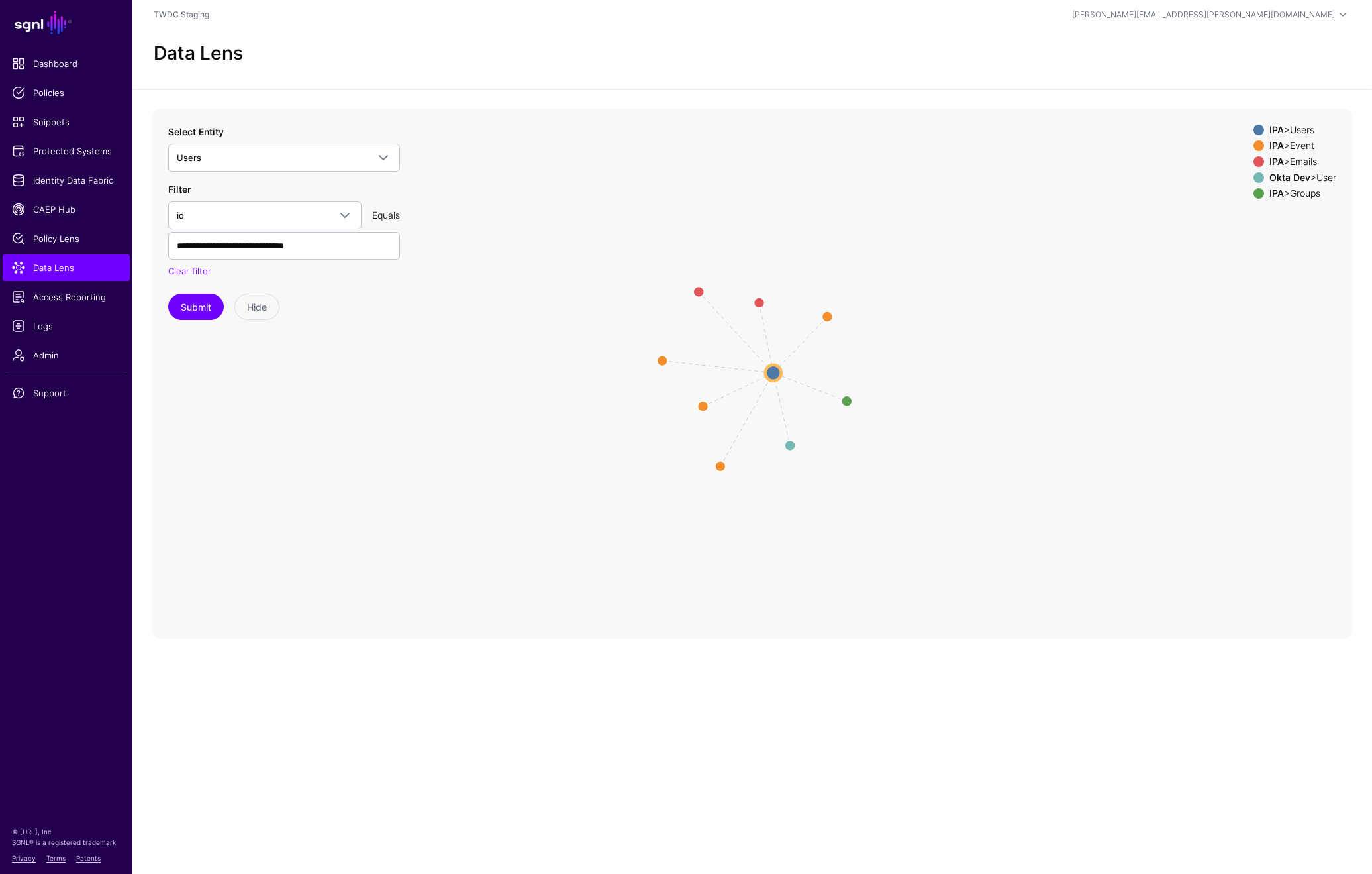
click at [1303, 143] on div "IPA > Event" at bounding box center [1303, 146] width 72 height 11
click at [1301, 158] on div "IPA > Emails" at bounding box center [1303, 161] width 72 height 11
click at [1299, 194] on div "IPA > Groups" at bounding box center [1303, 193] width 72 height 11
click at [773, 376] on circle at bounding box center [773, 372] width 16 height 16
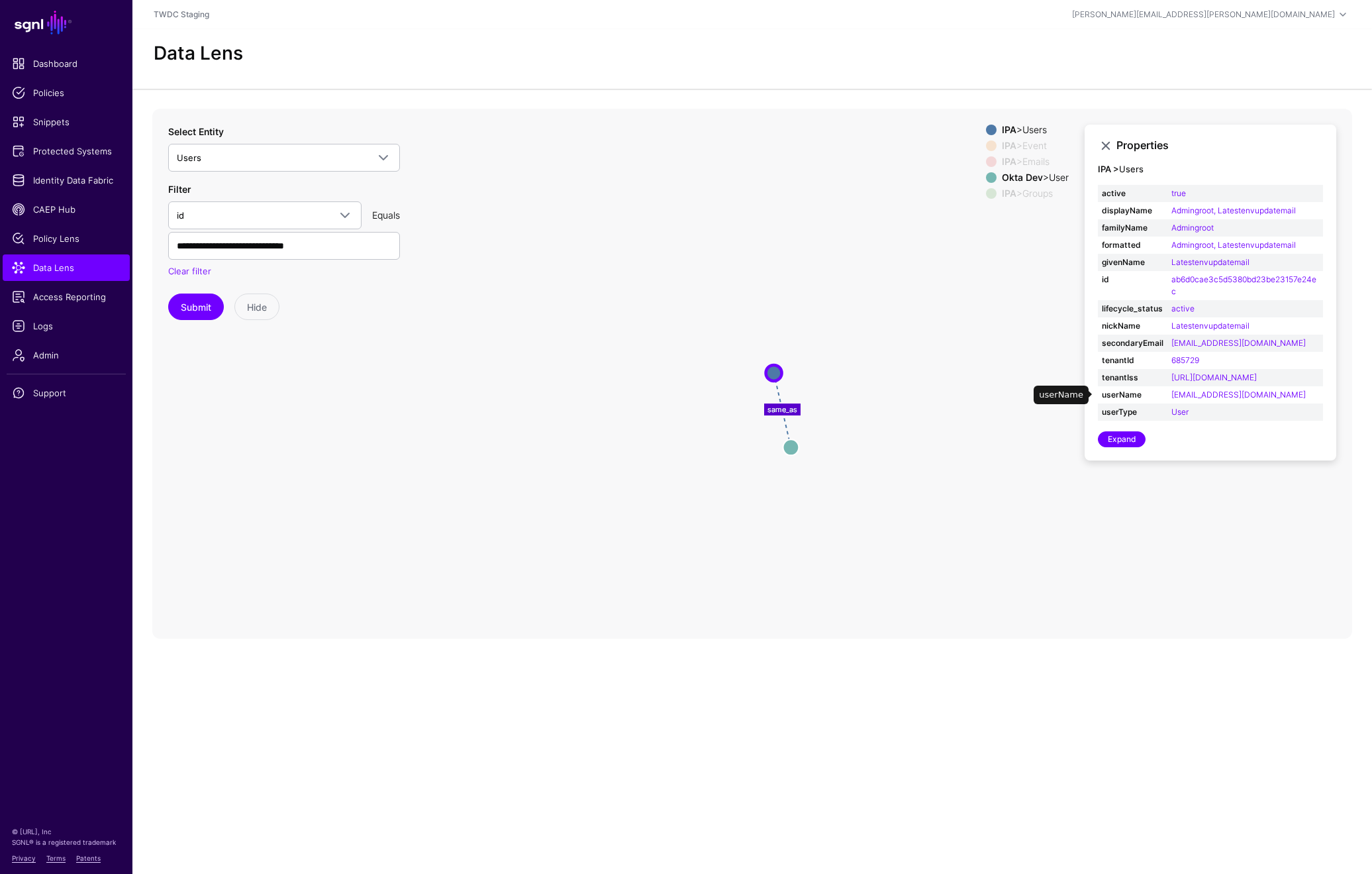
scroll to position [20, 0]
click at [789, 439] on circle at bounding box center [790, 446] width 16 height 16
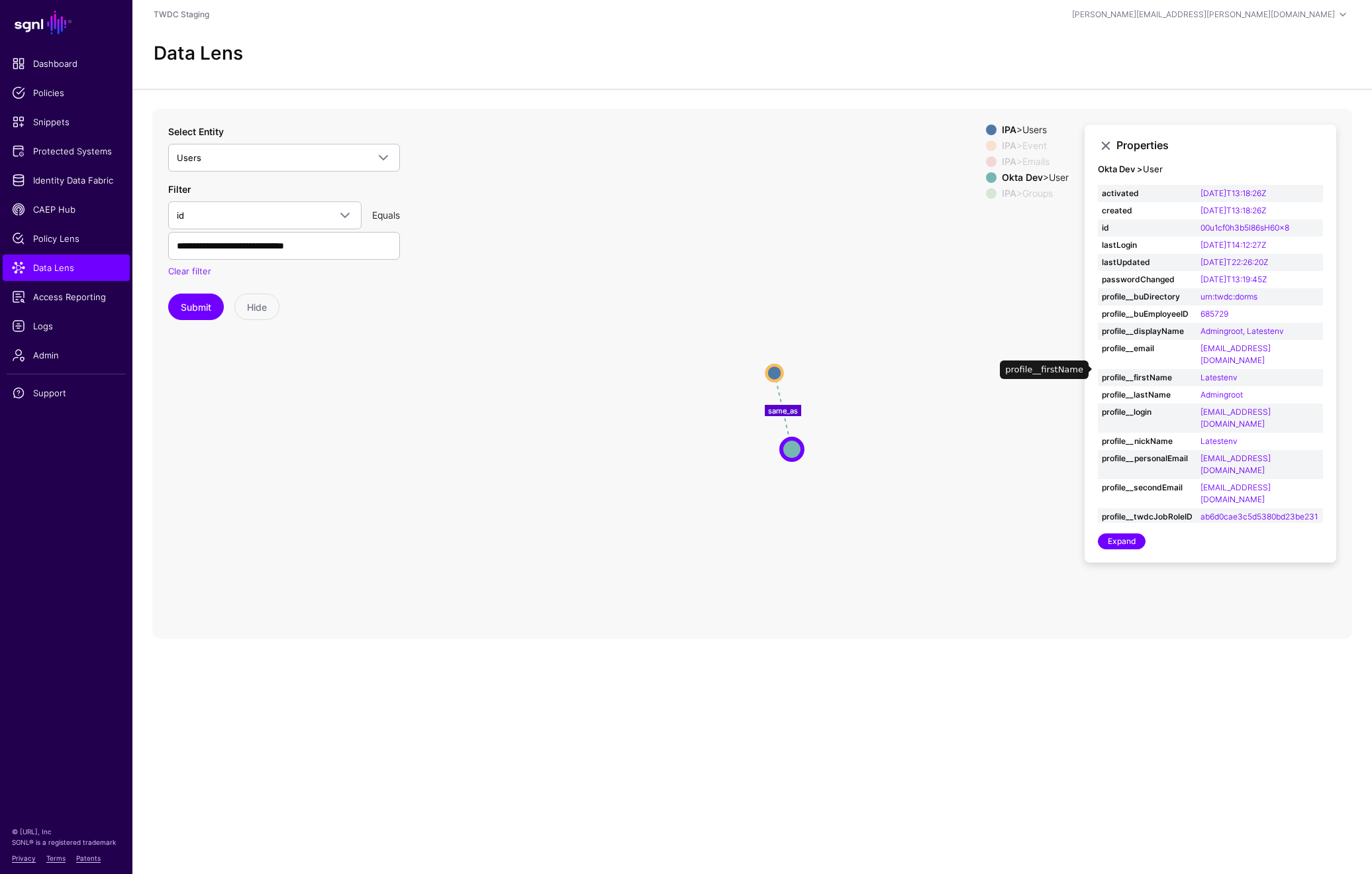
scroll to position [66, 0]
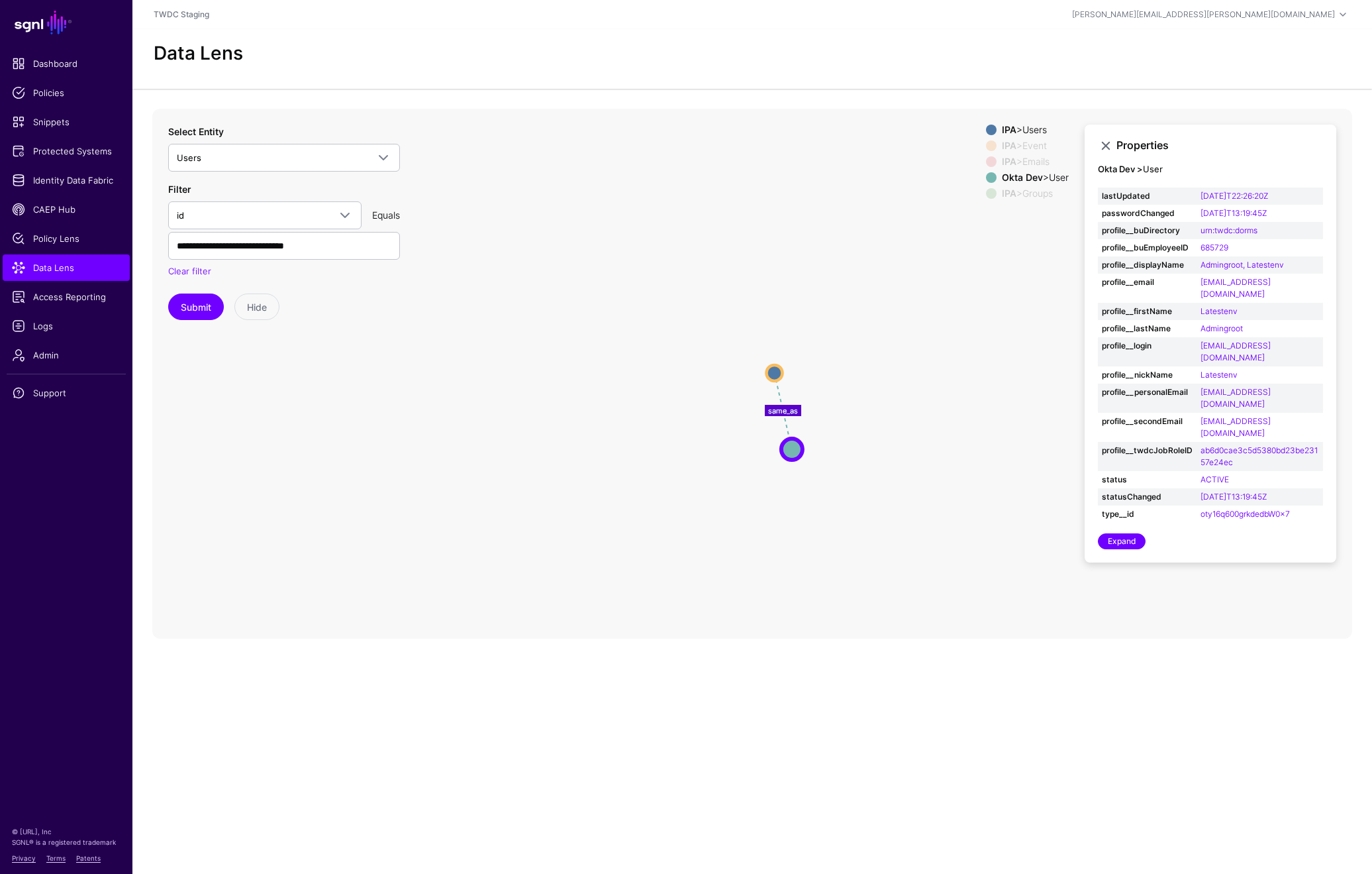
click at [455, 330] on icon "changed parent changed changed changed parent parent same_as Event Event Emails…" at bounding box center [752, 373] width 1200 height 530
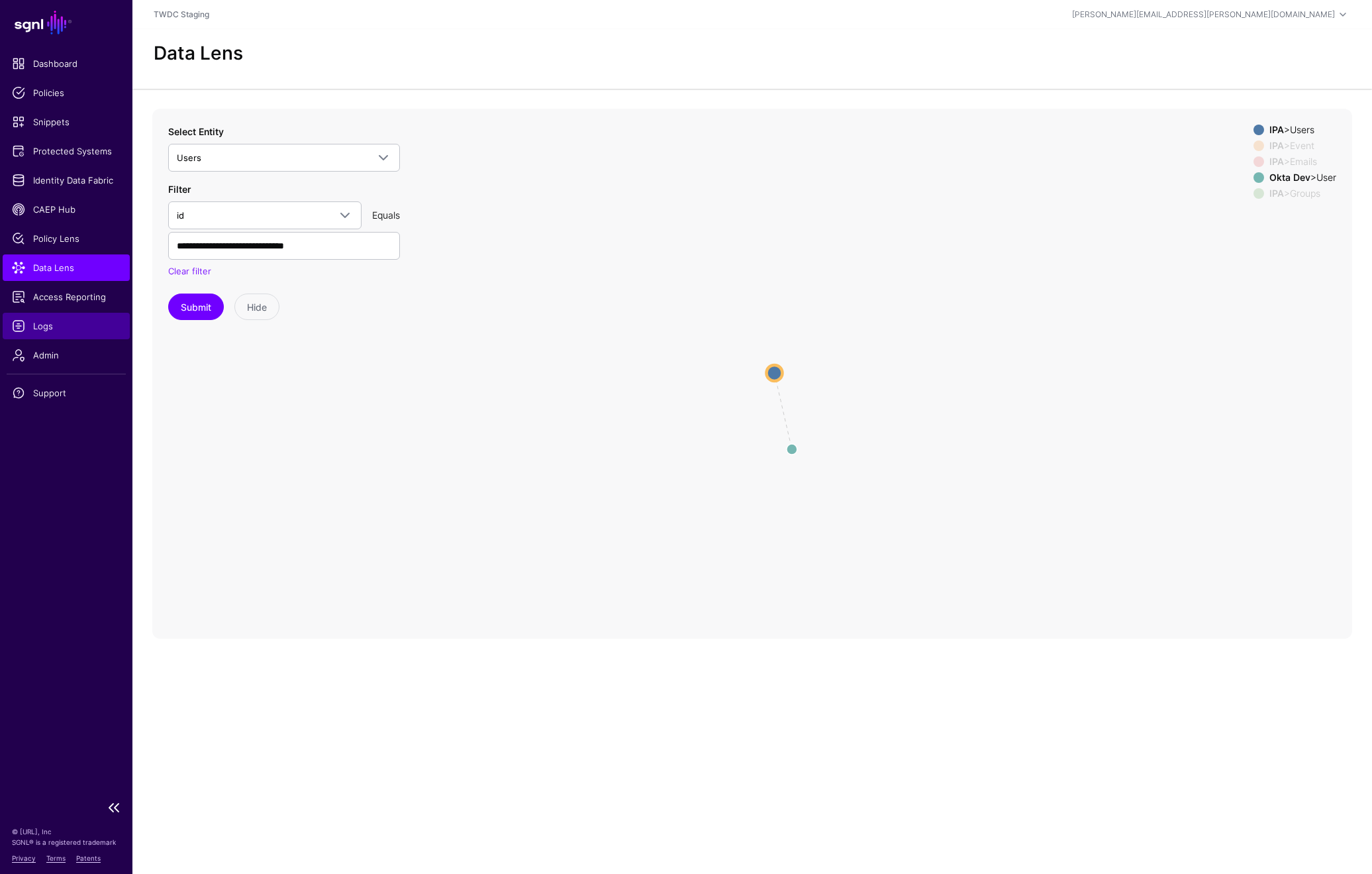
click at [55, 330] on span "Logs" at bounding box center [66, 326] width 109 height 14
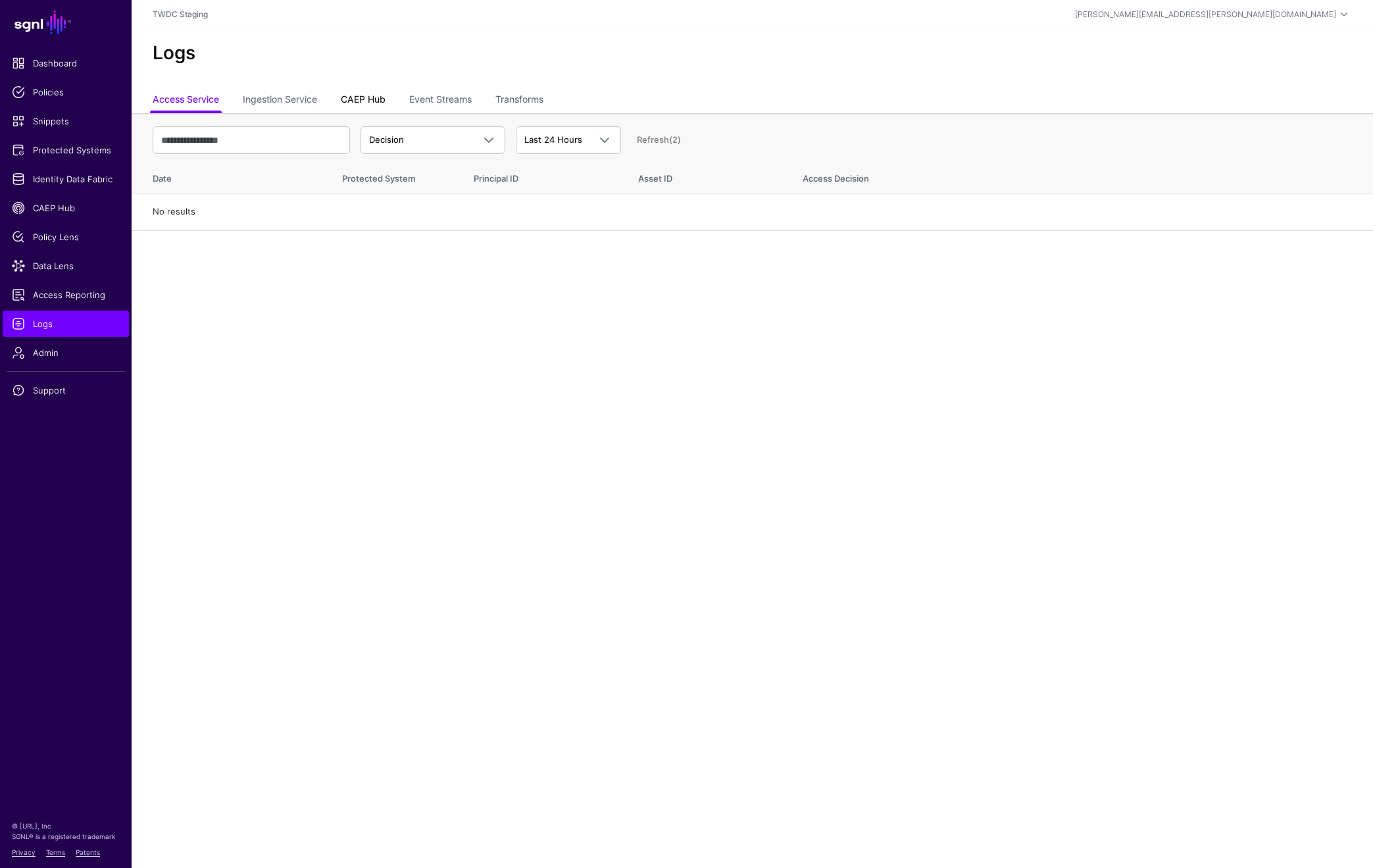
click at [357, 97] on link "CAEP Hub" at bounding box center [363, 100] width 45 height 25
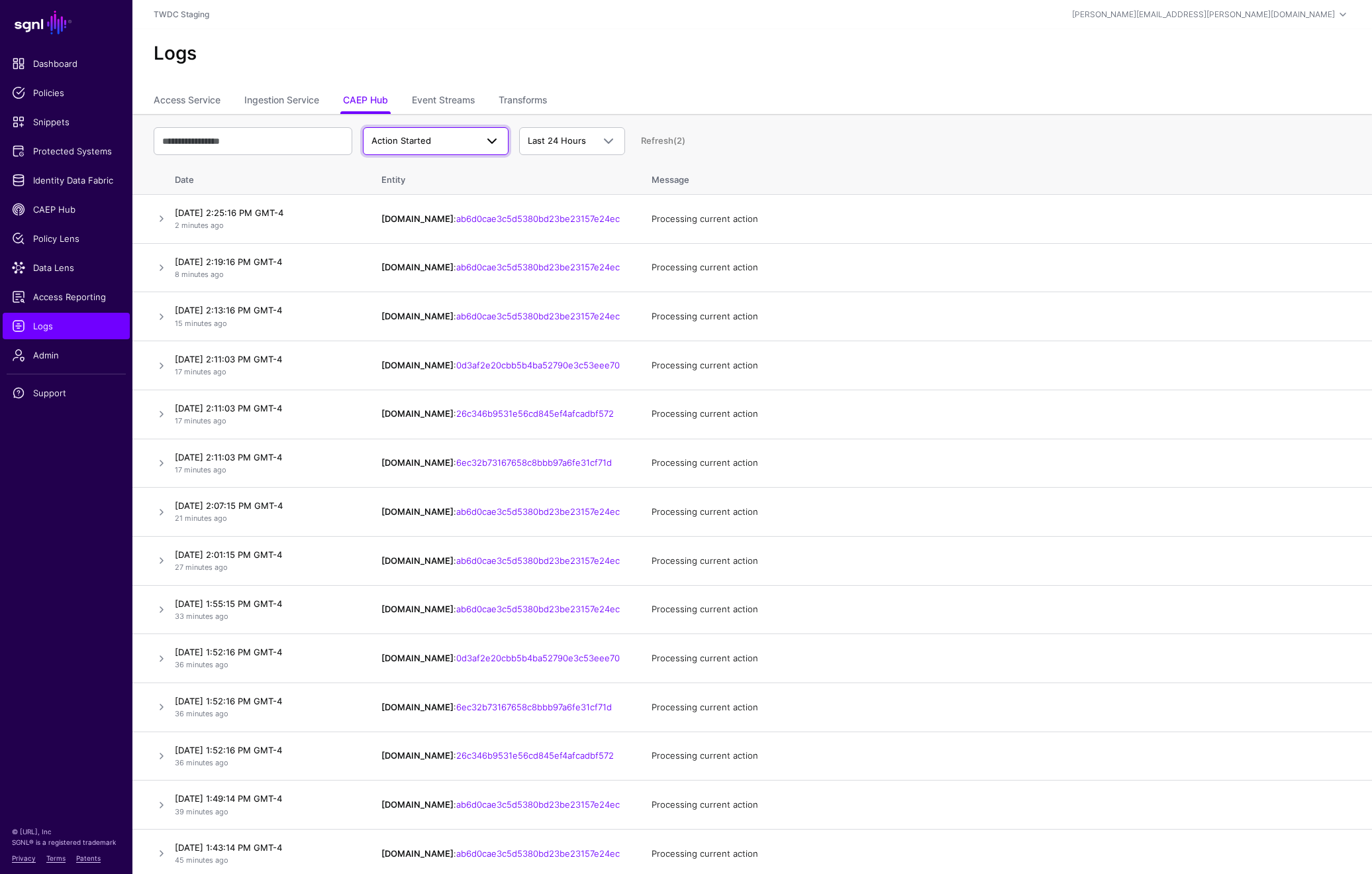
click at [467, 146] on span "Action Started" at bounding box center [424, 141] width 105 height 14
click at [435, 232] on div "Action Failed" at bounding box center [435, 235] width 124 height 14
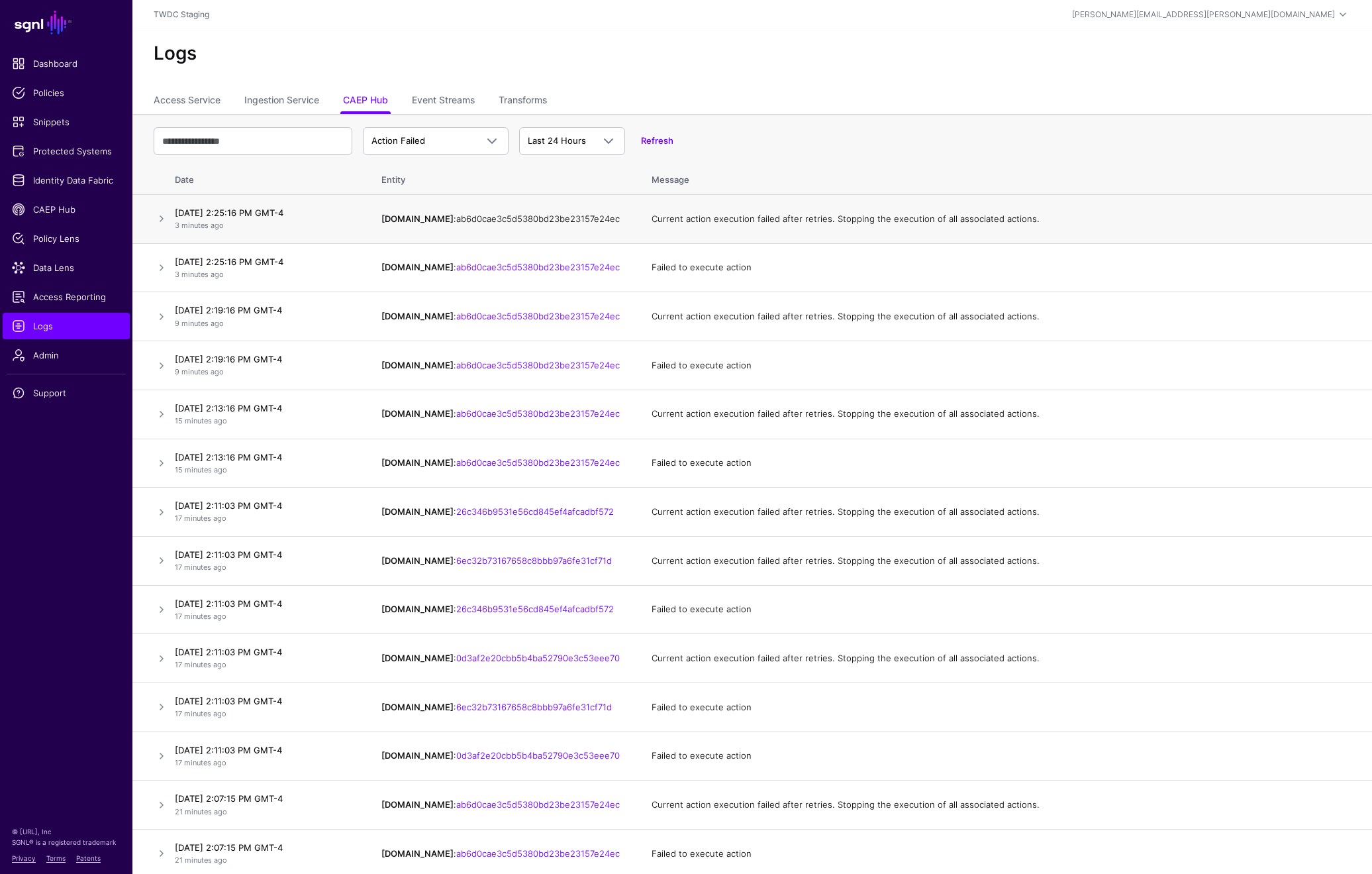
drag, startPoint x: 610, startPoint y: 224, endPoint x: 436, endPoint y: 219, distance: 174.1
click at [436, 219] on td "IPAUsers.id : ab6d0cae3c5d5380bd23be23157e24ec" at bounding box center [503, 219] width 270 height 49
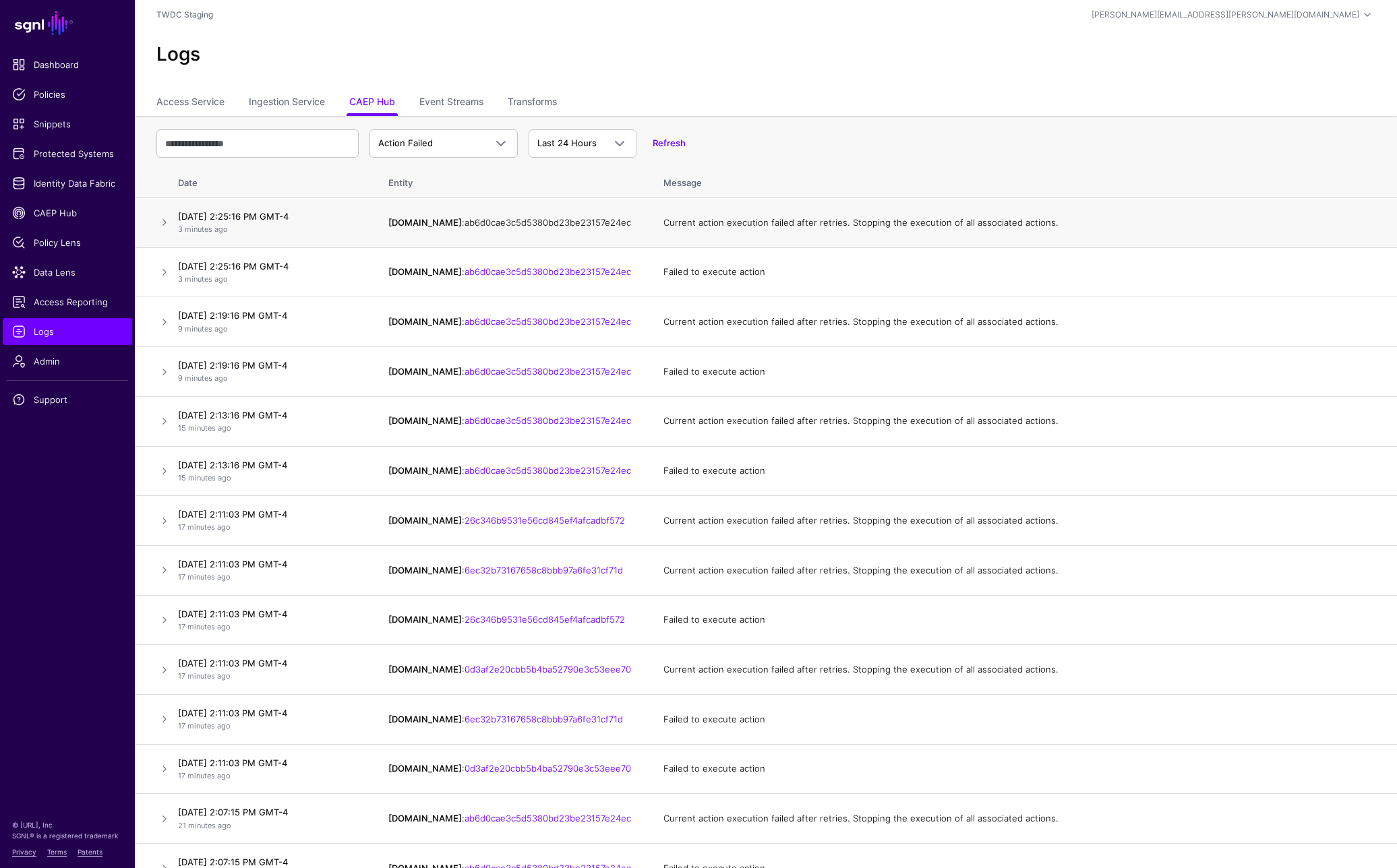
drag, startPoint x: 626, startPoint y: 231, endPoint x: 443, endPoint y: 223, distance: 183.2
click at [443, 223] on td "IPAUsers.id : ab6d0cae3c5d5380bd23be23157e24ec" at bounding box center [512, 223] width 275 height 50
copy td "ab6d0cae3c5d5380bd23be23157e24ec"
click at [166, 466] on link at bounding box center [164, 470] width 16 height 16
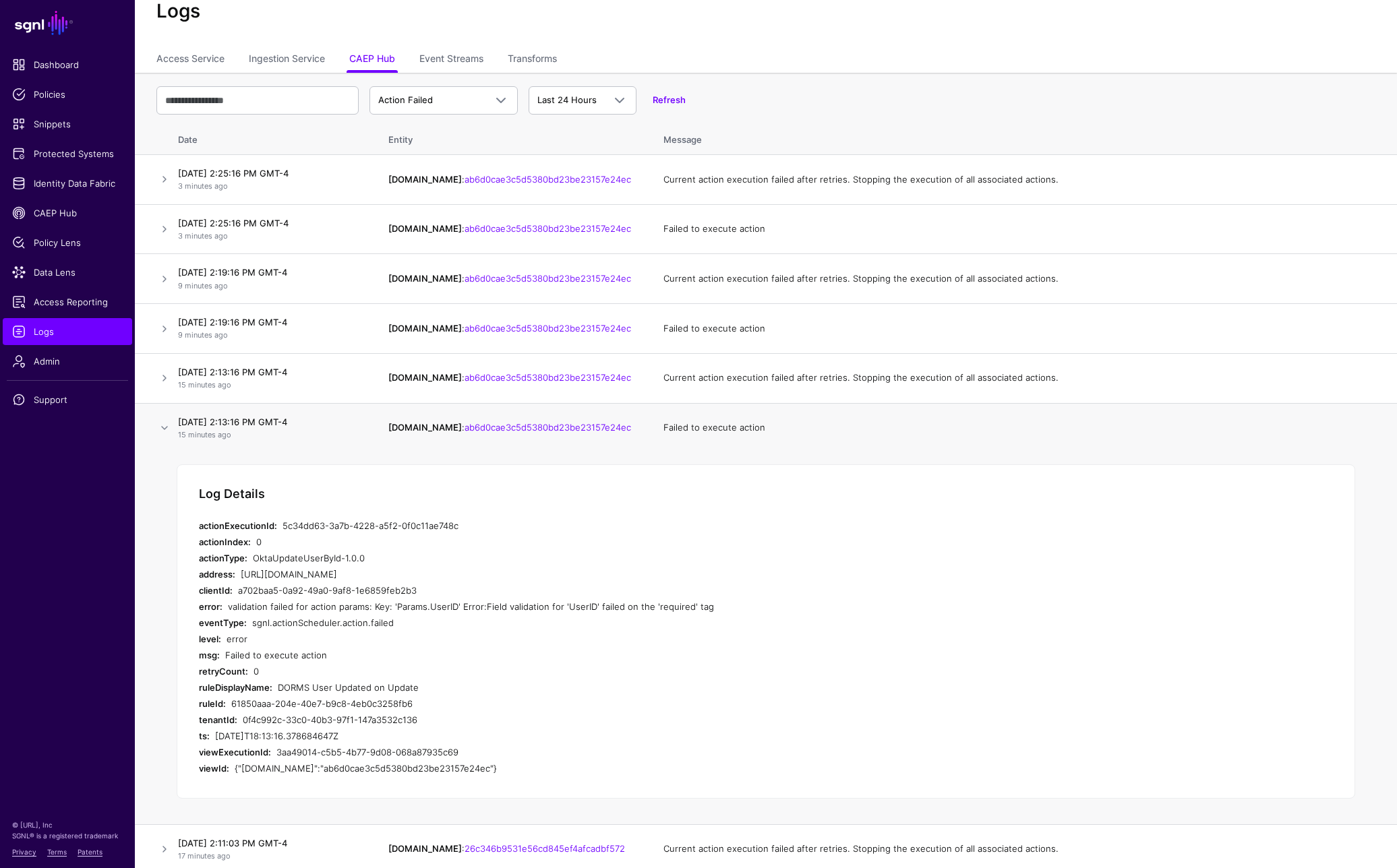
scroll to position [53, 0]
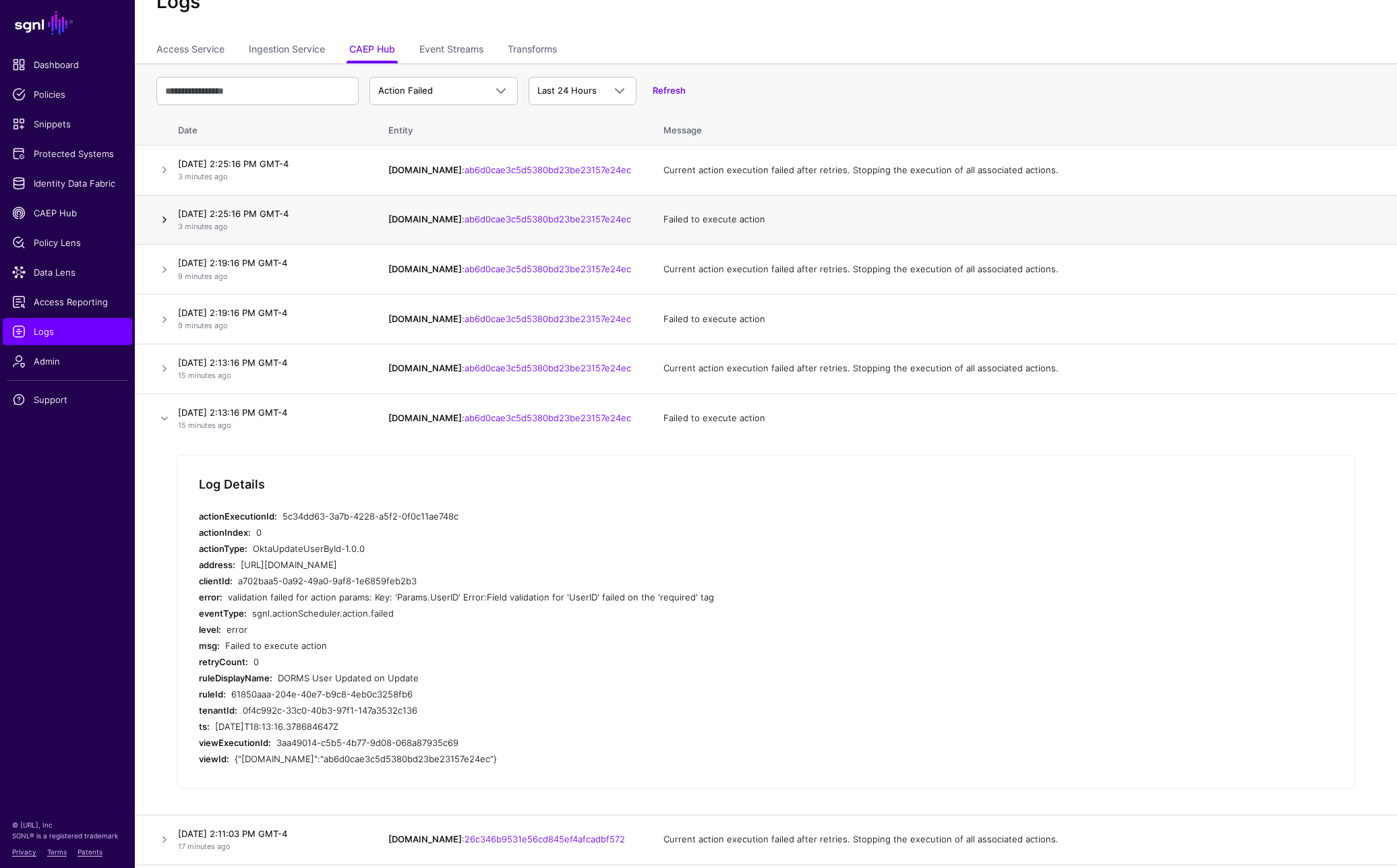
click at [166, 223] on link at bounding box center [164, 219] width 16 height 16
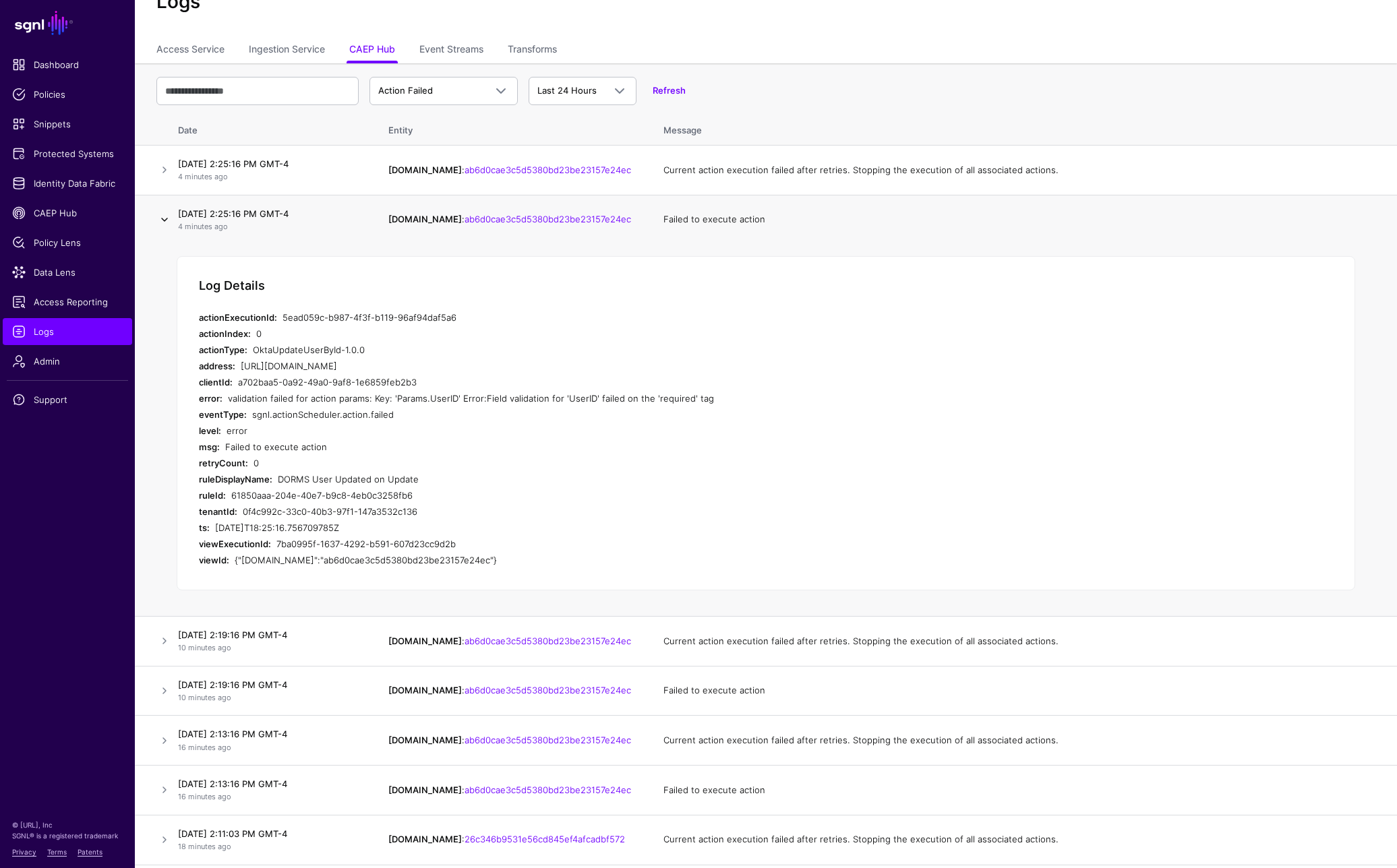
click at [166, 223] on link at bounding box center [164, 219] width 16 height 16
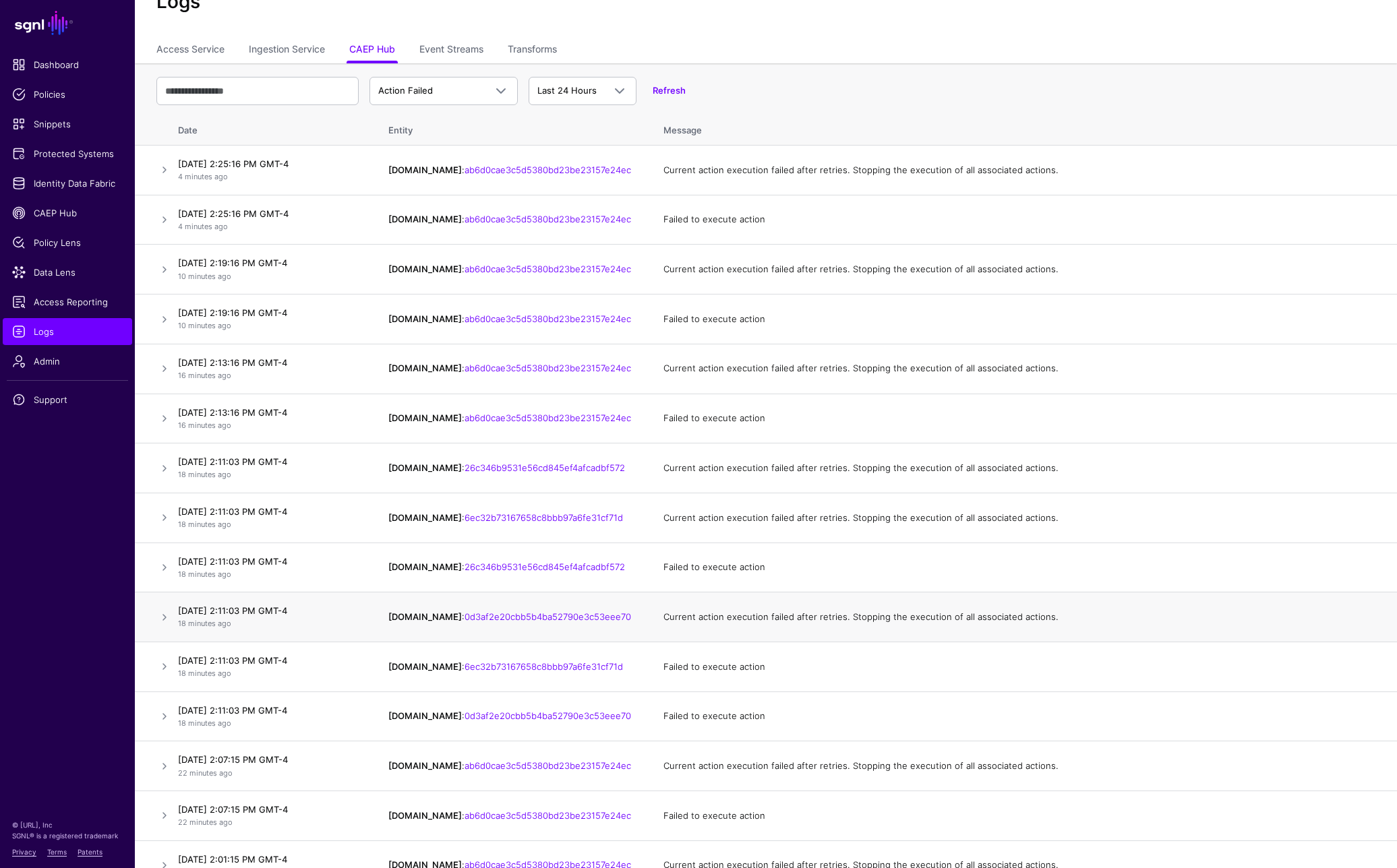
scroll to position [61, 0]
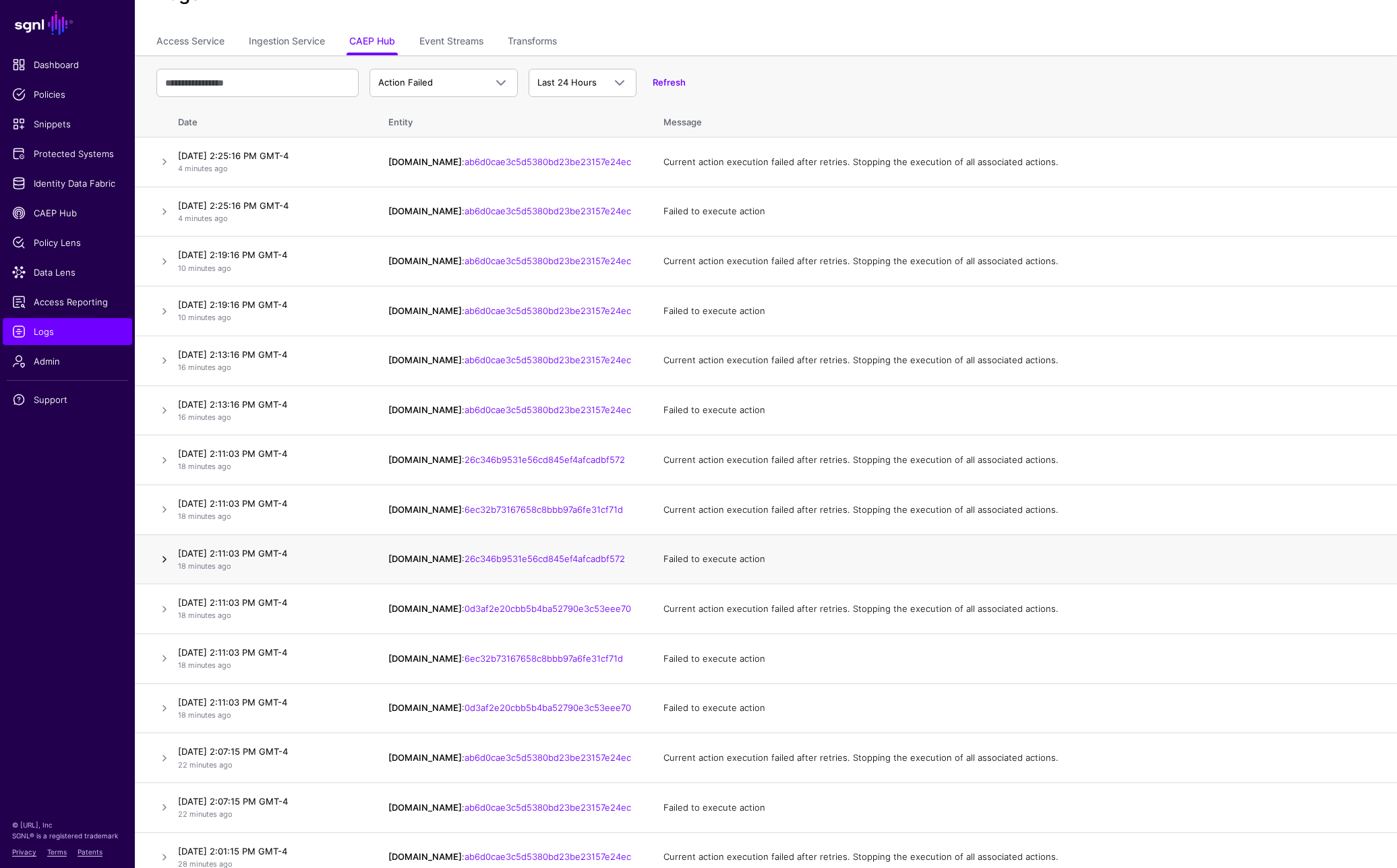
click at [164, 555] on link at bounding box center [164, 559] width 16 height 16
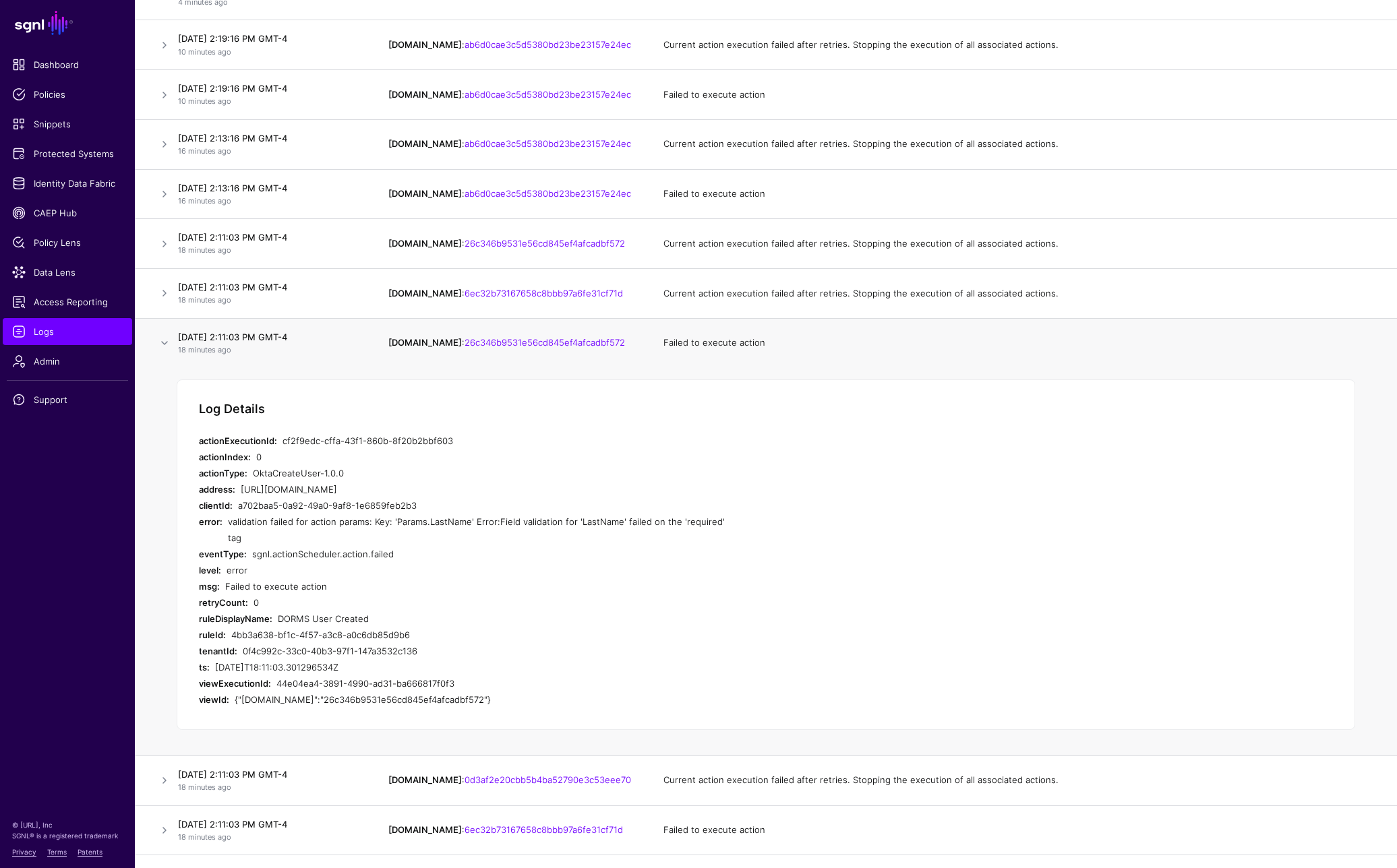
scroll to position [324, 0]
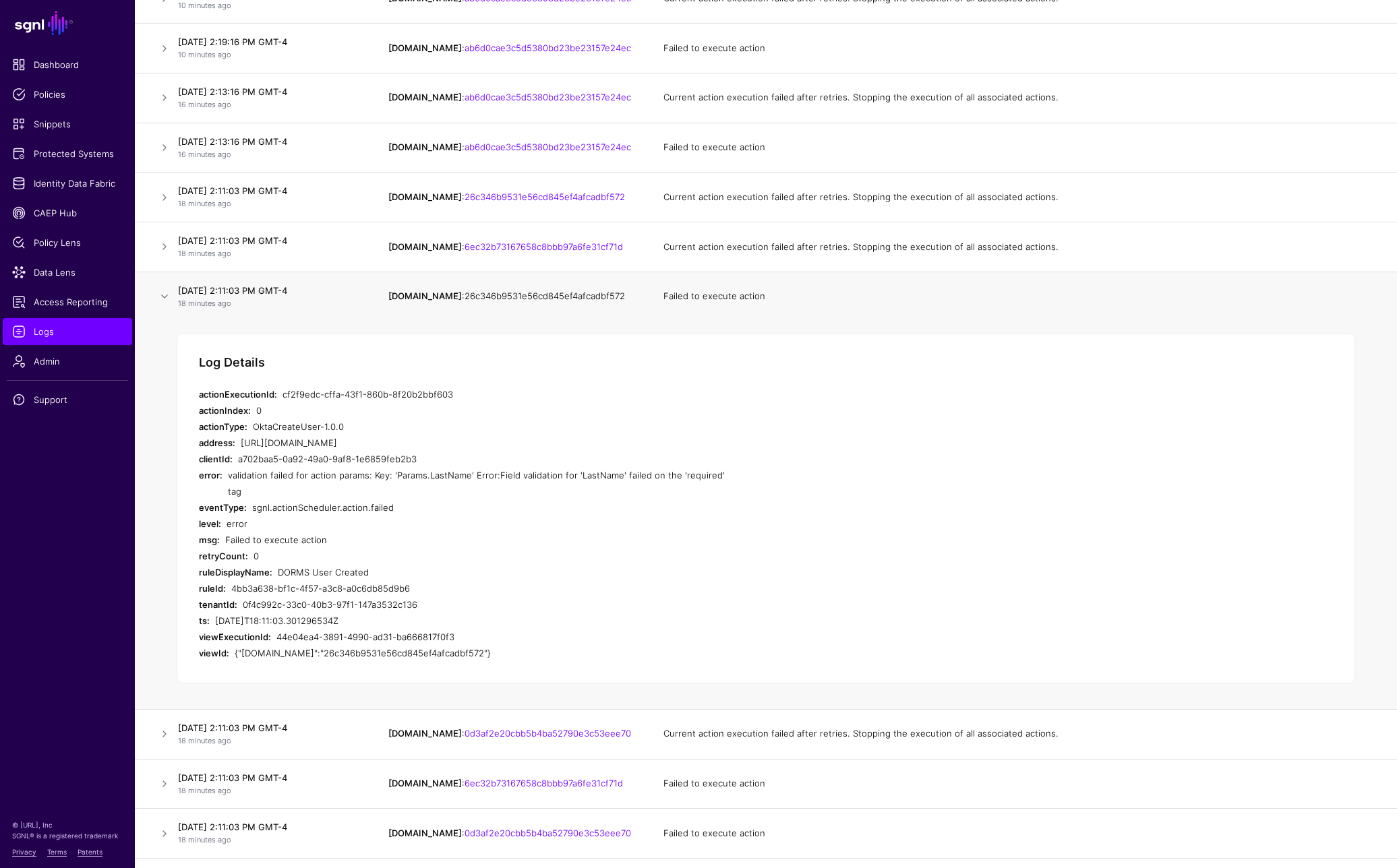
click at [510, 295] on link "26c346b9531e56cd845ef4afcadbf572" at bounding box center [544, 296] width 160 height 11
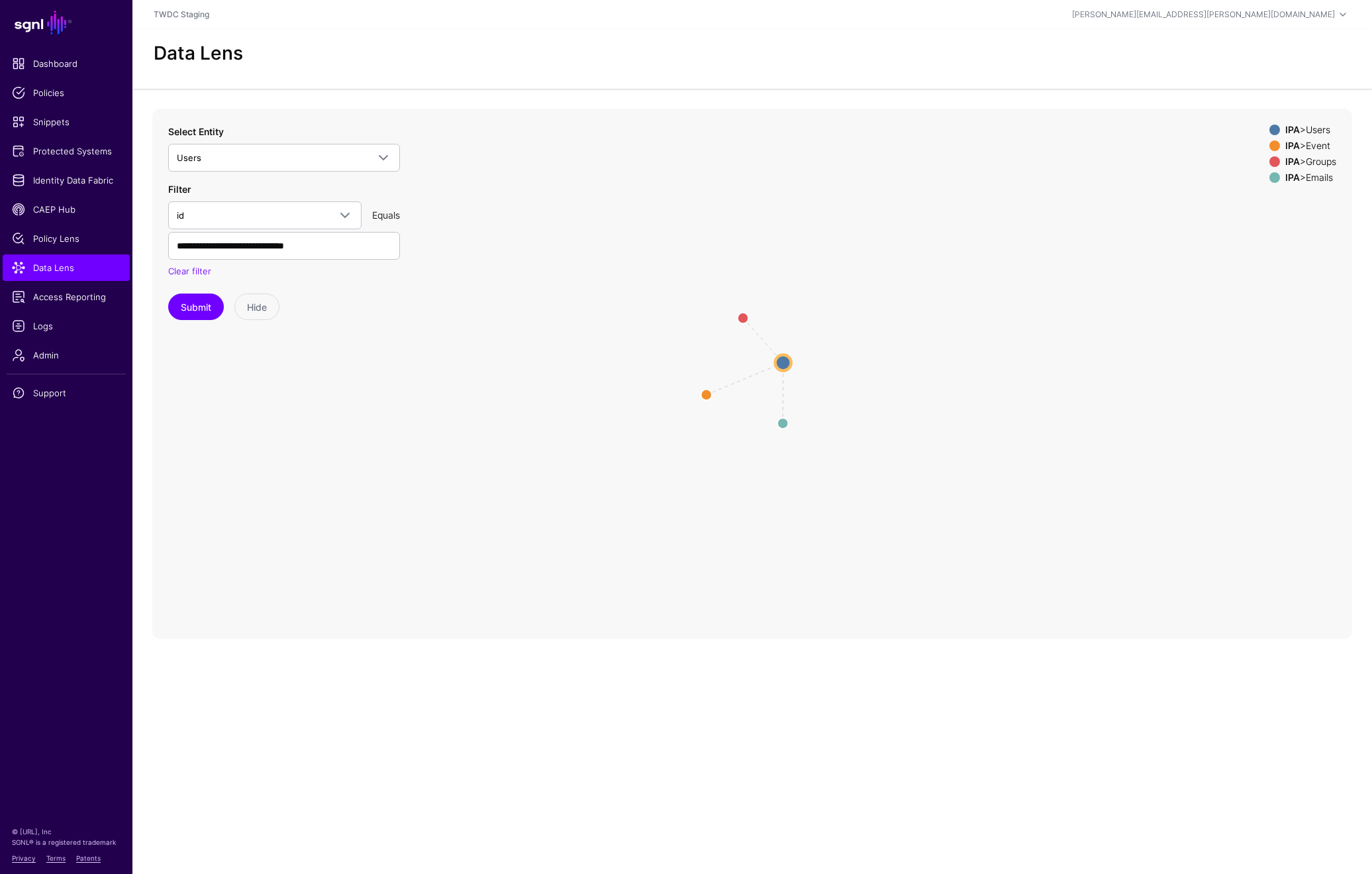
click at [1315, 141] on div "IPA > Event" at bounding box center [1311, 146] width 57 height 11
click at [1320, 159] on div "IPA > Groups" at bounding box center [1311, 161] width 57 height 11
click at [1317, 180] on div "IPA > Emails" at bounding box center [1311, 177] width 57 height 11
click at [782, 358] on circle at bounding box center [783, 362] width 16 height 16
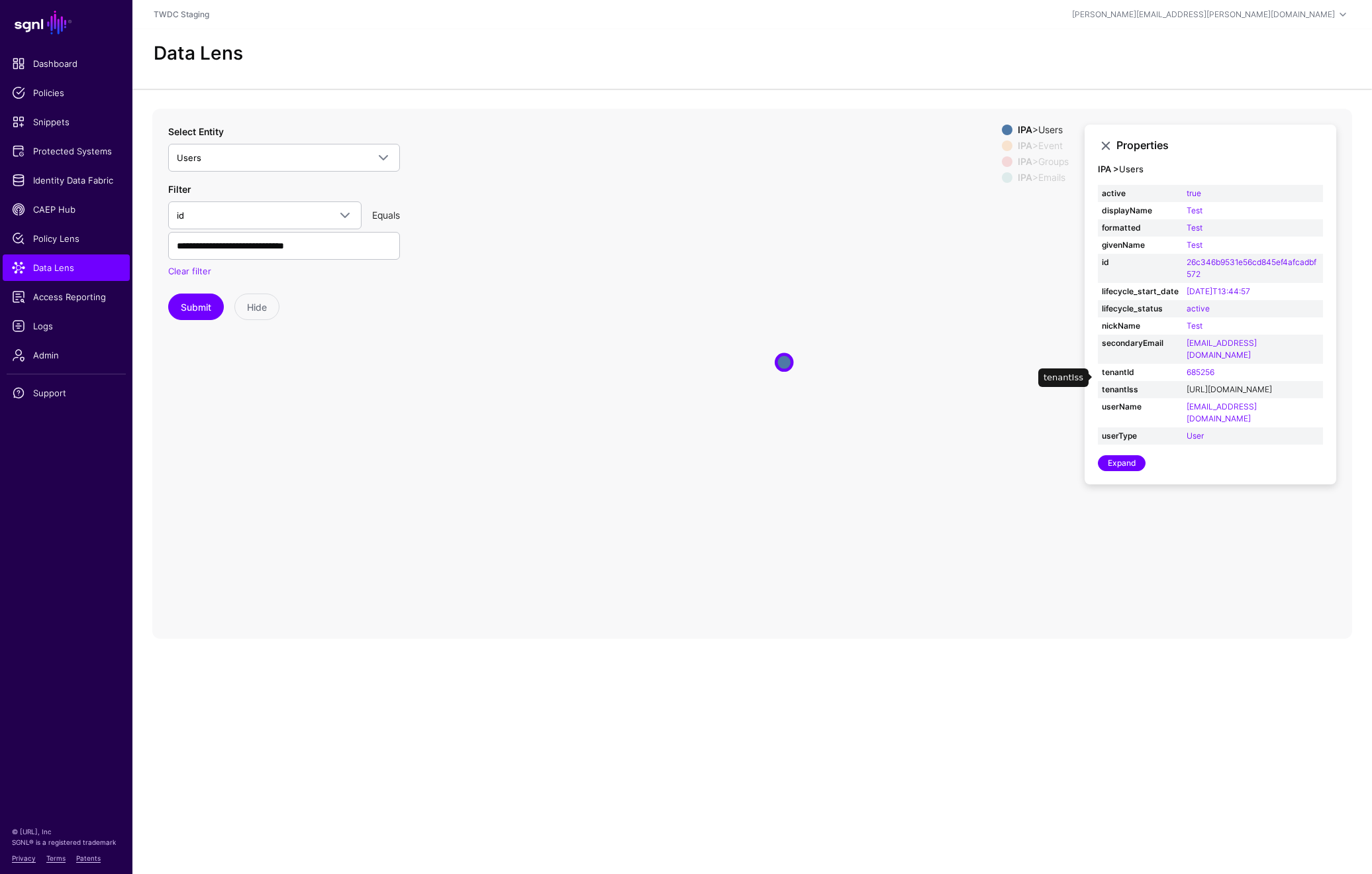
scroll to position [20, 0]
click at [1104, 138] on link at bounding box center [1105, 146] width 16 height 16
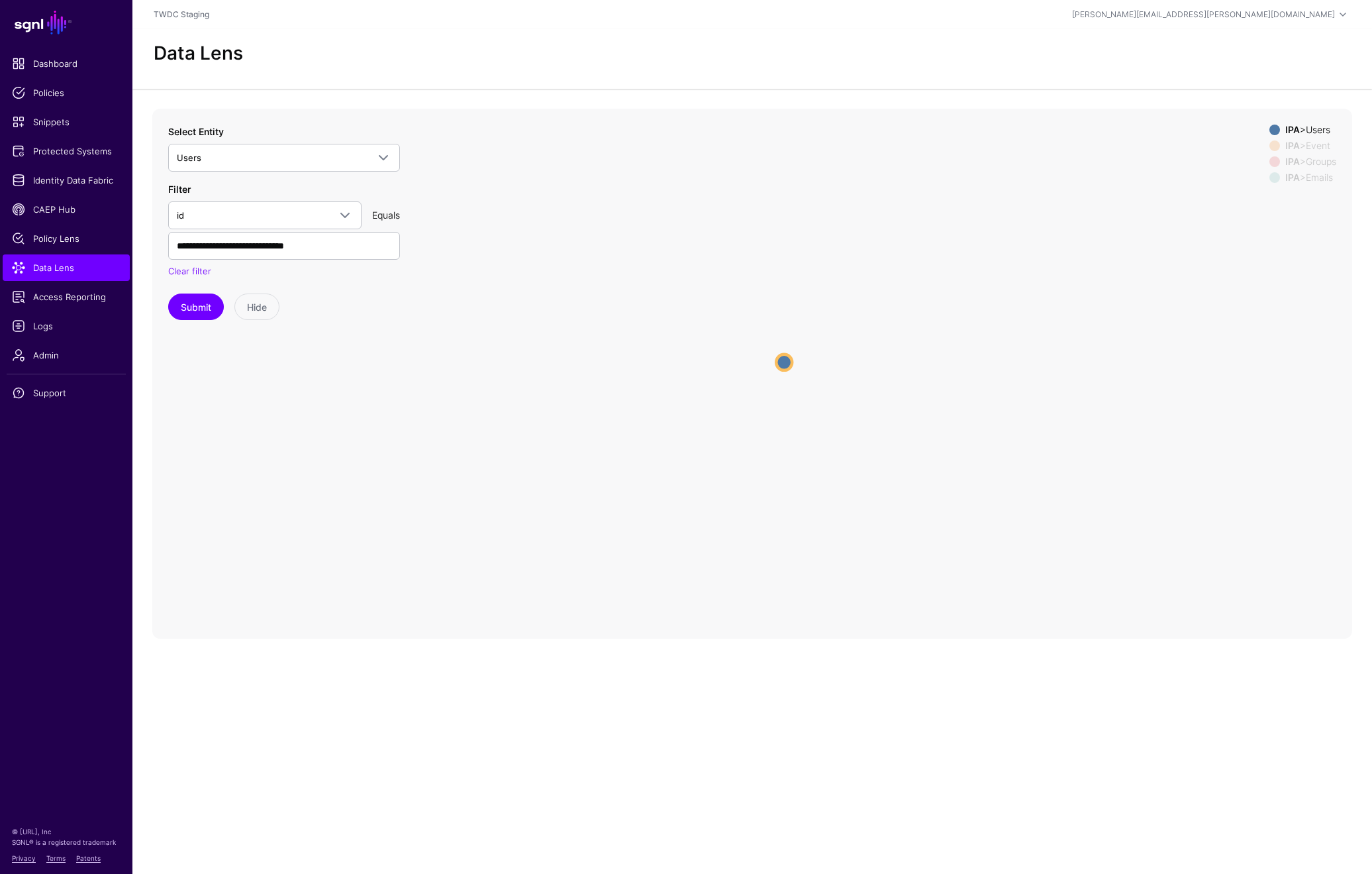
click at [742, 591] on icon "parent parent changed Emails Emails Groups Groups Event Event Users Users" at bounding box center [752, 373] width 1200 height 530
click at [66, 213] on span "CAEP Hub" at bounding box center [66, 210] width 109 height 14
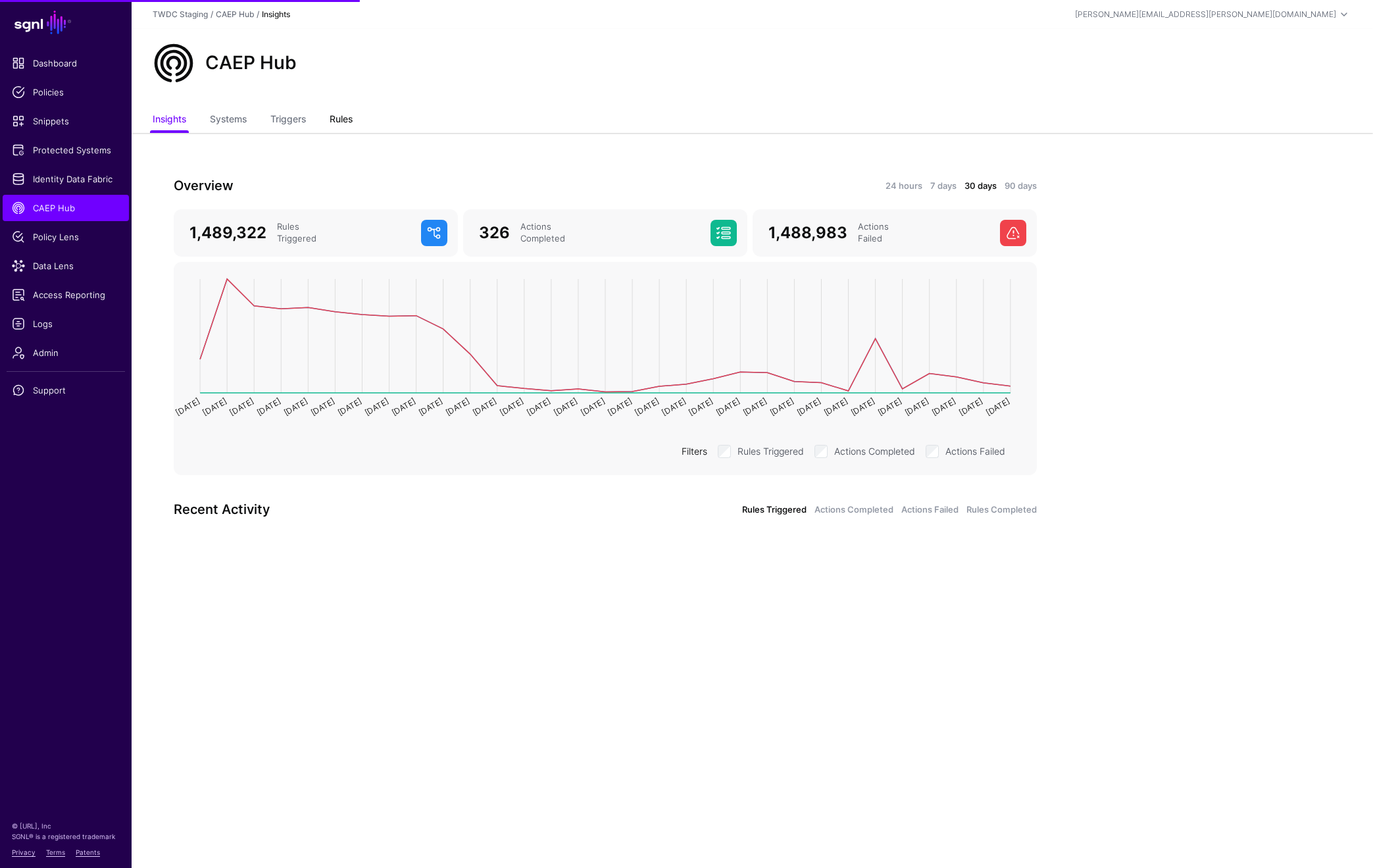
click at [348, 121] on link "Rules" at bounding box center [341, 120] width 23 height 25
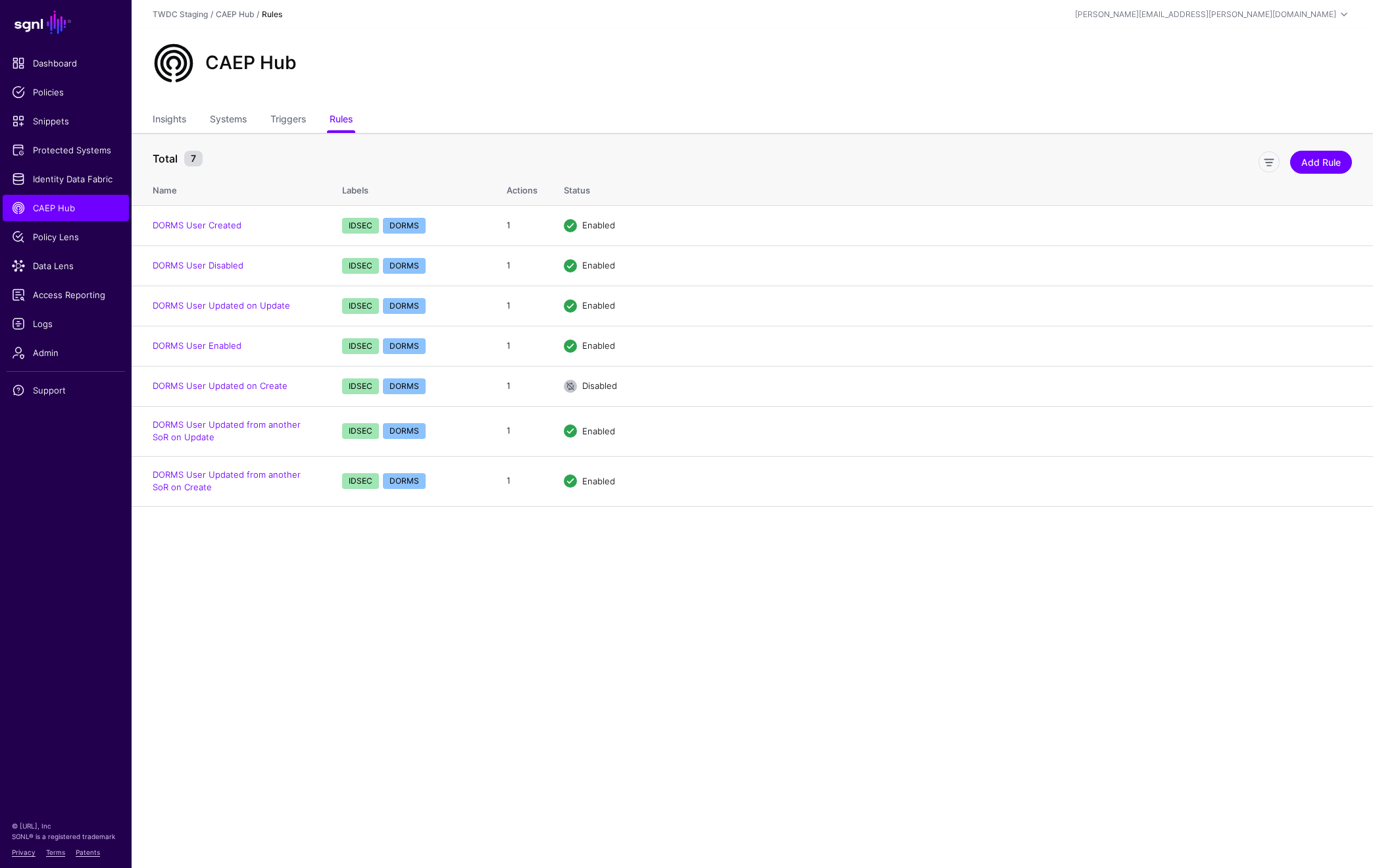
click at [536, 613] on main "SGNL Dashboard Policies Snippets Protected Systems Identity Data Fabric CAEP Hu…" at bounding box center [686, 434] width 1373 height 868
click at [294, 114] on link "Triggers" at bounding box center [288, 120] width 35 height 25
